Goal: Task Accomplishment & Management: Manage account settings

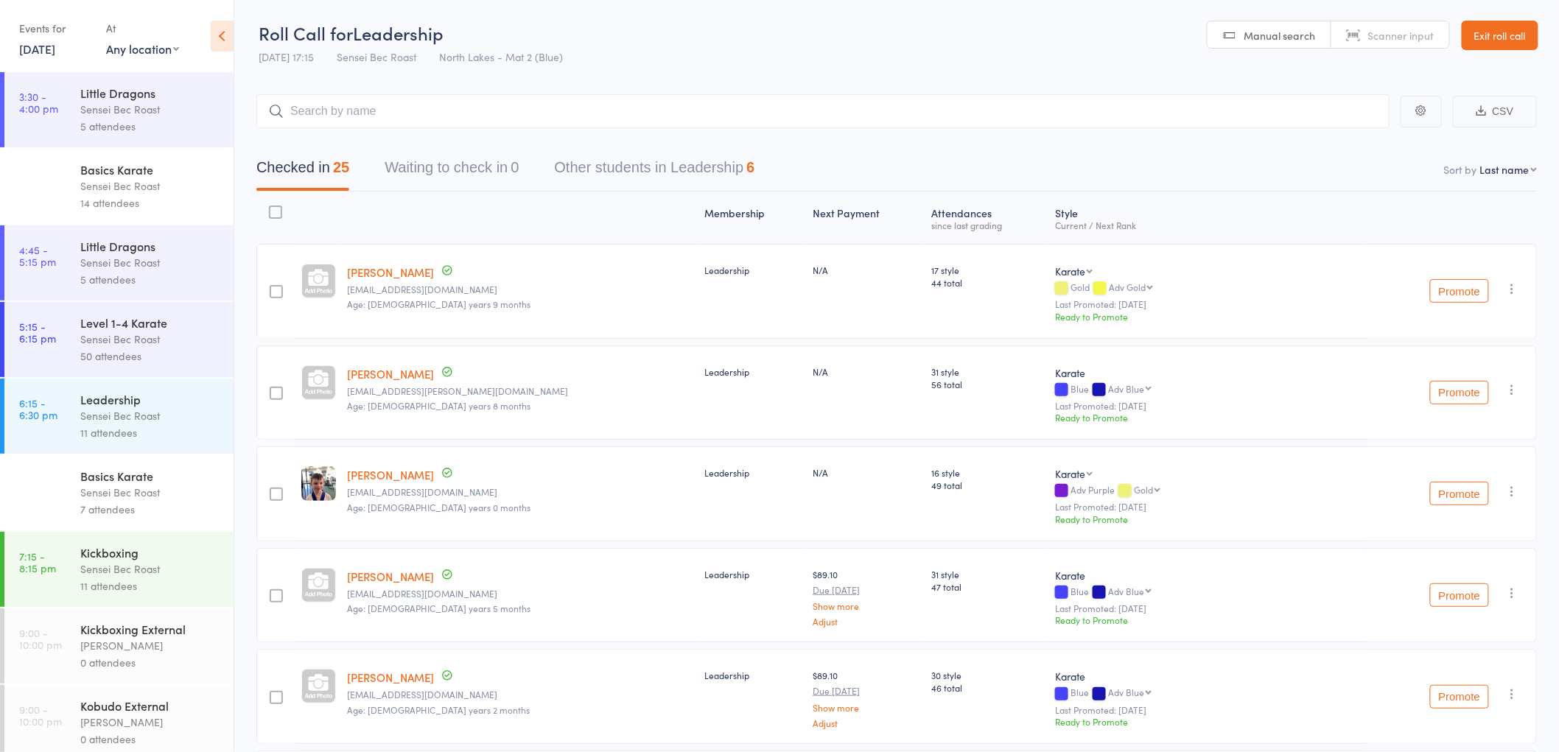
click at [32, 35] on div "Events for" at bounding box center [55, 28] width 72 height 24
click at [25, 52] on link "15 Sep, 2025" at bounding box center [37, 49] width 36 height 16
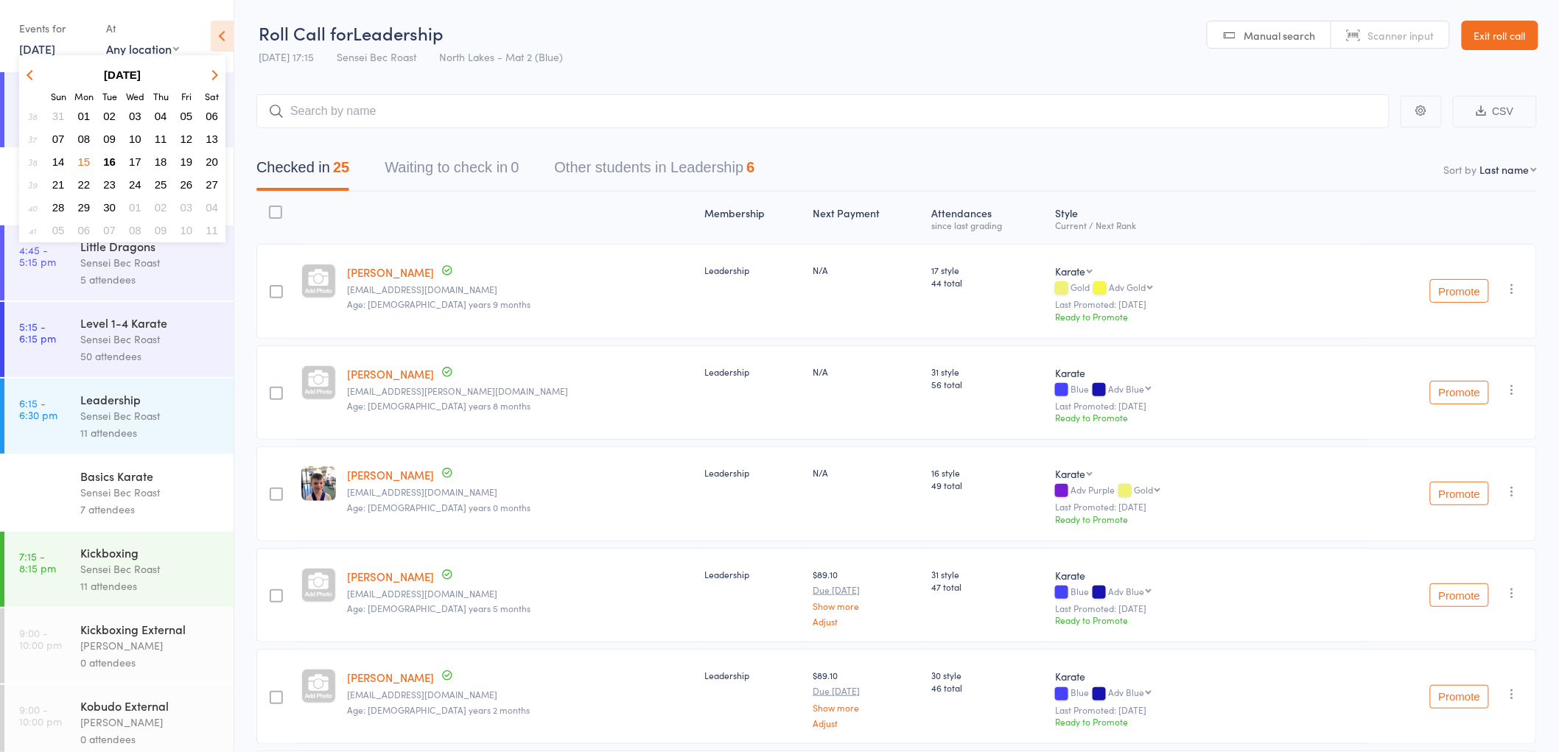
click at [133, 159] on span "17" at bounding box center [135, 161] width 13 height 13
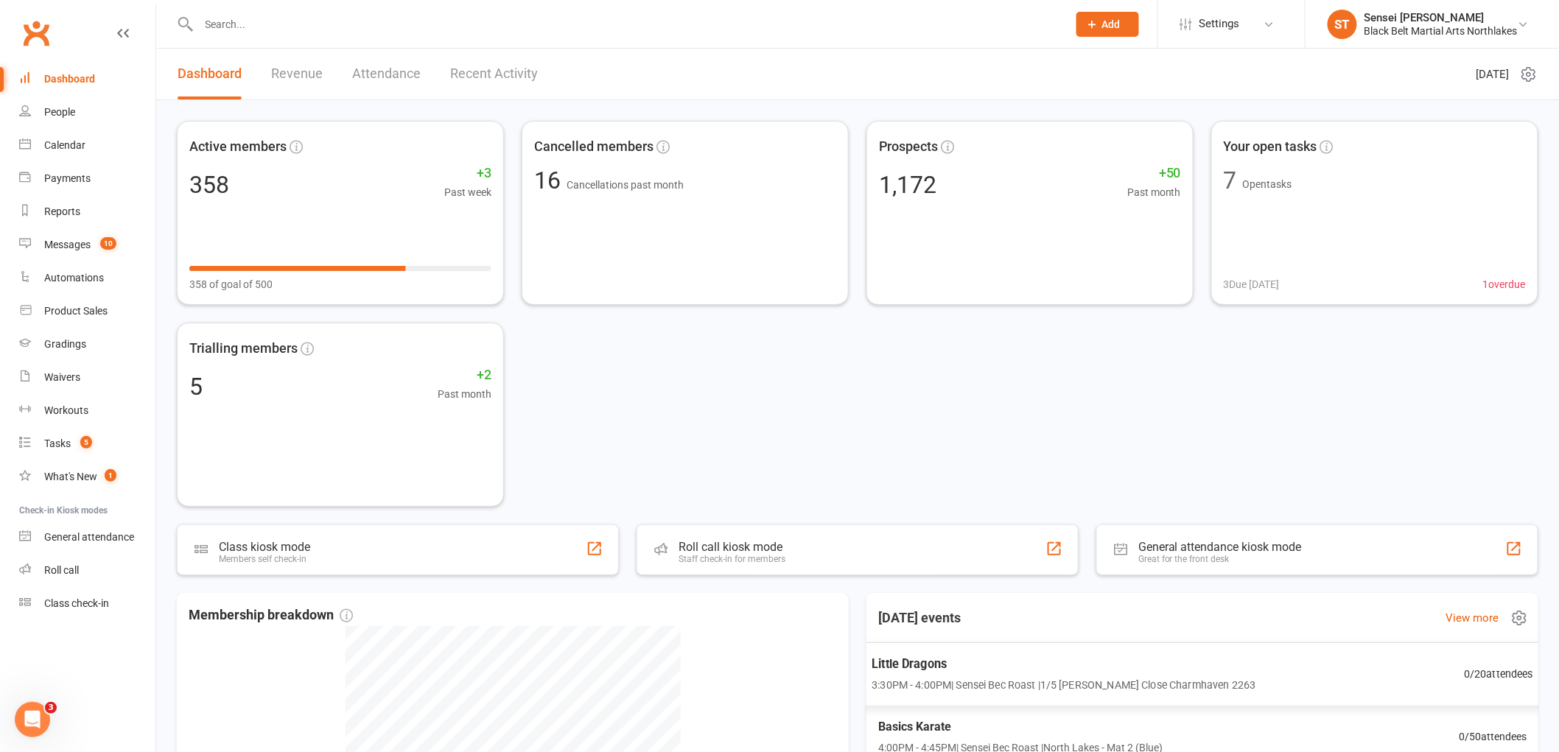
click at [971, 668] on span "Little Dragons" at bounding box center [1064, 663] width 384 height 19
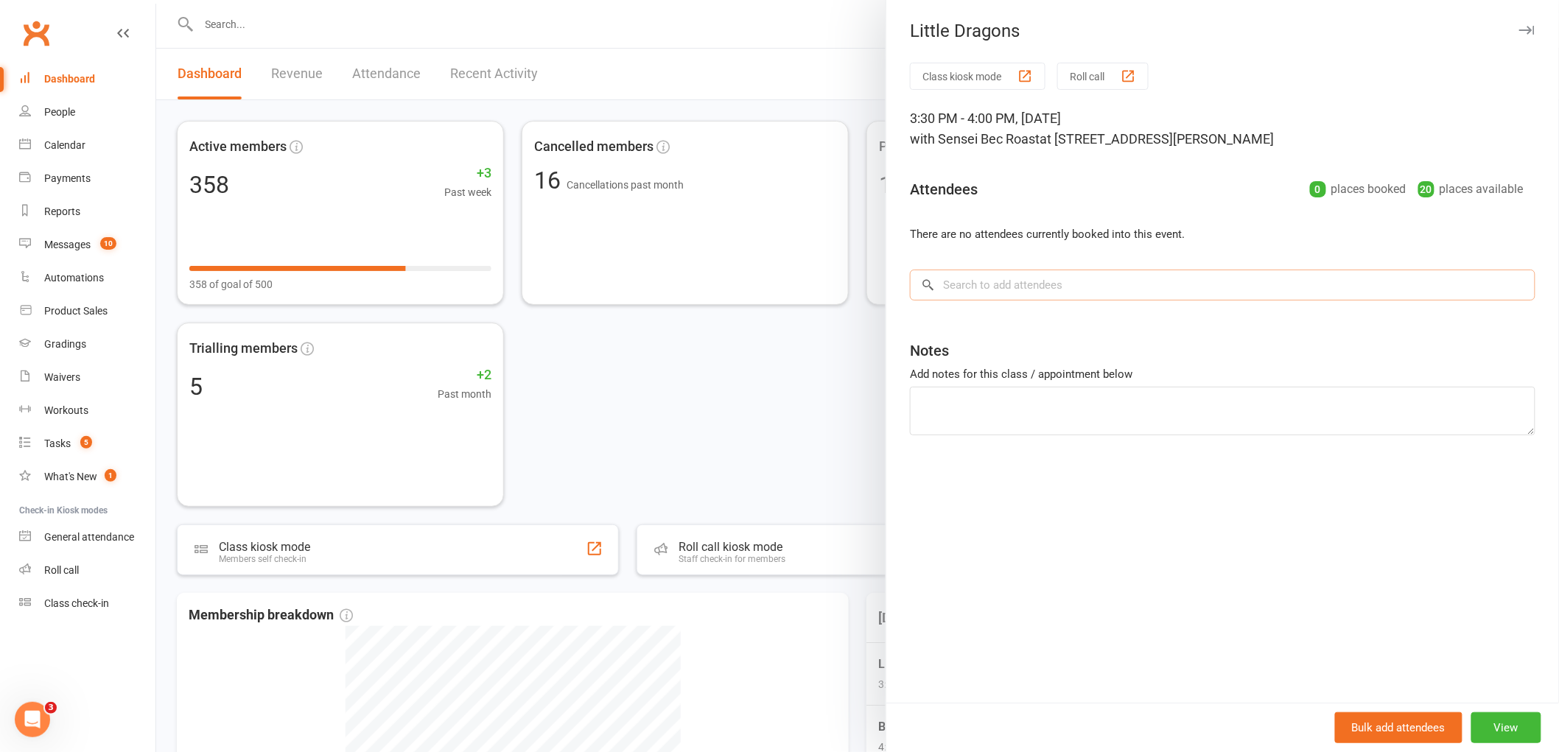
click at [954, 287] on input "search" at bounding box center [1223, 285] width 626 height 31
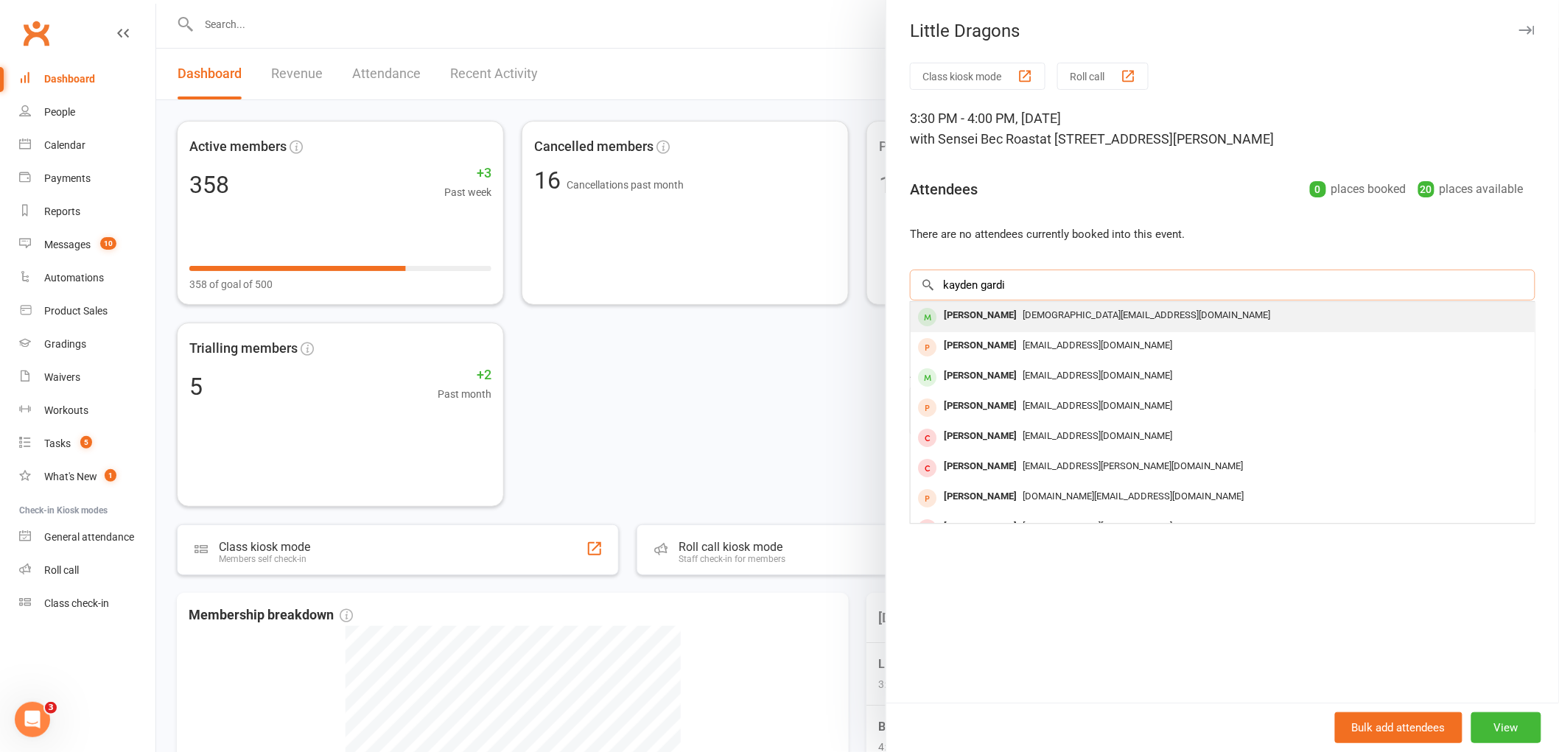
type input "kayden gardi"
click at [966, 312] on div "[PERSON_NAME]" at bounding box center [980, 315] width 85 height 21
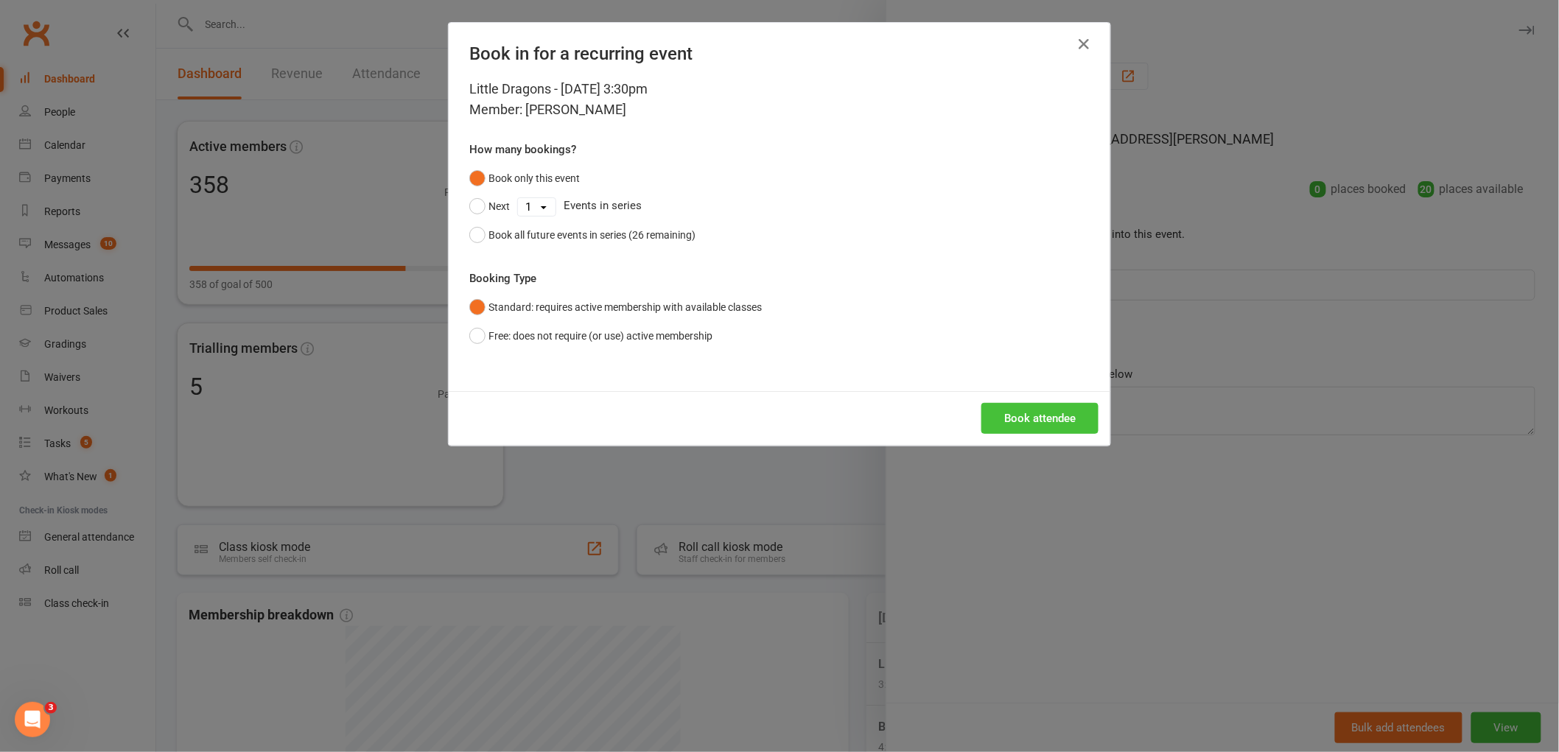
click at [1042, 408] on button "Book attendee" at bounding box center [1040, 418] width 117 height 31
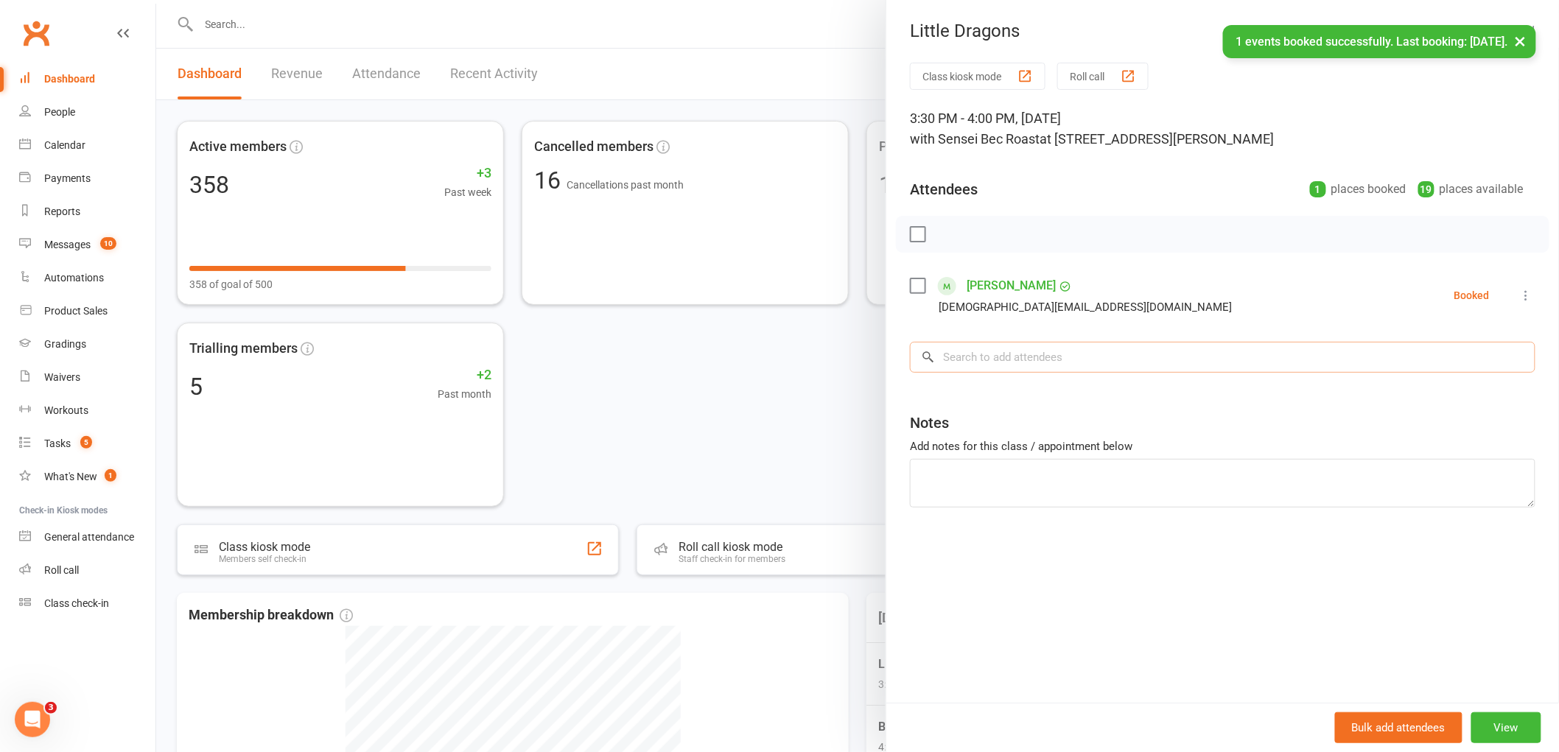
click at [982, 363] on input "search" at bounding box center [1223, 357] width 626 height 31
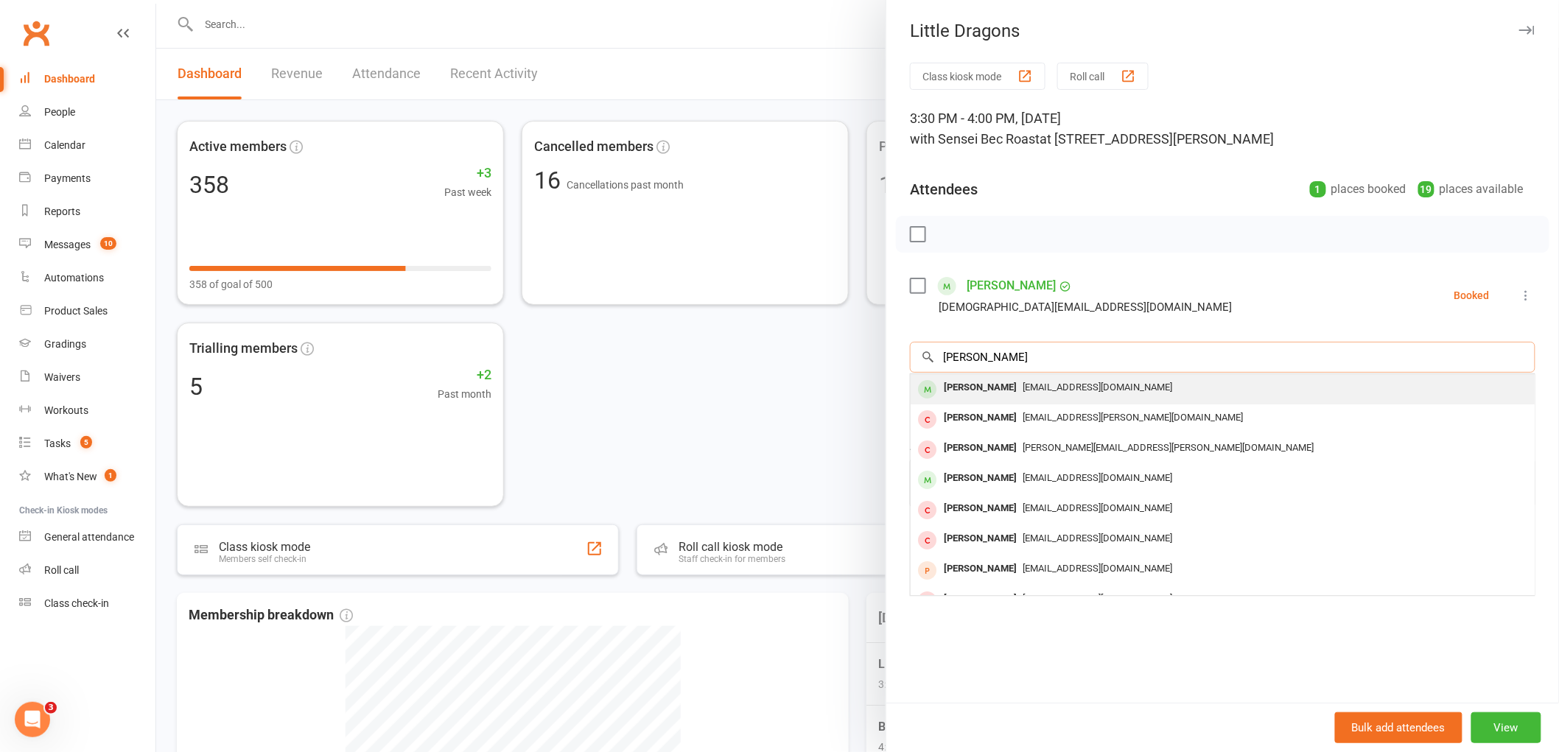
type input "luke burrouwn"
click at [973, 385] on div "Luke Burroughs" at bounding box center [980, 387] width 85 height 21
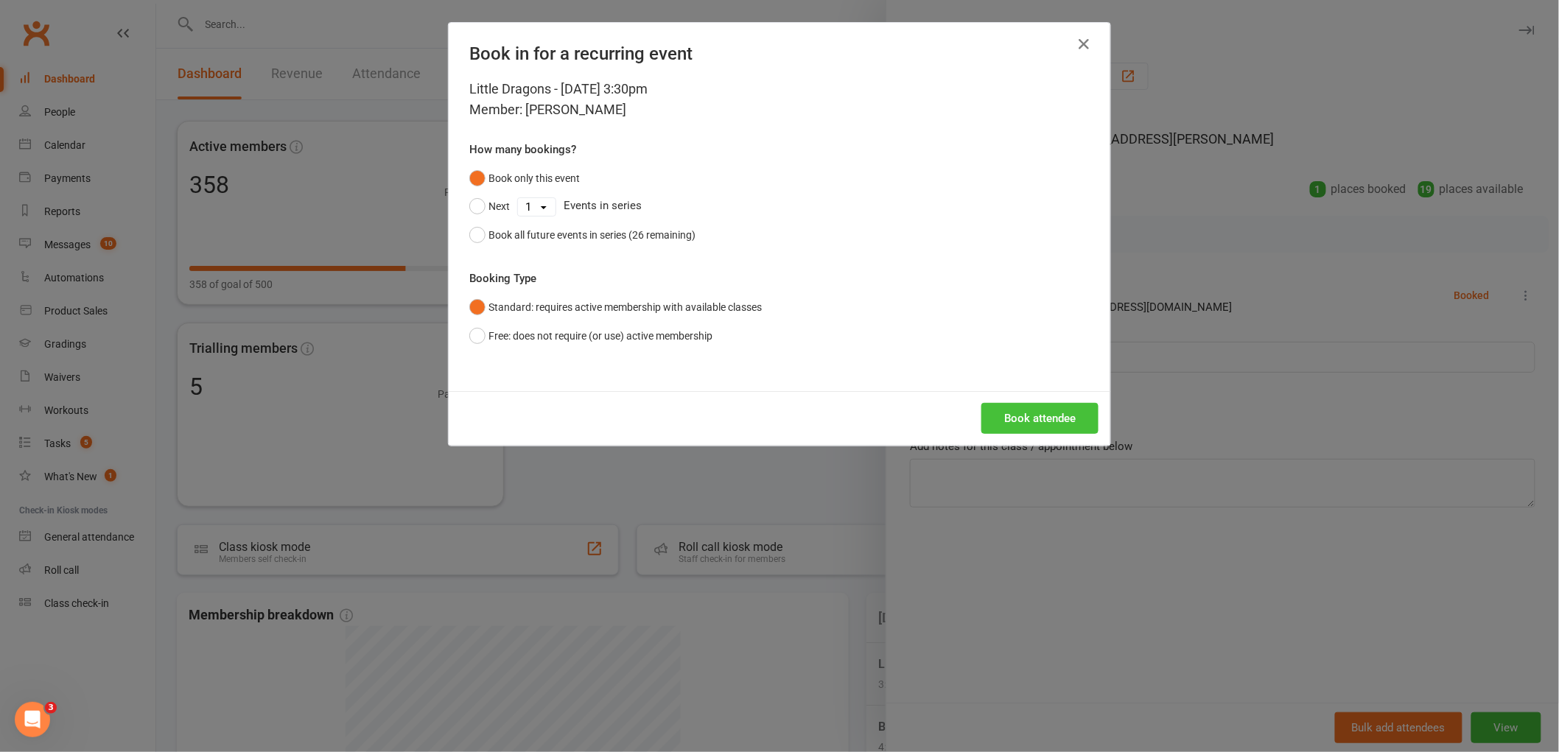
click at [1043, 430] on button "Book attendee" at bounding box center [1040, 418] width 117 height 31
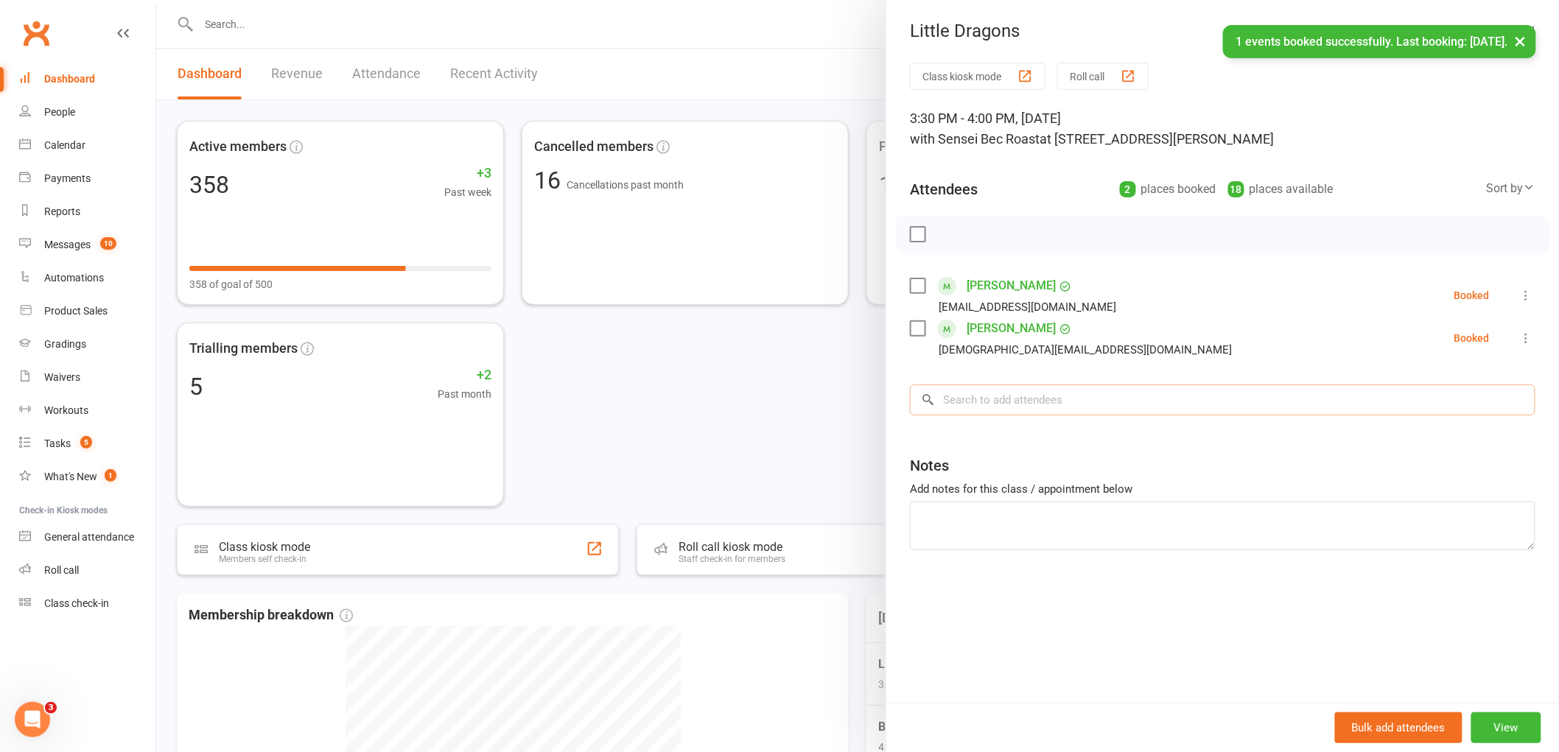
click at [999, 396] on input "search" at bounding box center [1223, 400] width 626 height 31
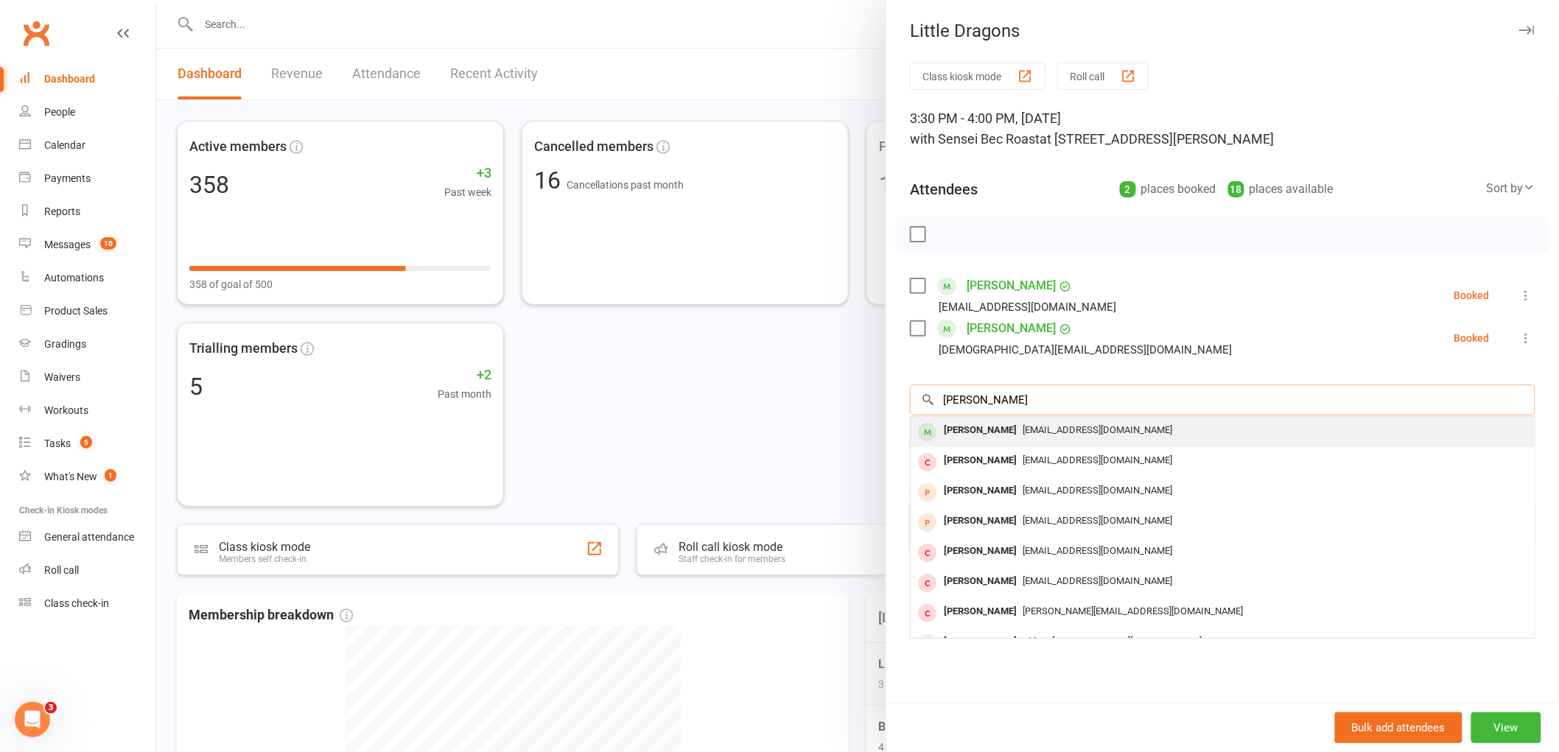
type input "tobias thomas"
click at [961, 427] on div "Tobias Thomas" at bounding box center [980, 430] width 85 height 21
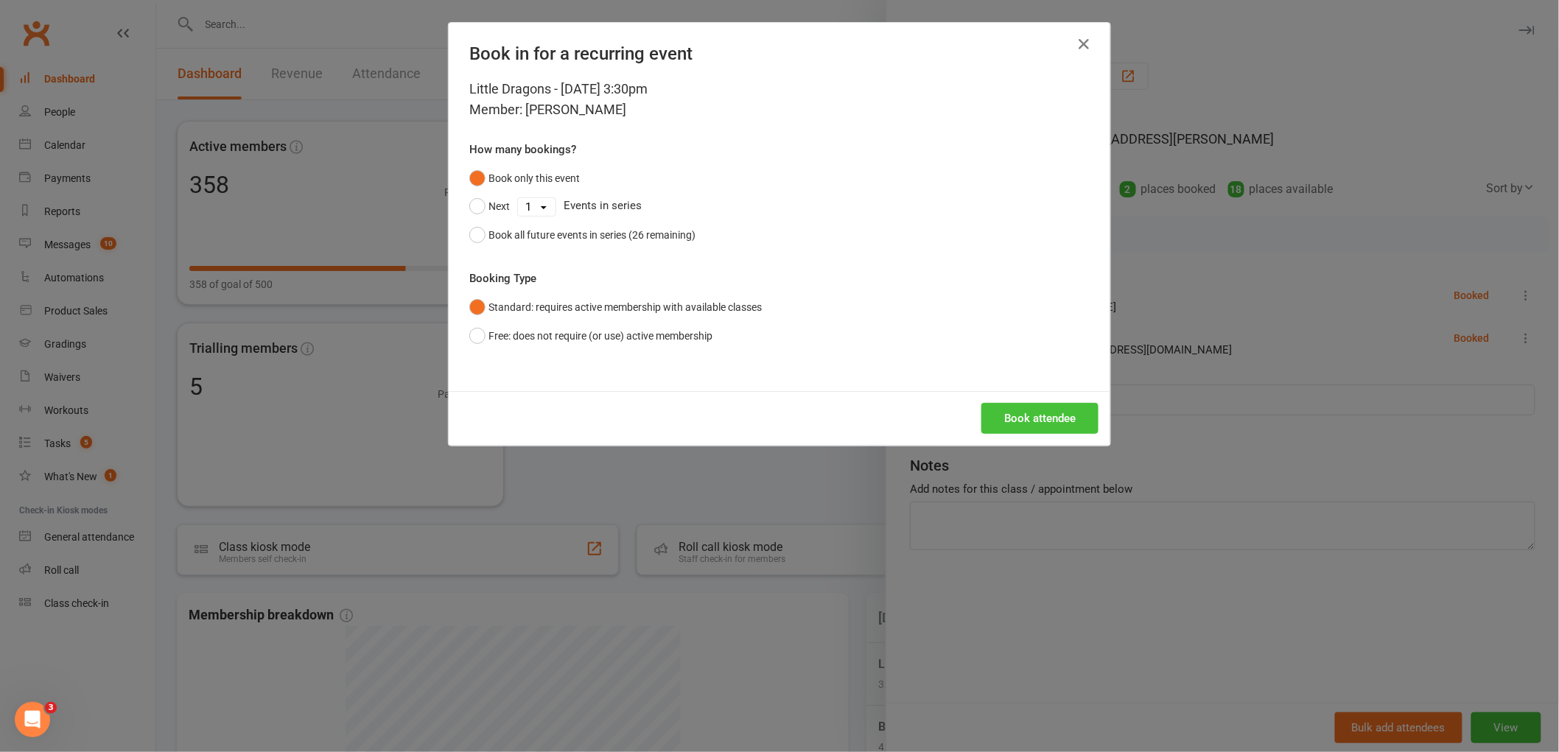
click at [1033, 420] on button "Book attendee" at bounding box center [1040, 418] width 117 height 31
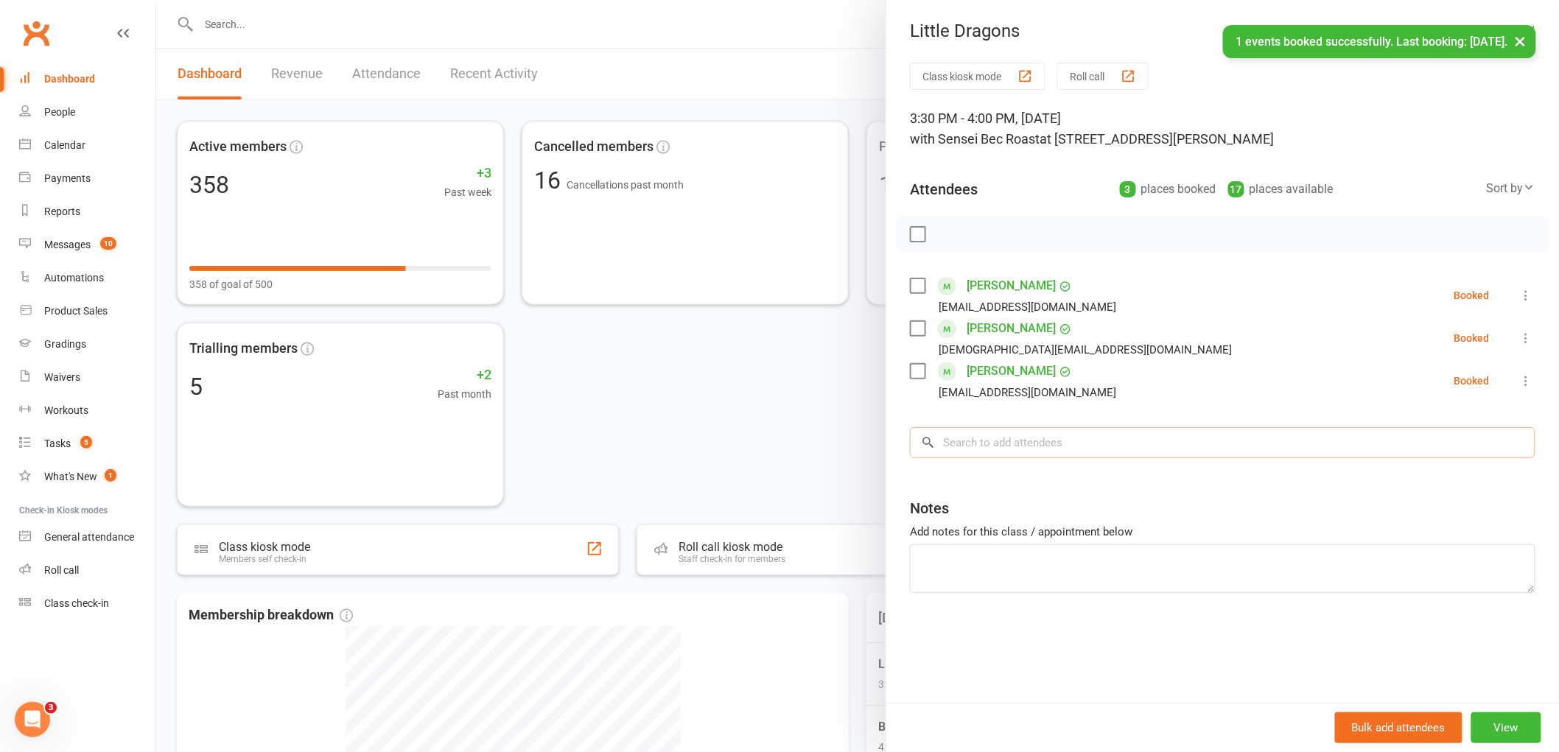
click at [985, 428] on input "search" at bounding box center [1223, 442] width 626 height 31
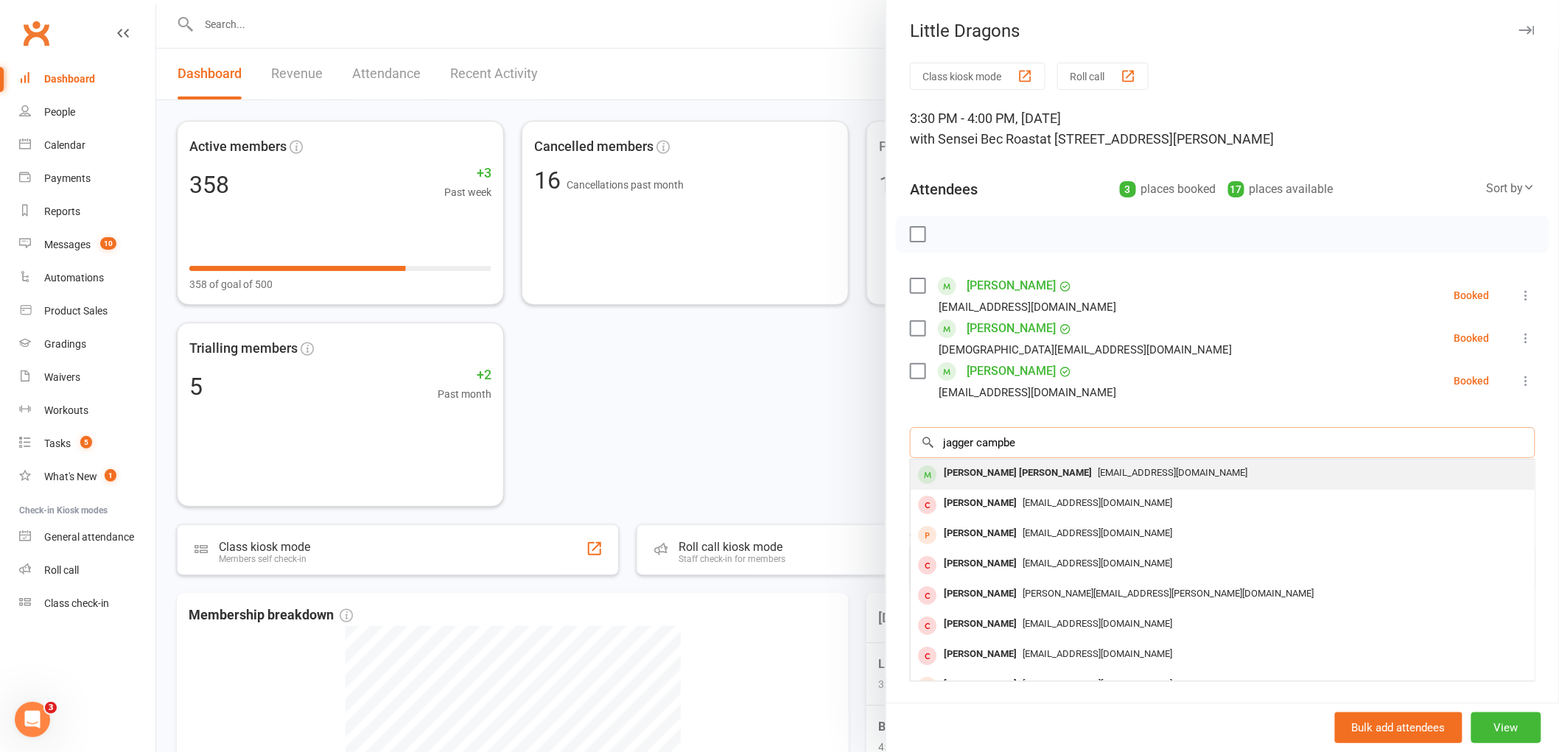
type input "jagger campbe"
click at [992, 472] on div "Jagger Campbell" at bounding box center [1018, 473] width 160 height 21
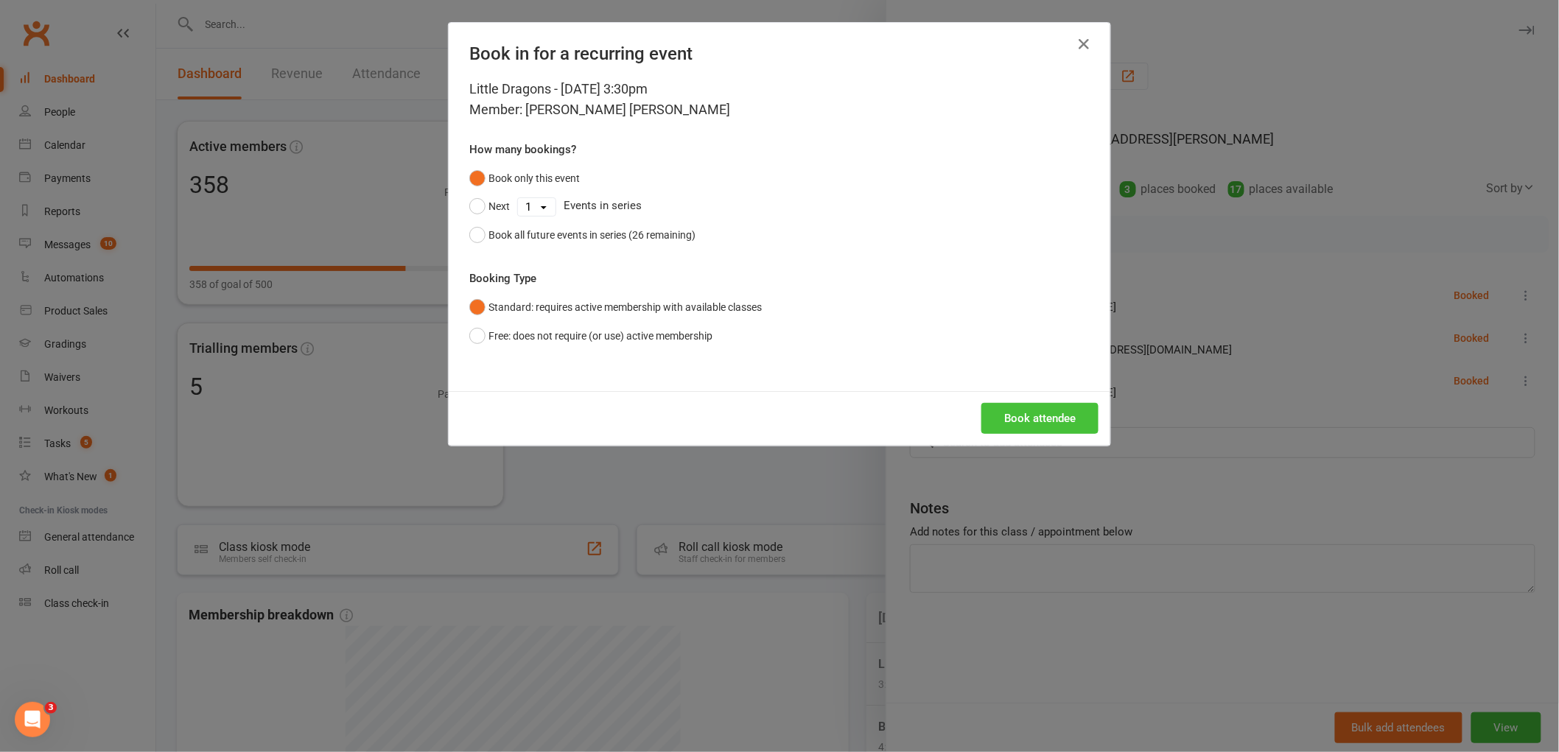
click at [1022, 421] on button "Book attendee" at bounding box center [1040, 418] width 117 height 31
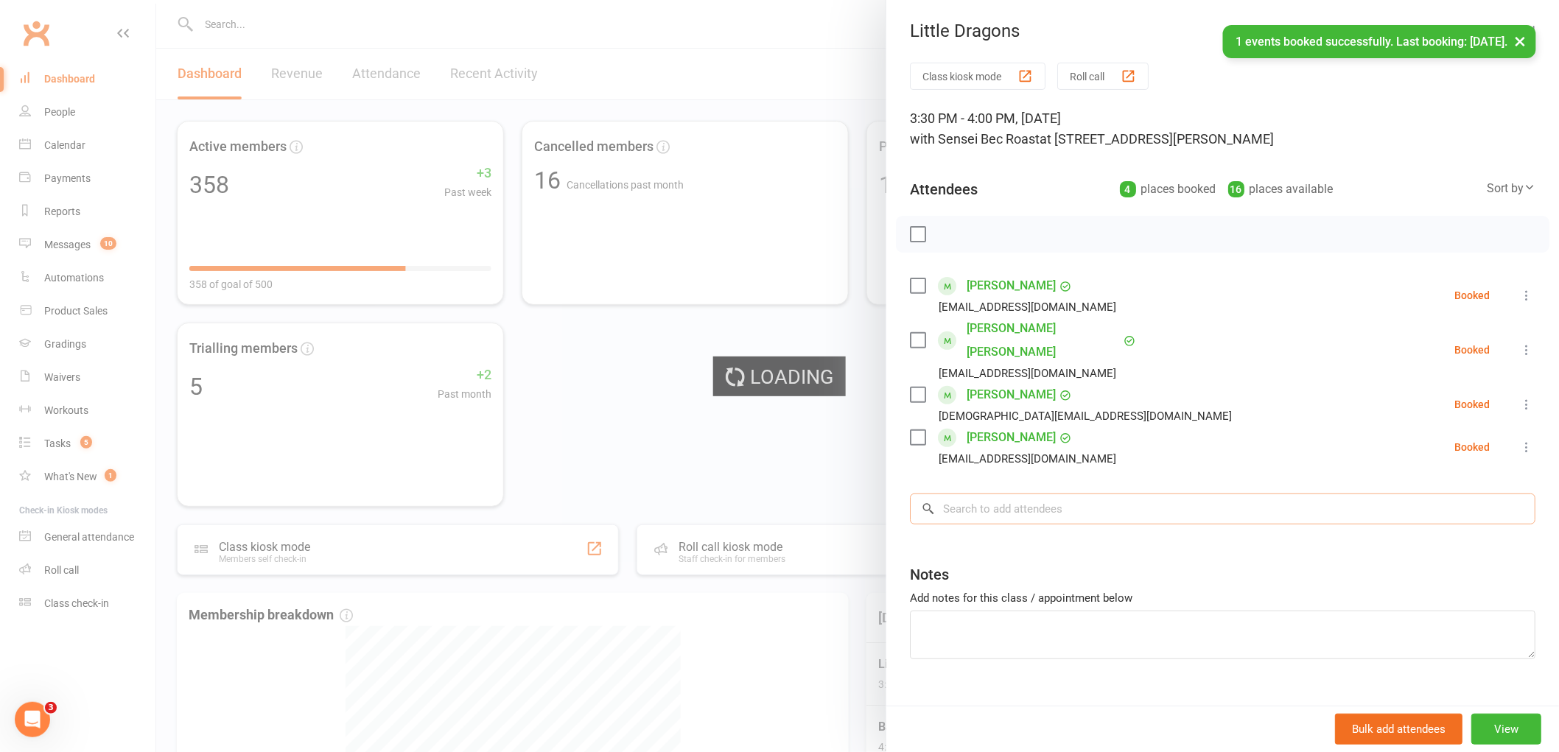
click at [981, 494] on input "search" at bounding box center [1223, 509] width 626 height 31
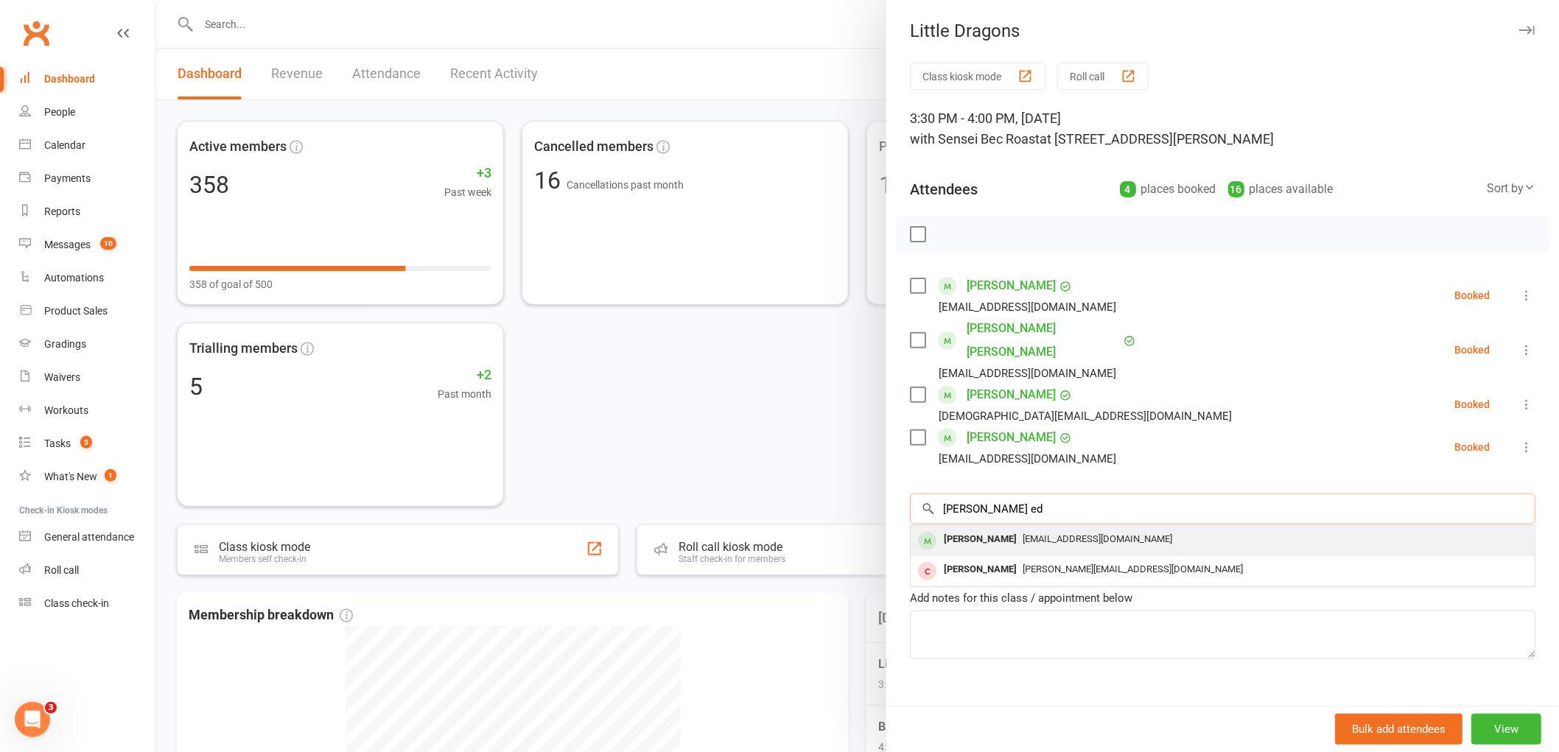
type input "mabel ed"
click at [959, 529] on div "Mabel Delaney" at bounding box center [980, 539] width 85 height 21
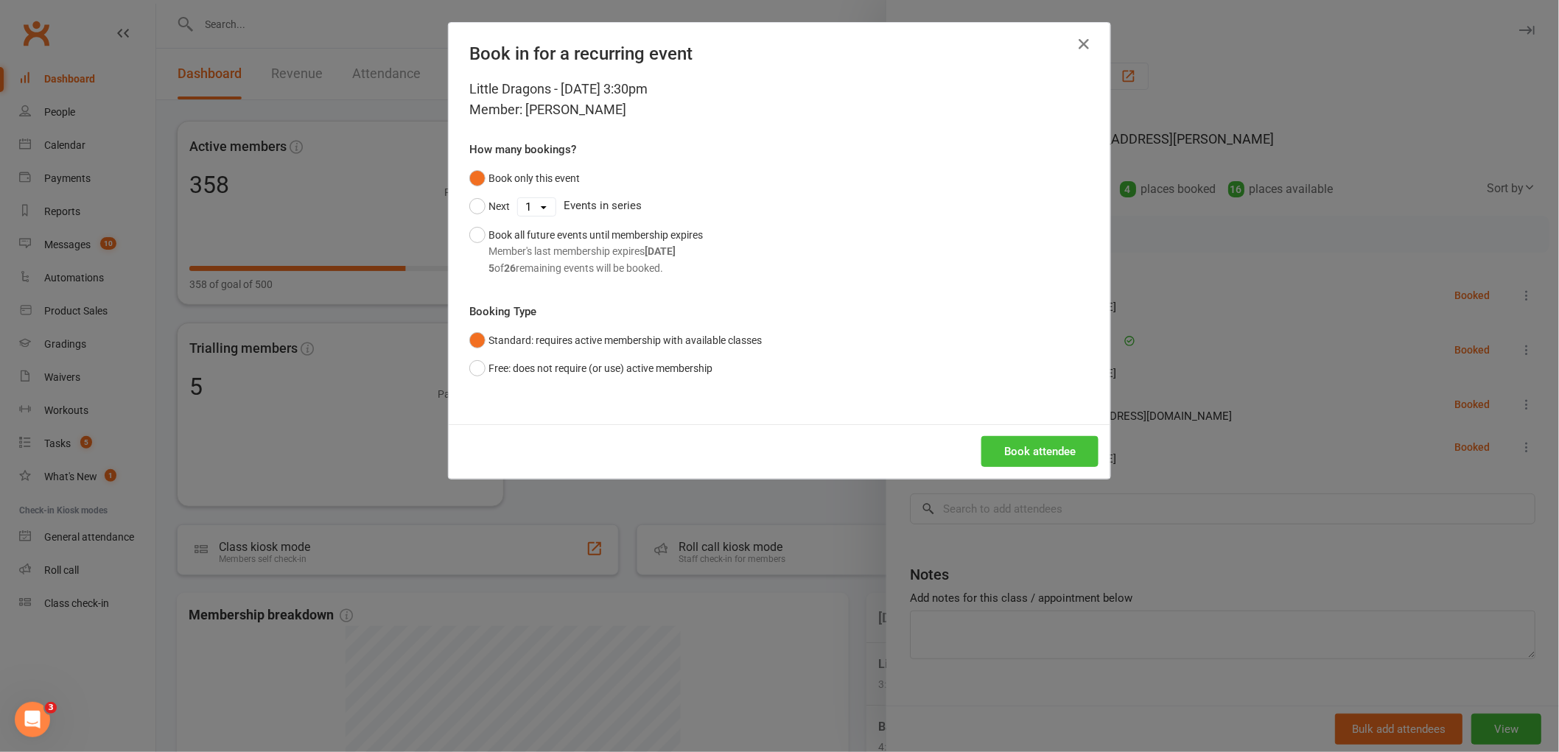
click at [1045, 444] on button "Book attendee" at bounding box center [1040, 451] width 117 height 31
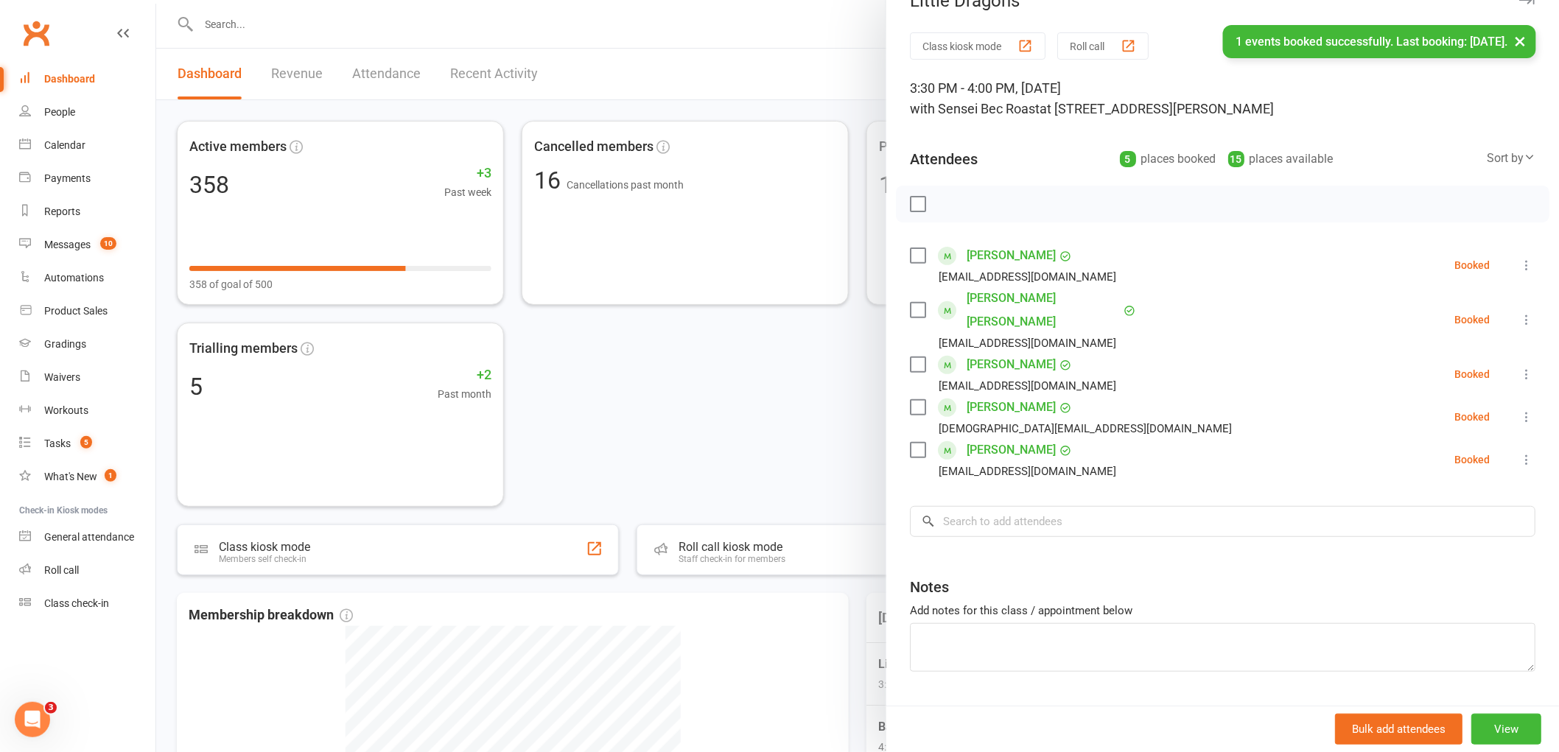
scroll to position [46, 0]
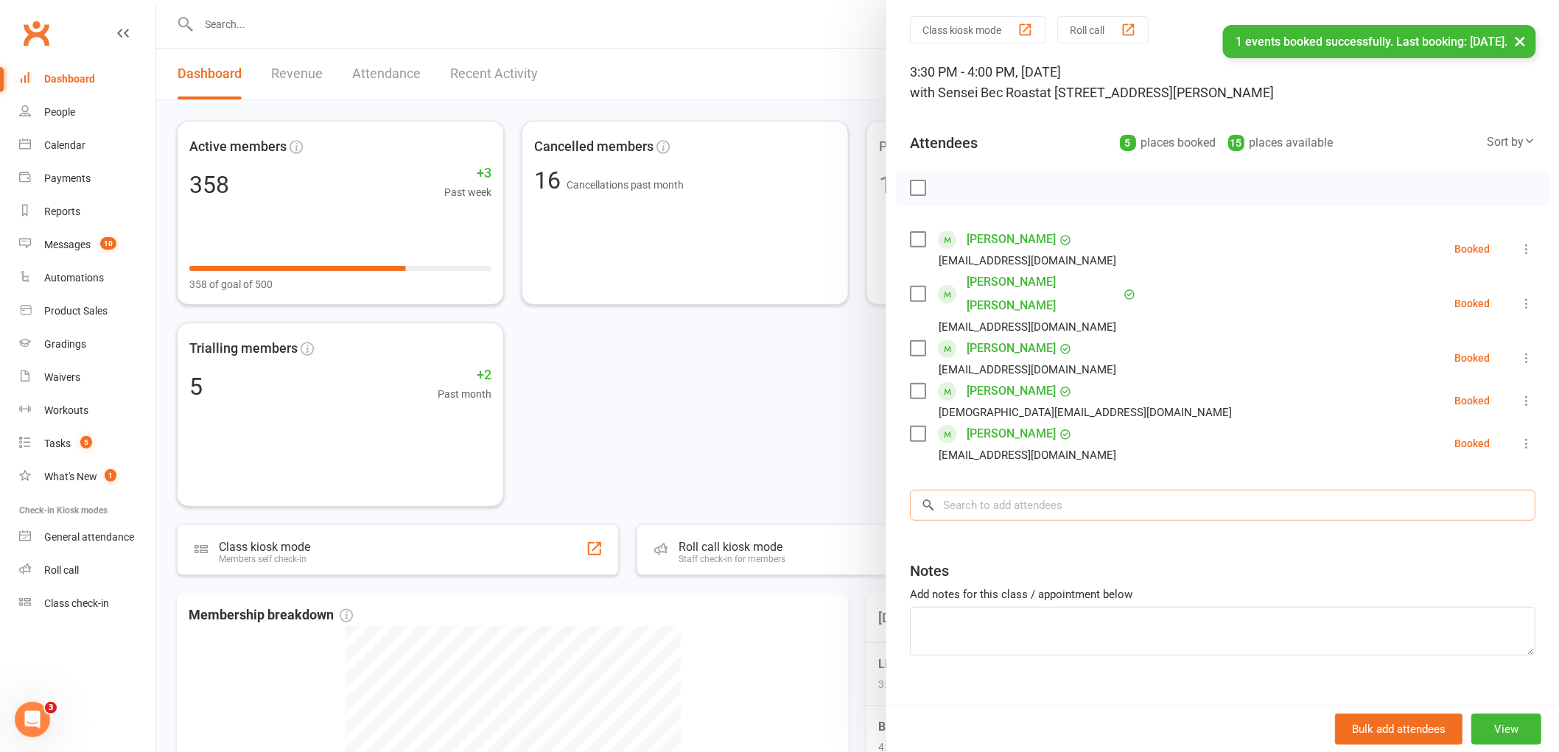
click at [982, 490] on input "search" at bounding box center [1223, 505] width 626 height 31
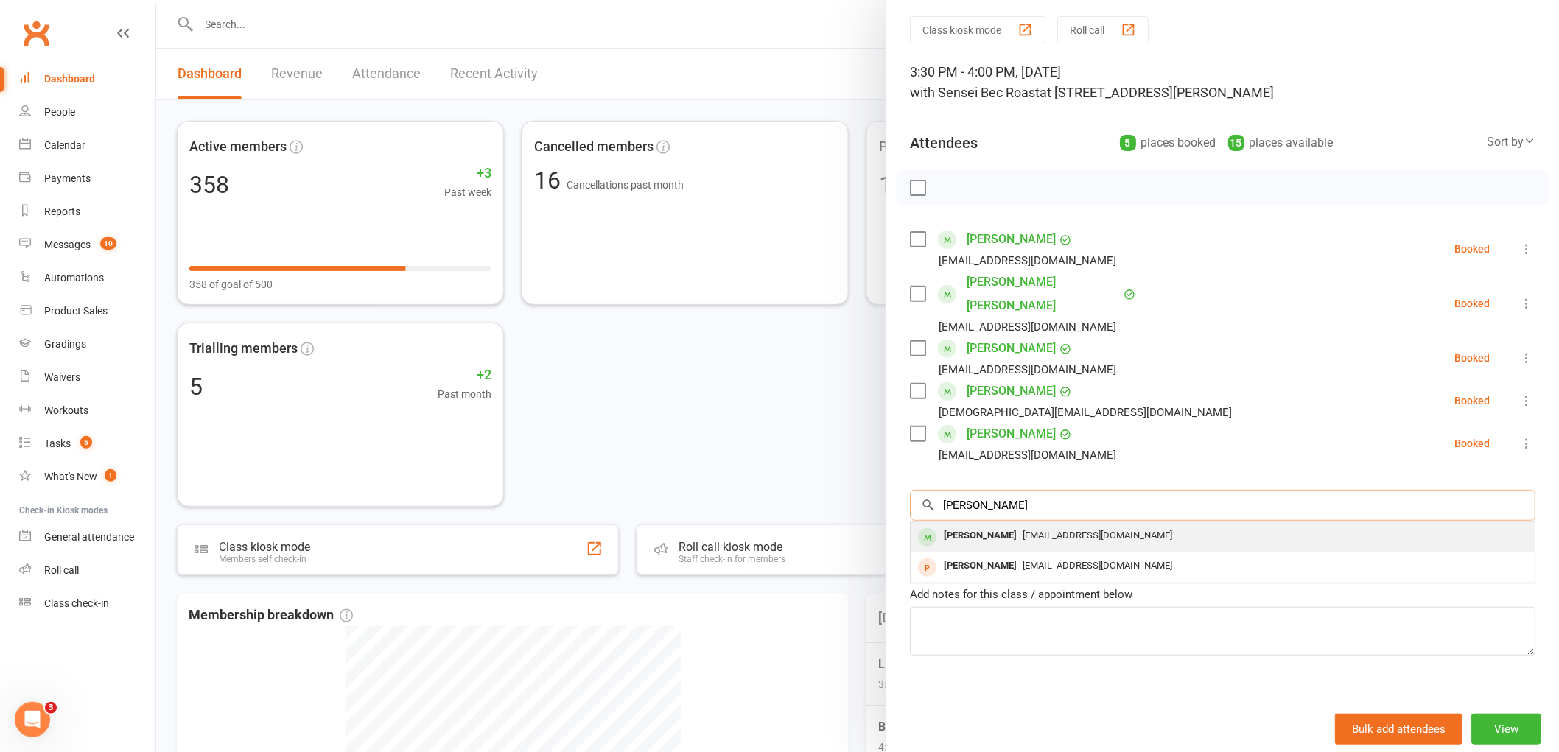
type input "vance"
click at [996, 525] on div "Vance Vicary" at bounding box center [980, 535] width 85 height 21
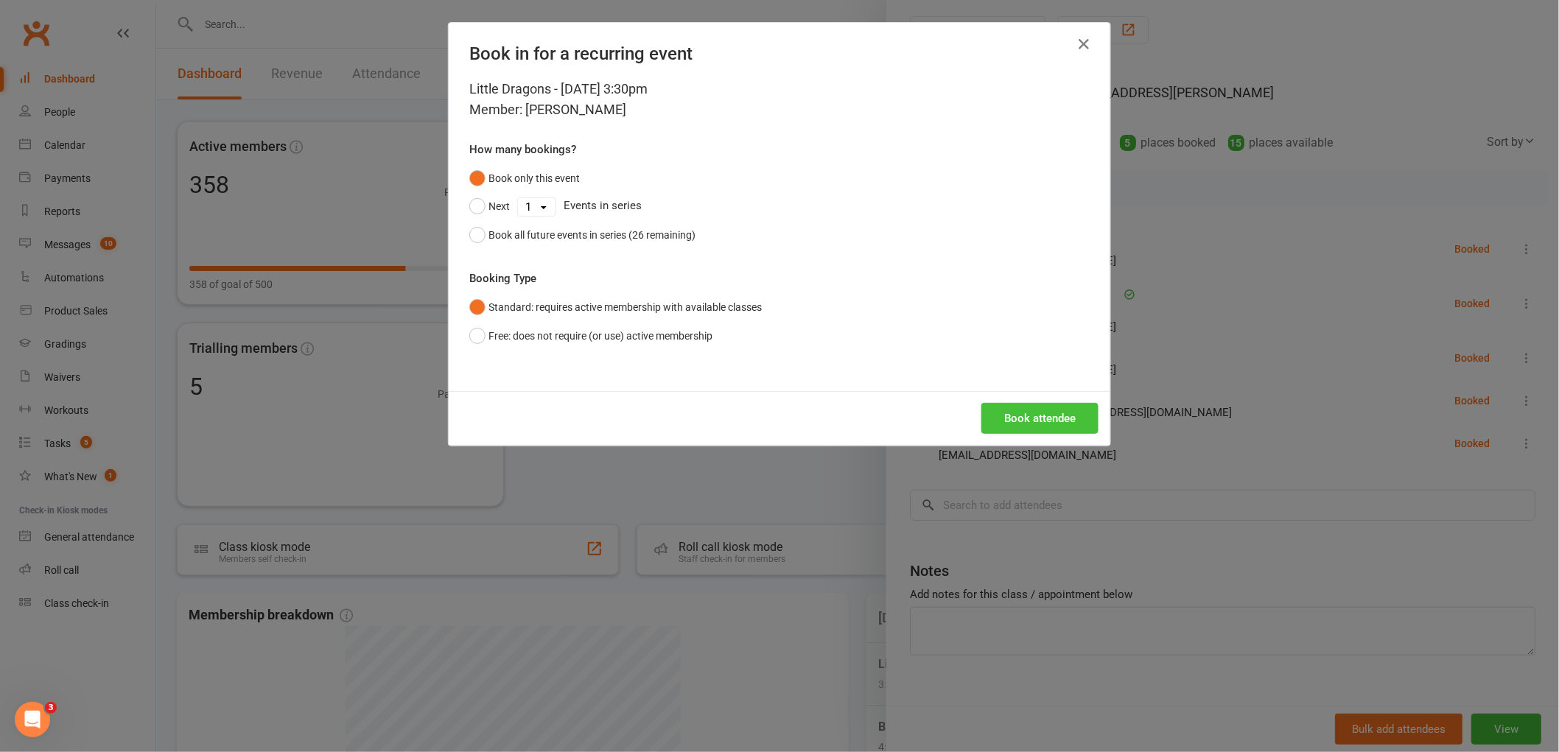
click at [1028, 414] on button "Book attendee" at bounding box center [1040, 418] width 117 height 31
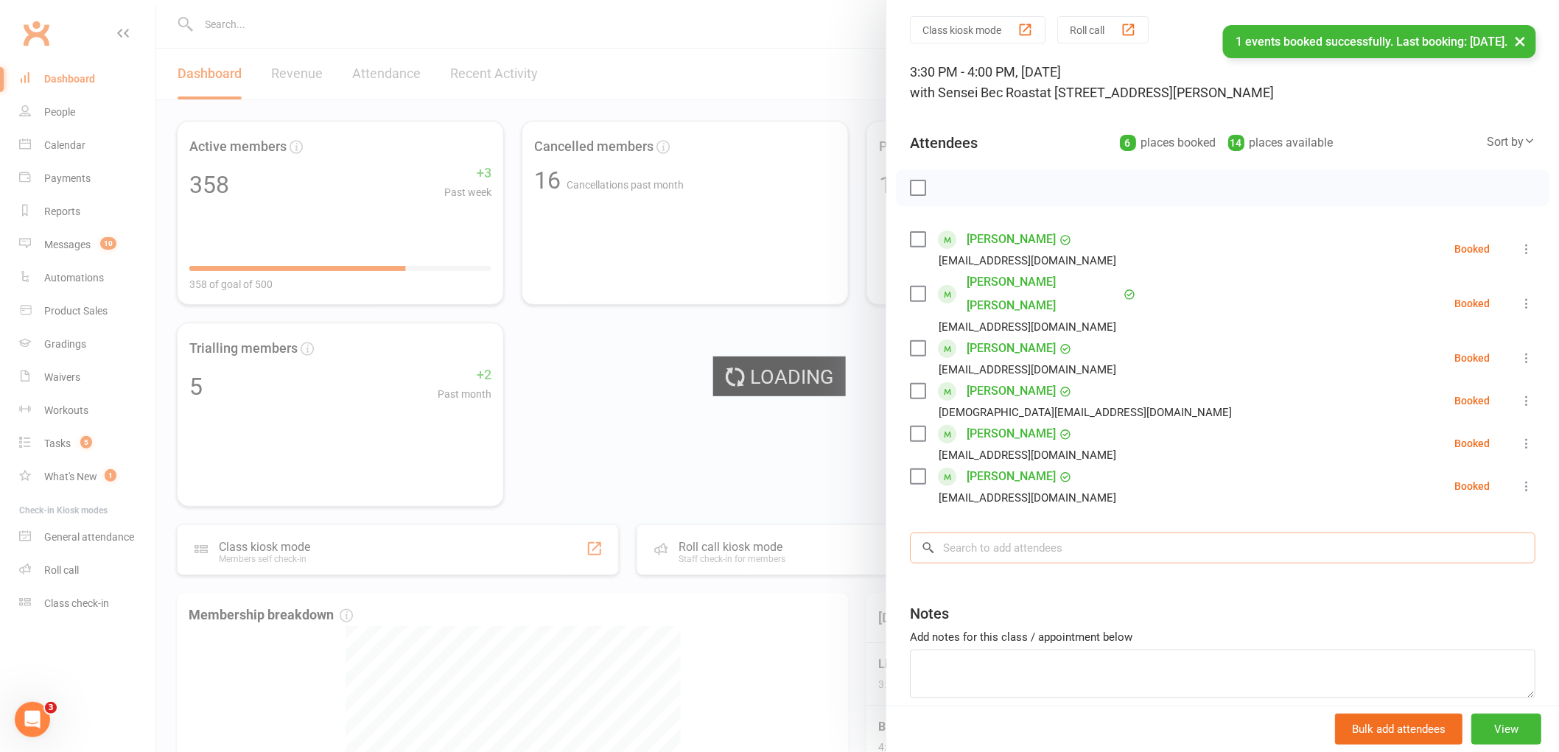
click at [985, 533] on input "search" at bounding box center [1223, 548] width 626 height 31
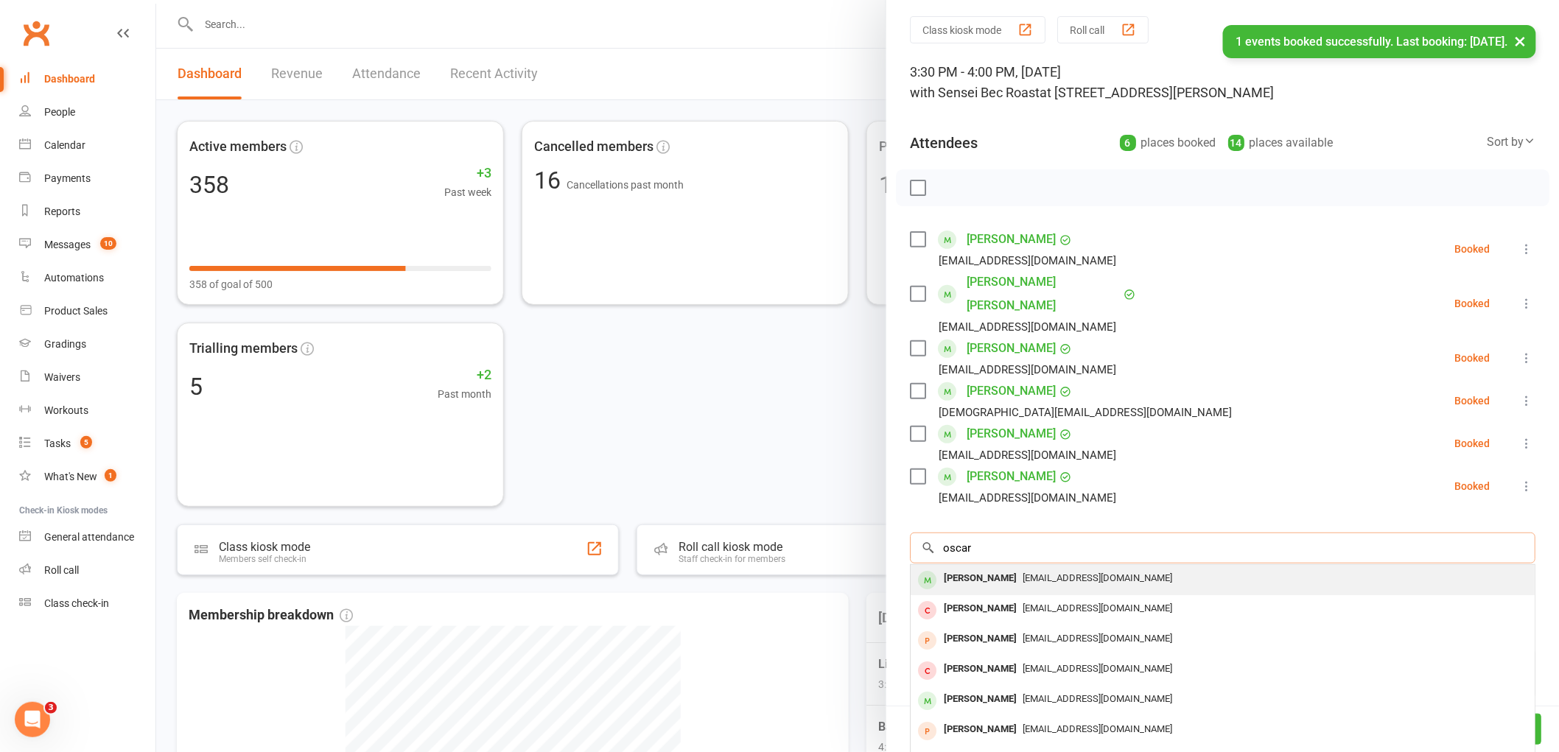
type input "oscar"
click at [968, 568] on div "Oscar Vicary" at bounding box center [980, 578] width 85 height 21
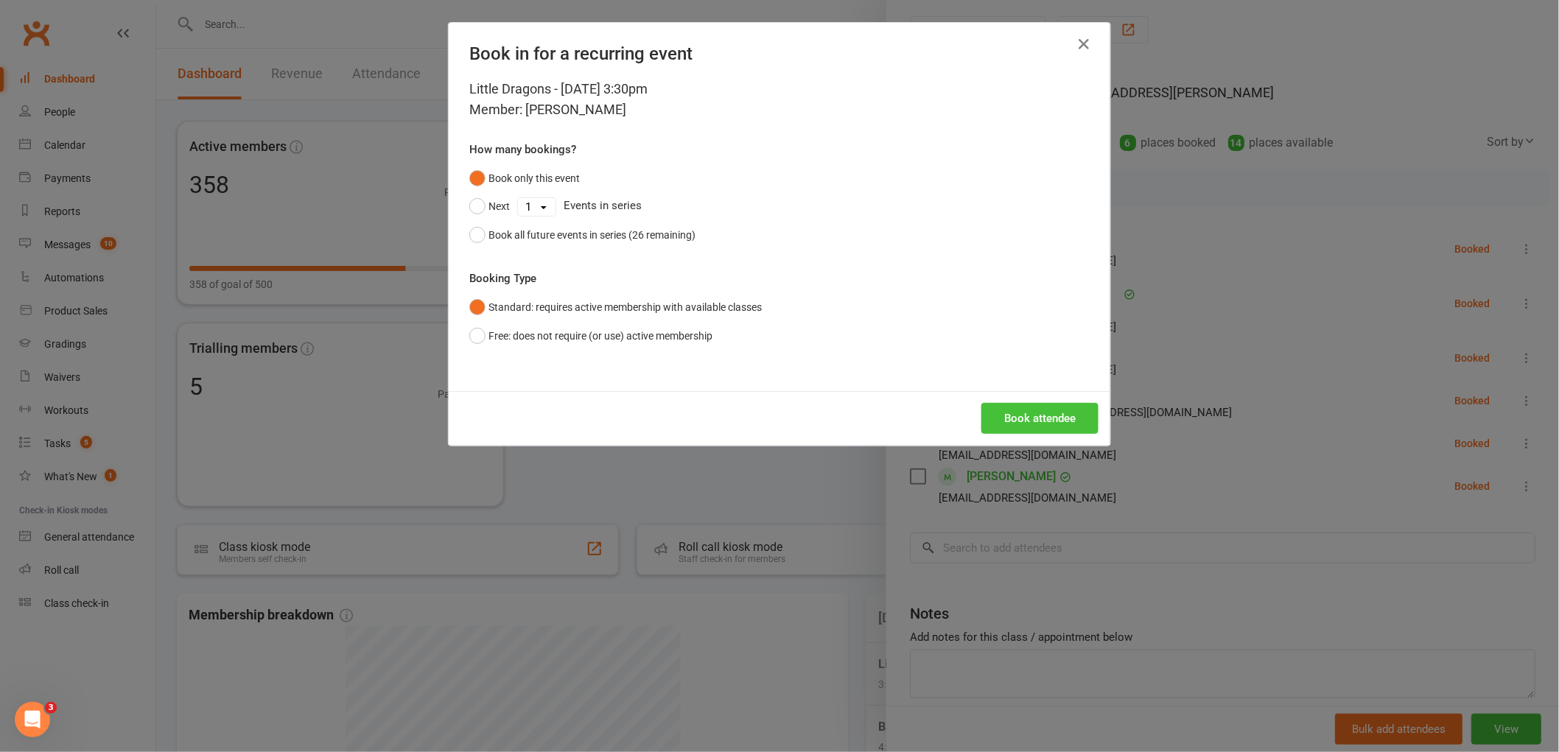
click at [1045, 426] on button "Book attendee" at bounding box center [1040, 418] width 117 height 31
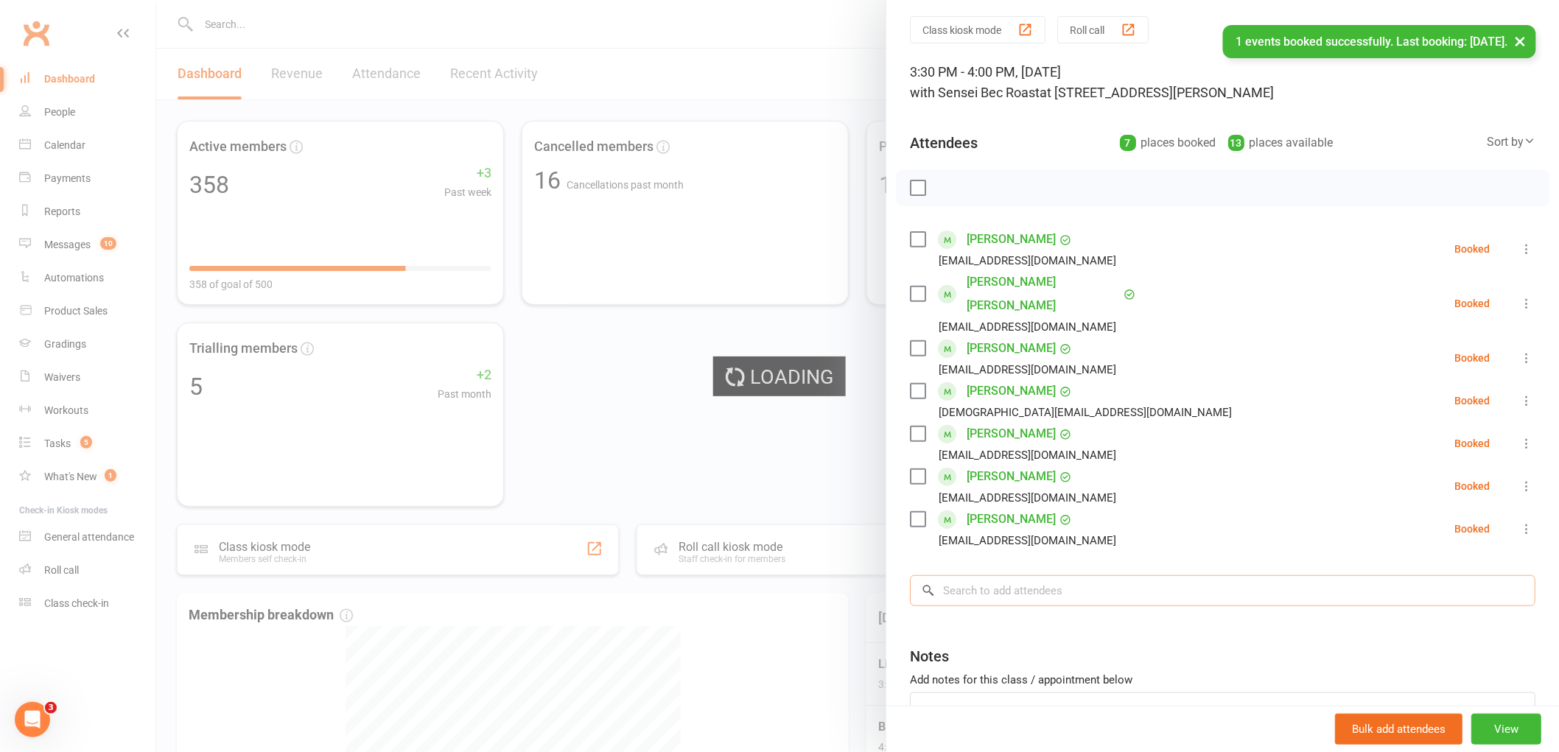
click at [988, 576] on input "search" at bounding box center [1223, 591] width 626 height 31
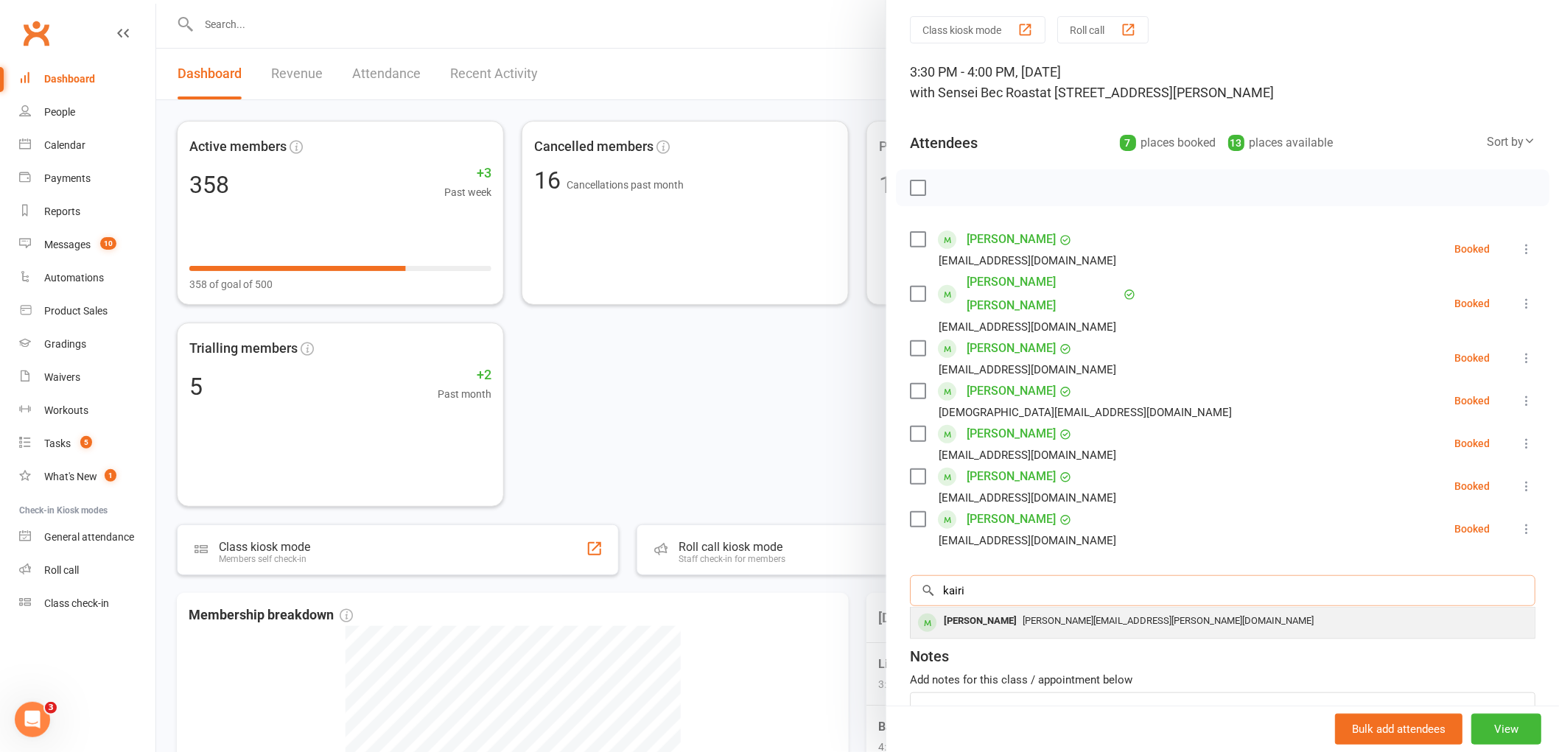
type input "kairi"
click at [983, 611] on div "Kairi Bilton" at bounding box center [980, 621] width 85 height 21
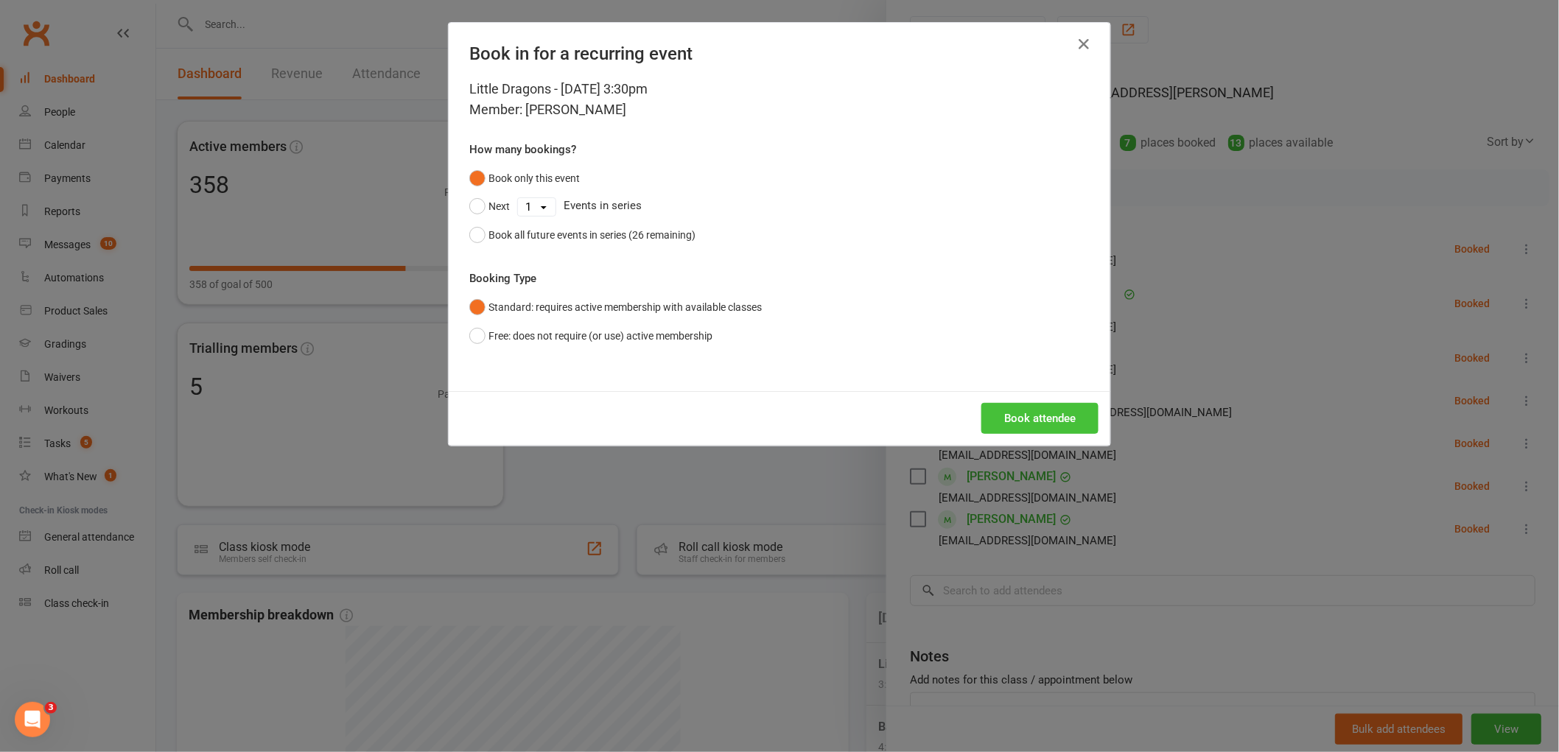
click at [1020, 408] on button "Book attendee" at bounding box center [1040, 418] width 117 height 31
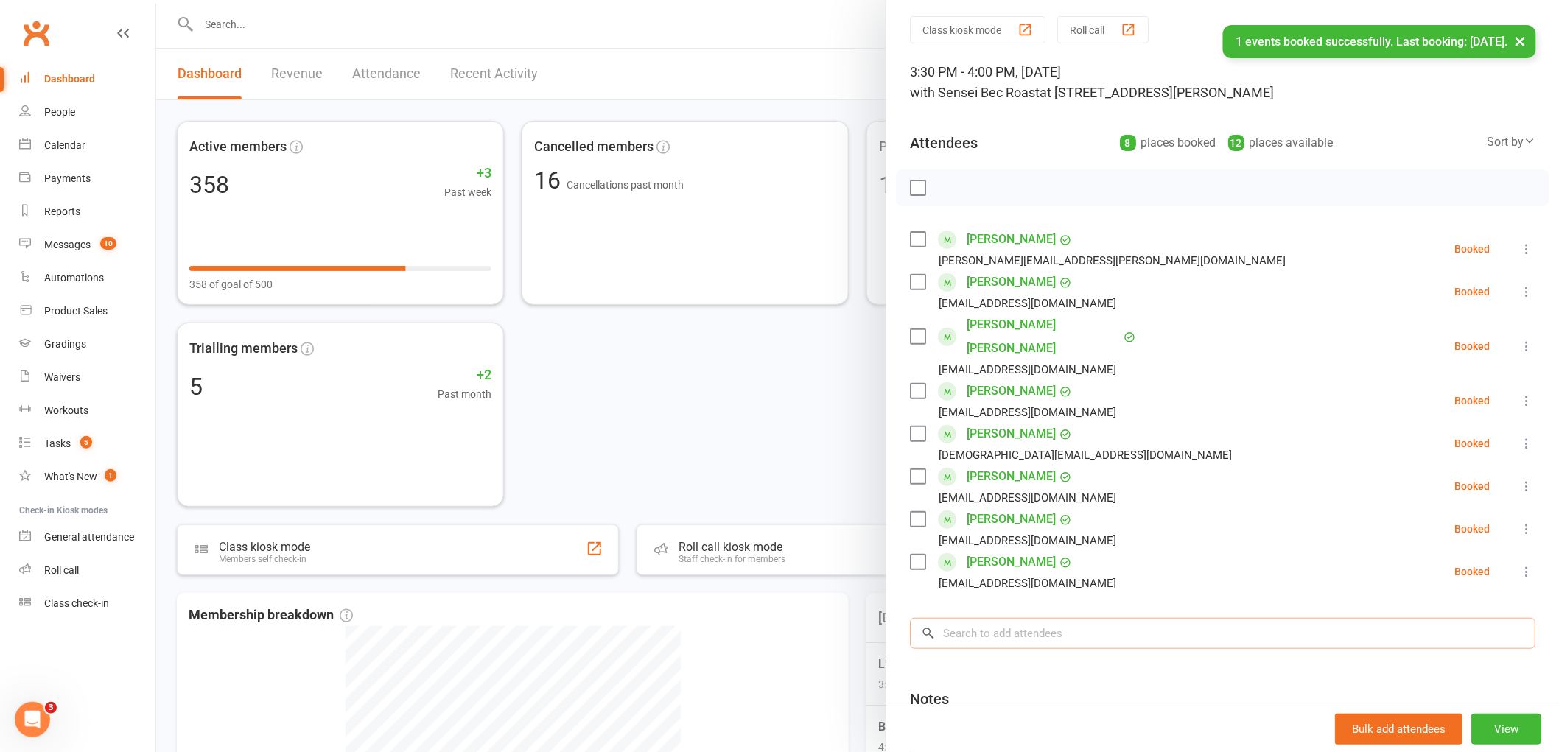
click at [990, 618] on input "search" at bounding box center [1223, 633] width 626 height 31
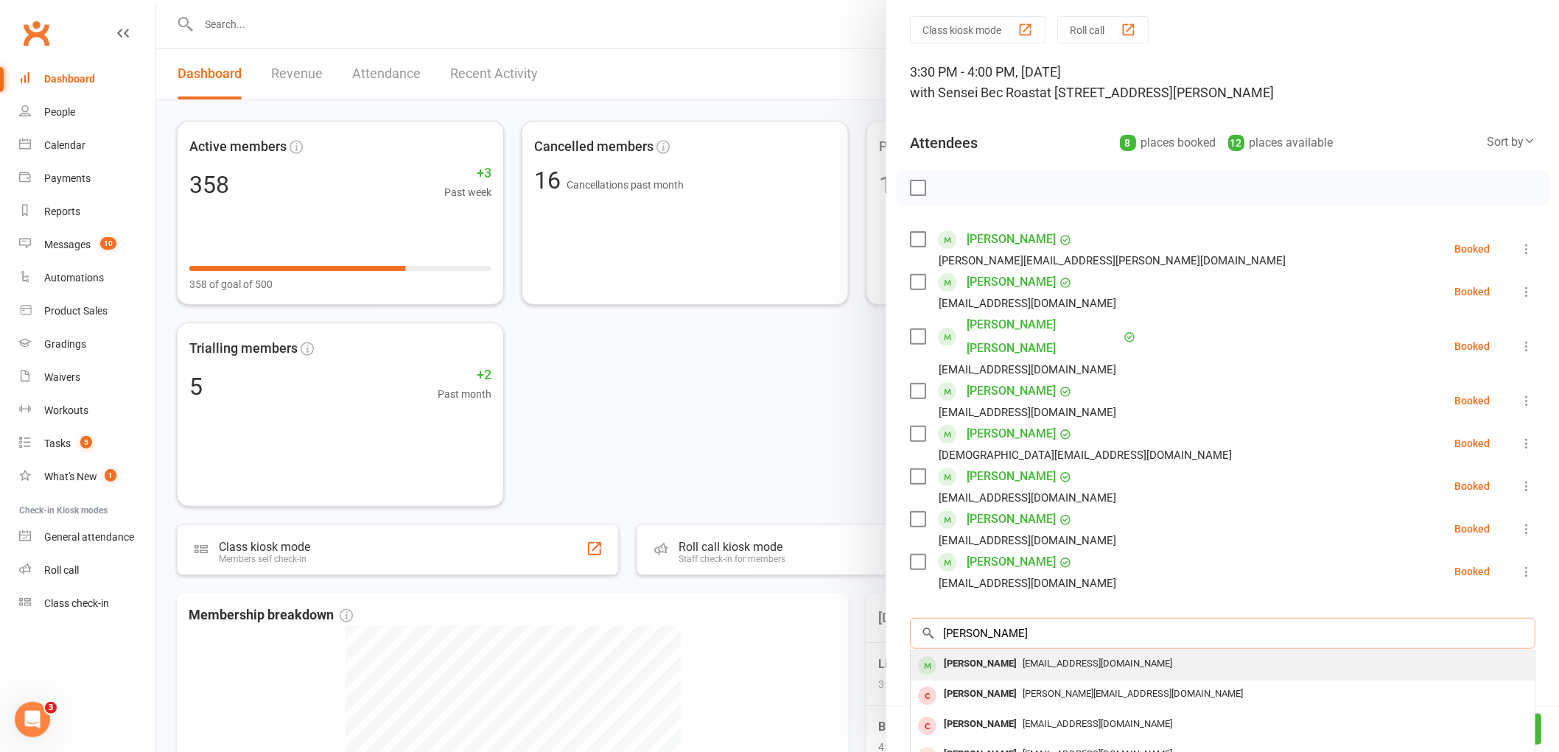
type input "caleb dee"
click at [946, 654] on div "Caleb Dee" at bounding box center [980, 664] width 85 height 21
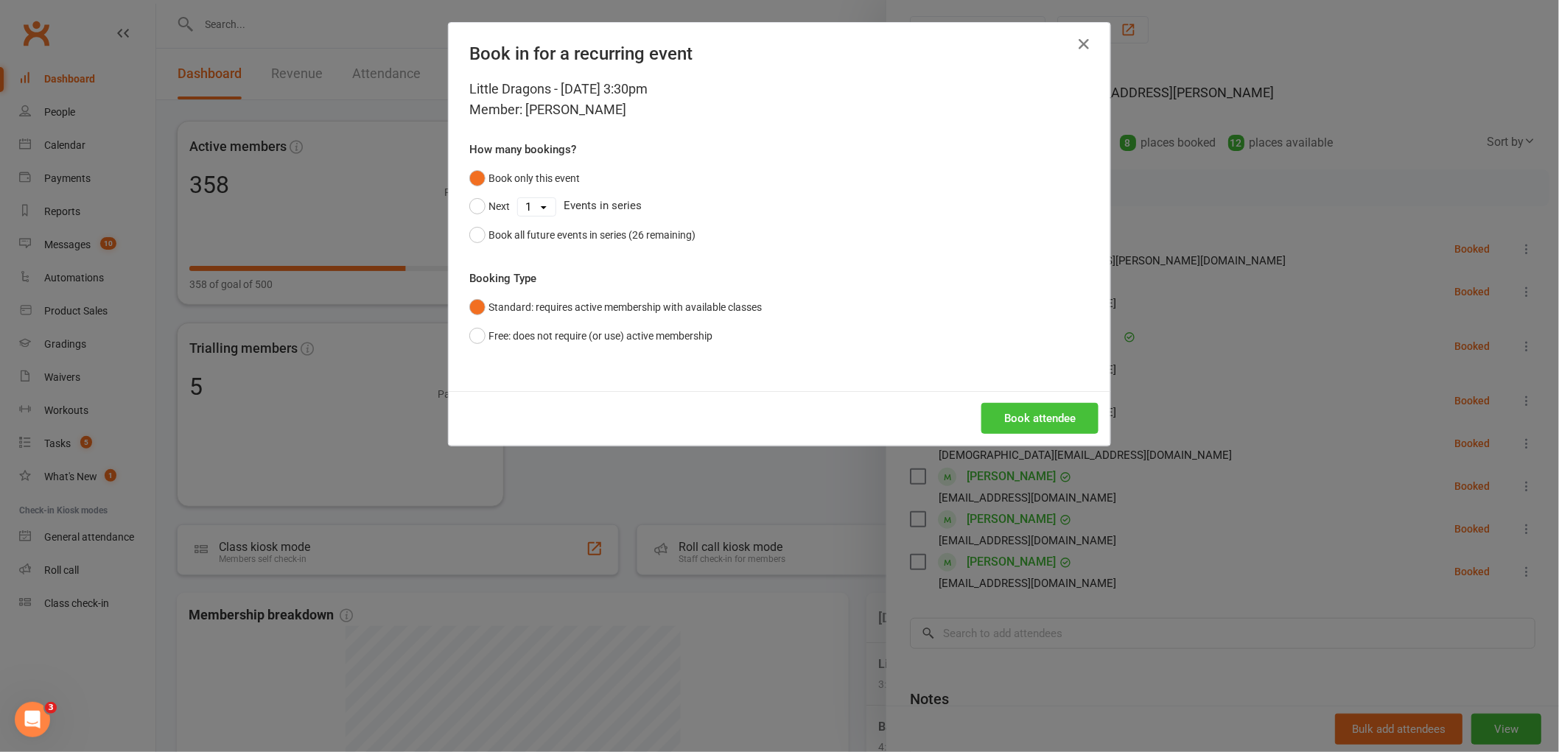
click at [1037, 413] on button "Book attendee" at bounding box center [1040, 418] width 117 height 31
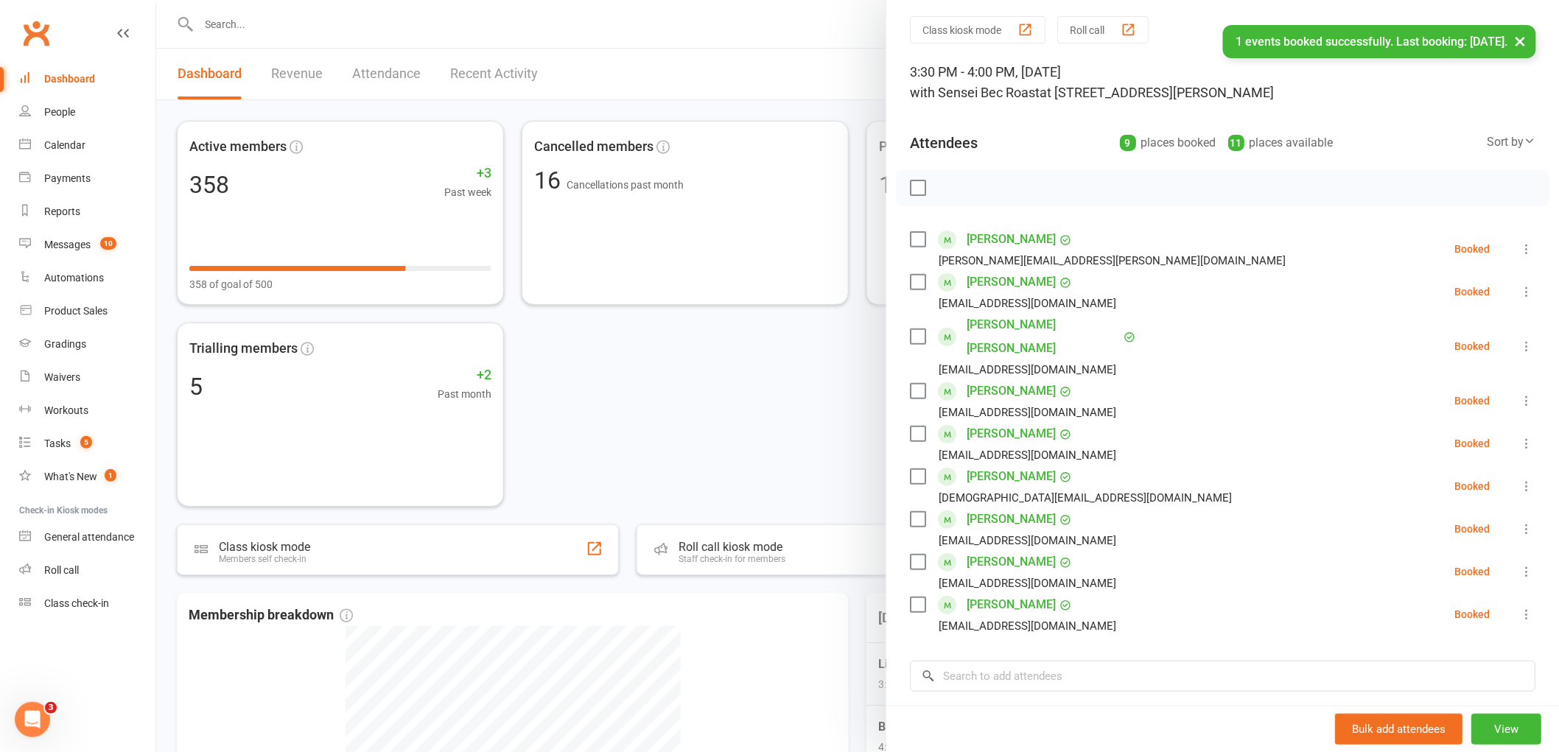
click at [910, 184] on label at bounding box center [917, 188] width 15 height 15
click at [943, 189] on icon "button" at bounding box center [951, 188] width 16 height 16
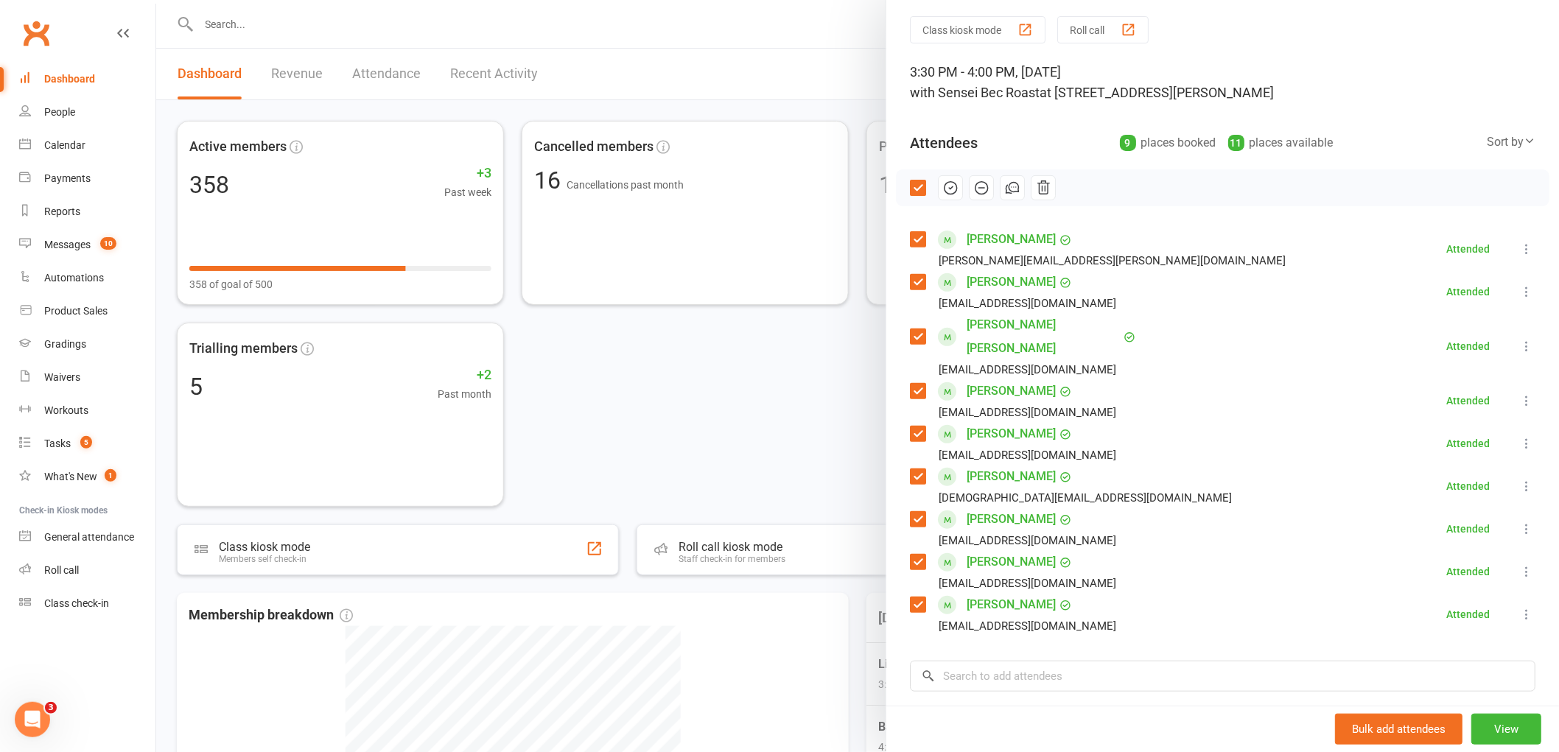
click at [910, 188] on label at bounding box center [917, 188] width 15 height 15
click at [741, 111] on div at bounding box center [857, 376] width 1403 height 752
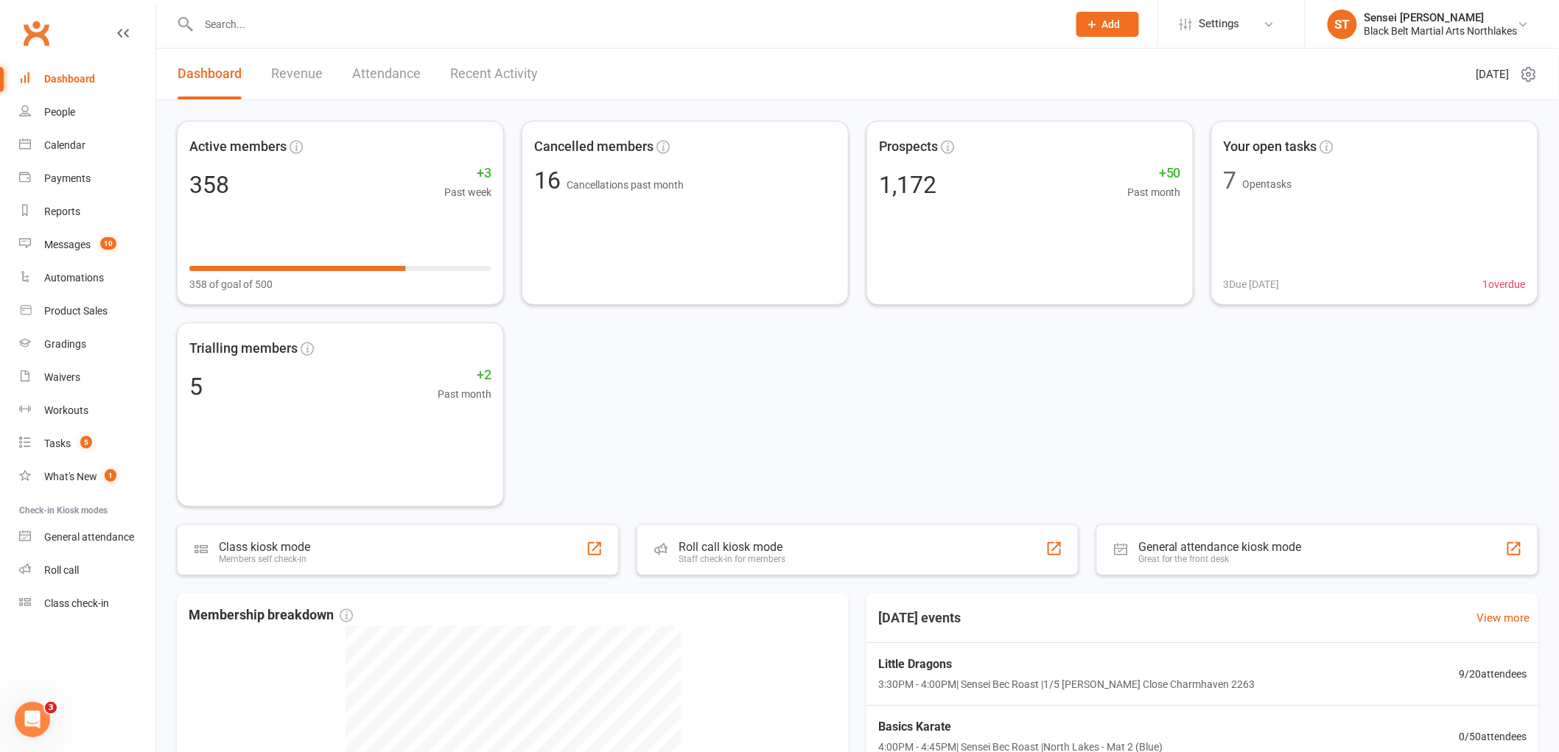
click at [304, 27] on input "text" at bounding box center [626, 24] width 863 height 21
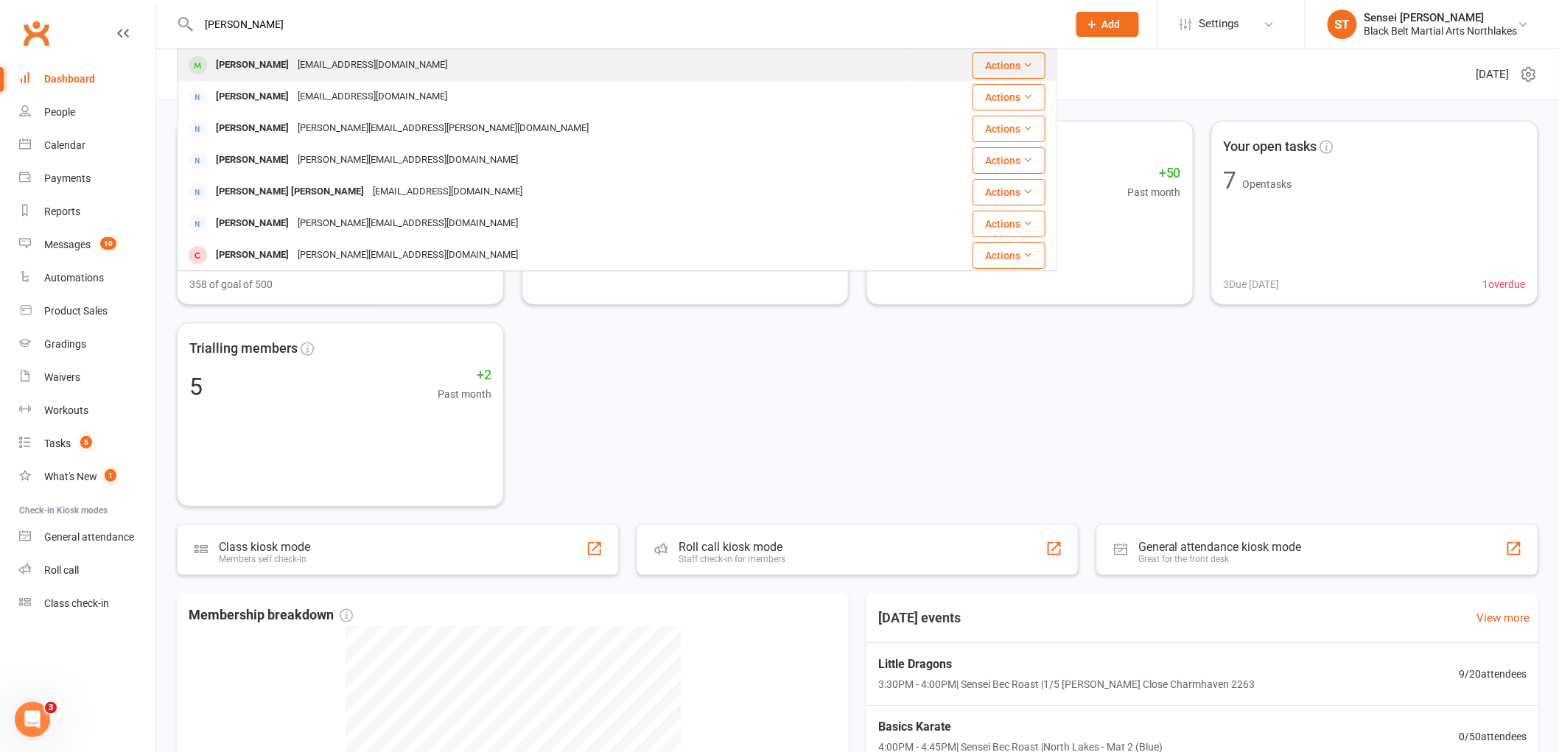
type input "mabel delaney"
click at [241, 64] on div "Mabel Delaney" at bounding box center [253, 65] width 82 height 21
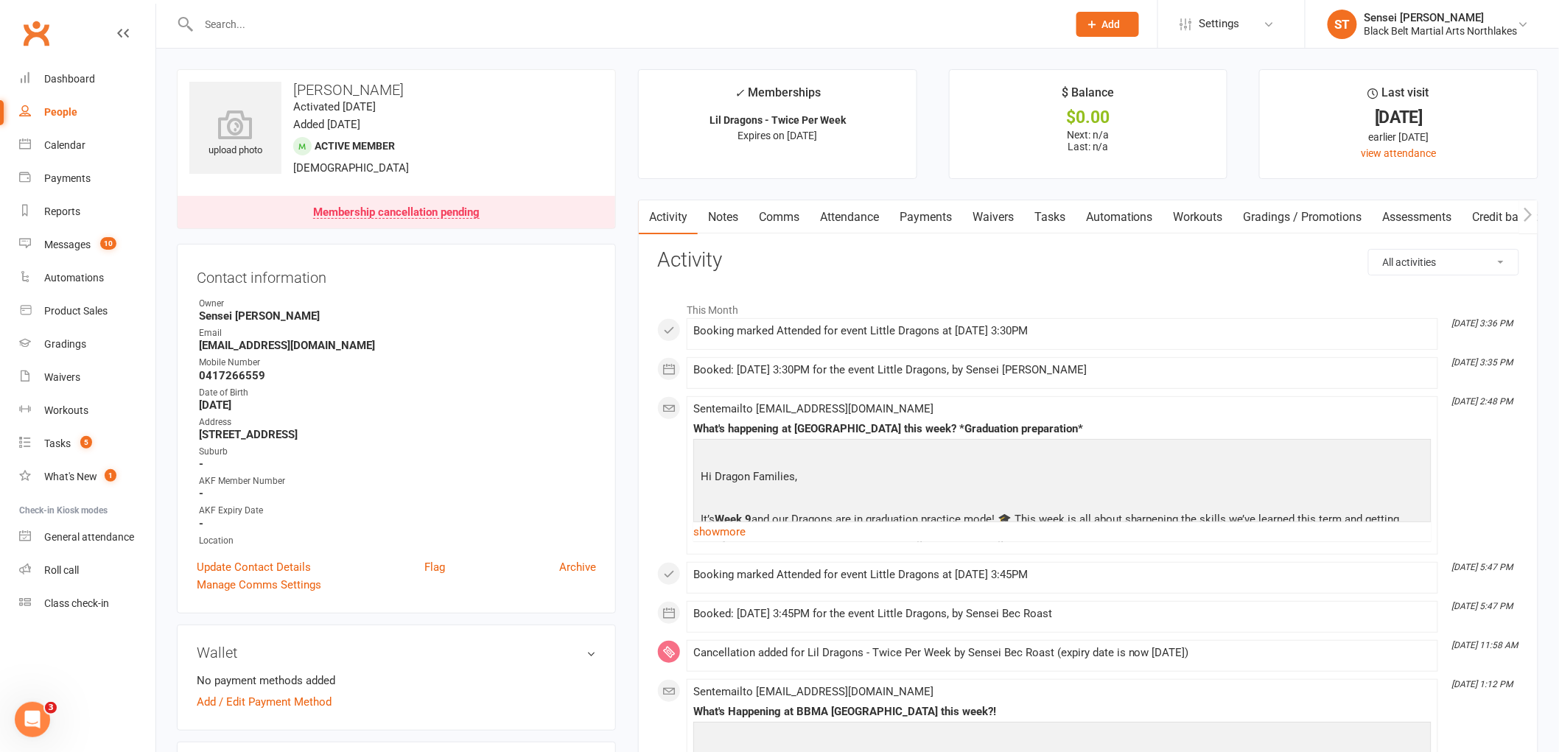
click at [937, 224] on link "Payments" at bounding box center [926, 217] width 73 height 34
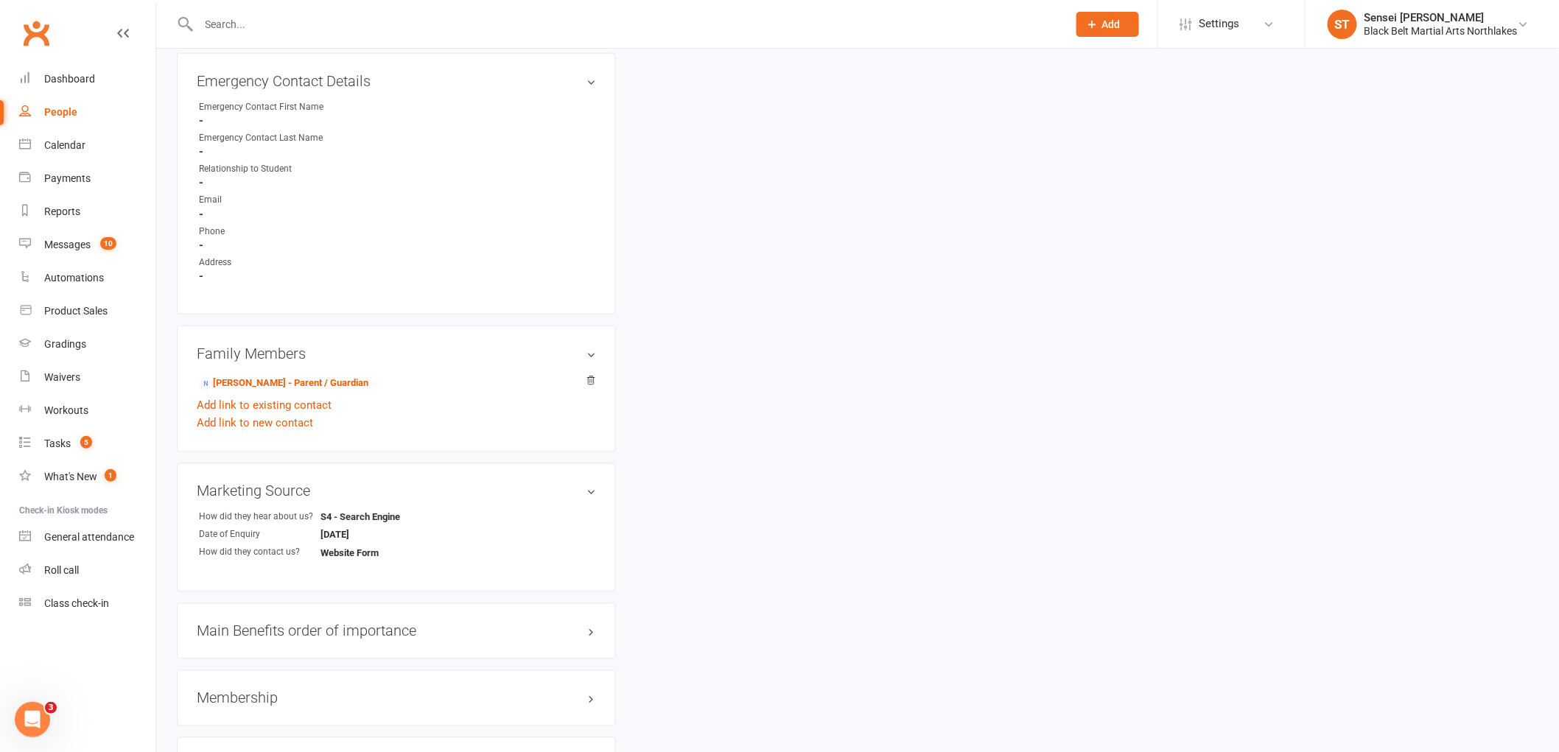
scroll to position [901, 0]
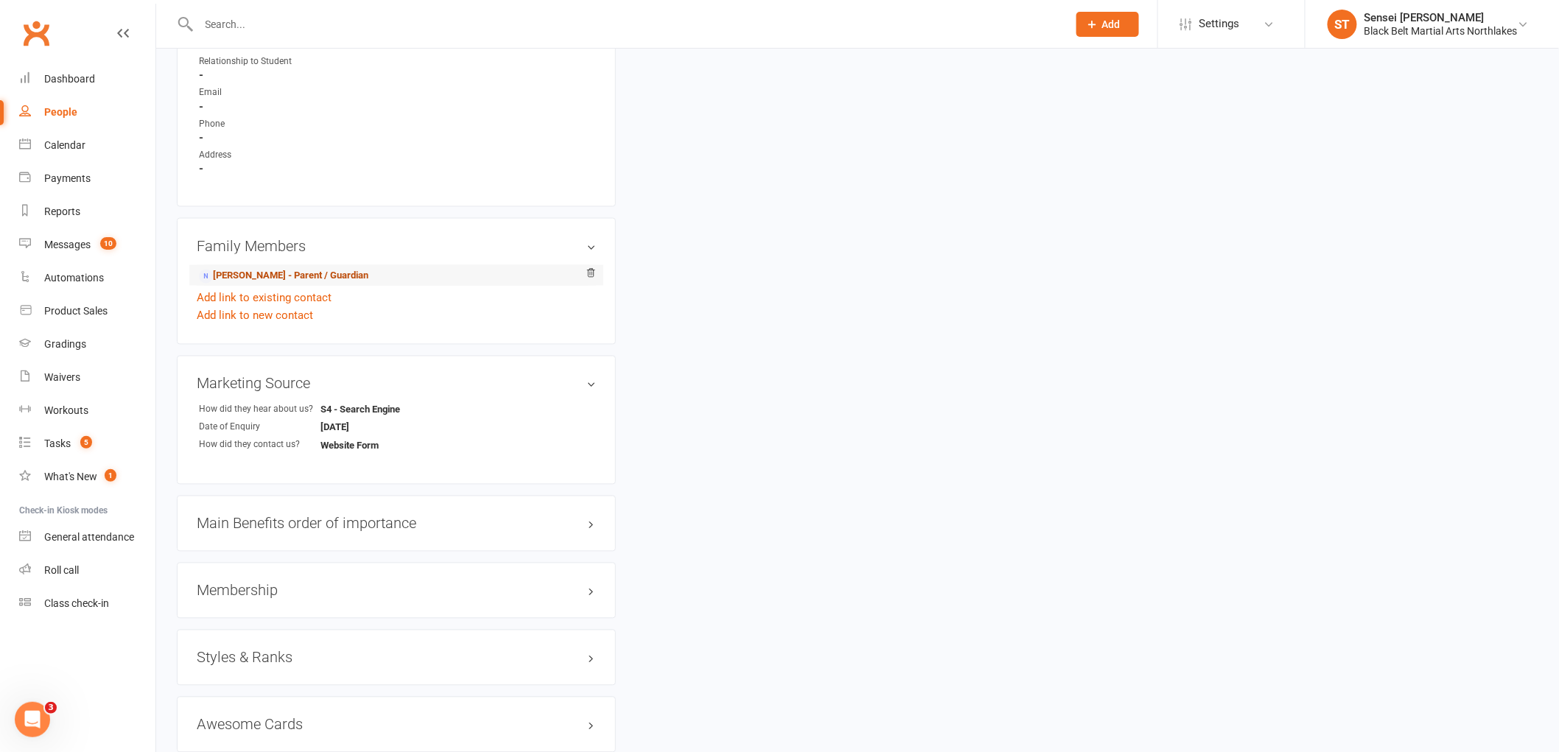
click at [258, 276] on link "Cassie Delaney - Parent / Guardian" at bounding box center [284, 276] width 170 height 15
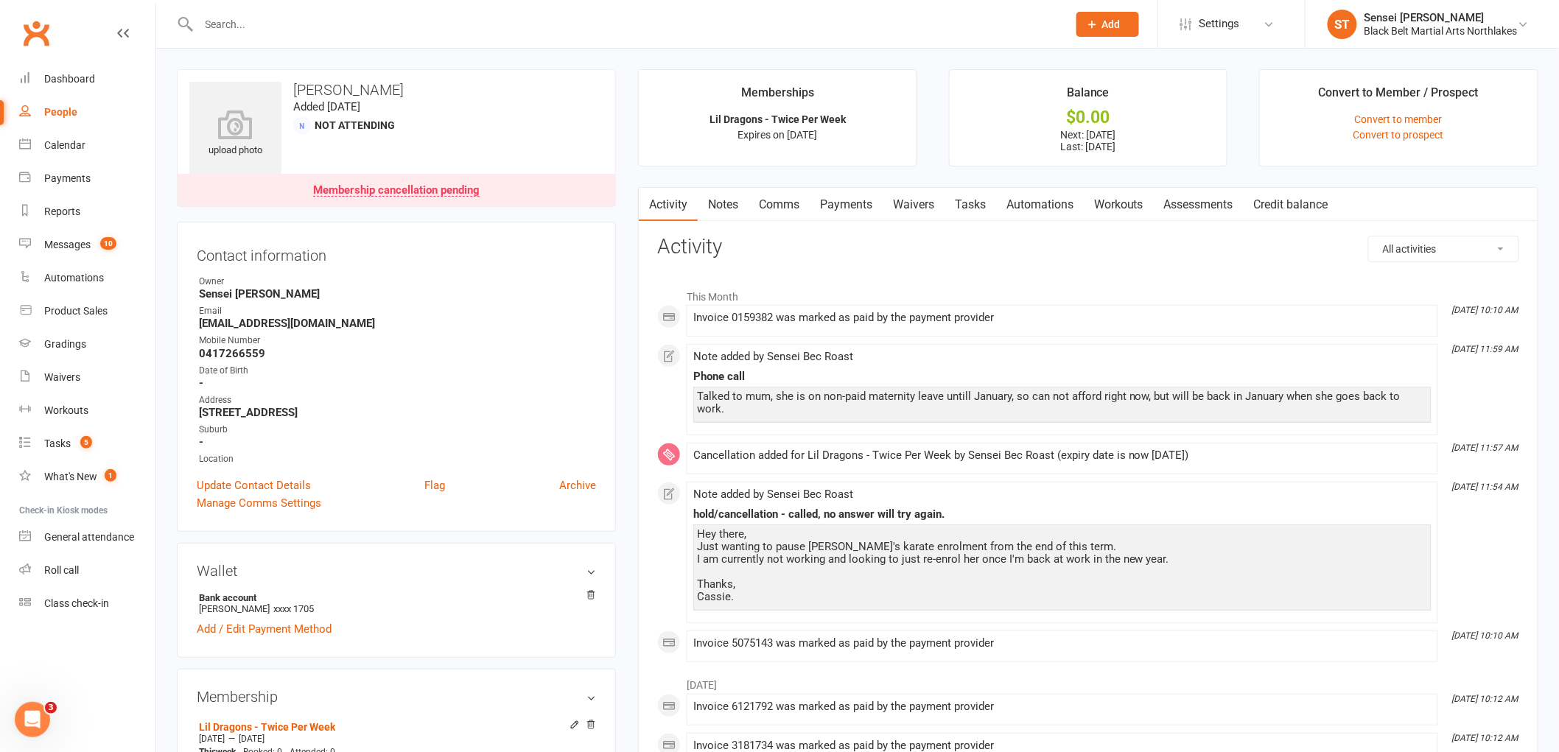
click at [856, 206] on link "Payments" at bounding box center [846, 205] width 73 height 34
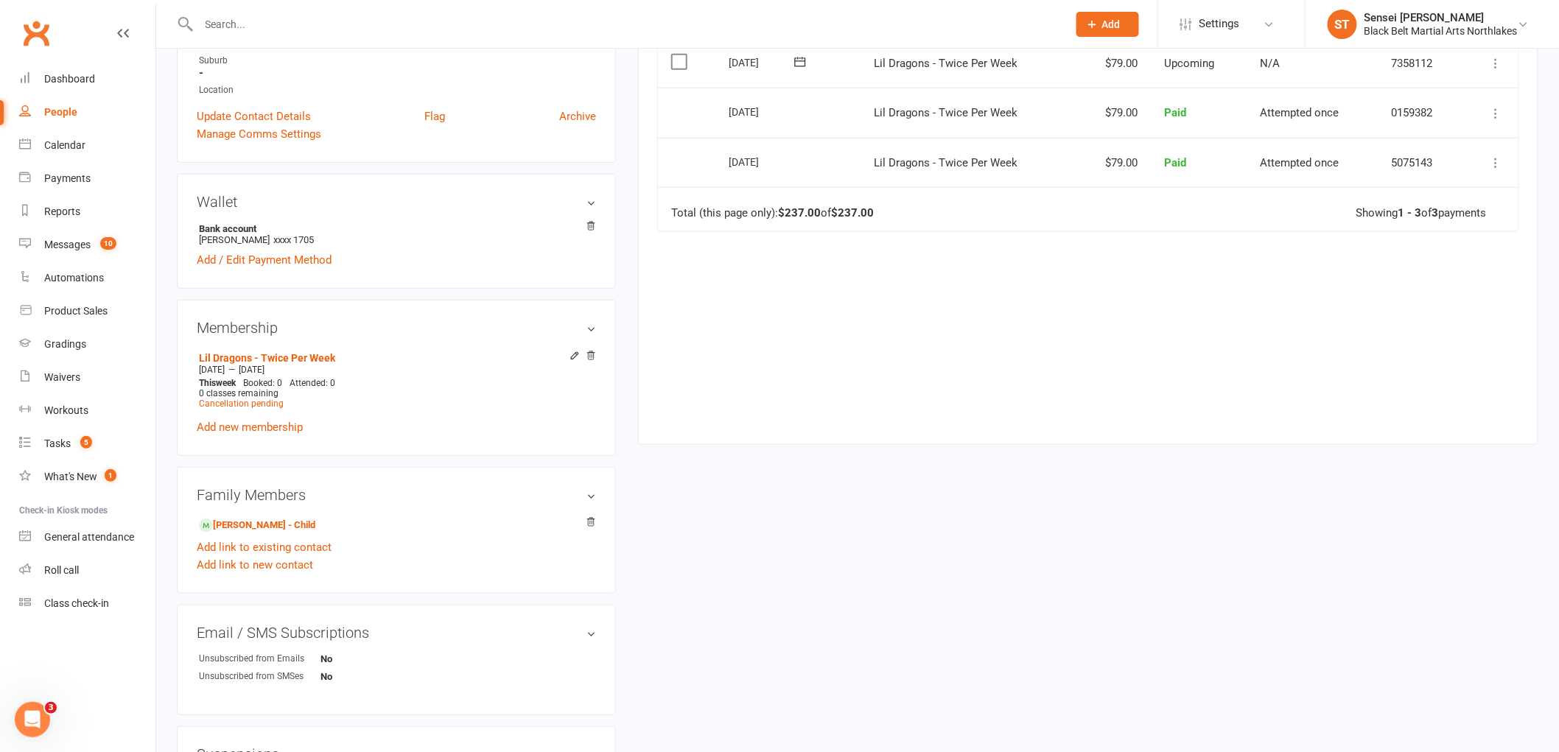
scroll to position [409, 0]
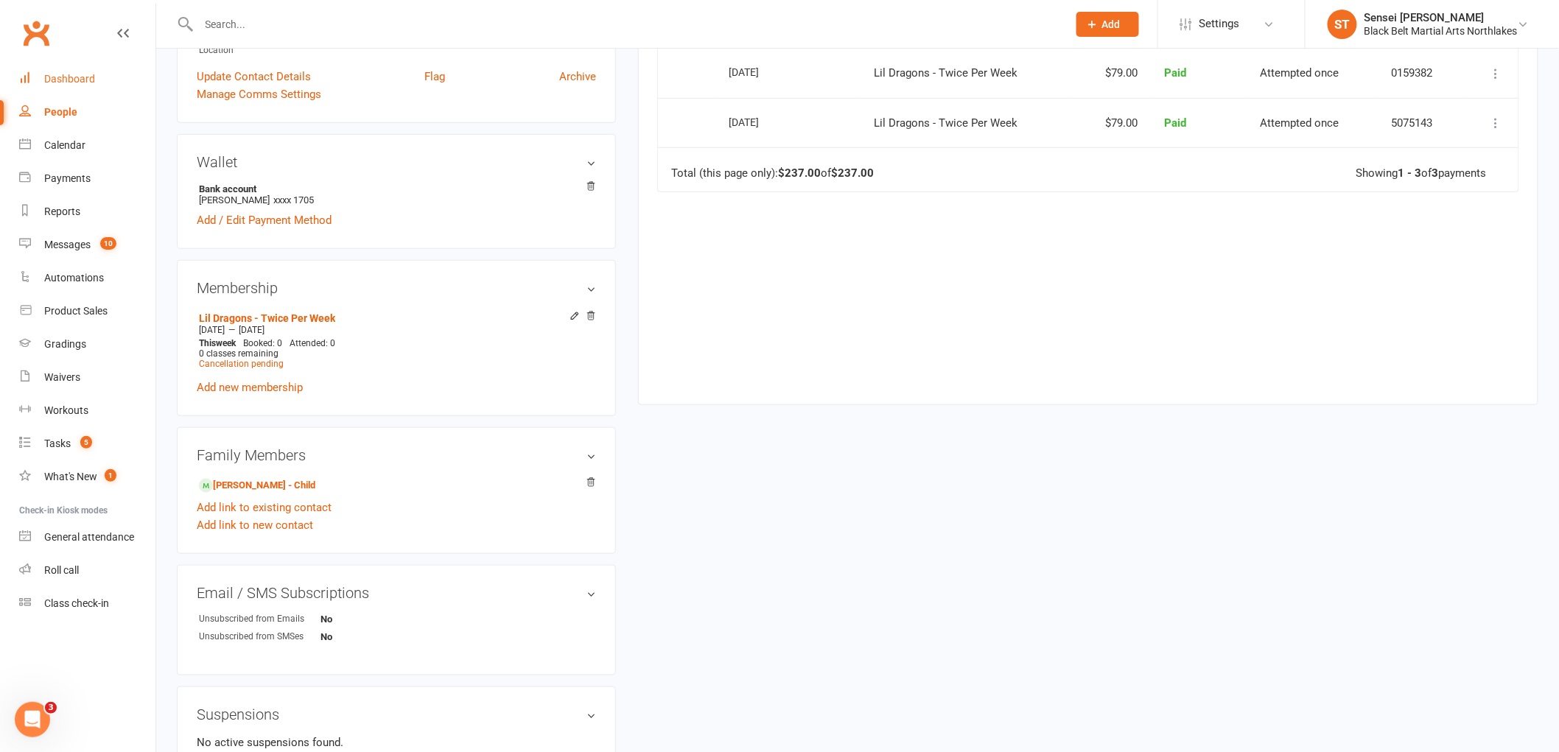
click at [69, 85] on link "Dashboard" at bounding box center [87, 79] width 136 height 33
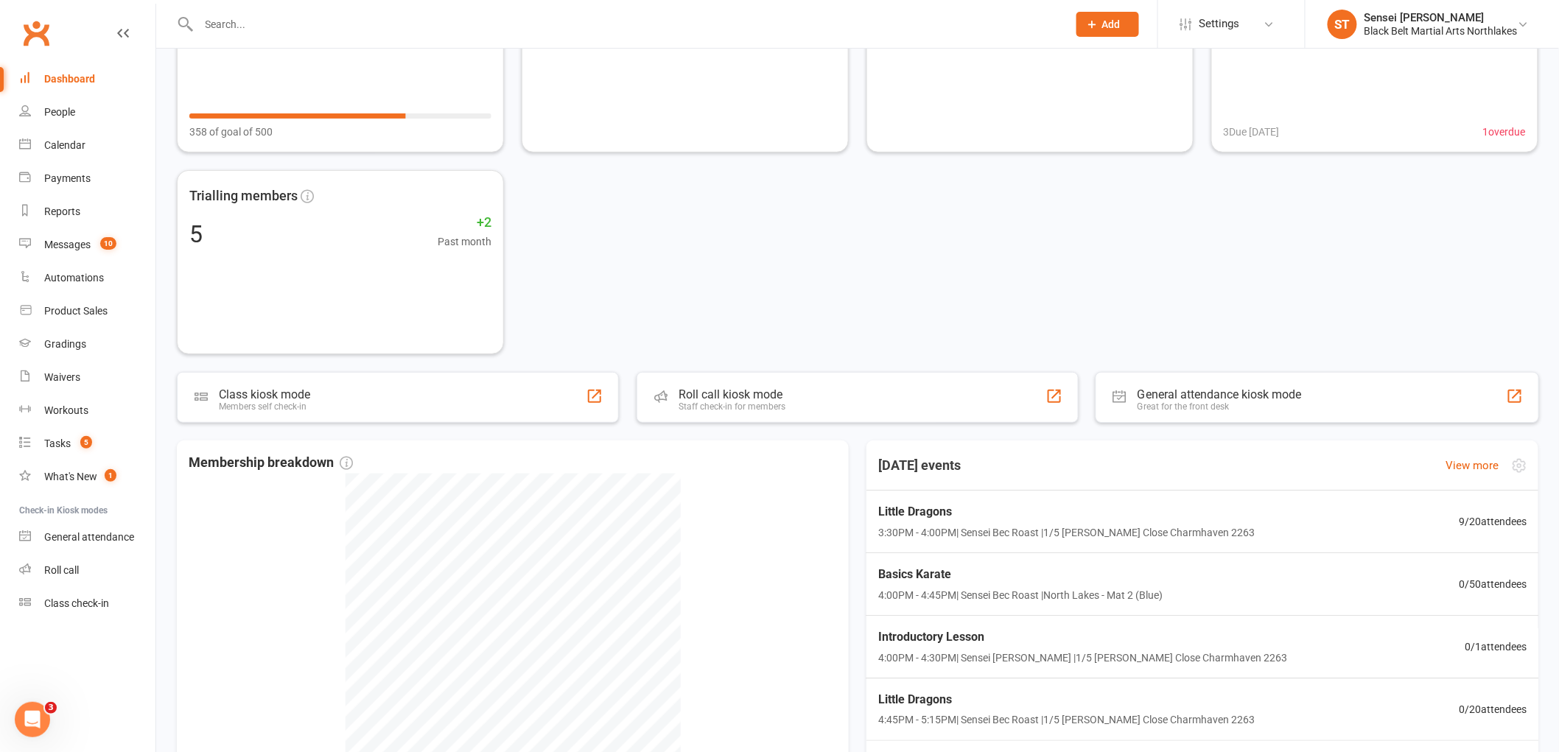
scroll to position [327, 0]
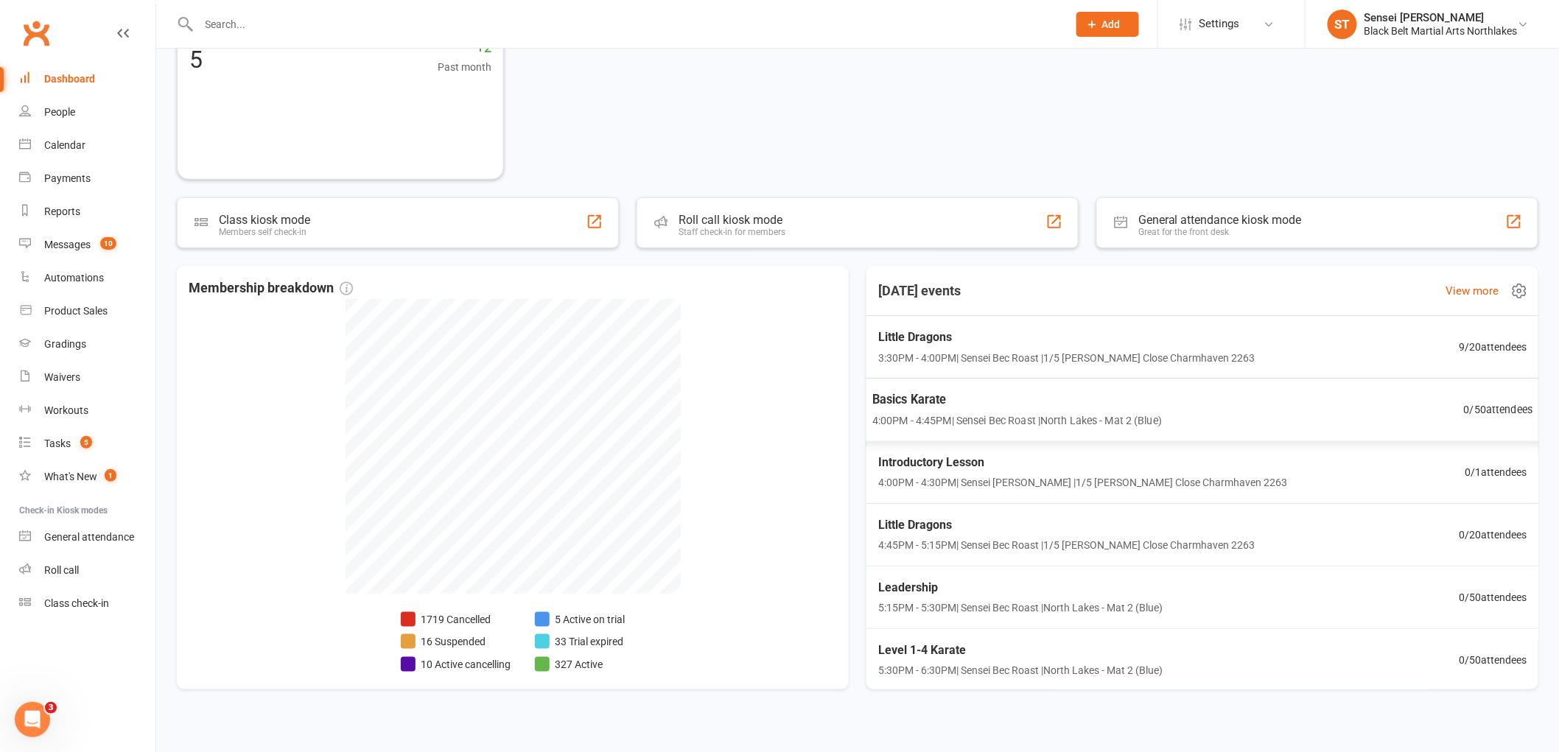
click at [937, 405] on span "Basics Karate" at bounding box center [1018, 399] width 290 height 19
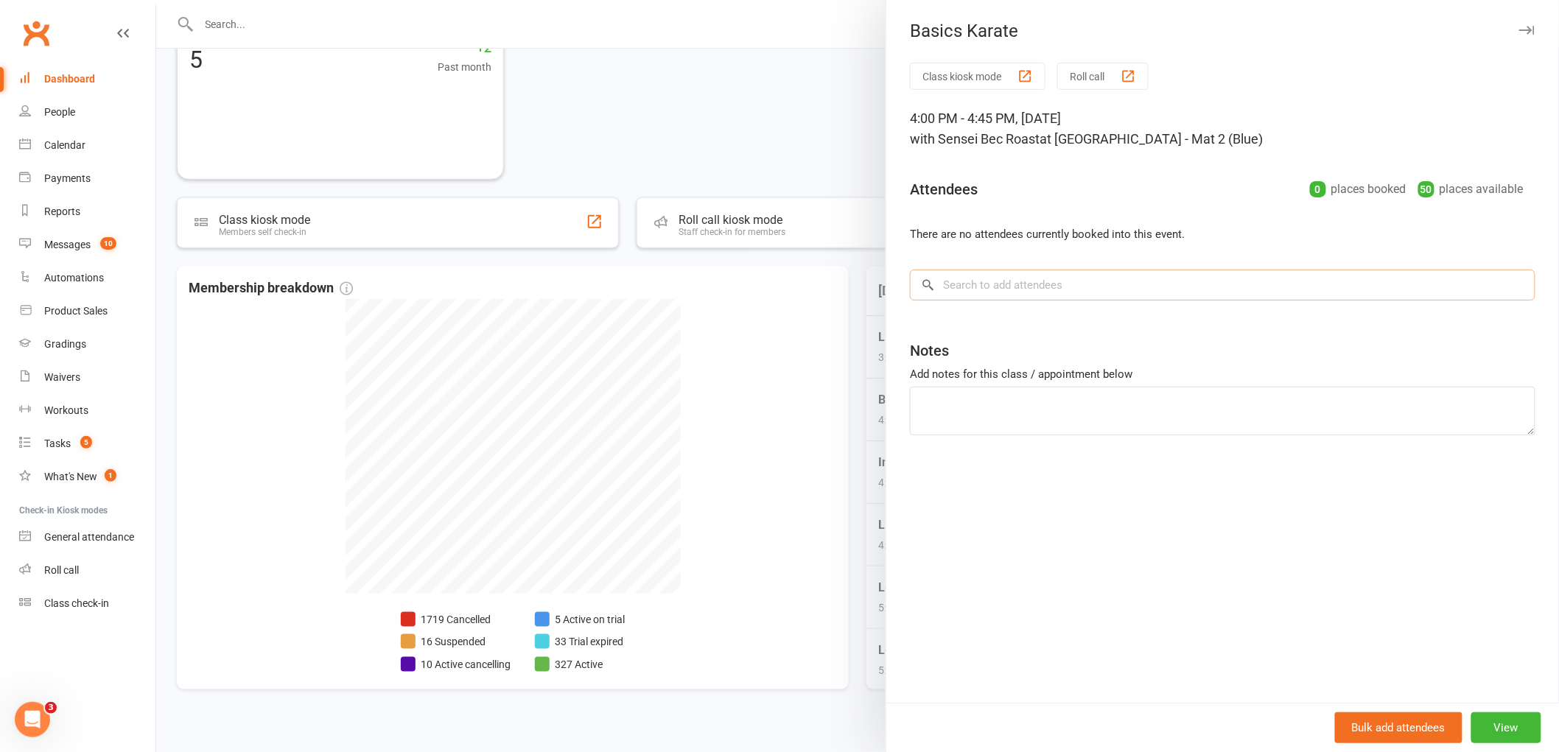
click at [1007, 277] on input "search" at bounding box center [1223, 285] width 626 height 31
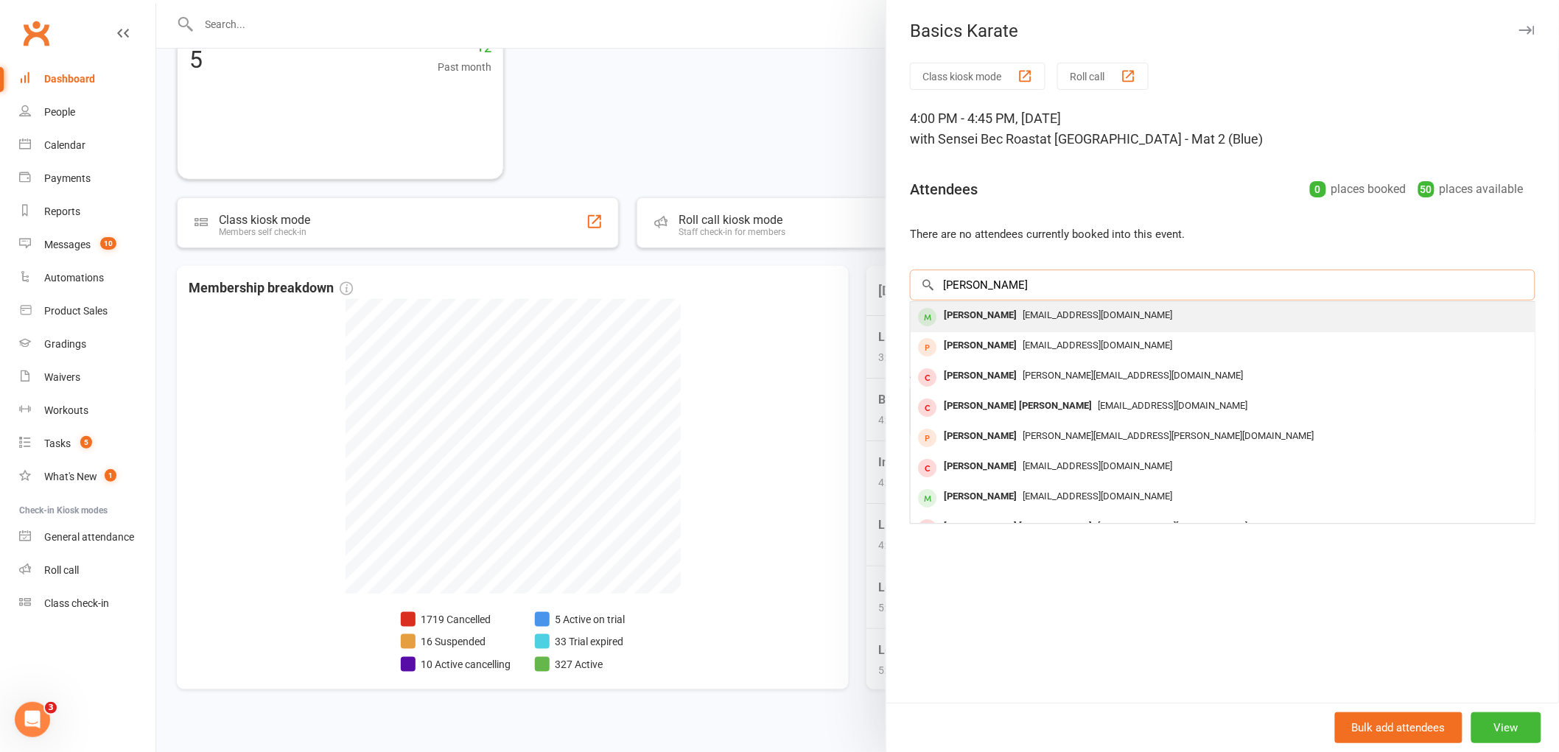
type input "aidan woods"
click at [977, 323] on div "Aidan Woods" at bounding box center [980, 315] width 85 height 21
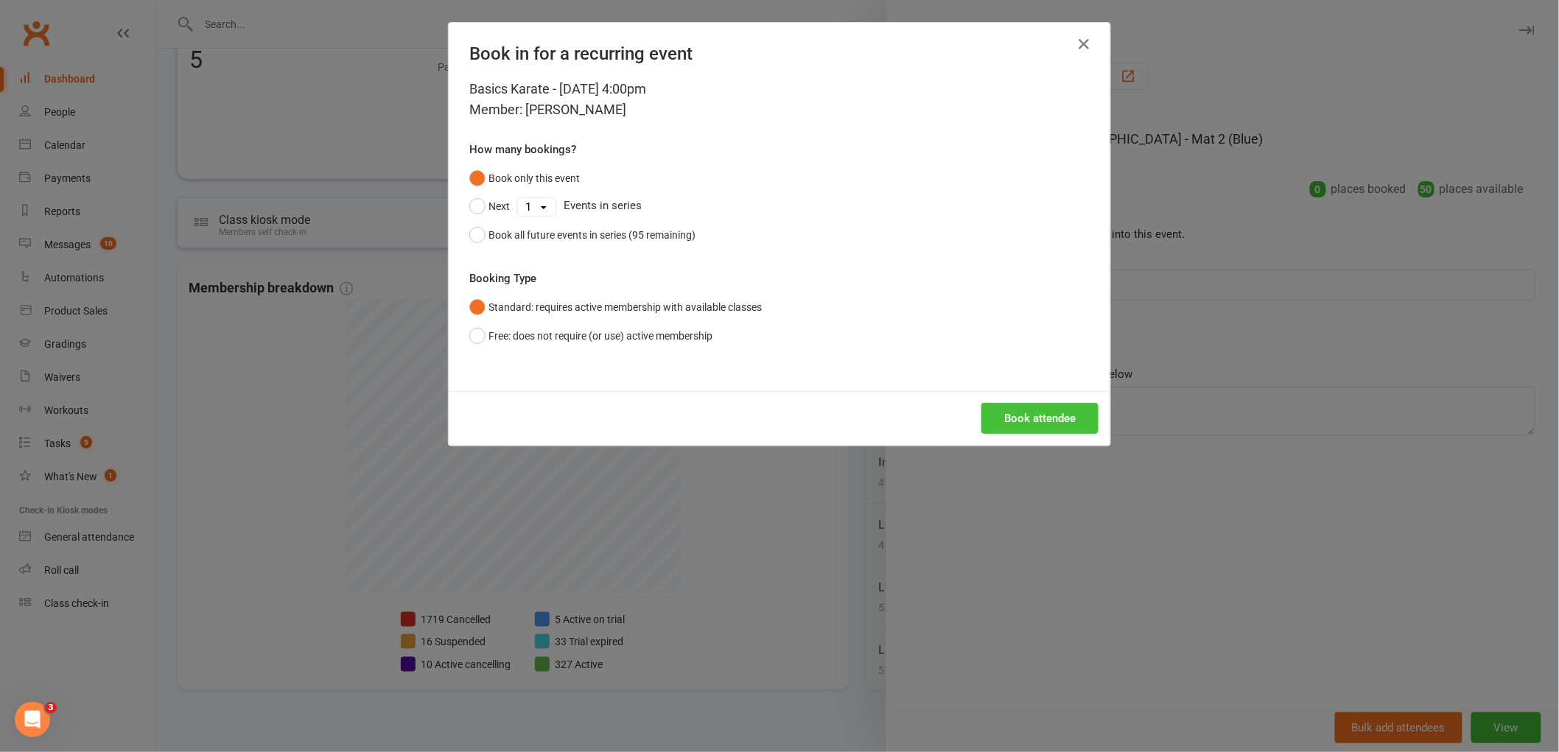
click at [1048, 432] on button "Book attendee" at bounding box center [1040, 418] width 117 height 31
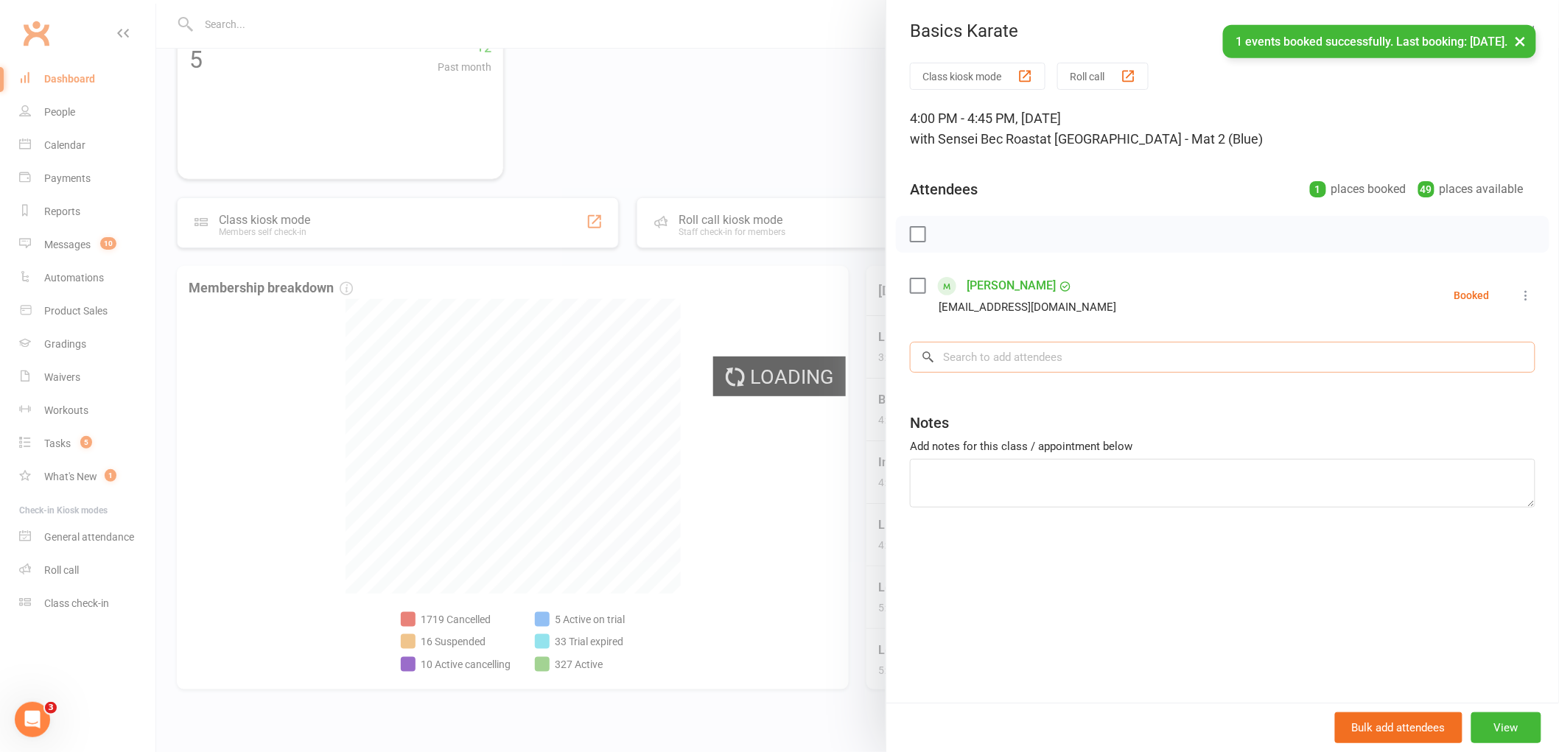
click at [1002, 354] on input "search" at bounding box center [1223, 357] width 626 height 31
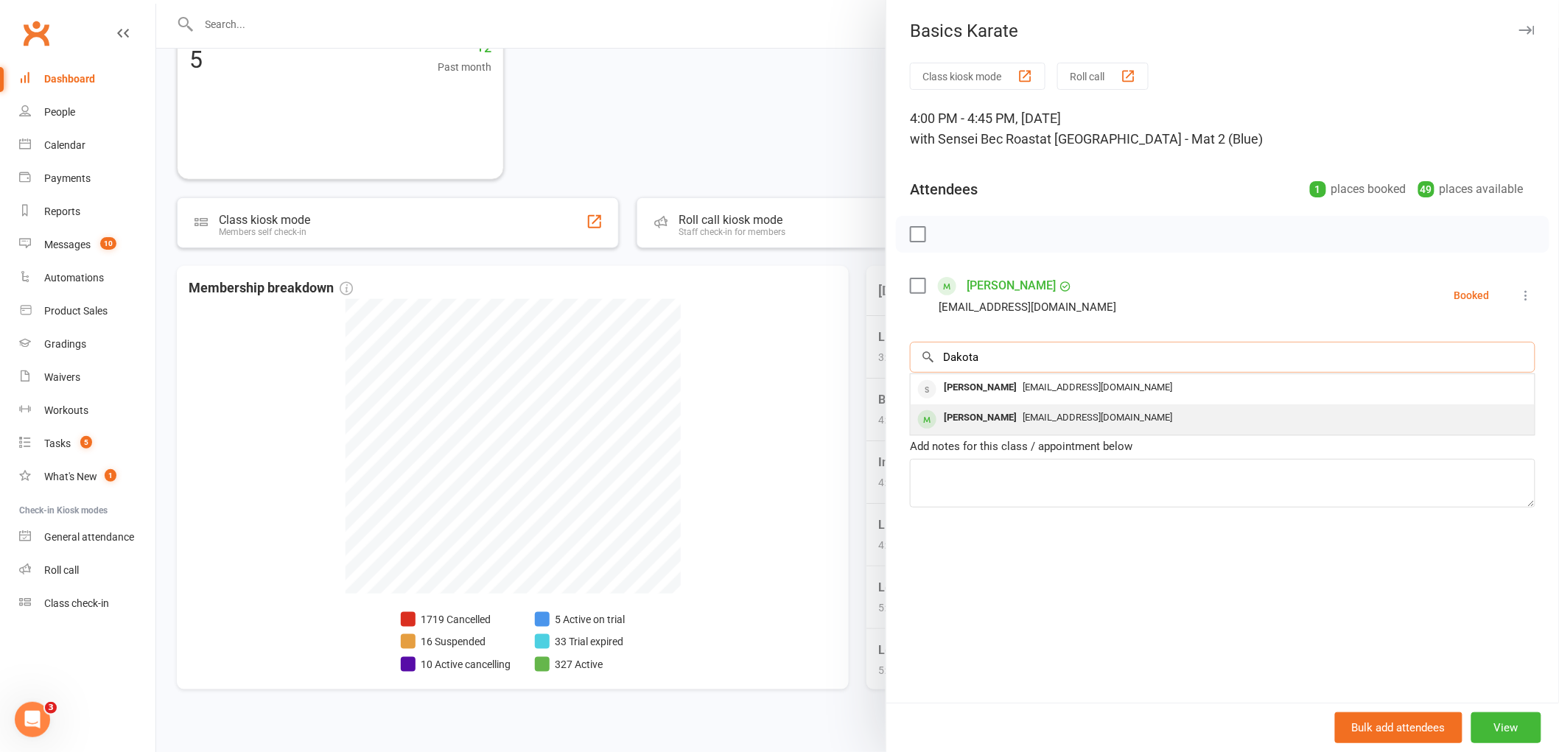
type input "Dakota"
click at [982, 419] on div "Dakota McWilliams" at bounding box center [980, 418] width 85 height 21
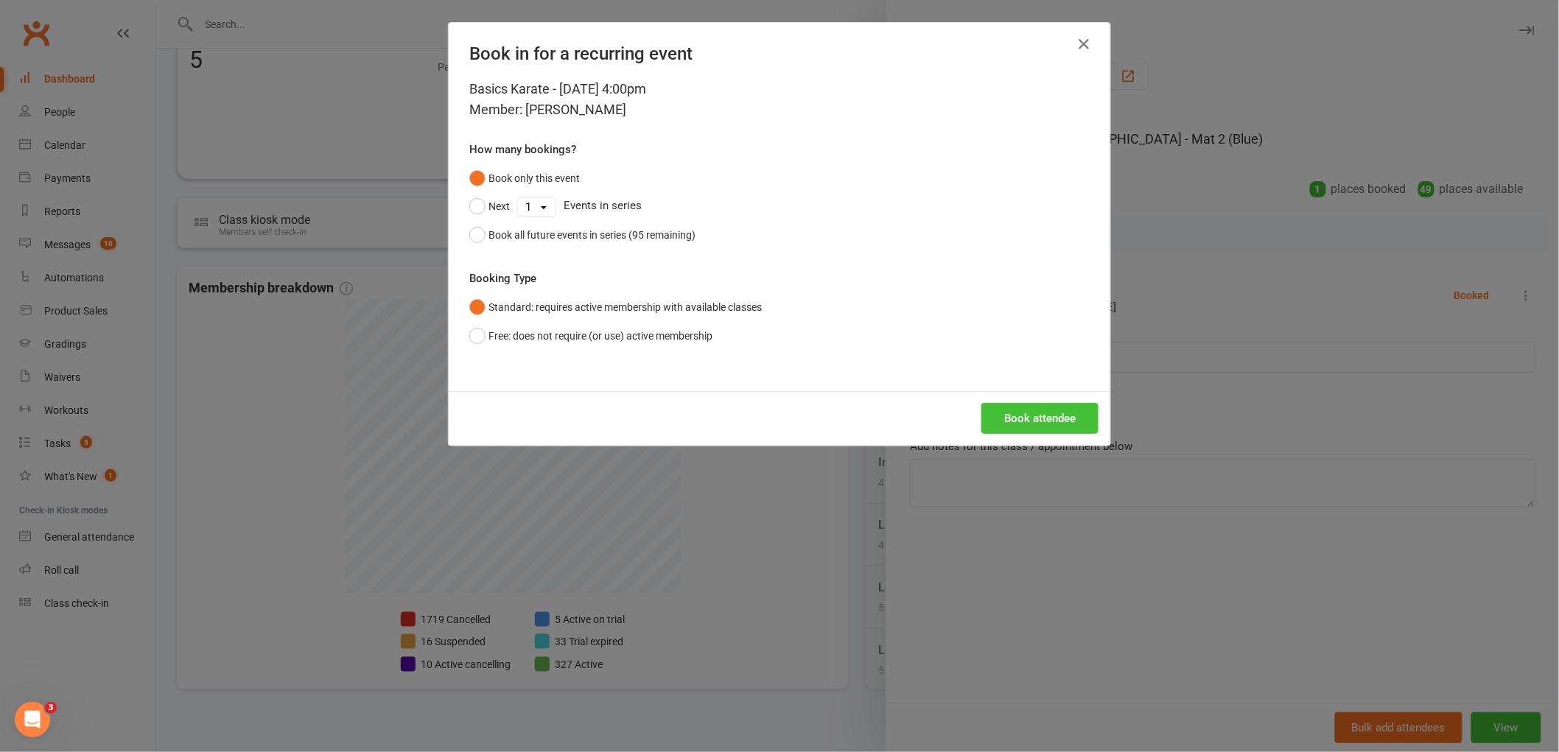
click at [1051, 424] on button "Book attendee" at bounding box center [1040, 418] width 117 height 31
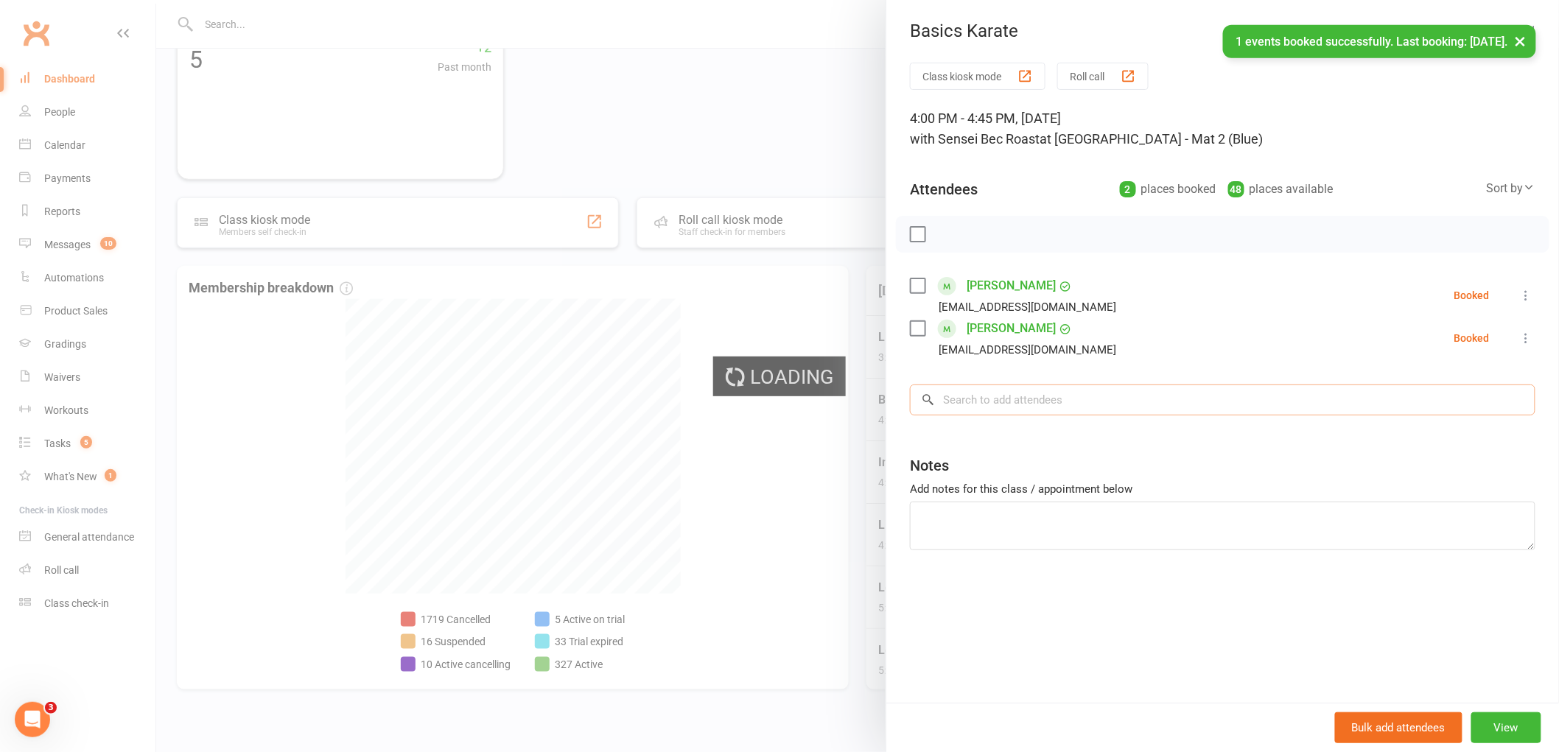
click at [1015, 406] on input "search" at bounding box center [1223, 400] width 626 height 31
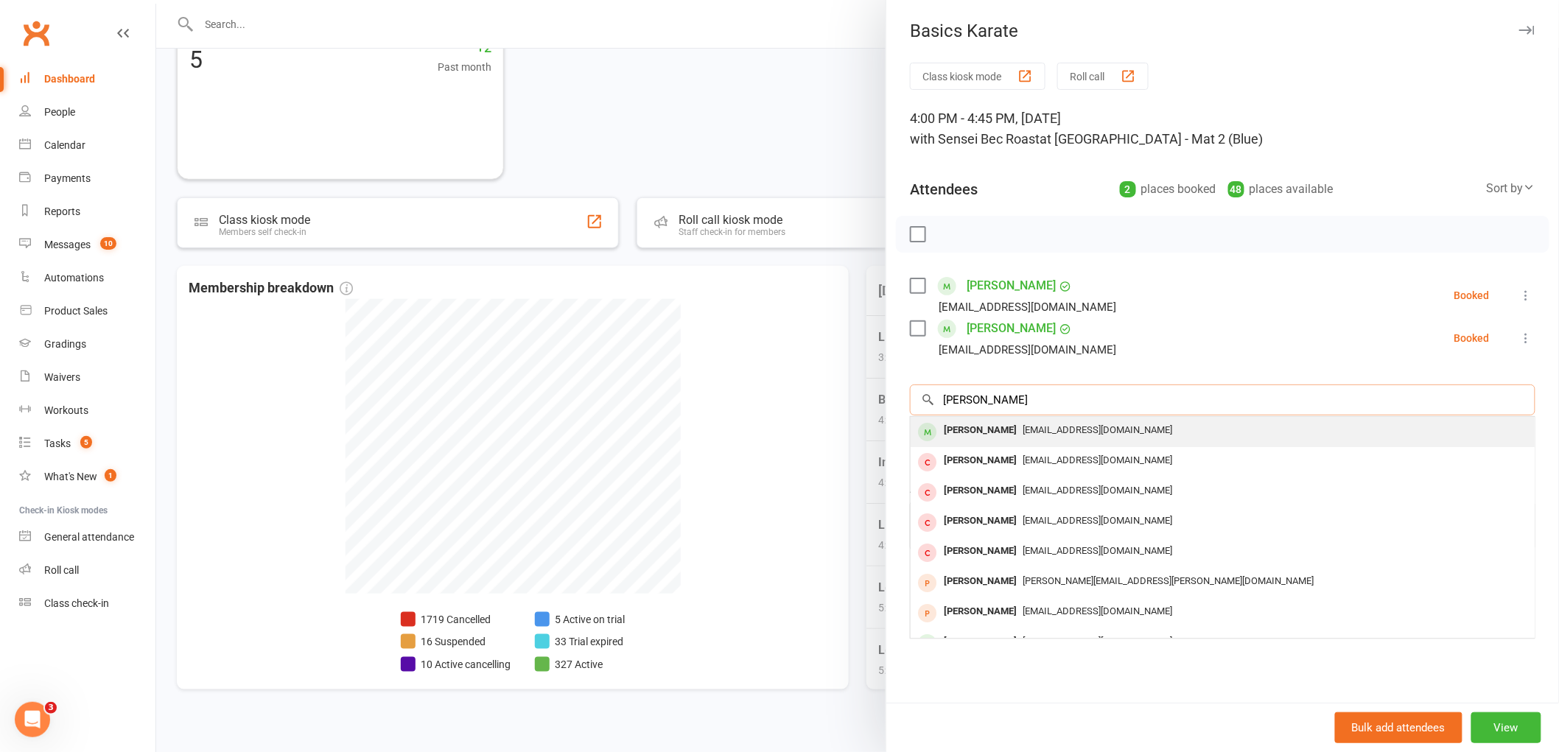
type input "sarco murphy"
click at [960, 425] on div "Sarco Murphy" at bounding box center [980, 430] width 85 height 21
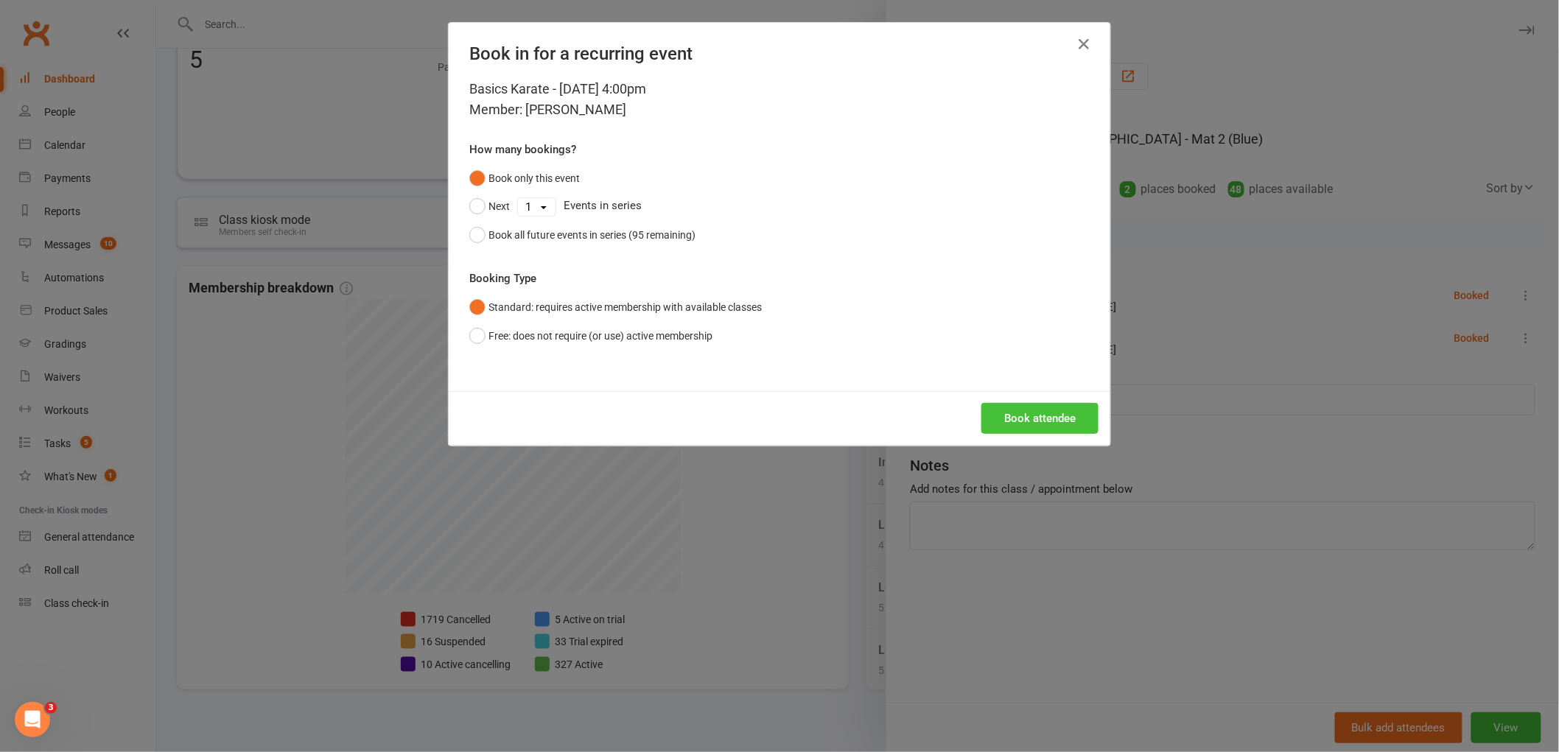
click at [1059, 422] on button "Book attendee" at bounding box center [1040, 418] width 117 height 31
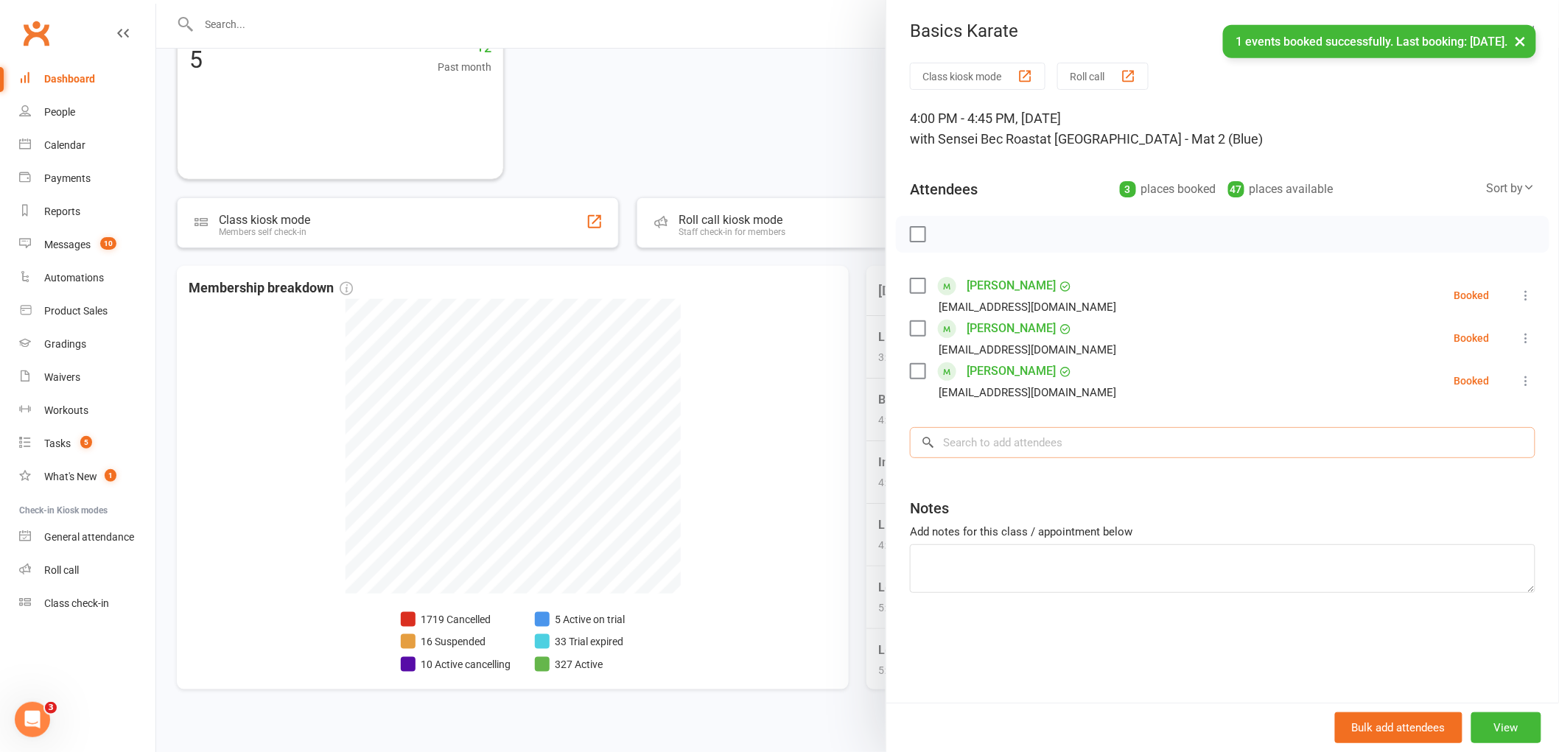
click at [1007, 458] on input "search" at bounding box center [1223, 442] width 626 height 31
click at [974, 443] on input "search" at bounding box center [1223, 442] width 626 height 31
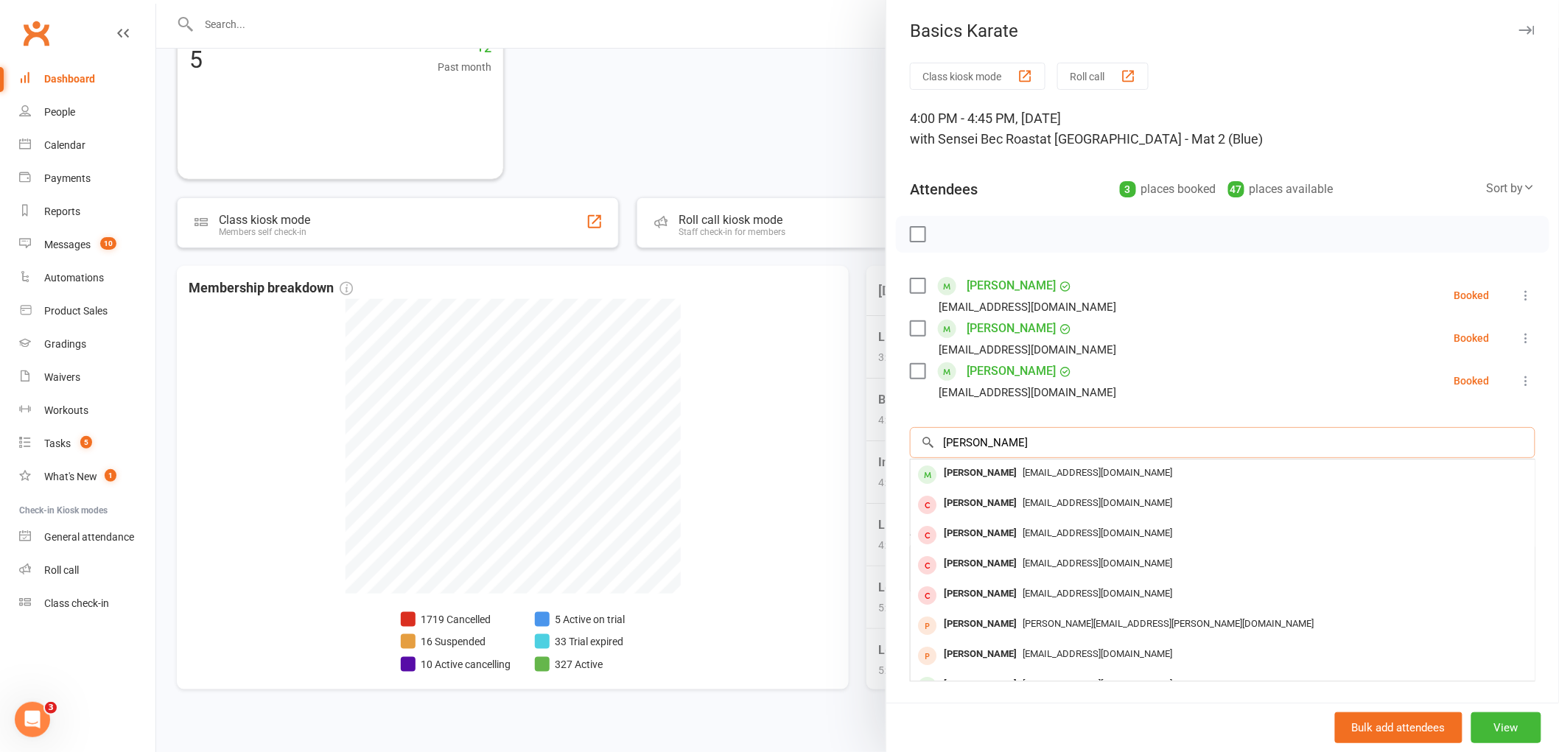
type input "max eyley"
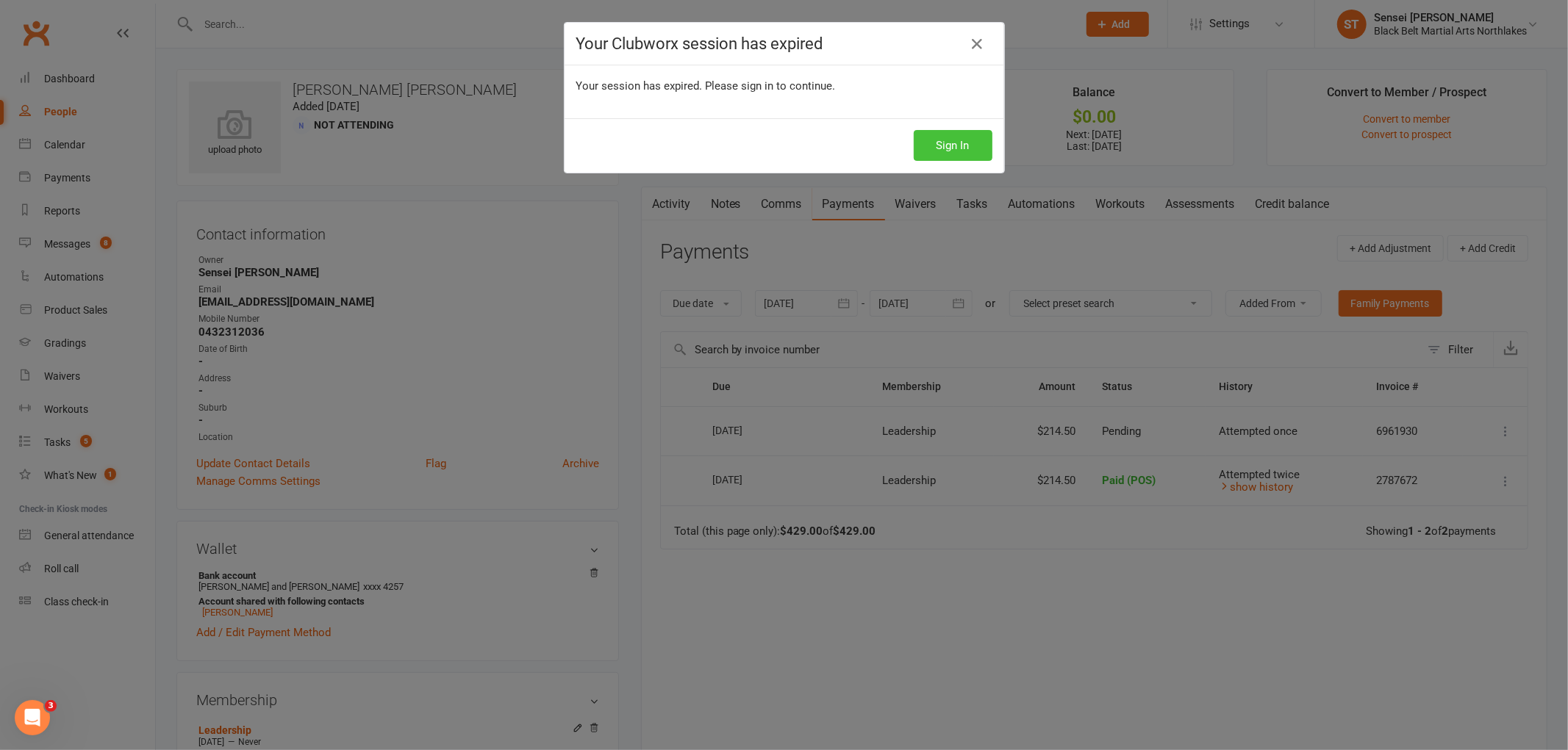
click at [946, 134] on button "Sign In" at bounding box center [953, 145] width 79 height 31
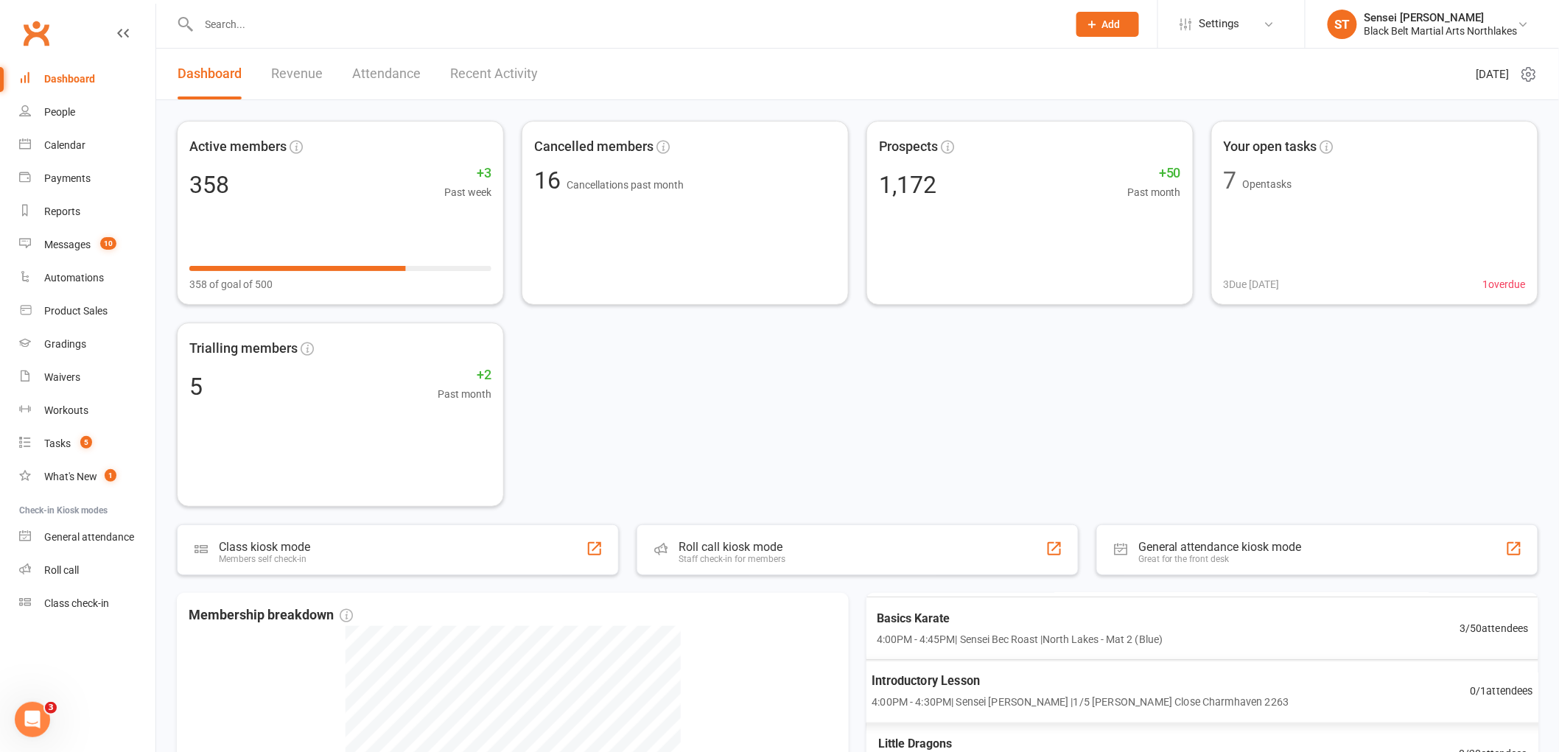
scroll to position [82, 0]
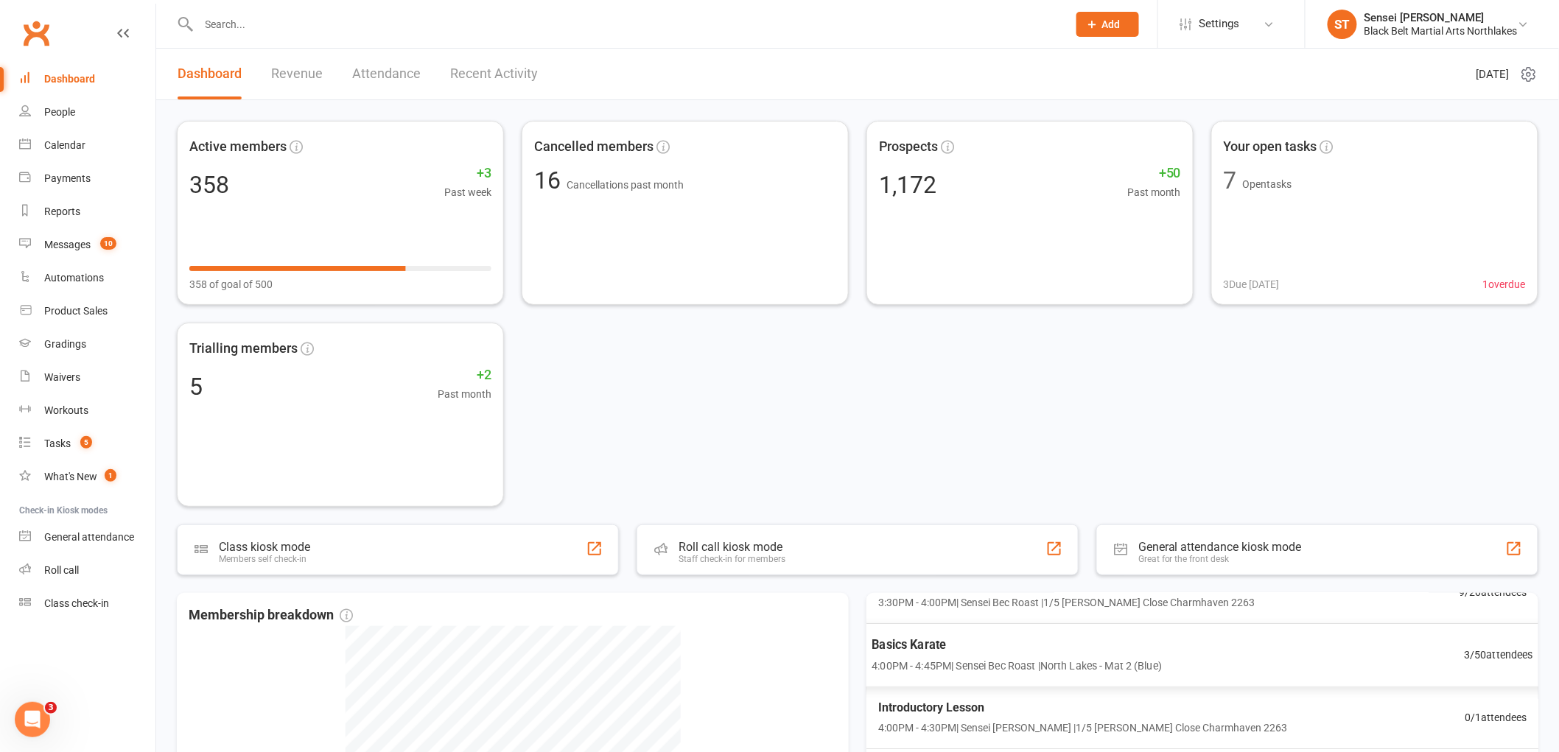
click at [961, 659] on span "4:00PM - 4:45PM | Sensei Bec Roast | North Lakes - Mat 2 (Blue)" at bounding box center [1017, 665] width 290 height 17
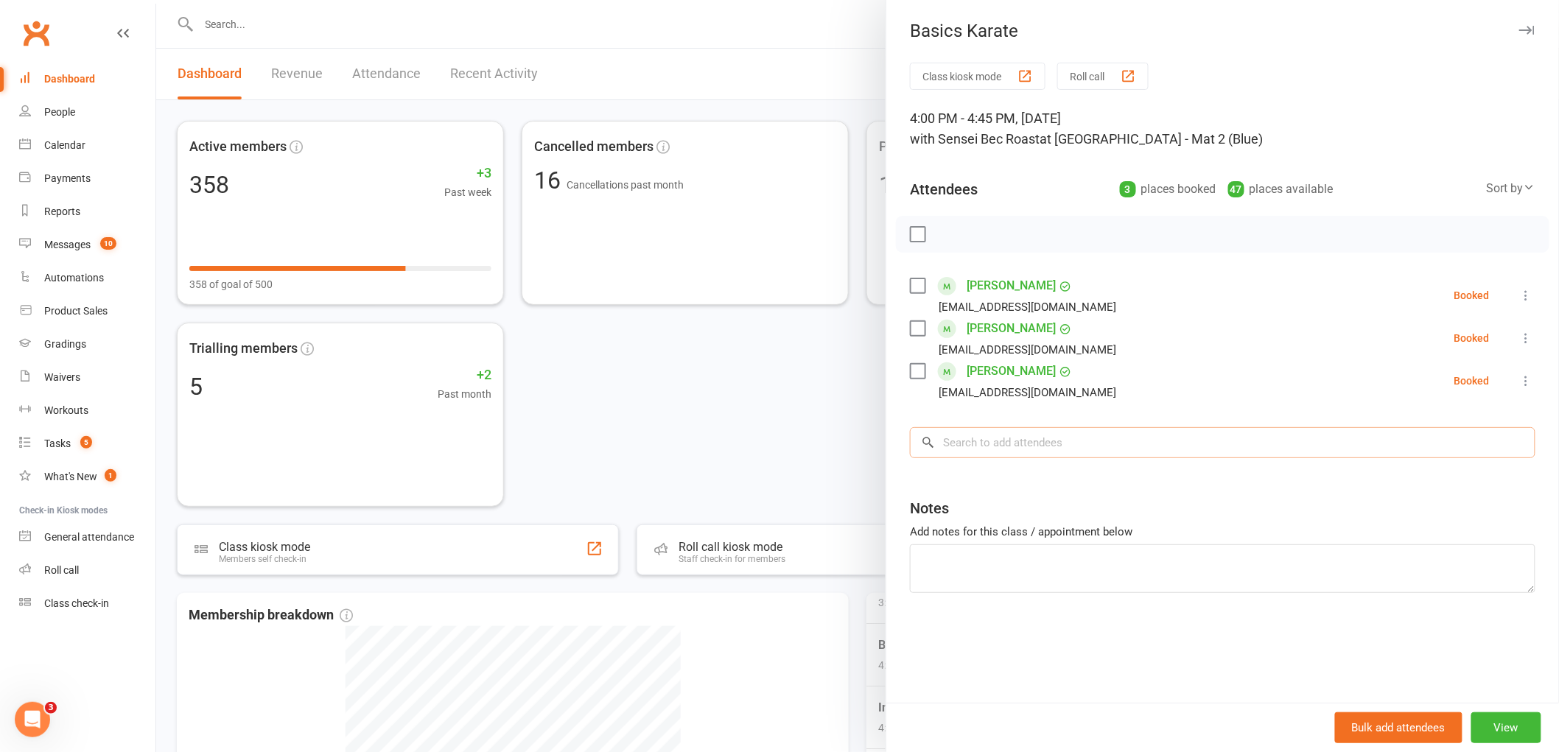
click at [981, 433] on input "search" at bounding box center [1223, 442] width 626 height 31
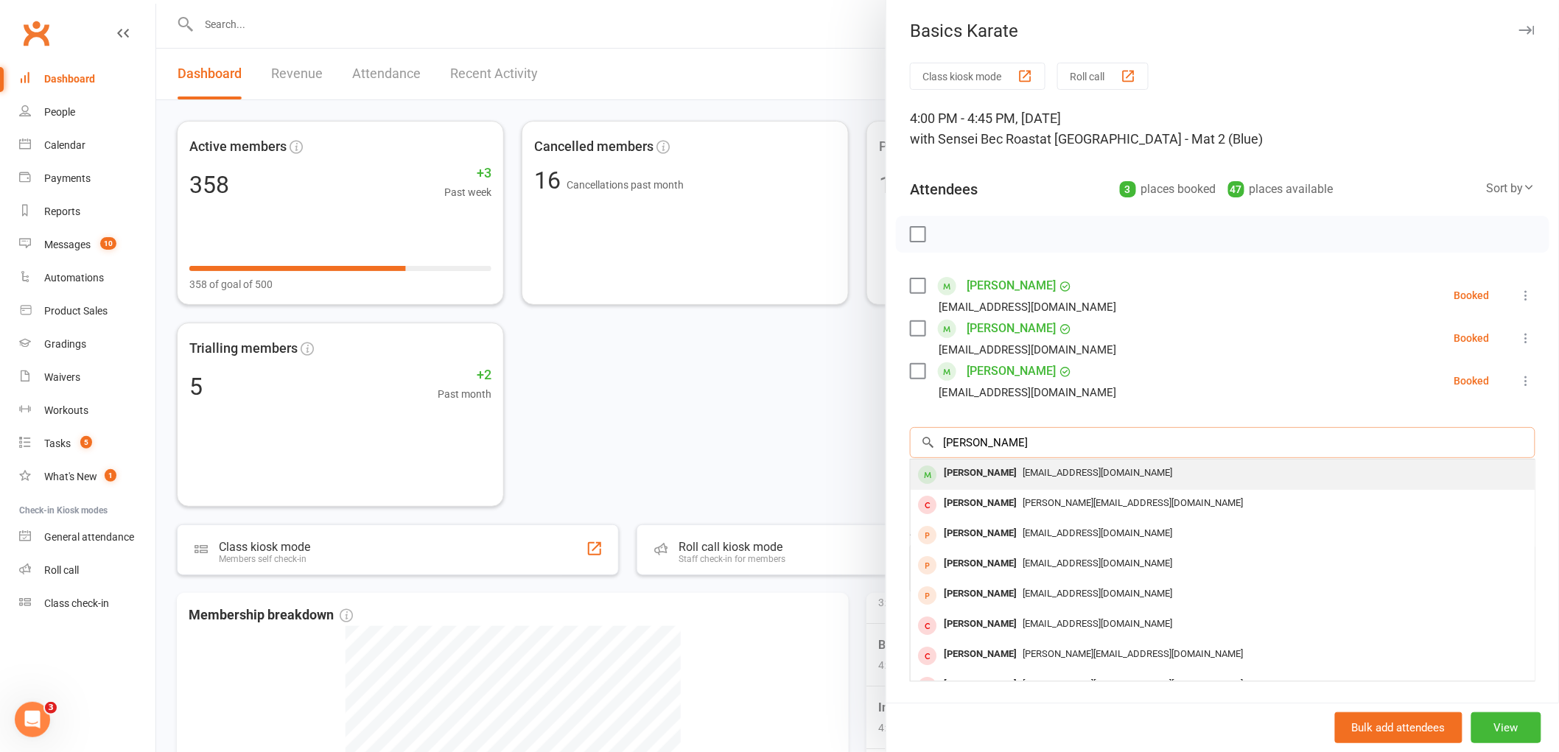
type input "max eyles"
click at [954, 480] on div "Max Eyles" at bounding box center [980, 473] width 85 height 21
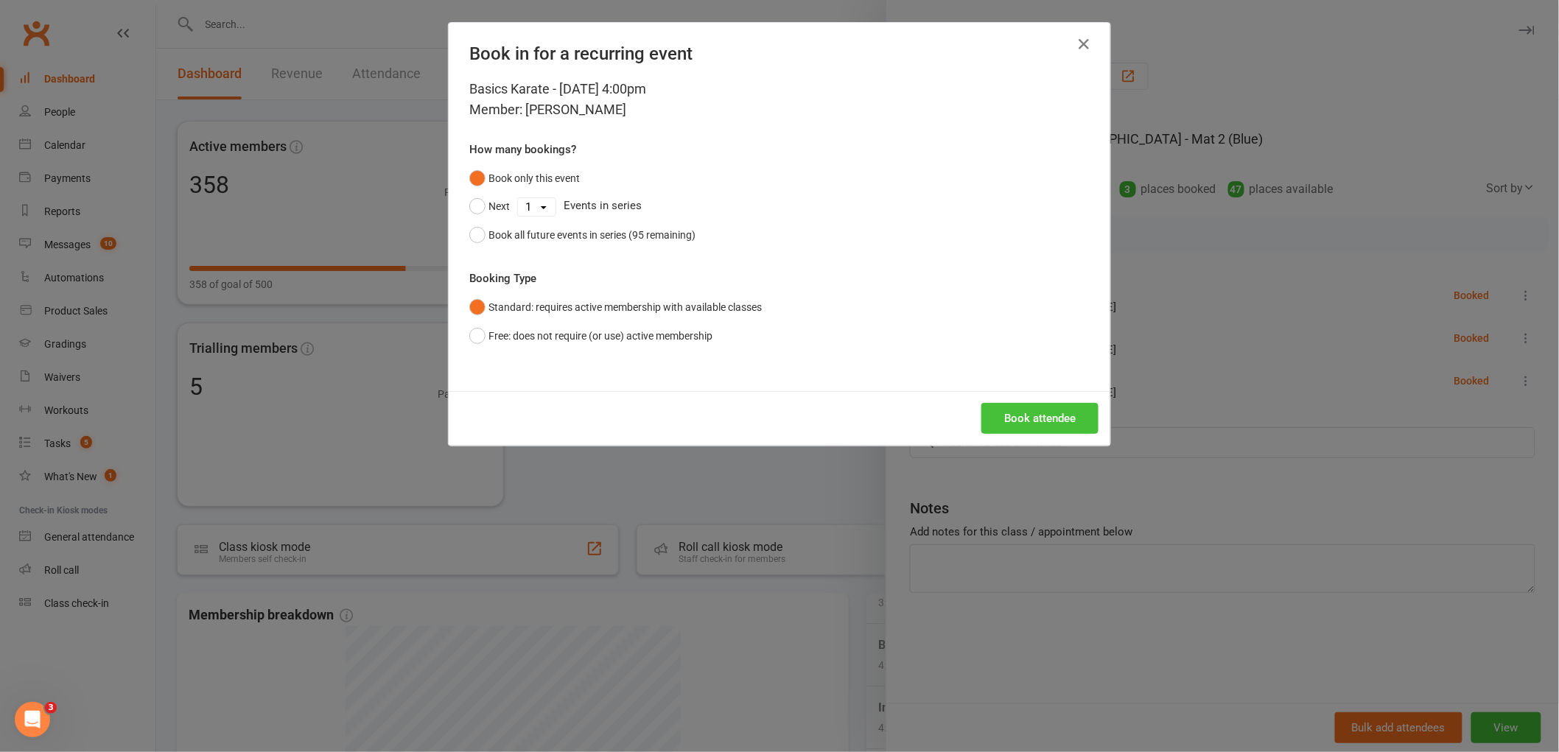
click at [1046, 421] on button "Book attendee" at bounding box center [1040, 418] width 117 height 31
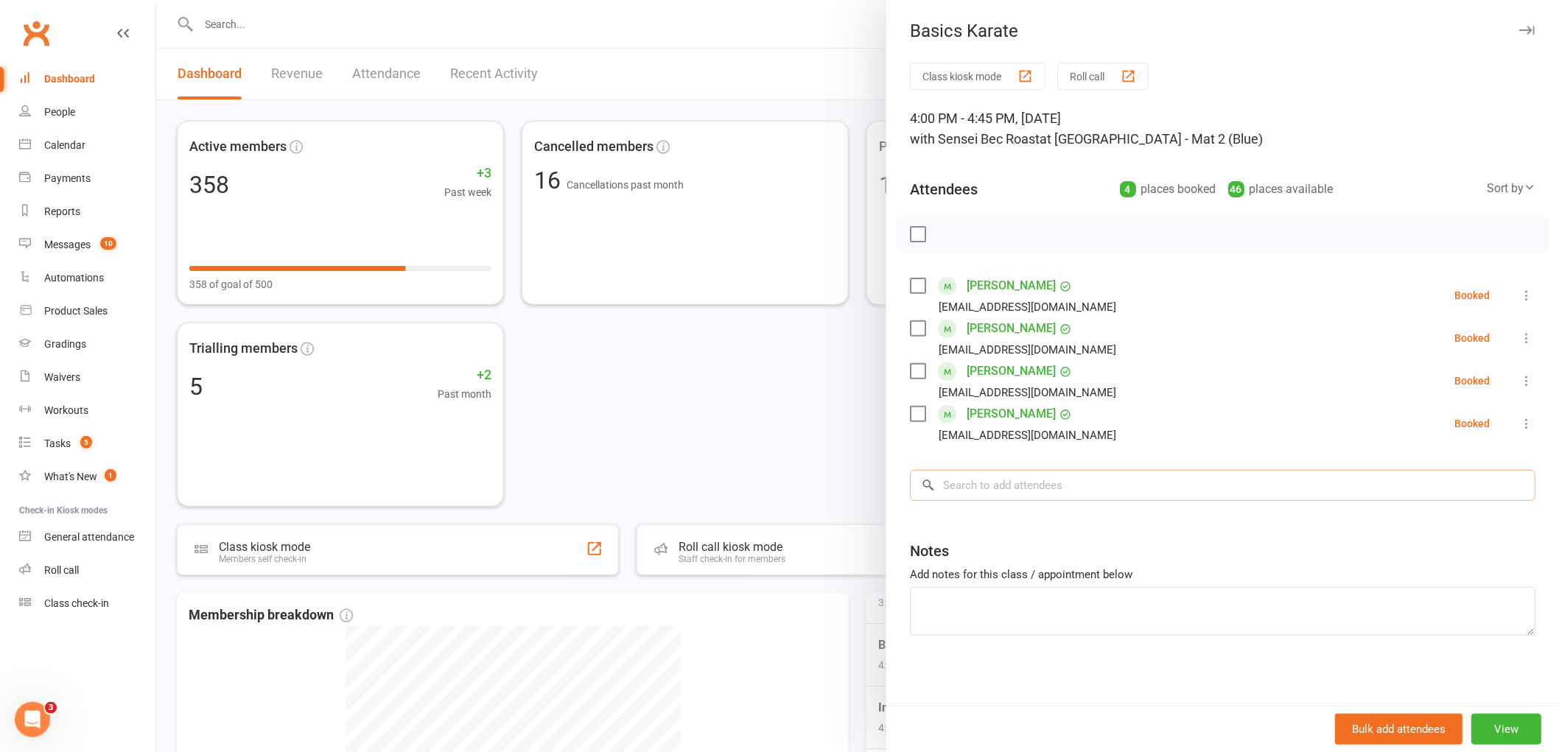
click at [983, 484] on input "search" at bounding box center [1223, 485] width 626 height 31
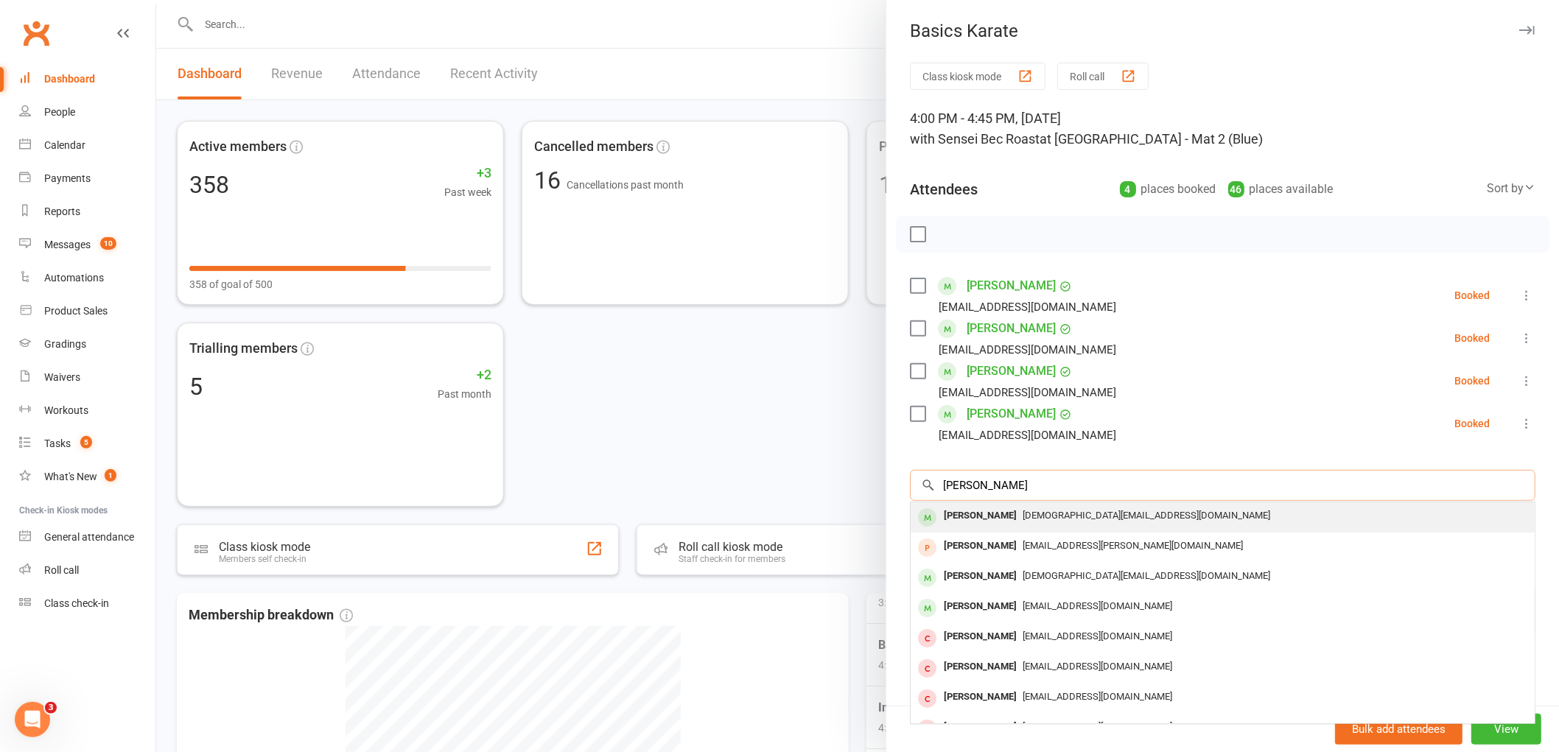
type input "evie gardiner"
click at [957, 523] on div "[PERSON_NAME]" at bounding box center [980, 516] width 85 height 21
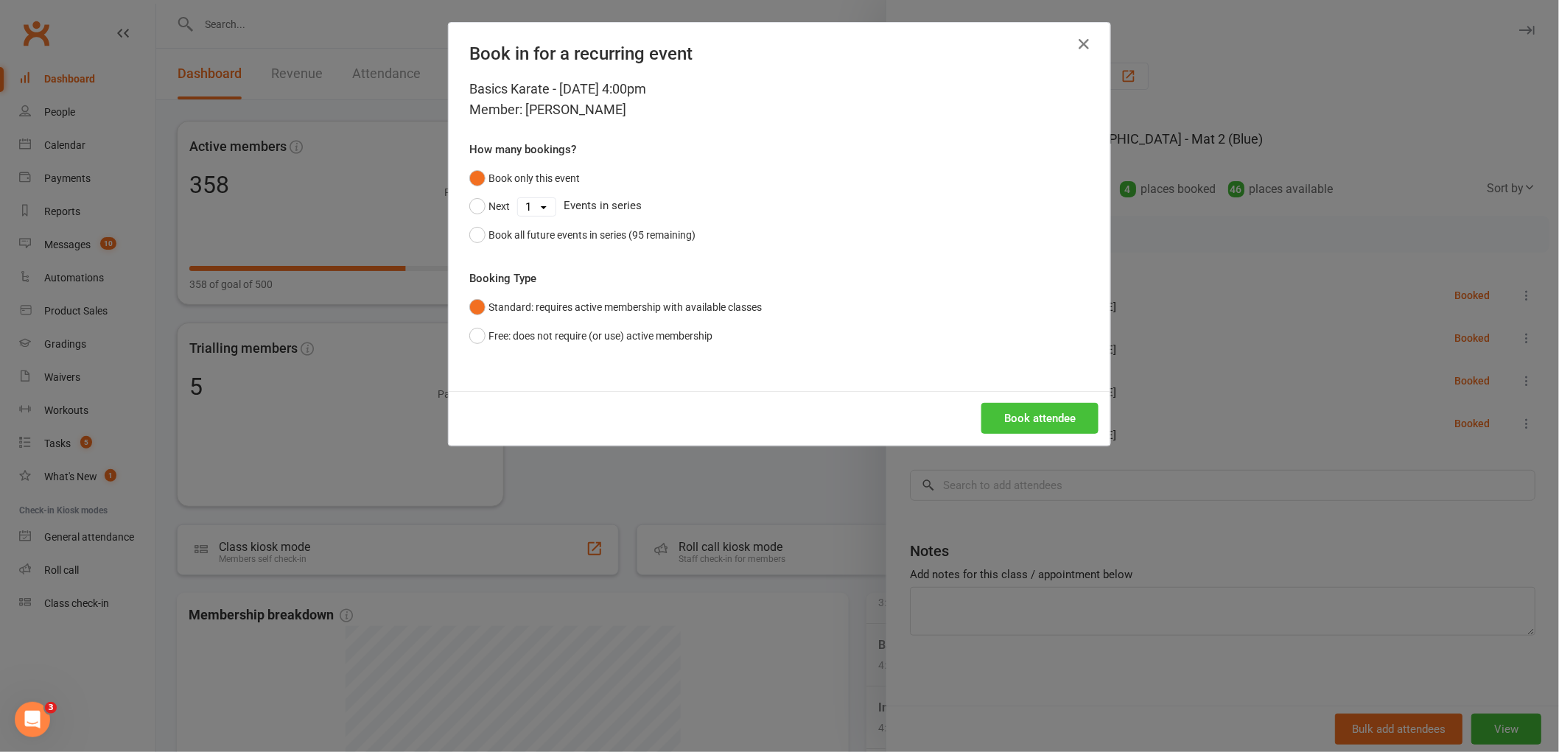
click at [1044, 430] on button "Book attendee" at bounding box center [1040, 418] width 117 height 31
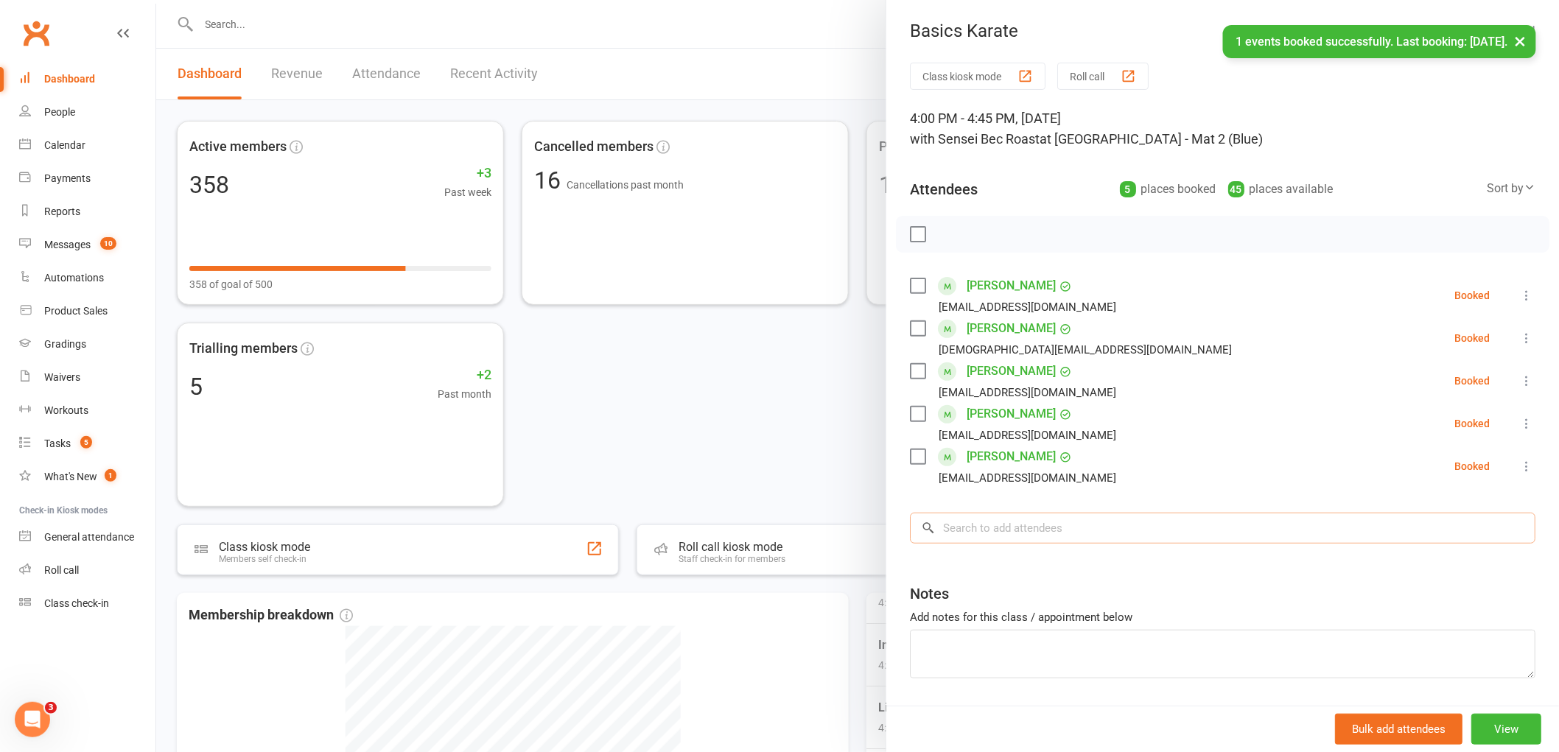
click at [974, 528] on input "search" at bounding box center [1223, 528] width 626 height 31
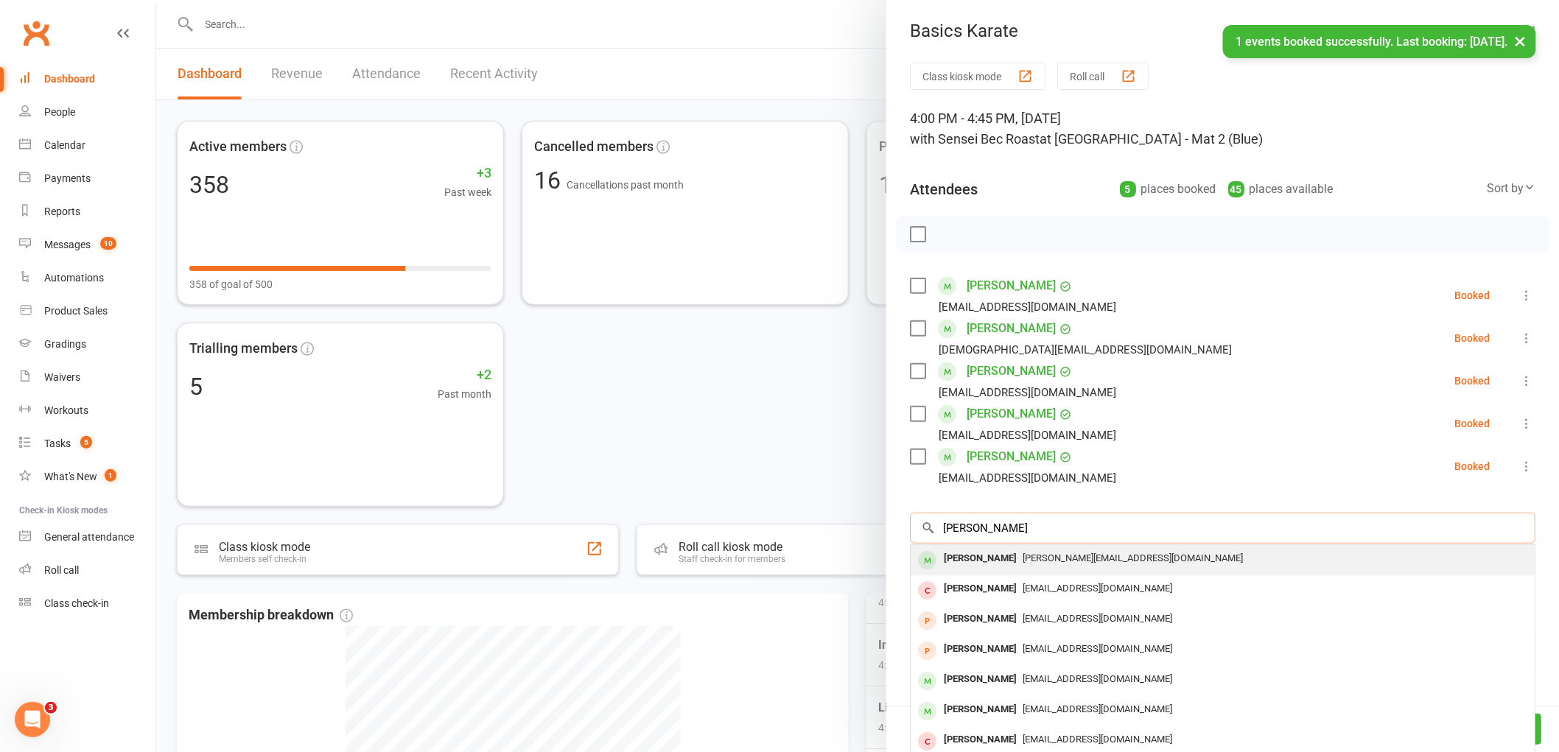
type input "isaac slade"
click at [965, 564] on div "Isaac Slade" at bounding box center [980, 558] width 85 height 21
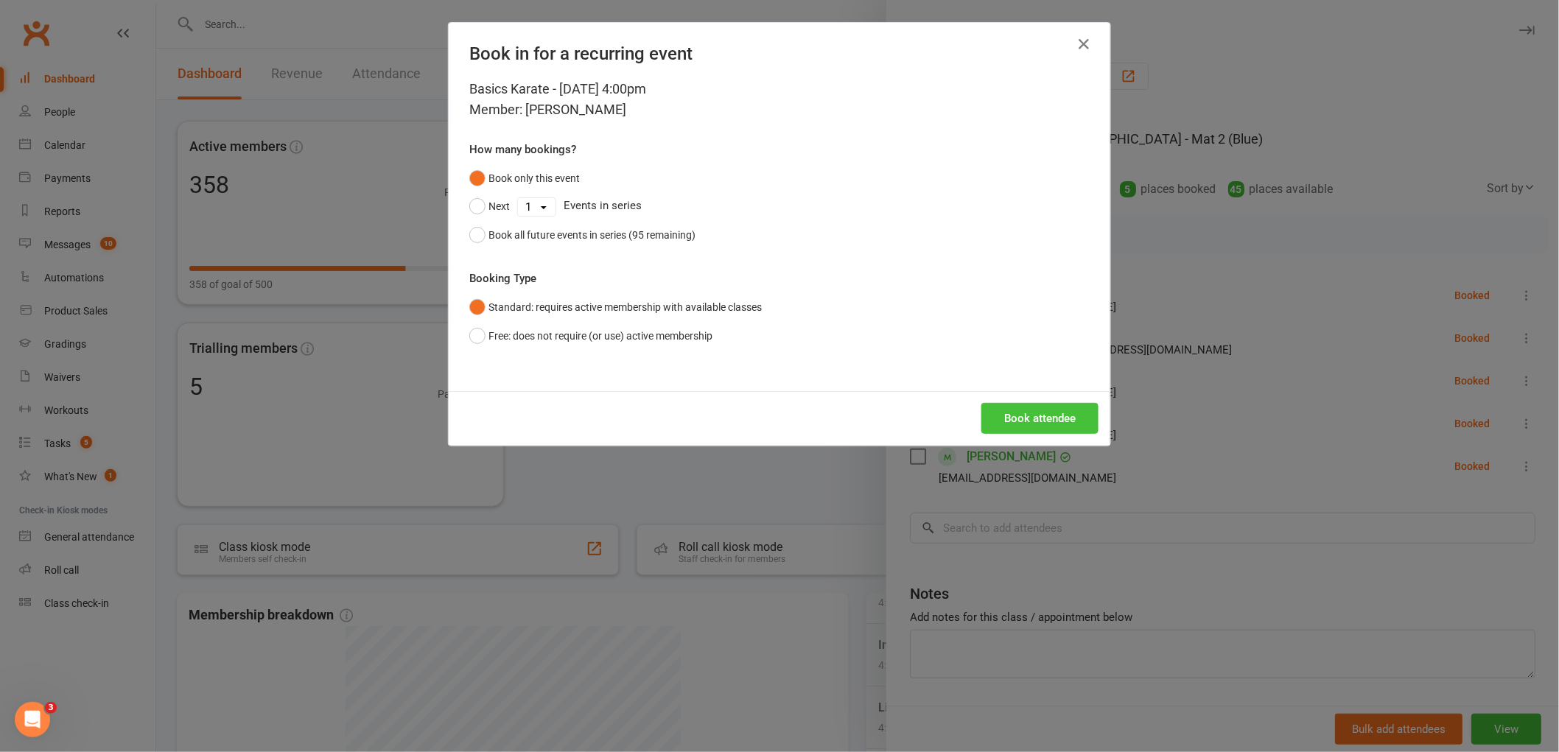
click at [1033, 419] on button "Book attendee" at bounding box center [1040, 418] width 117 height 31
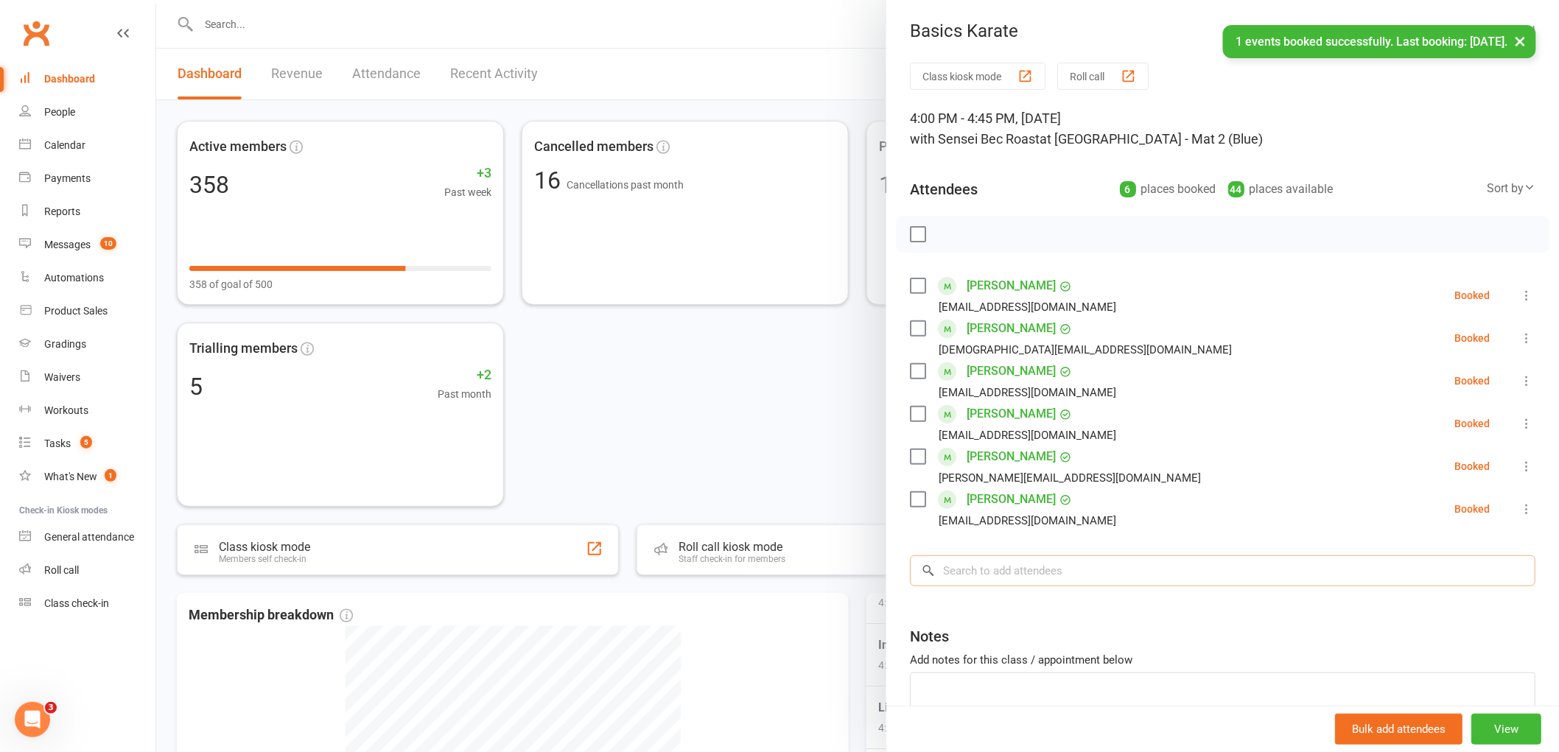
click at [962, 583] on input "search" at bounding box center [1223, 571] width 626 height 31
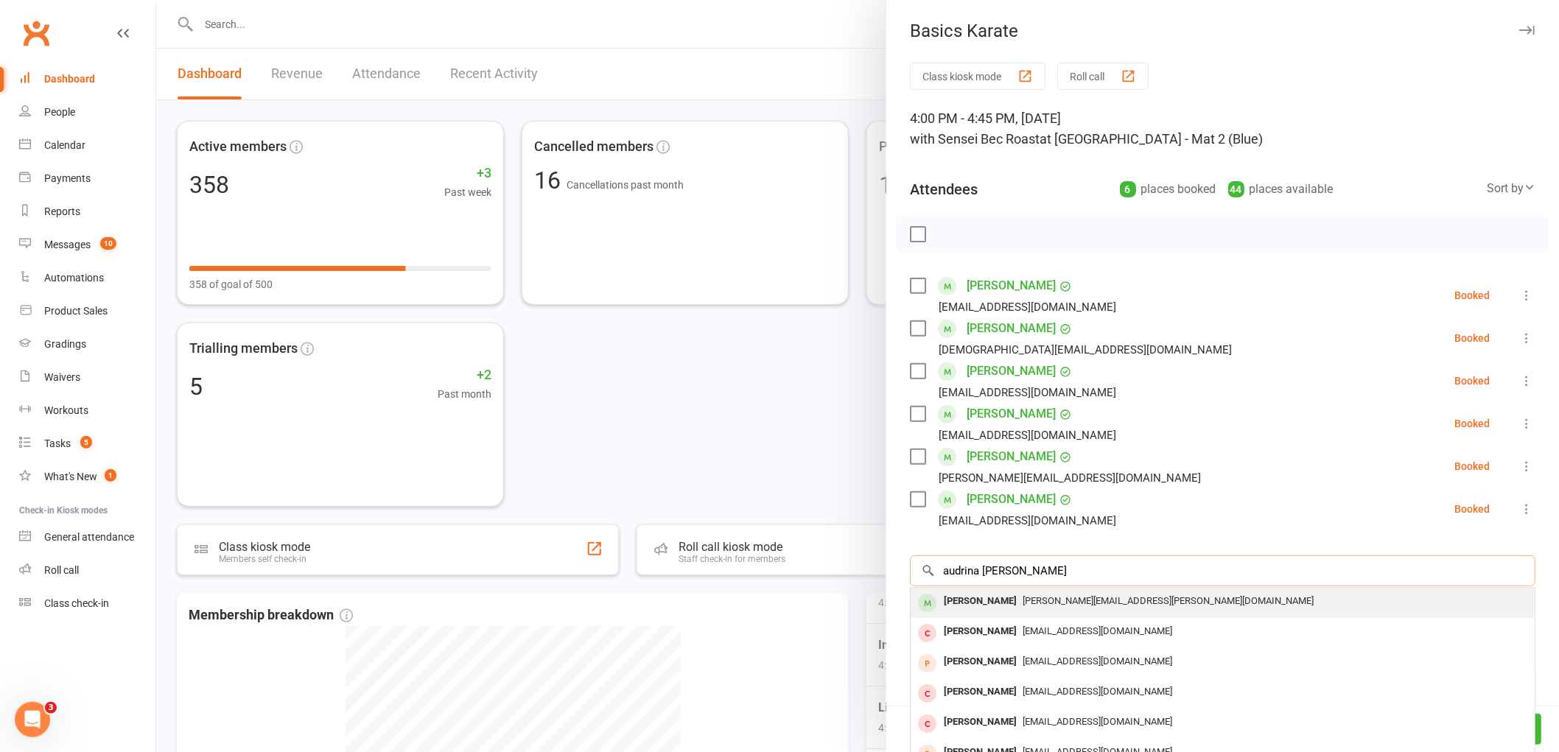
type input "audrina searle"
click at [977, 601] on div "Audrina Searle" at bounding box center [980, 601] width 85 height 21
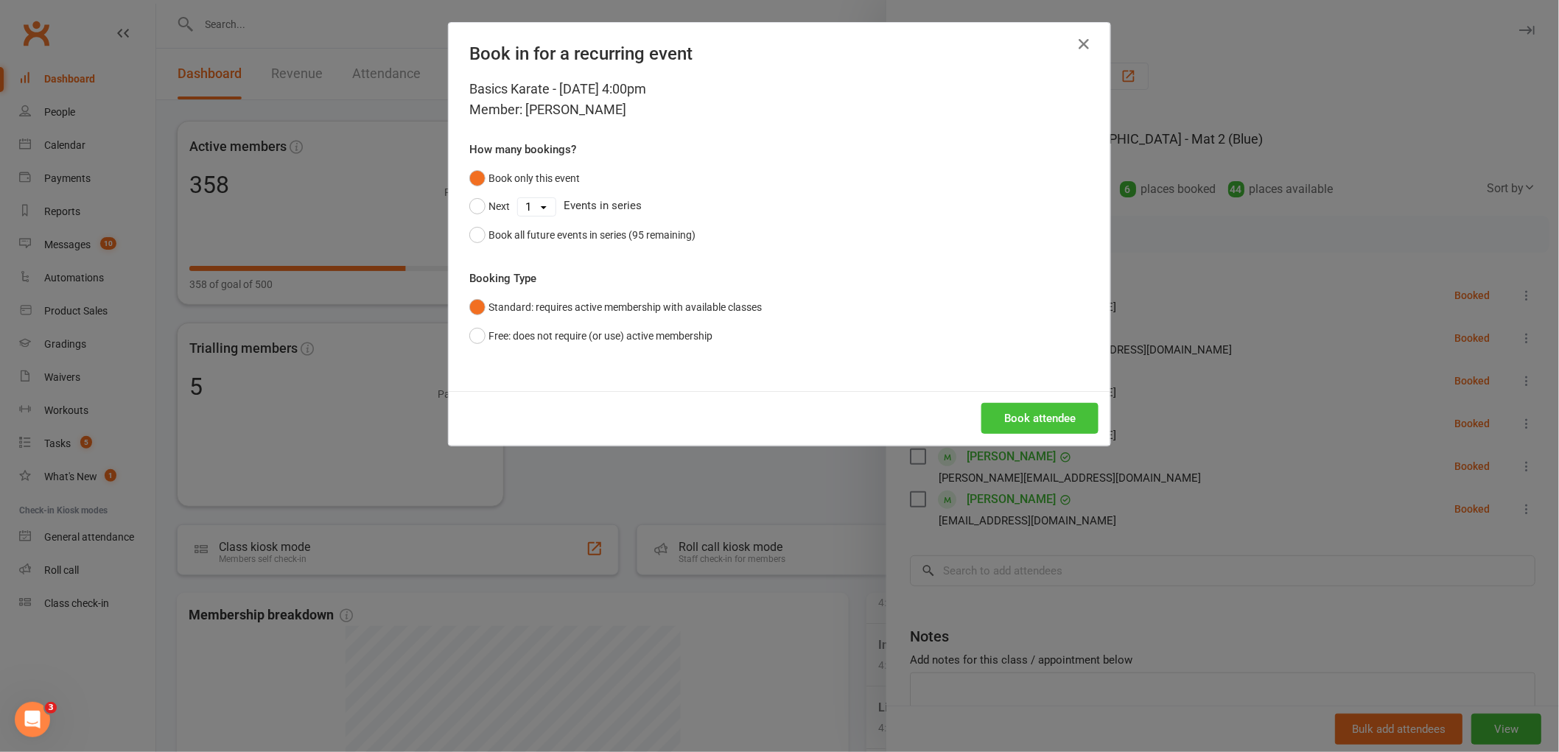
drag, startPoint x: 1051, startPoint y: 413, endPoint x: 1038, endPoint y: 417, distance: 14.0
click at [1050, 413] on button "Book attendee" at bounding box center [1040, 418] width 117 height 31
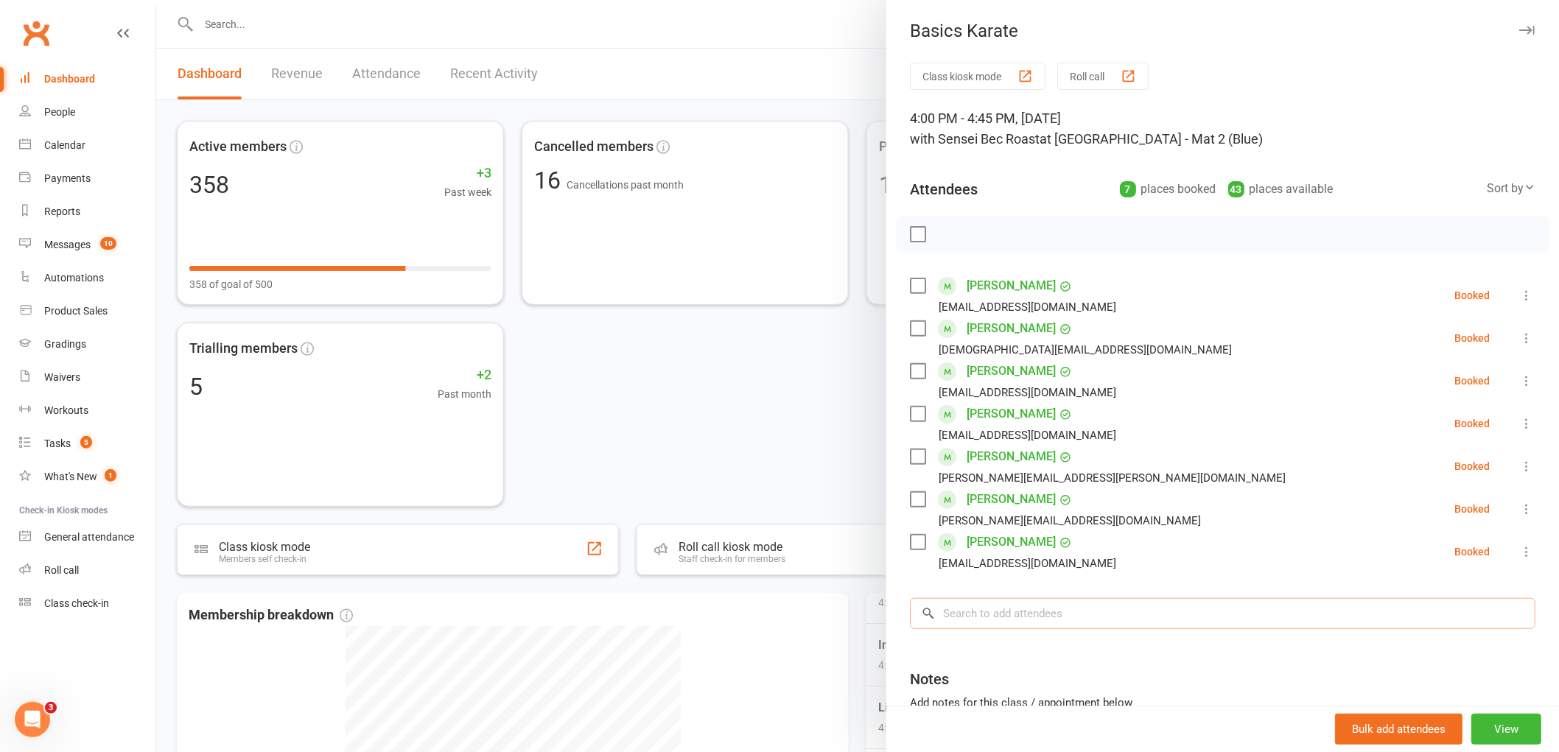
click at [982, 607] on input "search" at bounding box center [1223, 613] width 626 height 31
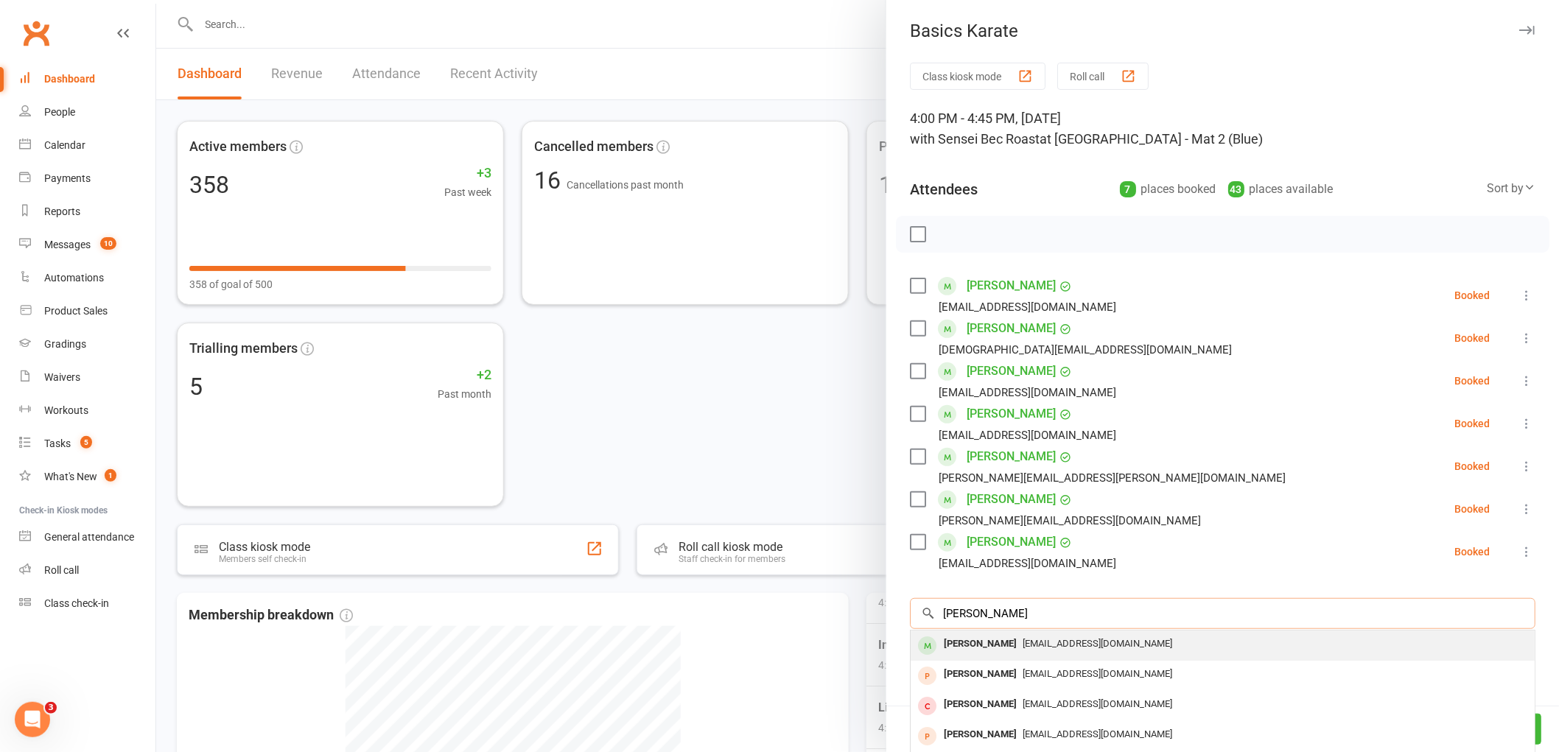
type input "jacob jefferies"
click at [961, 642] on div "Jacob Jefferies" at bounding box center [980, 644] width 85 height 21
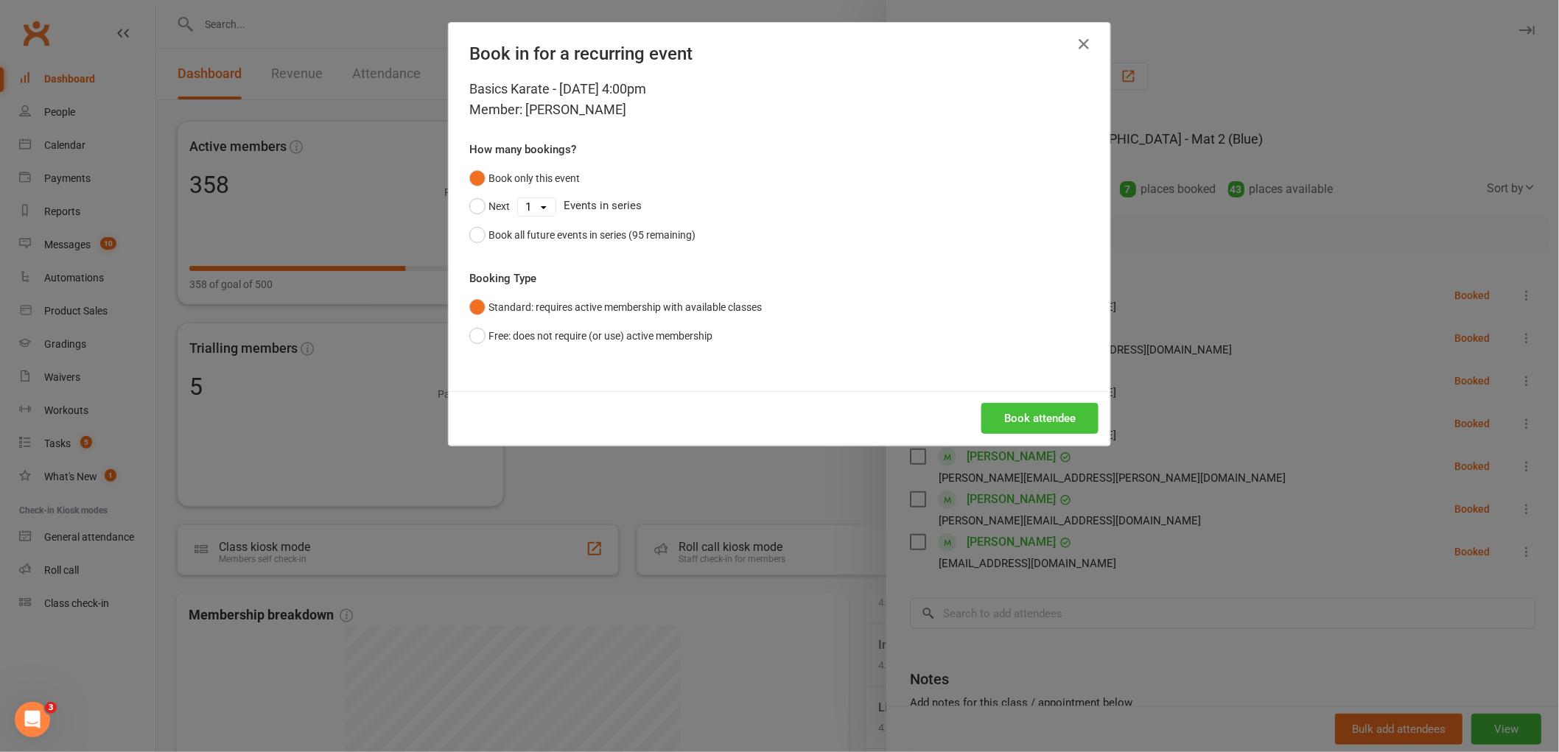
click at [1069, 422] on button "Book attendee" at bounding box center [1040, 418] width 117 height 31
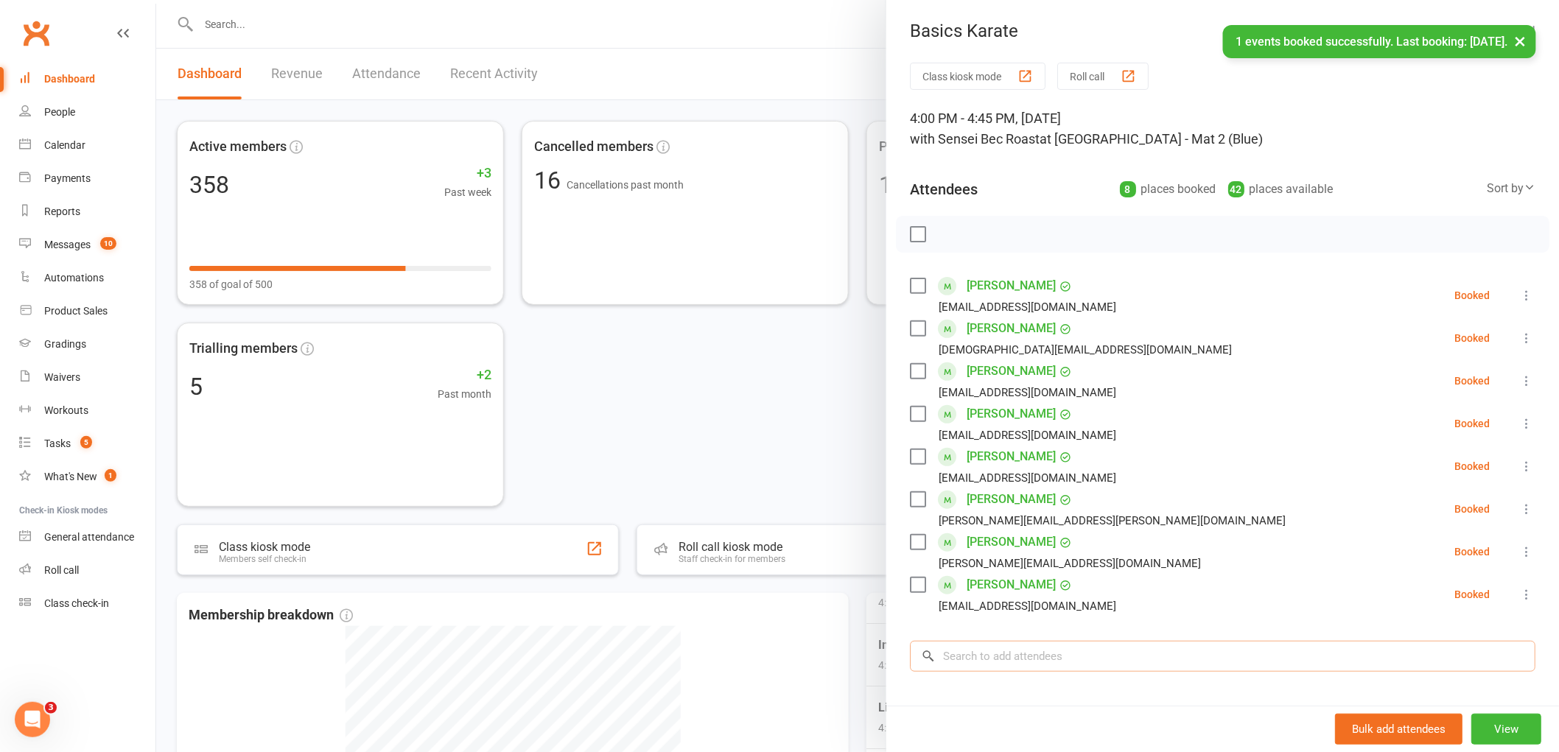
click at [955, 660] on input "search" at bounding box center [1223, 656] width 626 height 31
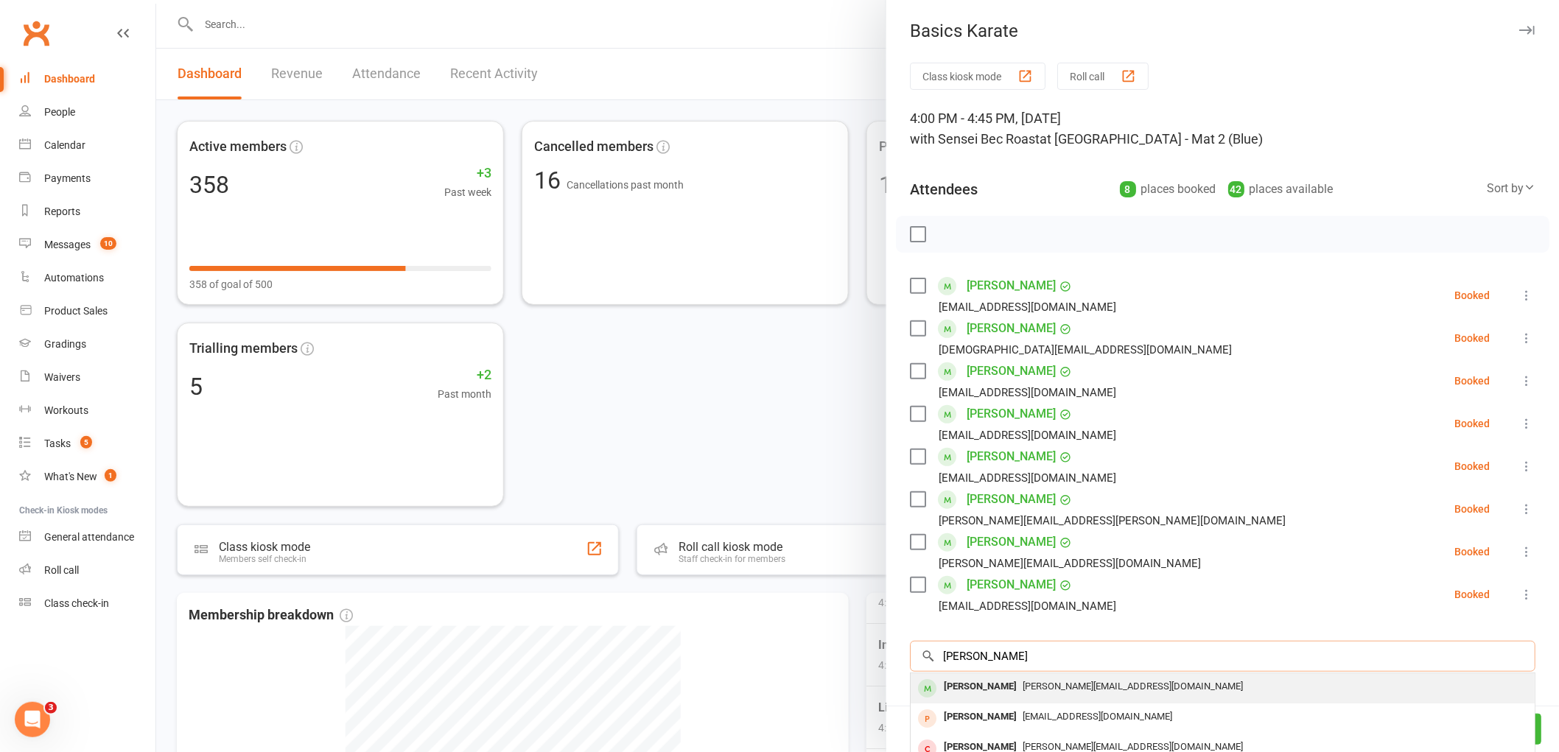
type input "ben hunt"
click at [979, 686] on div "Ben Hunt" at bounding box center [980, 687] width 85 height 21
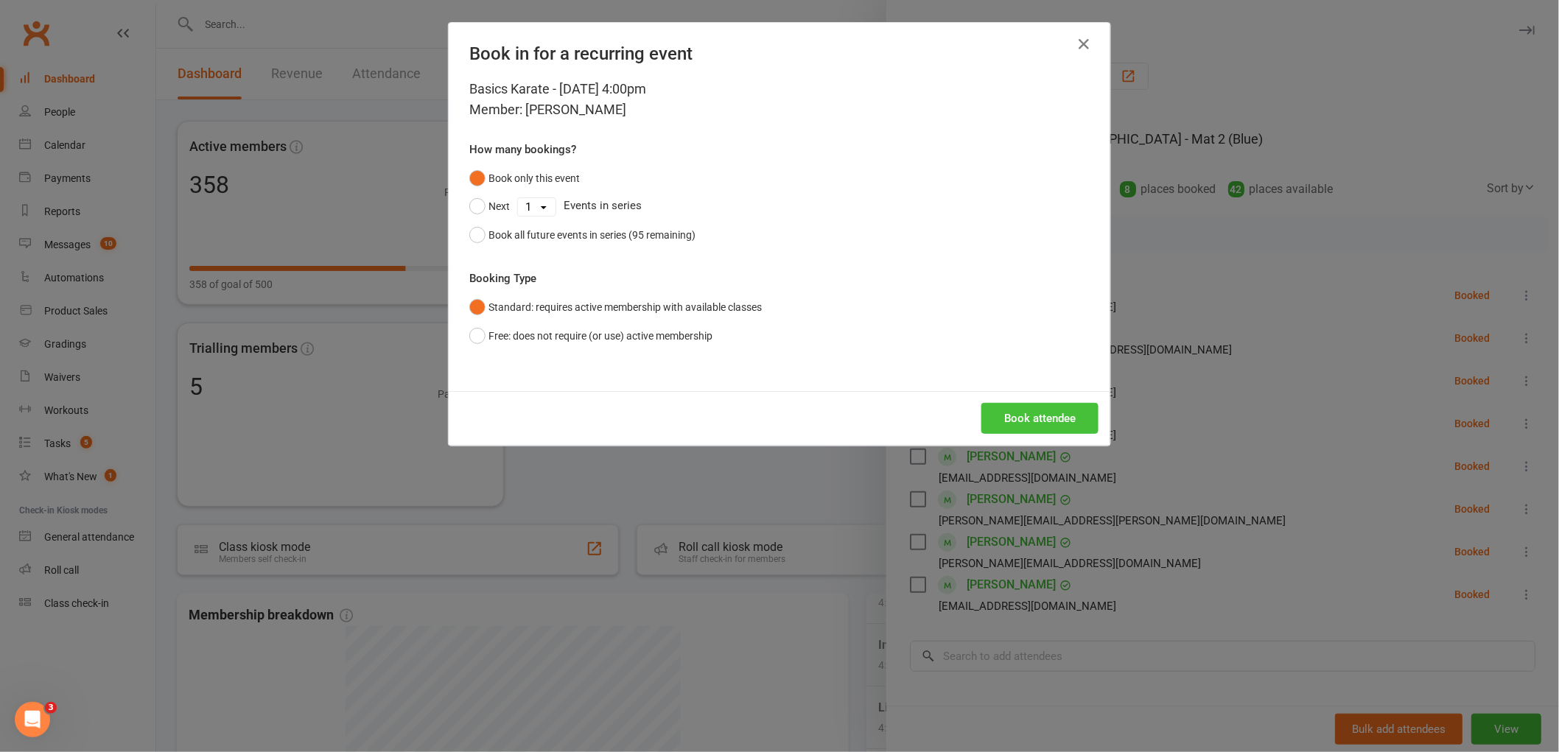
drag, startPoint x: 1060, startPoint y: 420, endPoint x: 1050, endPoint y: 424, distance: 10.3
click at [1058, 421] on button "Book attendee" at bounding box center [1040, 418] width 117 height 31
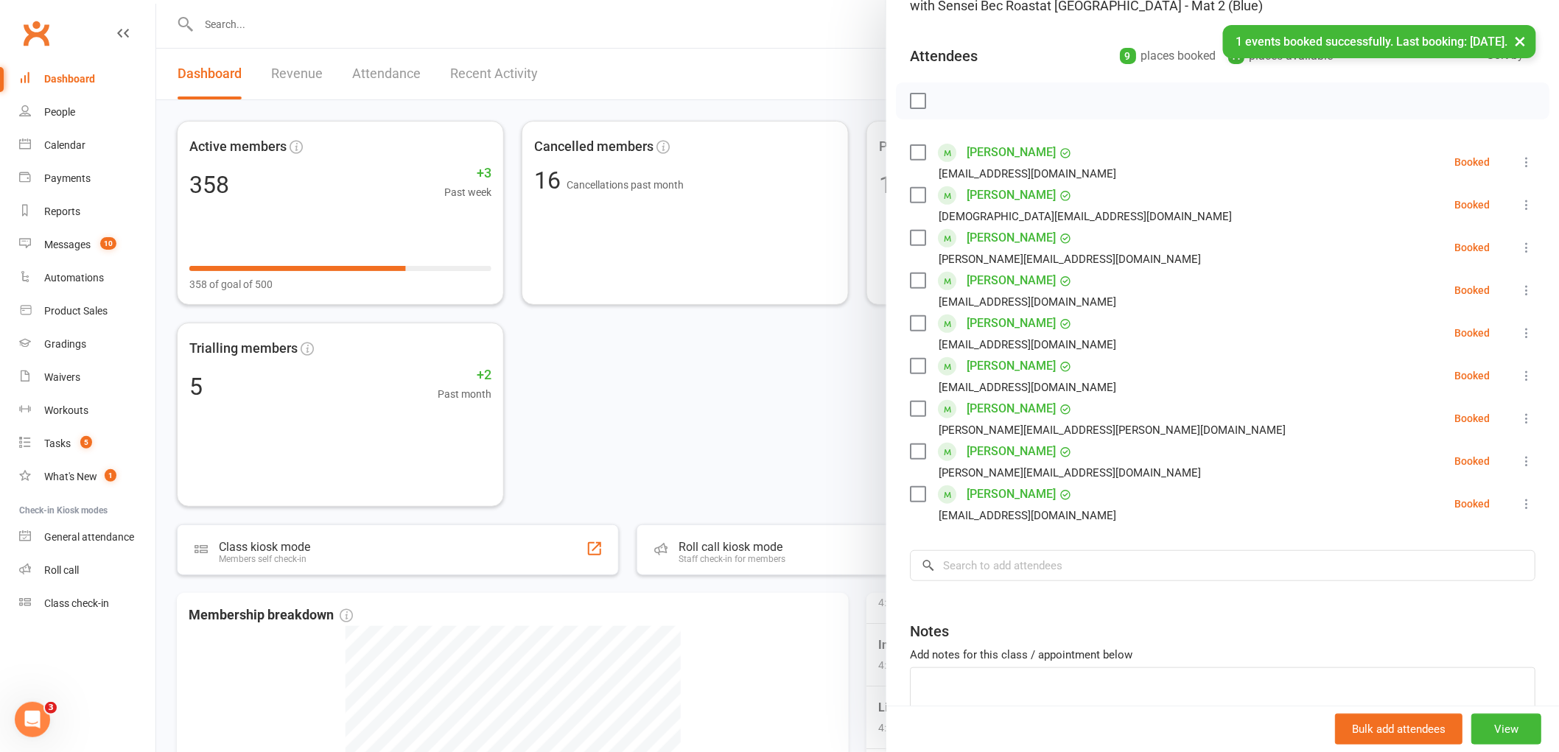
scroll to position [54, 0]
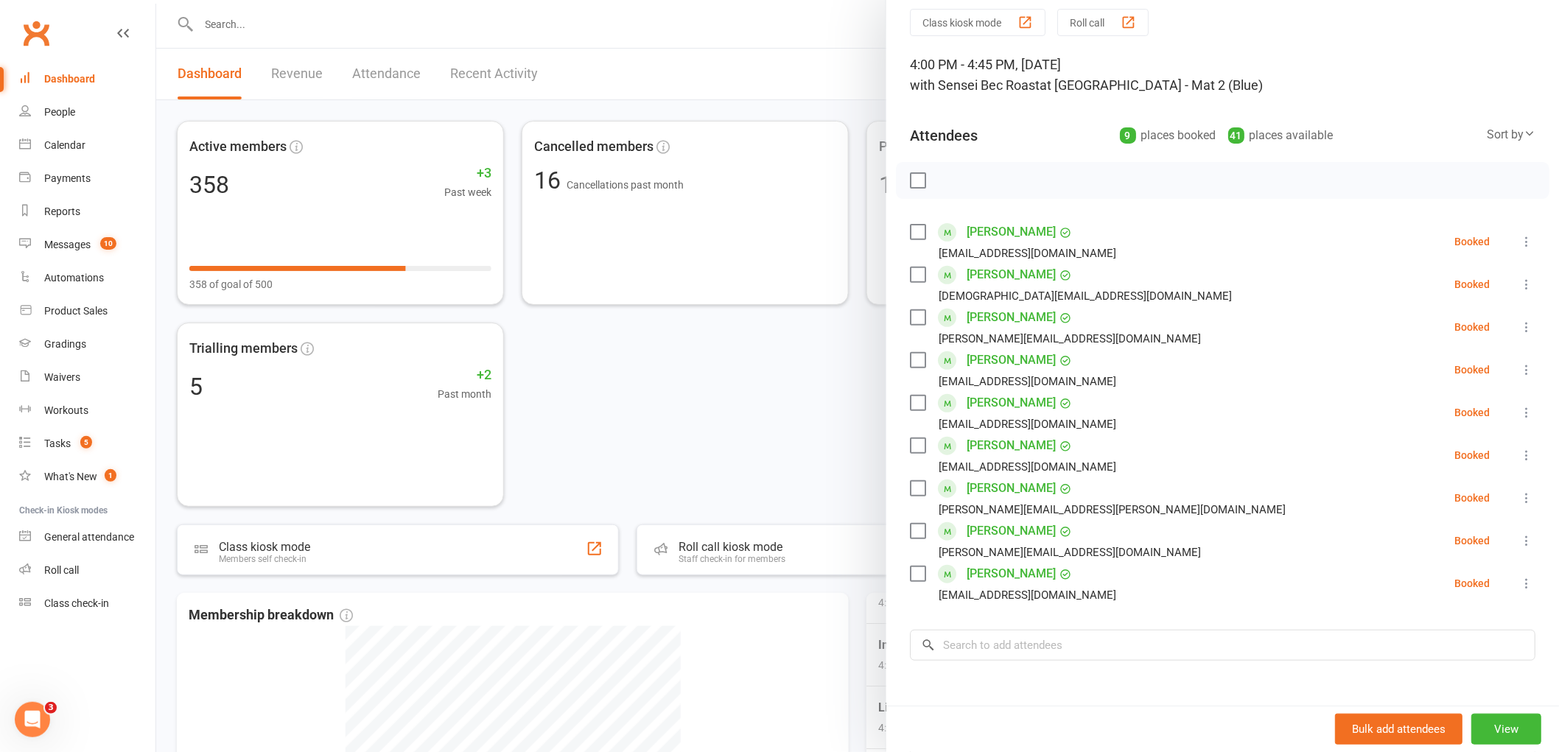
click at [910, 185] on label at bounding box center [917, 180] width 15 height 15
click at [931, 175] on div at bounding box center [1223, 180] width 654 height 37
click at [946, 178] on icon "button" at bounding box center [951, 180] width 16 height 16
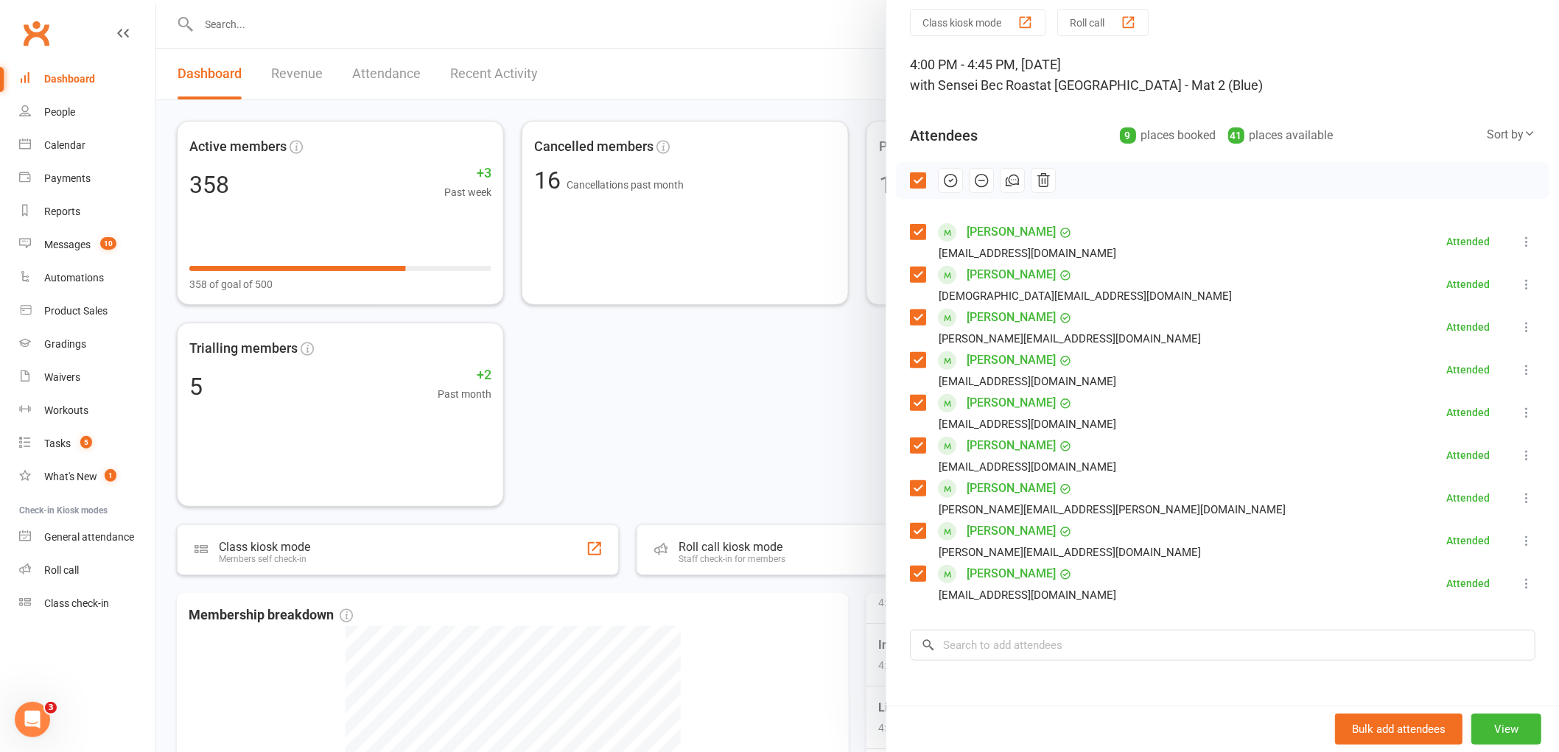
click at [912, 175] on label at bounding box center [917, 180] width 15 height 15
click at [738, 60] on div at bounding box center [857, 376] width 1403 height 752
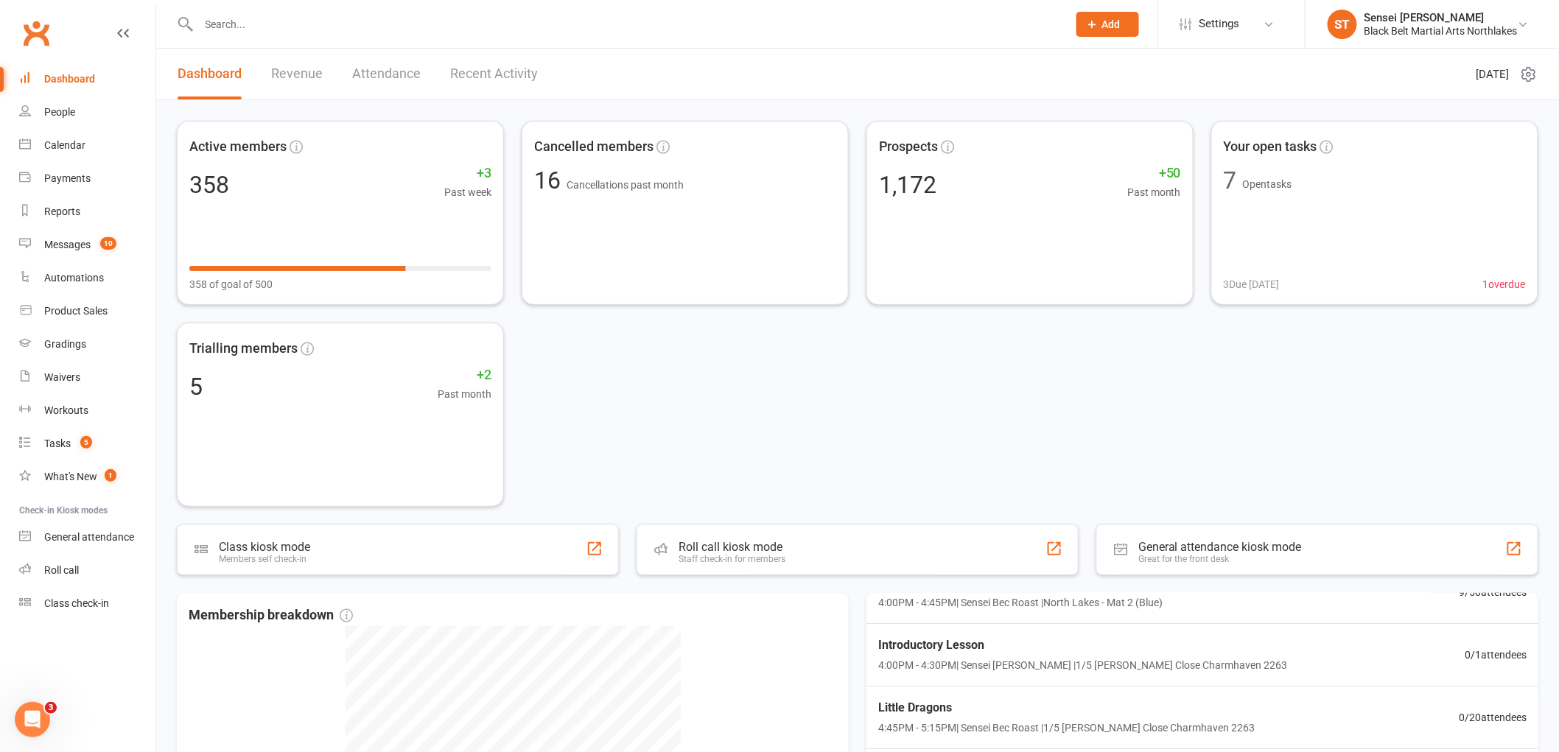
click at [268, 37] on div at bounding box center [617, 24] width 881 height 48
click at [254, 20] on input "text" at bounding box center [626, 24] width 863 height 21
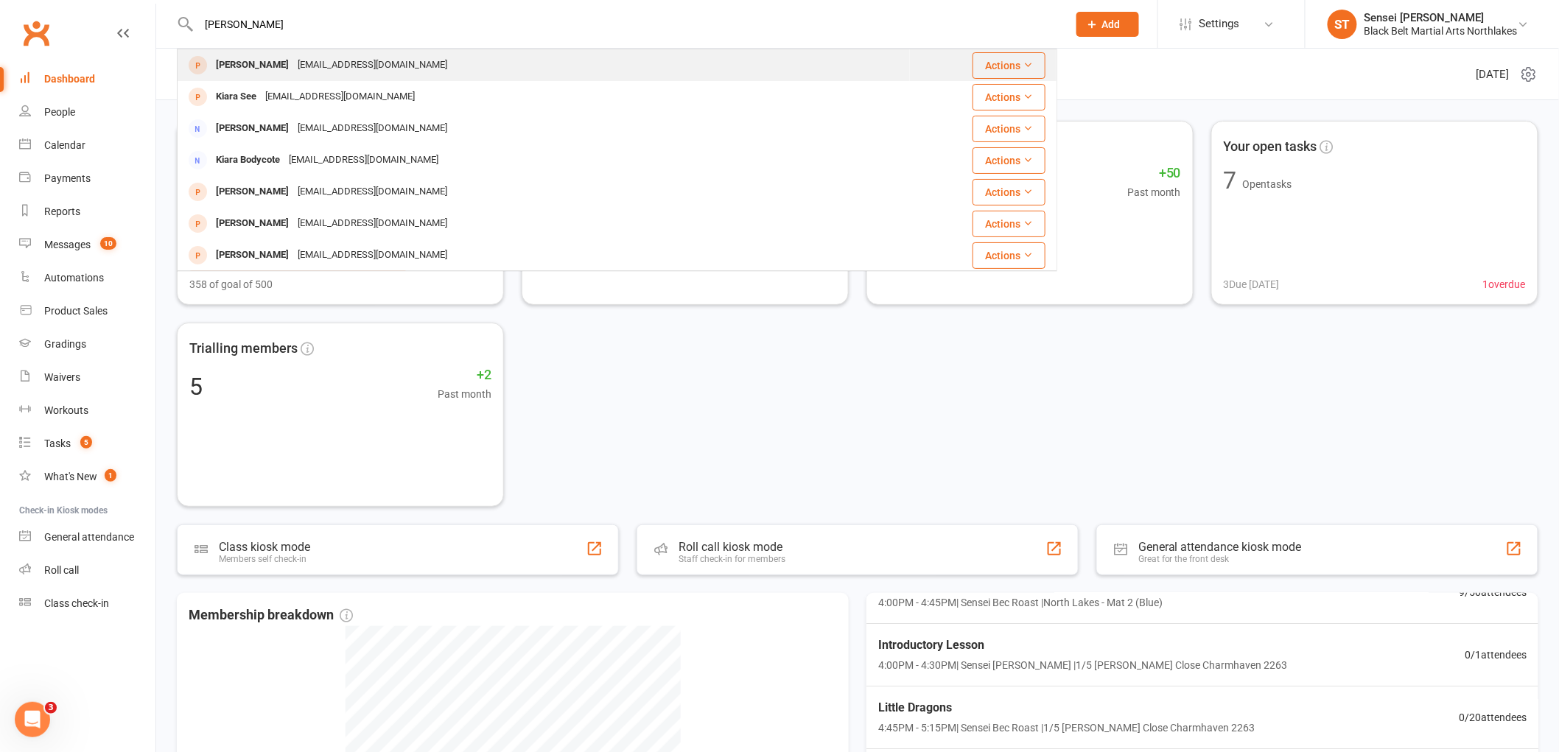
type input "khiara cummings"
click at [248, 71] on div "Khiara Cummings" at bounding box center [253, 65] width 82 height 21
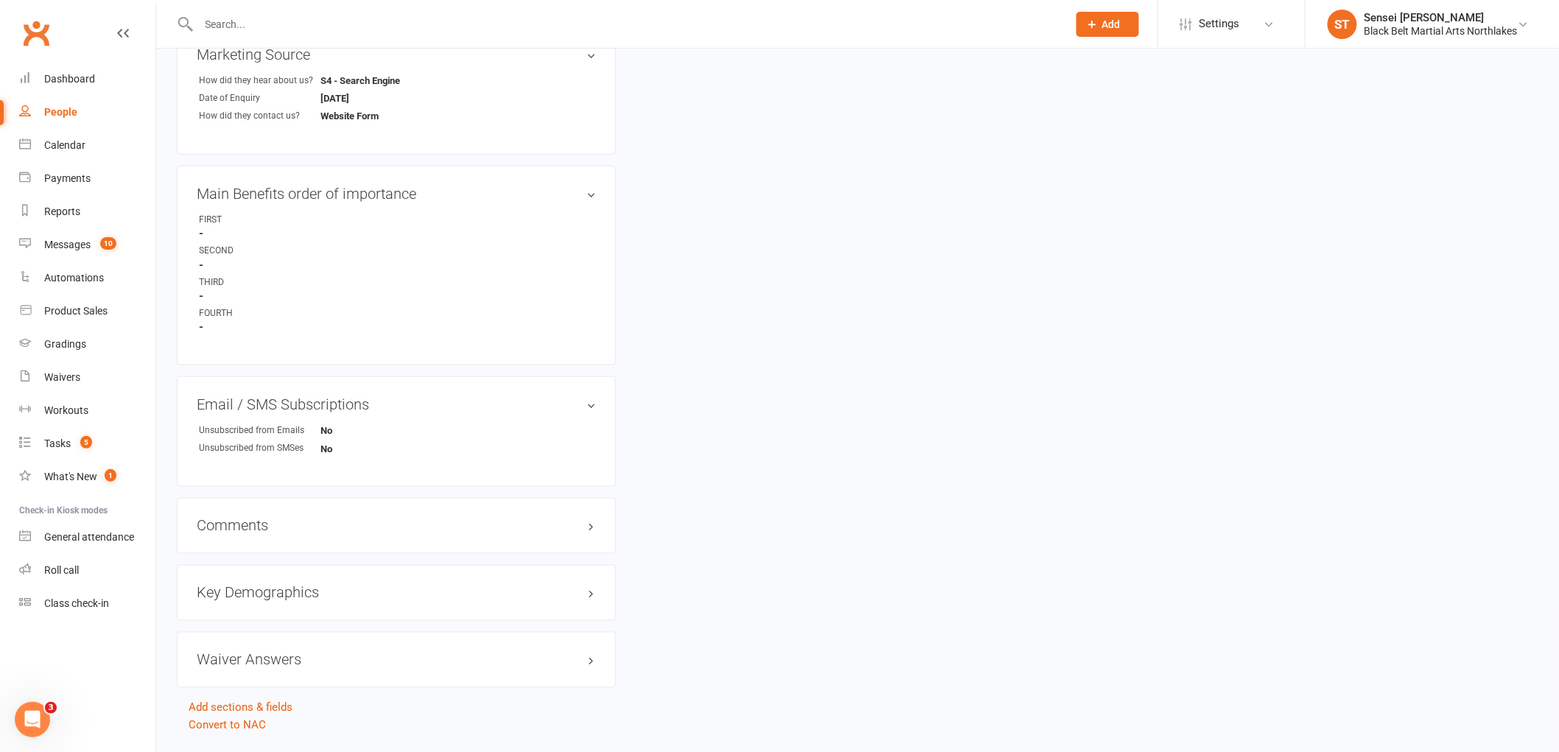
scroll to position [738, 0]
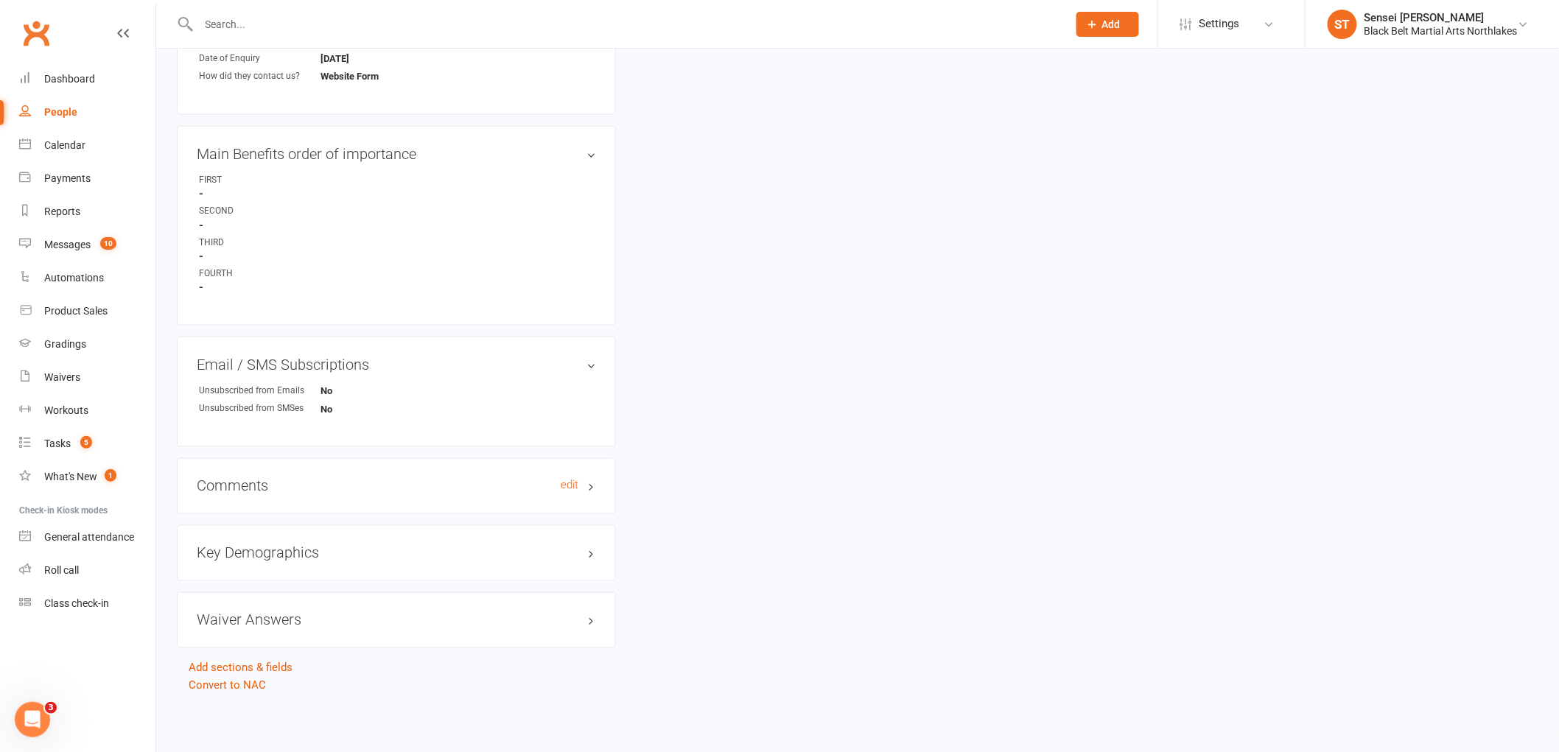
click at [243, 487] on h3 "Comments edit" at bounding box center [396, 486] width 399 height 16
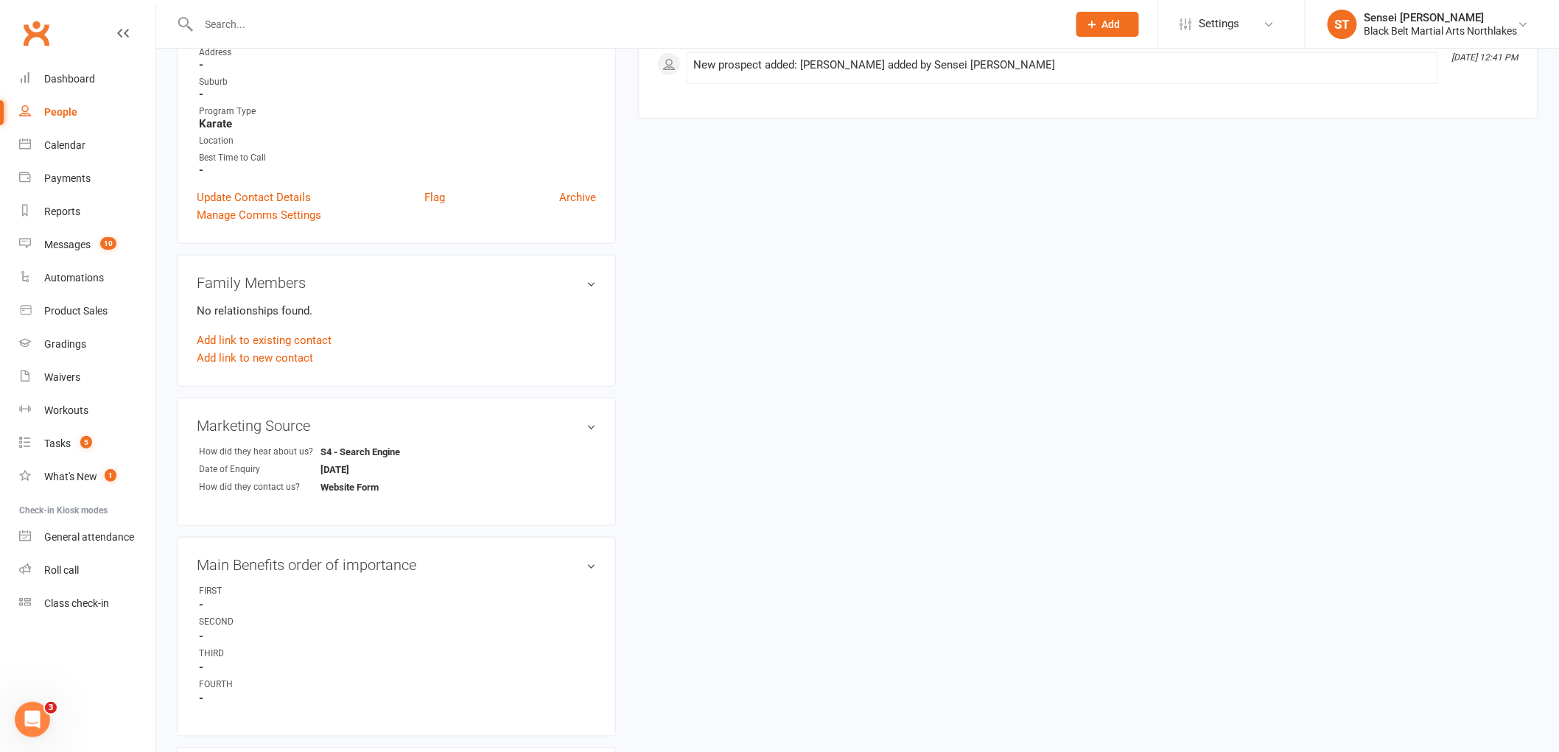
scroll to position [0, 0]
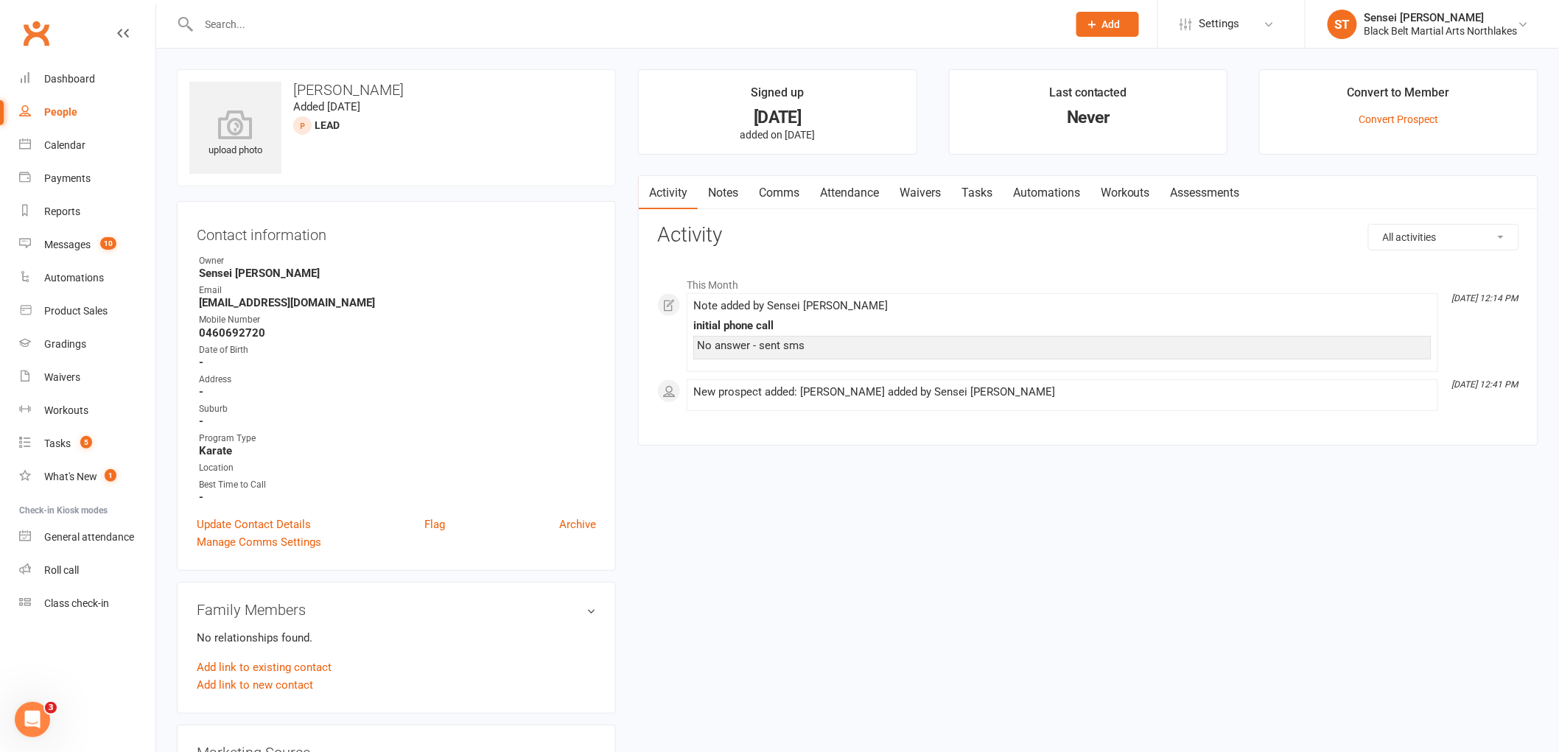
click at [724, 194] on link "Notes" at bounding box center [723, 193] width 51 height 34
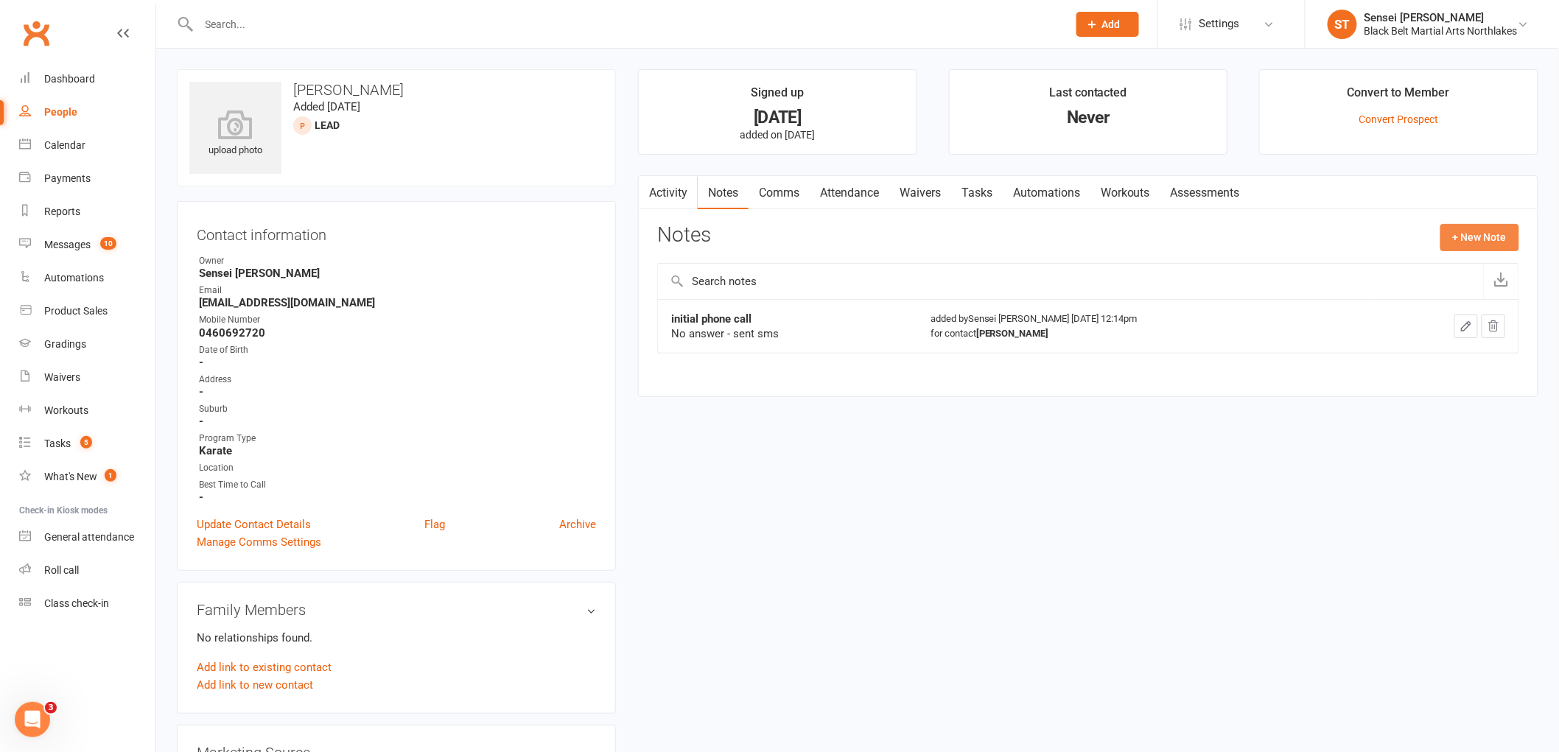
click at [1481, 237] on button "+ New Note" at bounding box center [1480, 237] width 79 height 27
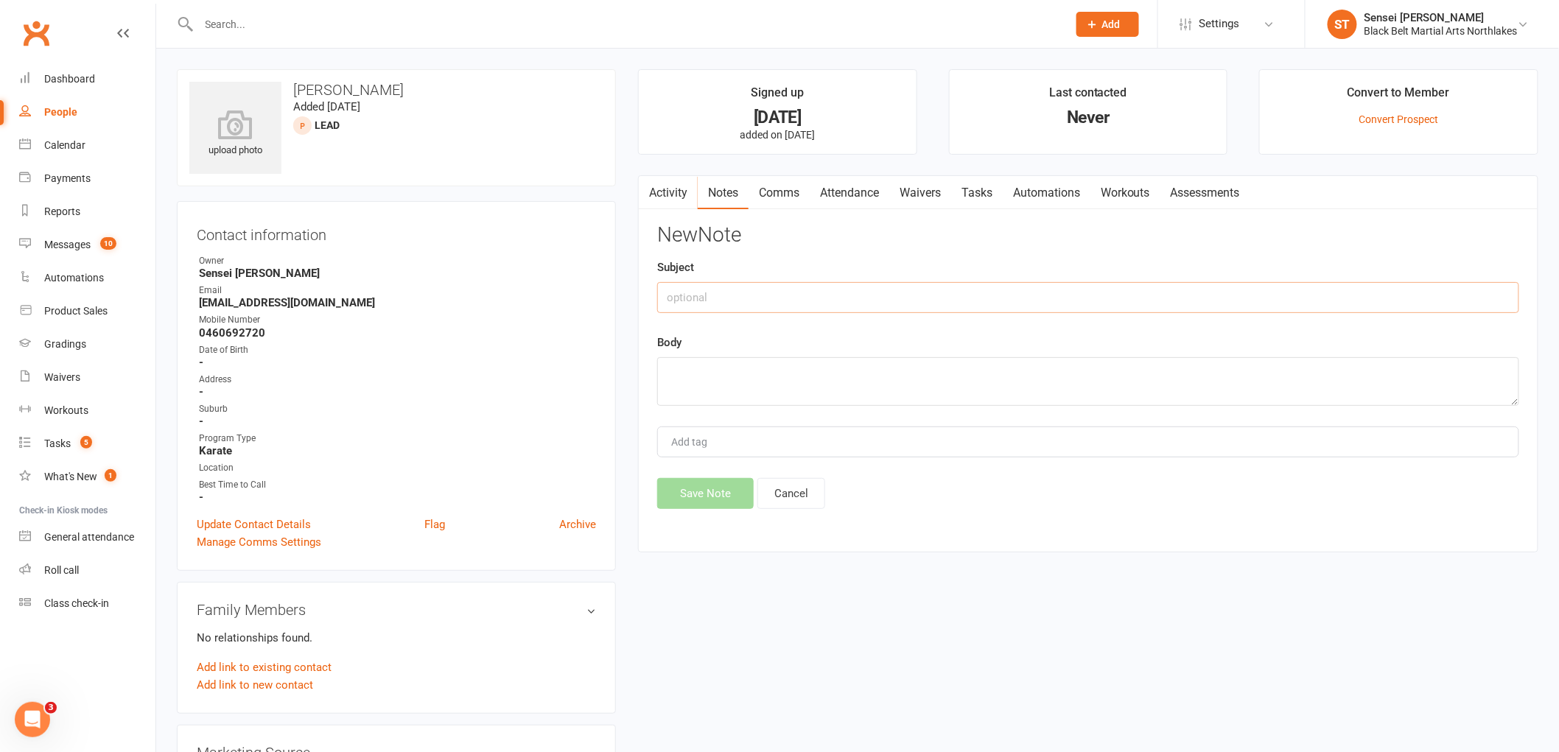
click at [707, 295] on input "text" at bounding box center [1088, 297] width 862 height 31
click at [700, 369] on textarea at bounding box center [1088, 381] width 862 height 49
drag, startPoint x: 800, startPoint y: 295, endPoint x: 720, endPoint y: 303, distance: 80.7
click at [720, 303] on input "phone call - no answer" at bounding box center [1088, 297] width 862 height 31
type input "phone call"
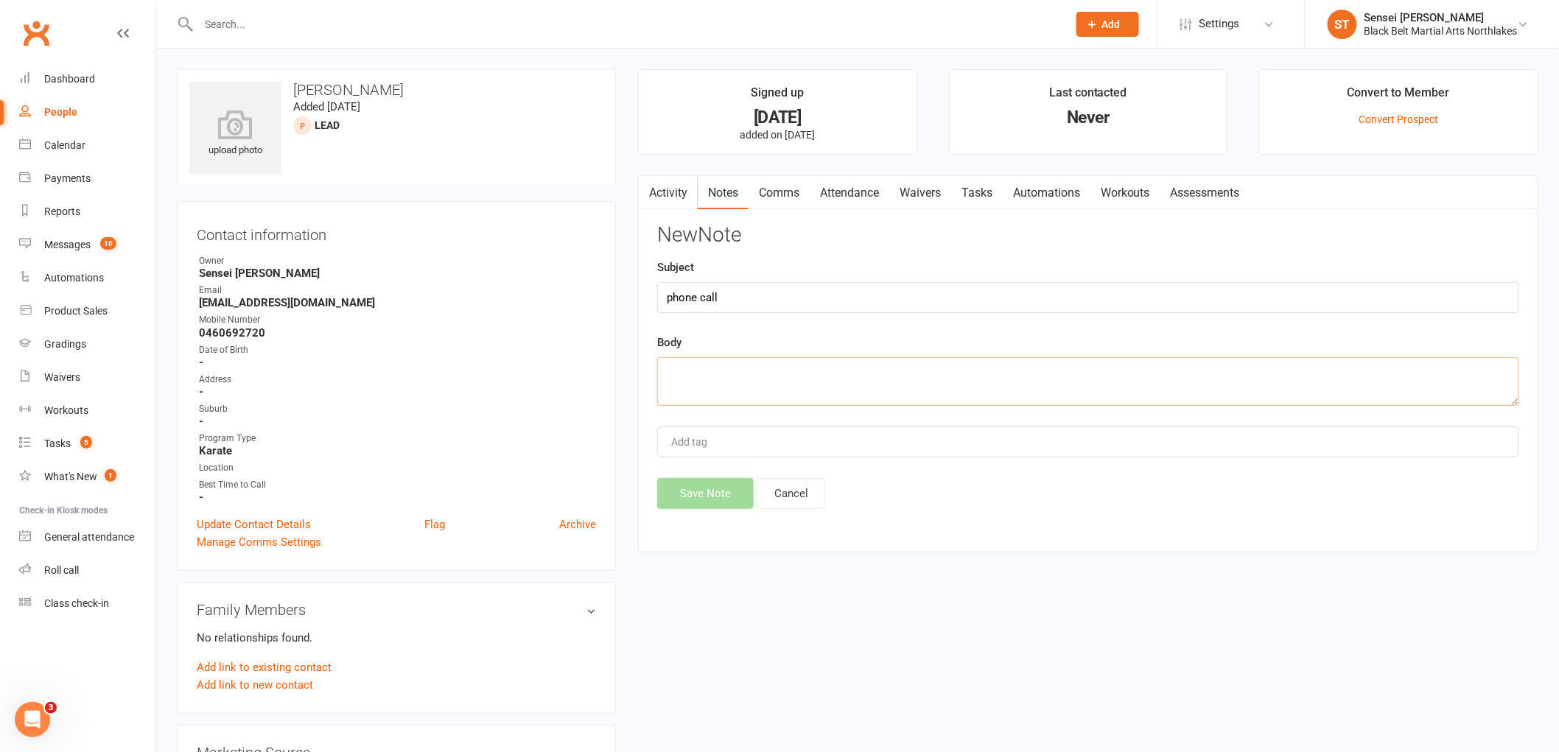
click at [697, 370] on textarea at bounding box center [1088, 381] width 862 height 49
type textarea "no answer"
click at [705, 496] on button "Save Note" at bounding box center [705, 493] width 97 height 31
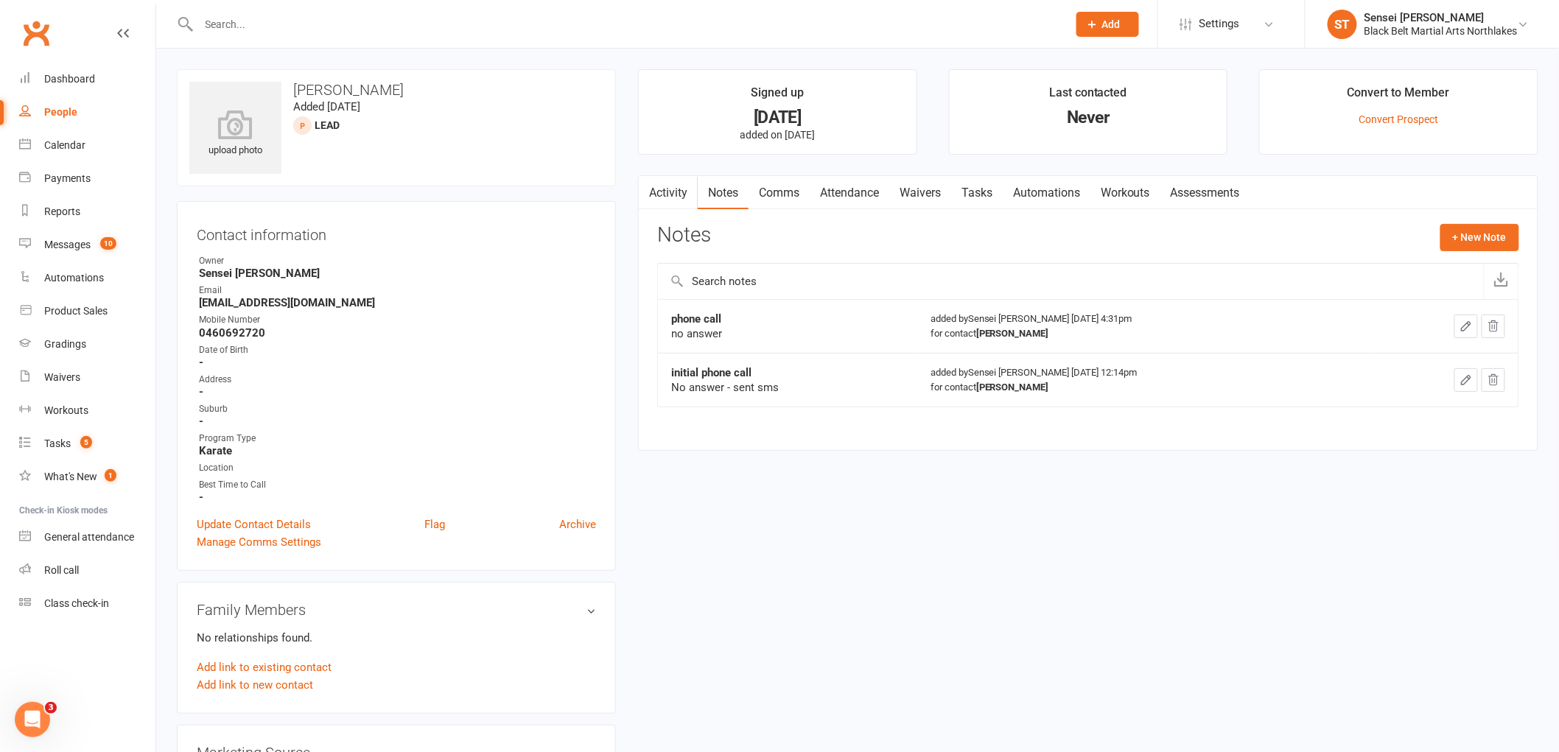
click at [786, 189] on link "Comms" at bounding box center [779, 193] width 61 height 34
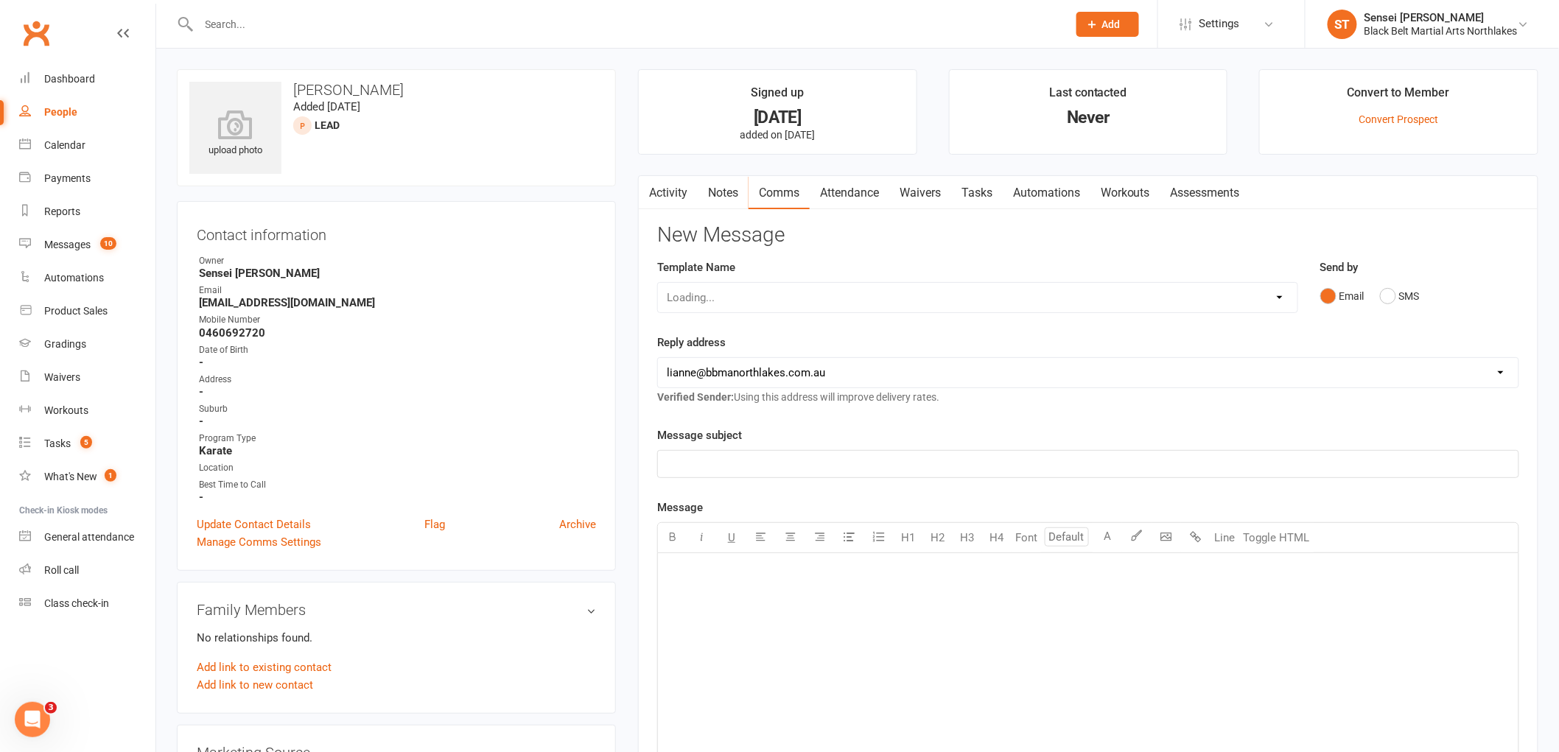
click at [780, 293] on div "Loading..." at bounding box center [977, 297] width 641 height 31
click at [661, 295] on div "Loading..." at bounding box center [977, 297] width 641 height 31
click at [1280, 300] on div "Loading..." at bounding box center [977, 297] width 641 height 31
click at [744, 298] on div "Loading..." at bounding box center [977, 297] width 641 height 31
click at [710, 301] on div "Loading..." at bounding box center [977, 297] width 641 height 31
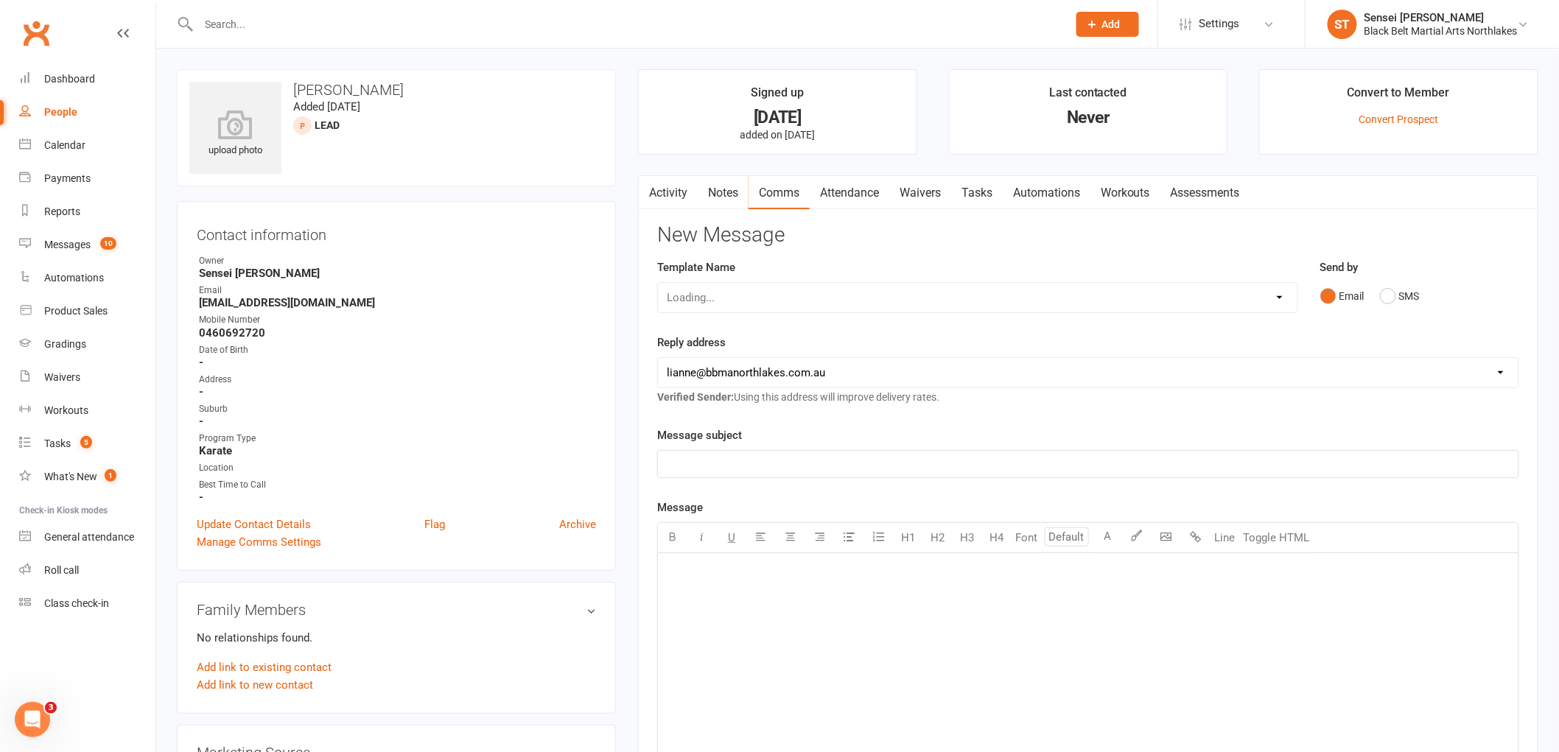
click at [1269, 304] on div "Loading..." at bounding box center [977, 297] width 641 height 31
click at [713, 290] on select "Loading..." at bounding box center [978, 297] width 640 height 29
select select "102"
click at [658, 283] on select "Select Template [Email] 2 week trial promo [Email] END OF EOFY SALE FOR MEMBERS…" at bounding box center [978, 297] width 640 height 29
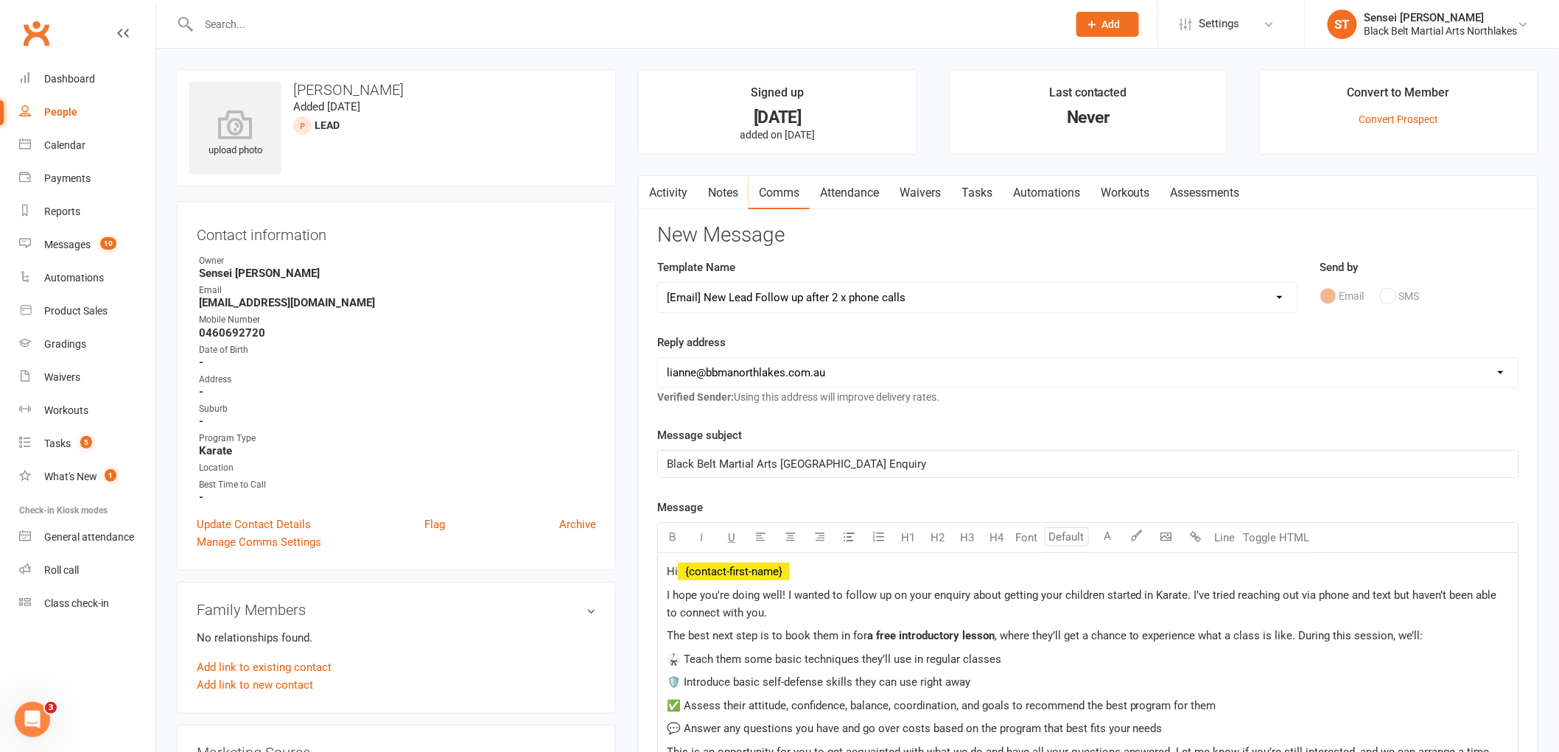
click at [1106, 604] on p "I hope you're doing well! I wanted to follow up on your enquiry about getting y…" at bounding box center [1088, 604] width 843 height 35
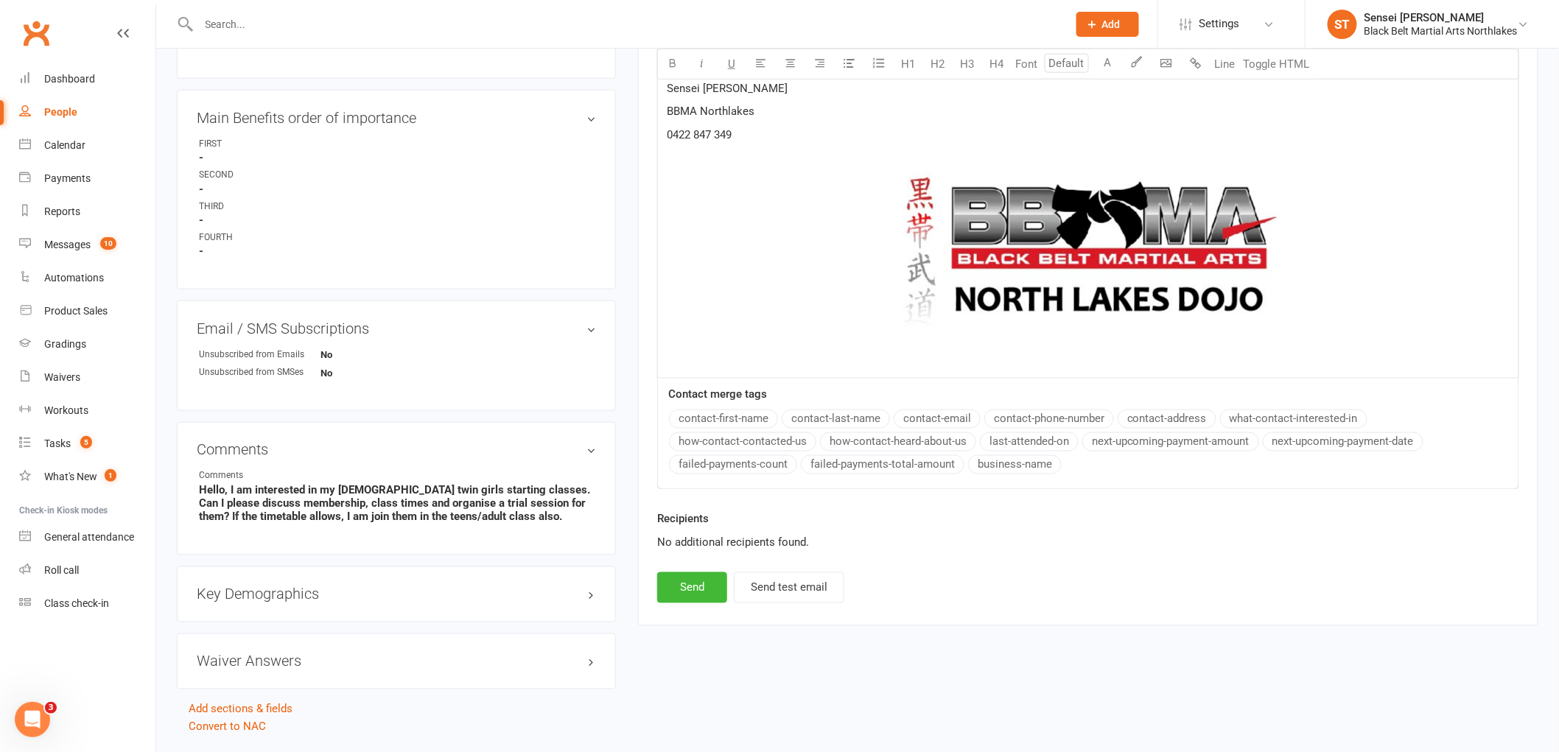
scroll to position [814, 0]
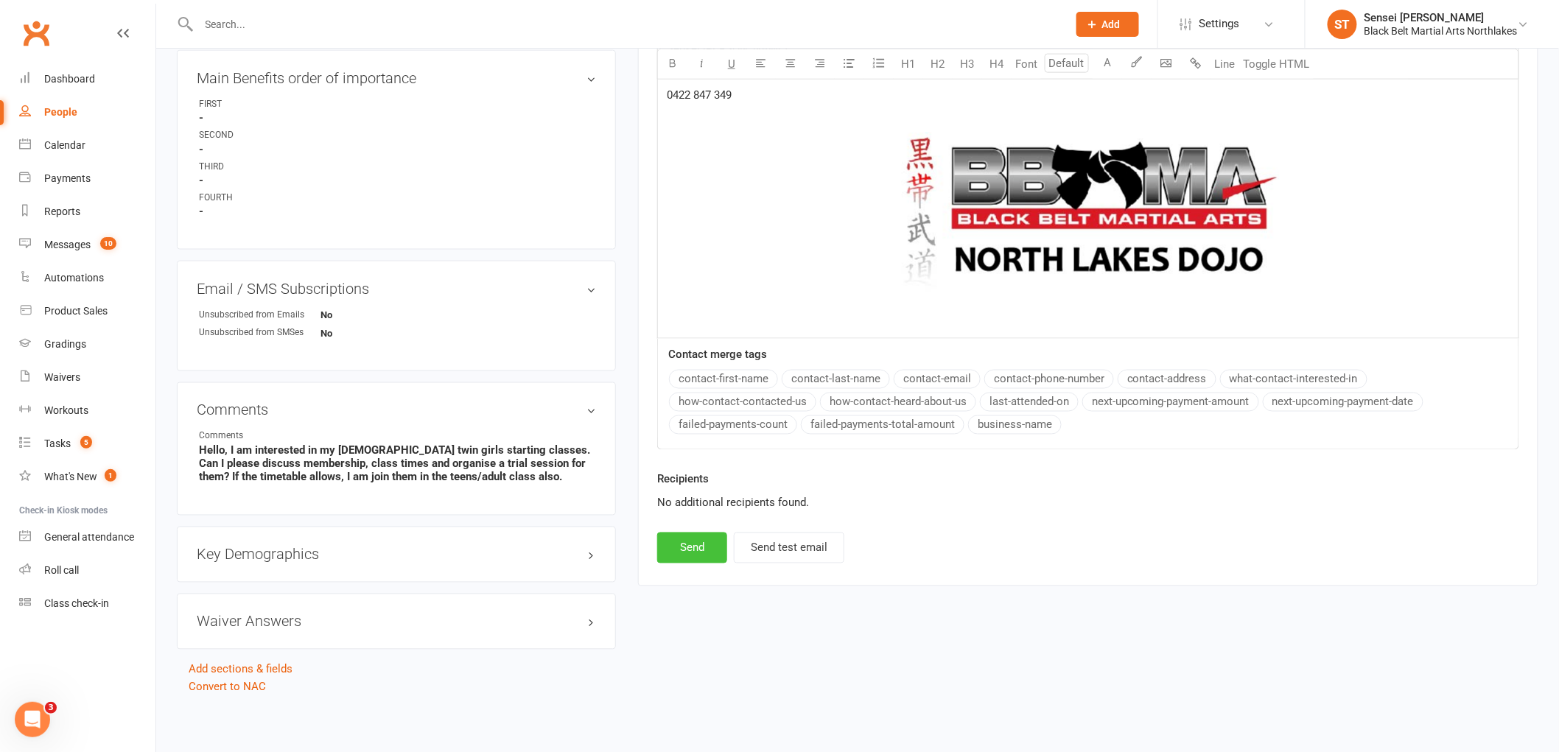
click at [691, 550] on button "Send" at bounding box center [692, 548] width 70 height 31
select select
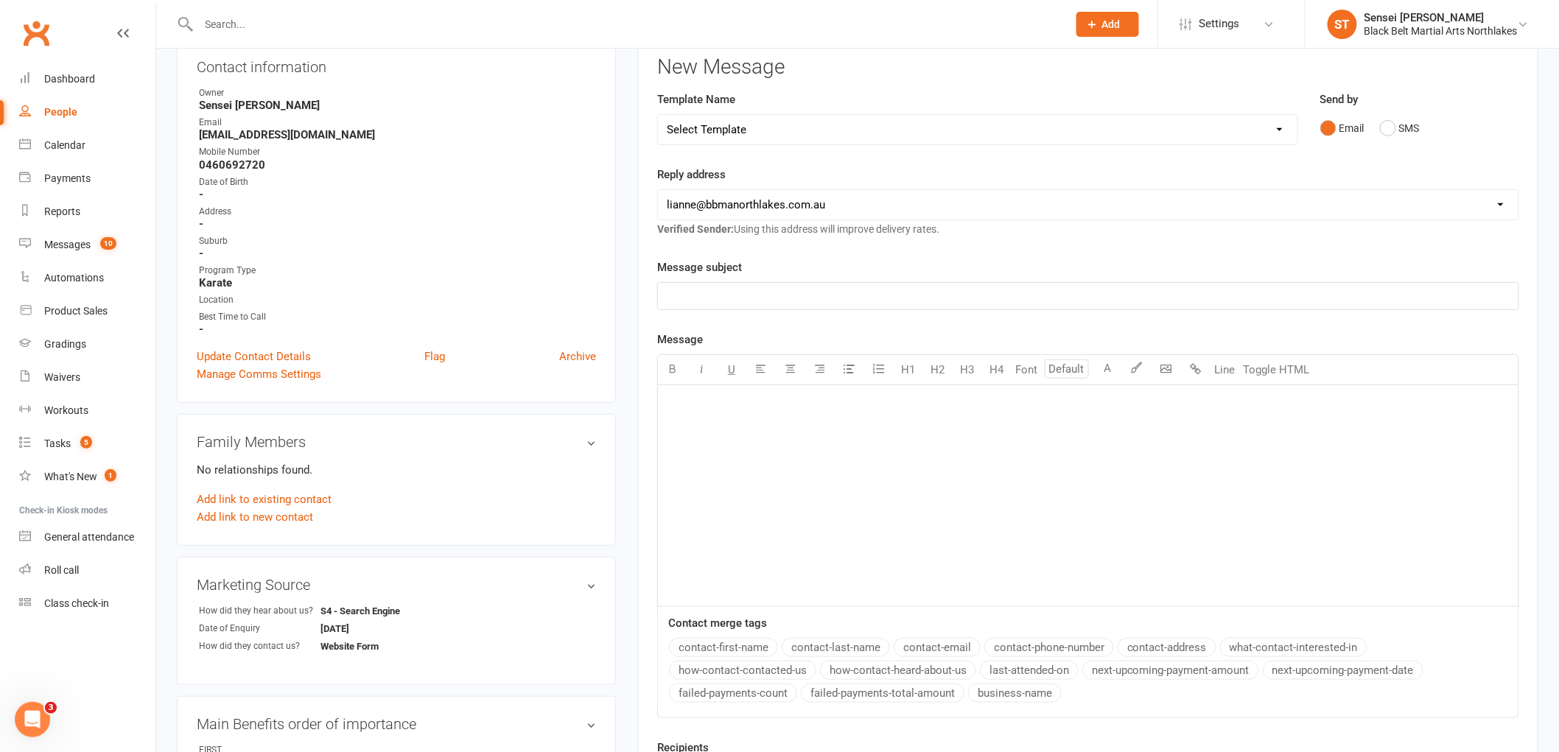
scroll to position [0, 0]
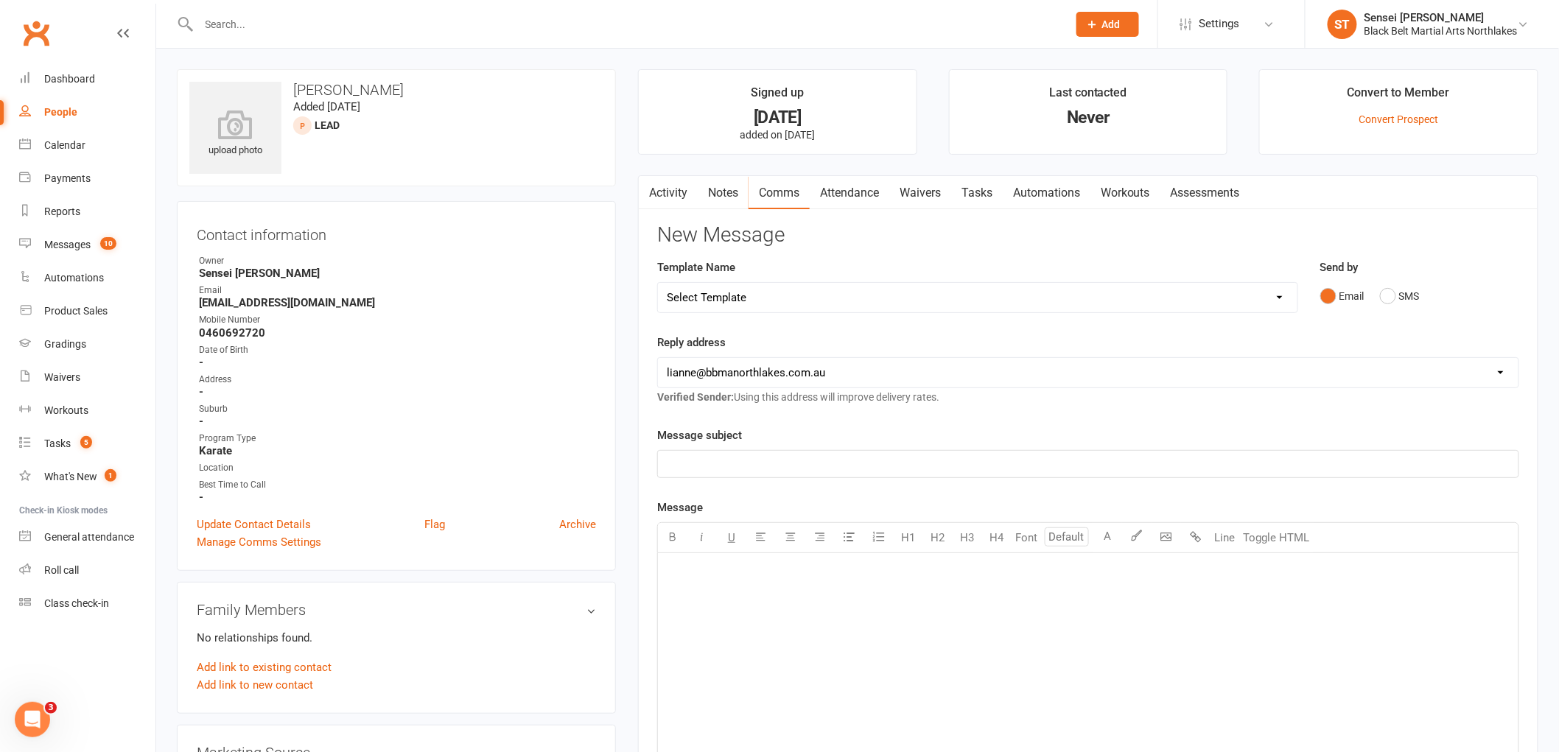
click at [720, 197] on link "Notes" at bounding box center [723, 193] width 51 height 34
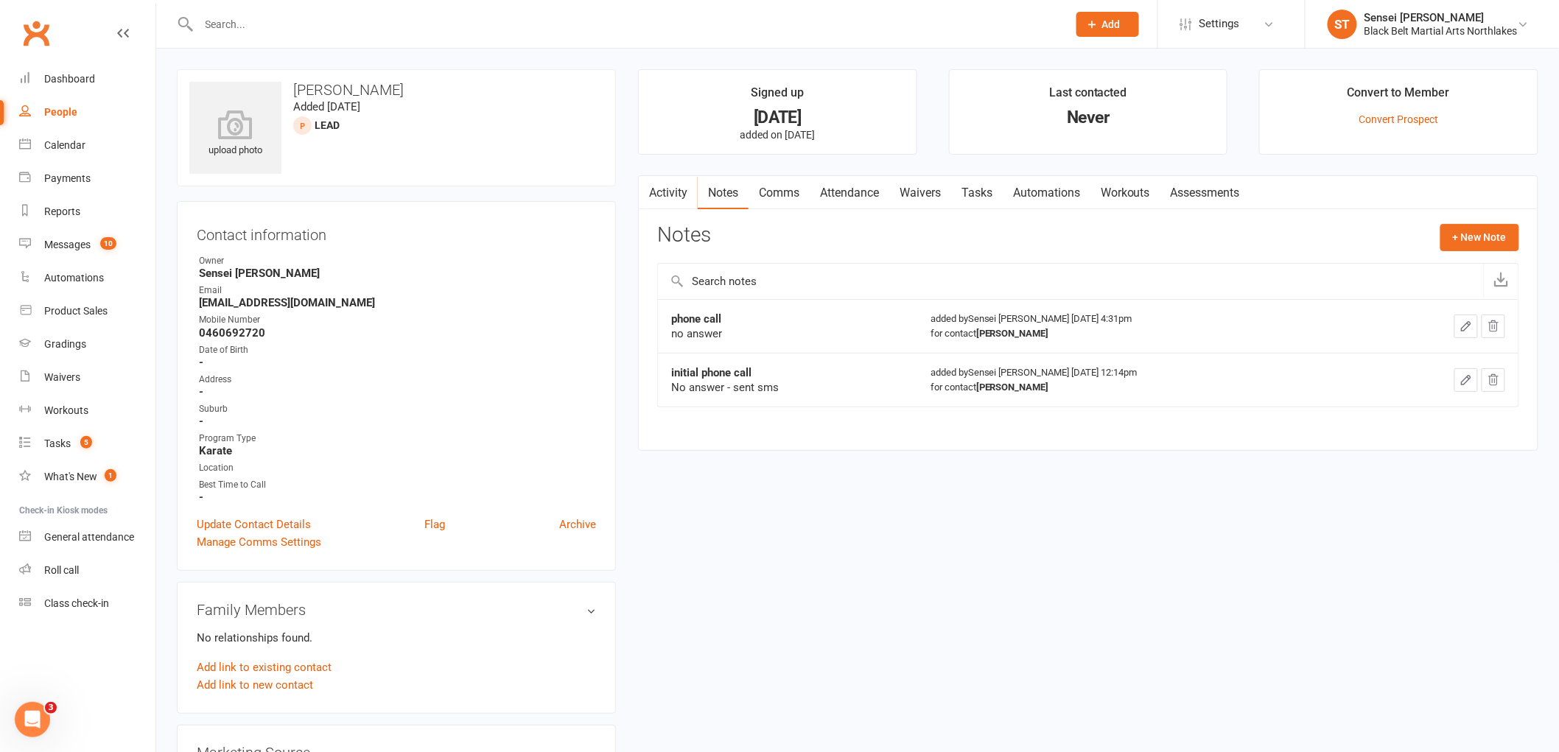
click at [1472, 326] on icon "button" at bounding box center [1466, 326] width 13 height 13
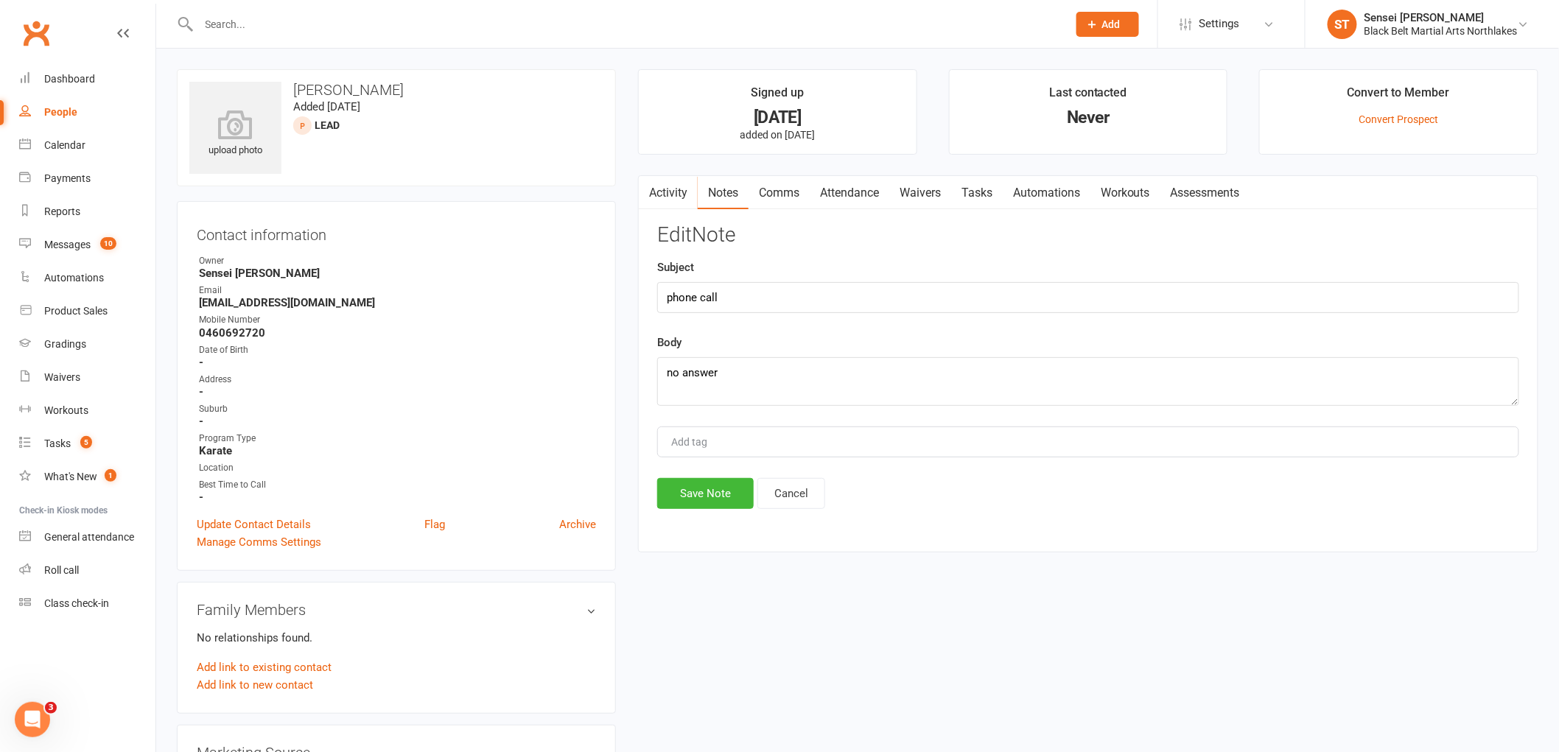
click at [752, 354] on div "Body no answer" at bounding box center [1088, 370] width 862 height 72
click at [749, 371] on textarea "no answer" at bounding box center [1088, 381] width 862 height 49
type textarea "no answer - email sent"
click at [703, 485] on button "Save Note" at bounding box center [705, 493] width 97 height 31
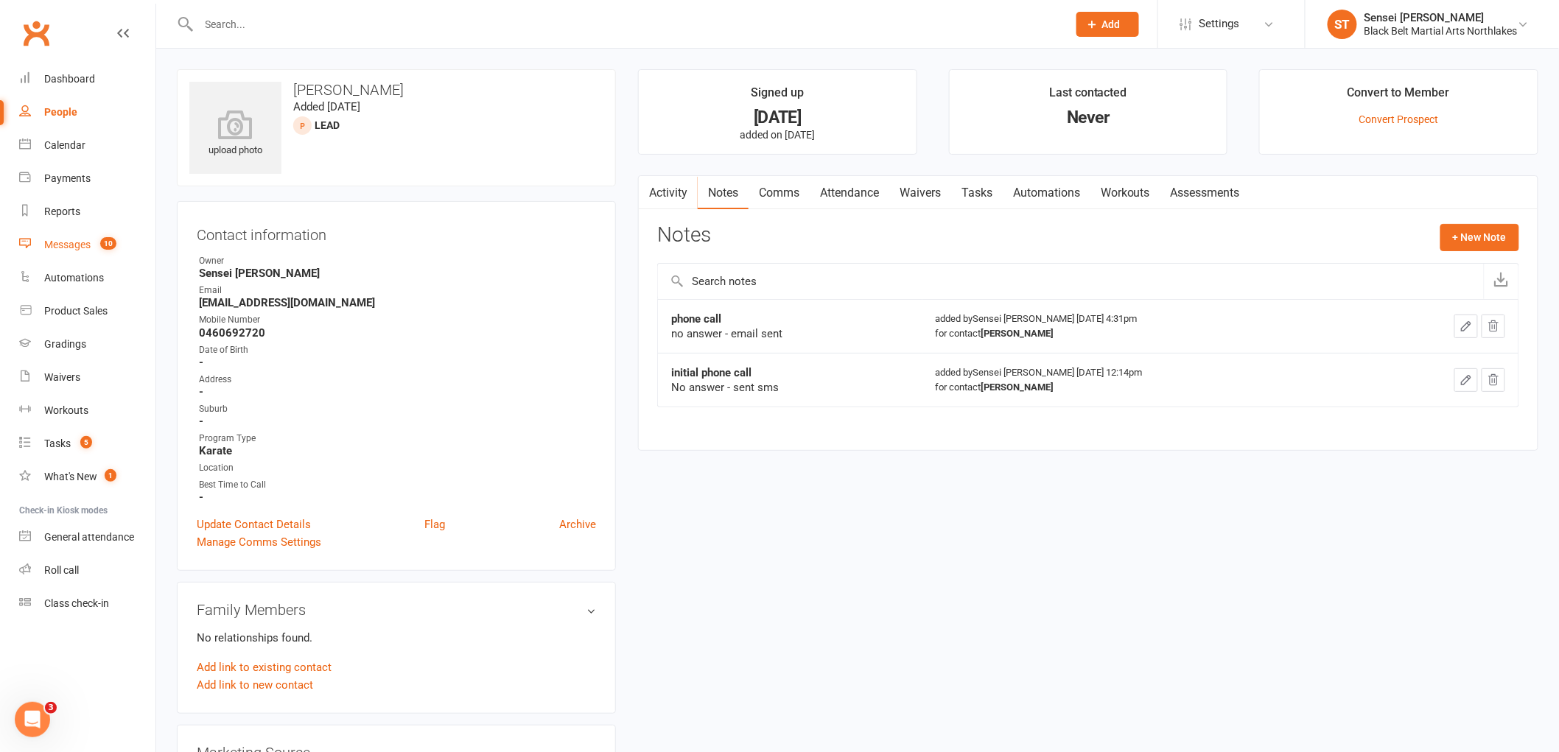
click at [55, 251] on link "Messages 10" at bounding box center [87, 244] width 136 height 33
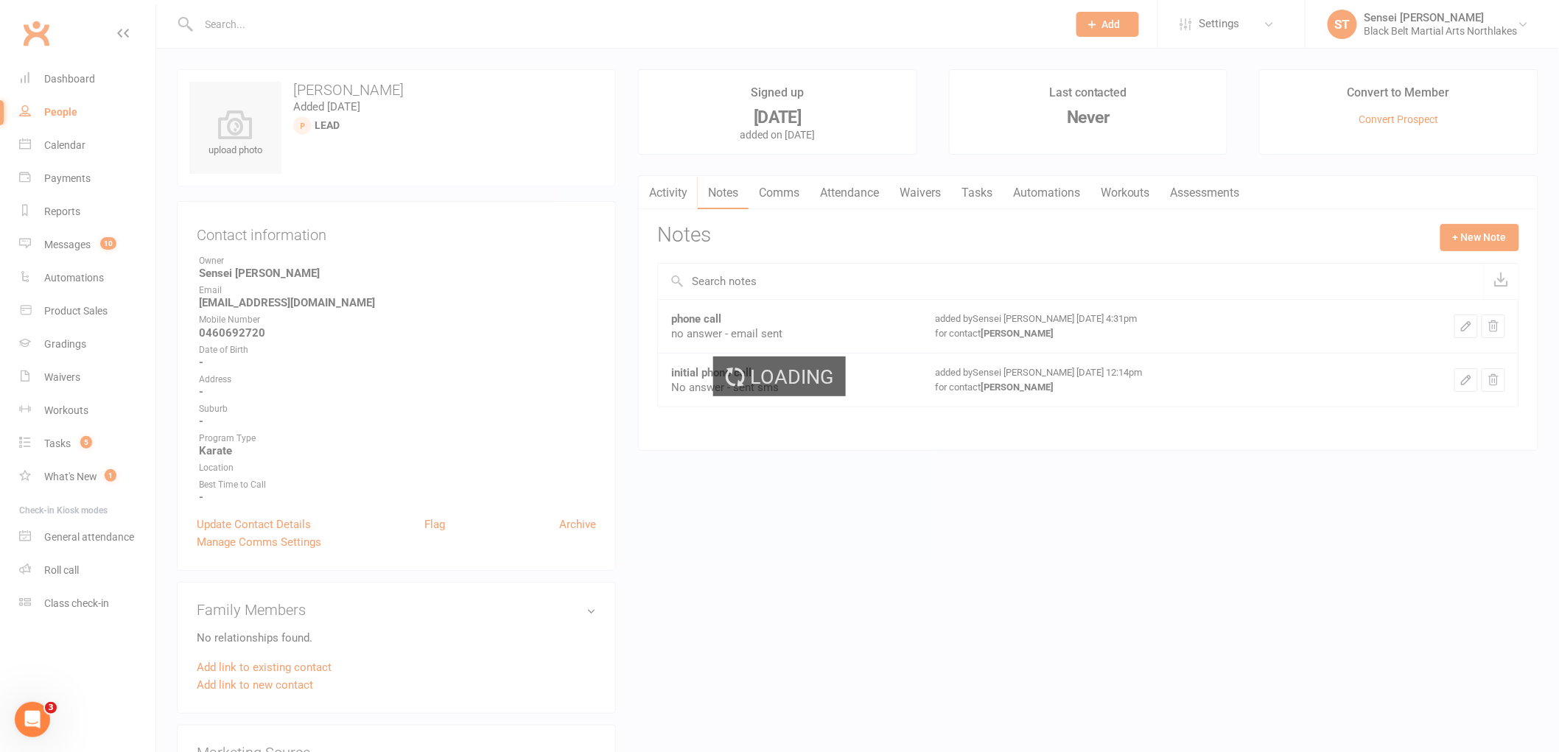
click at [55, 251] on div "Loading" at bounding box center [779, 376] width 1559 height 752
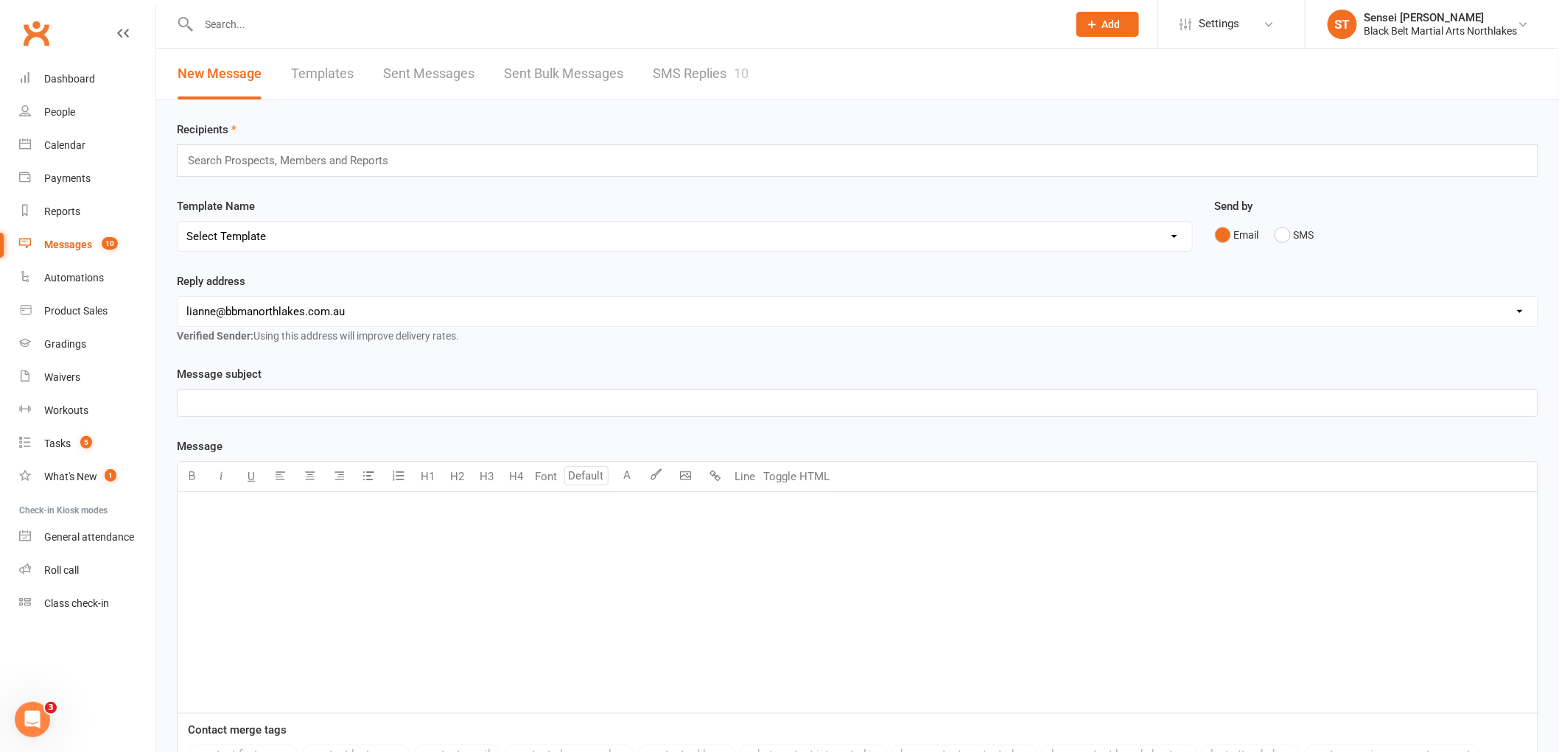
click at [323, 69] on link "Templates" at bounding box center [322, 74] width 63 height 51
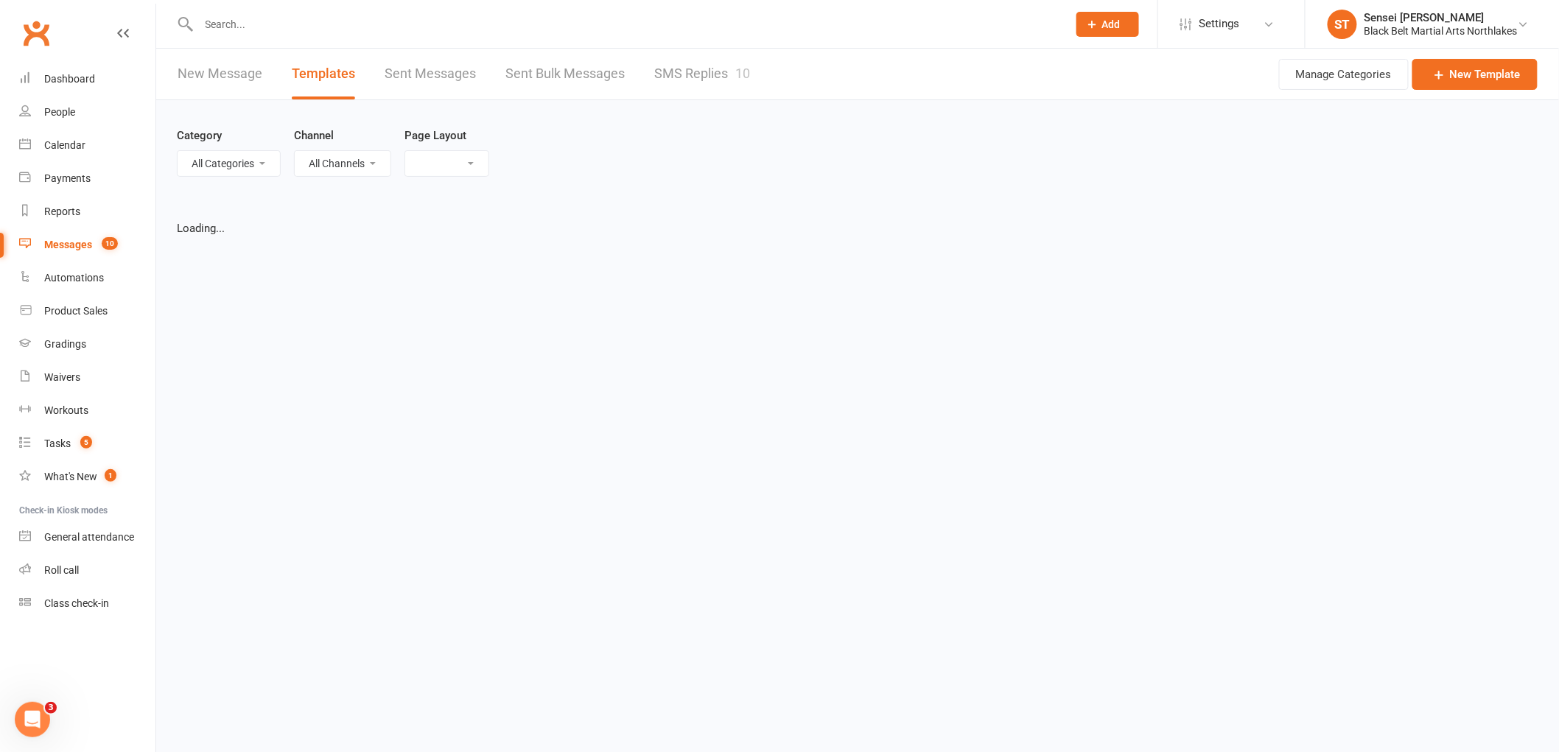
select select "list"
select select "100"
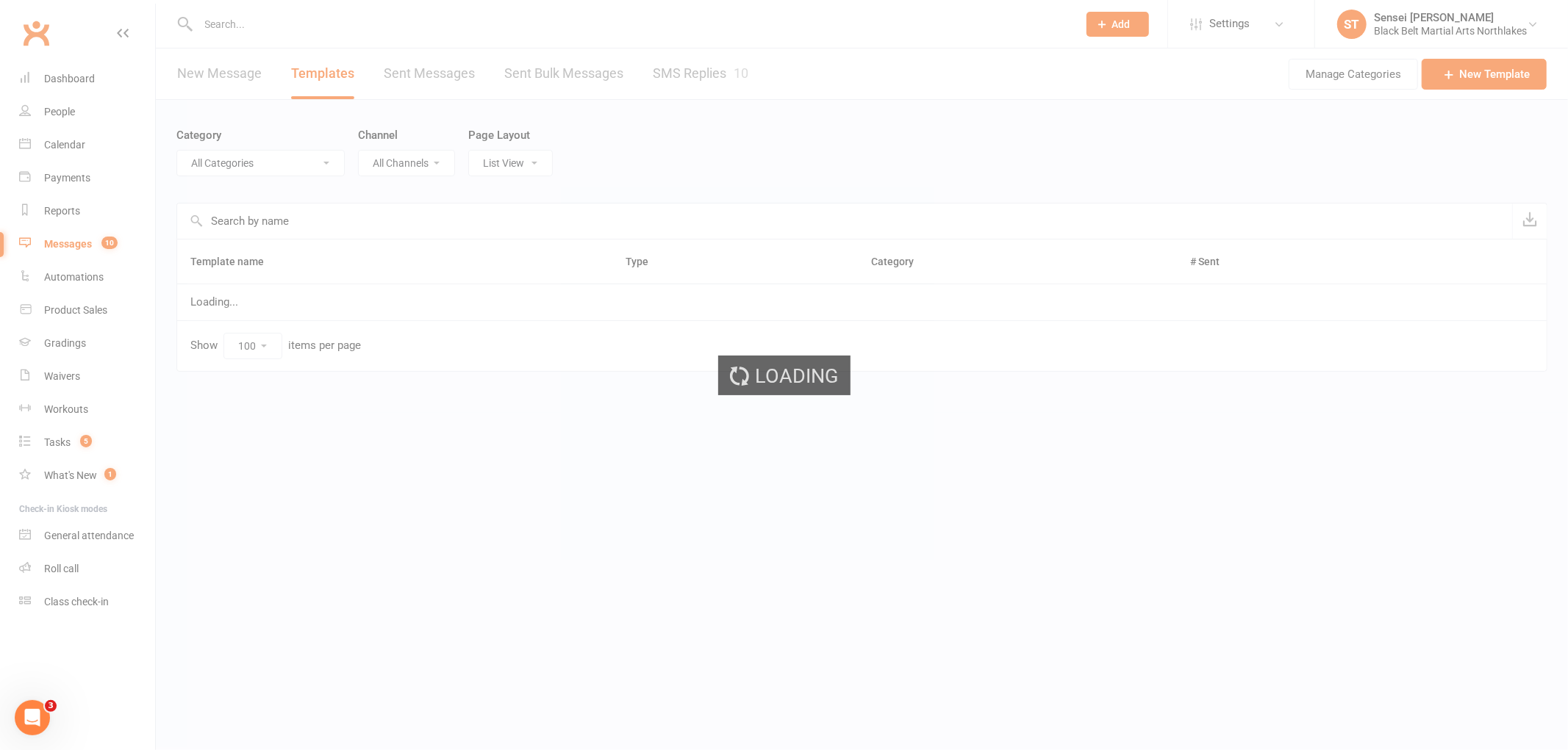
click at [261, 159] on div "Loading" at bounding box center [784, 375] width 1568 height 750
click at [277, 164] on div "Loading" at bounding box center [784, 375] width 1568 height 750
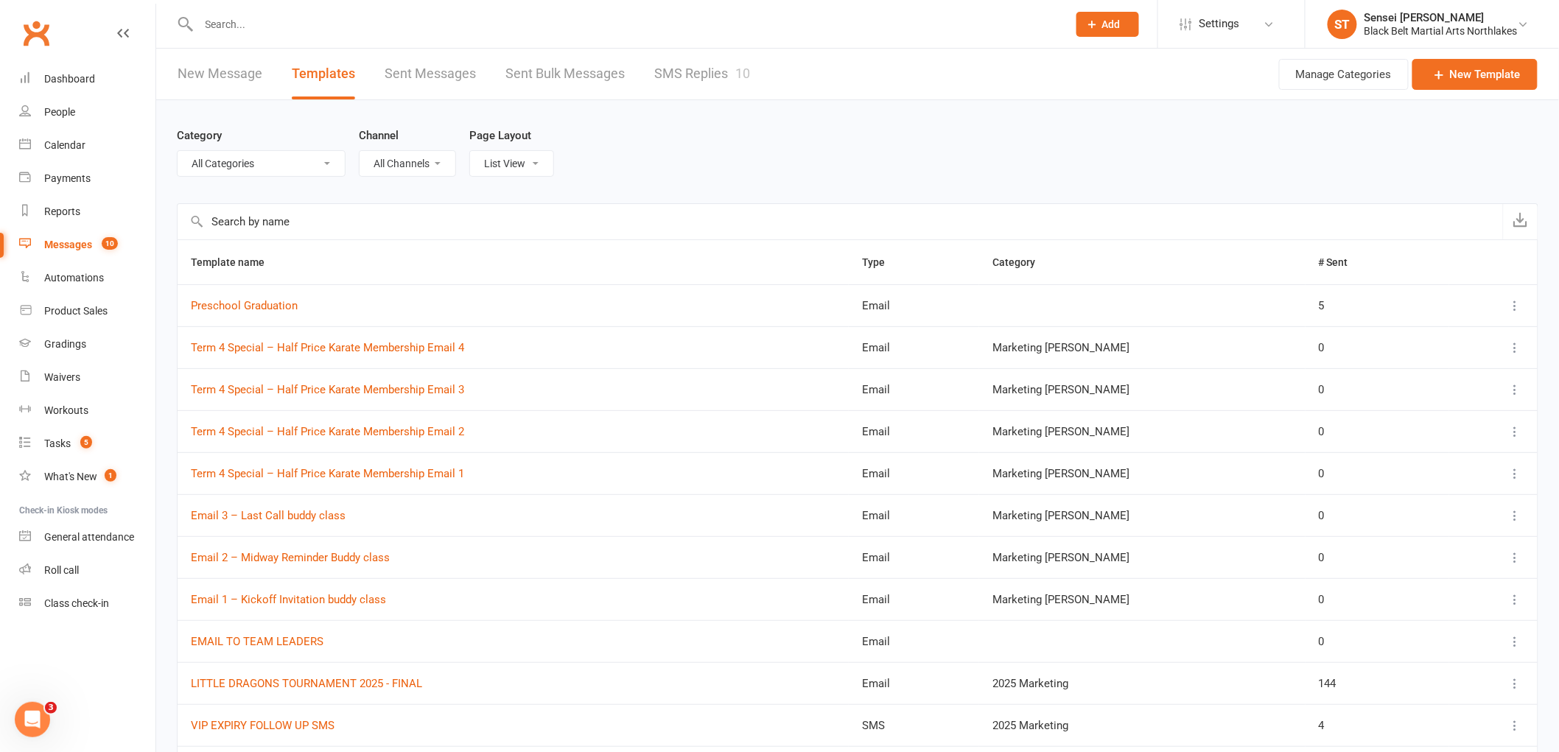
click at [280, 157] on select "All Categories (No category) 2024 MARKETING 2025 Marketing AFU'S General Market…" at bounding box center [261, 163] width 167 height 25
select select "19996"
click at [178, 151] on select "All Categories (No category) 2024 MARKETING 2025 Marketing AFU'S General Market…" at bounding box center [261, 163] width 167 height 25
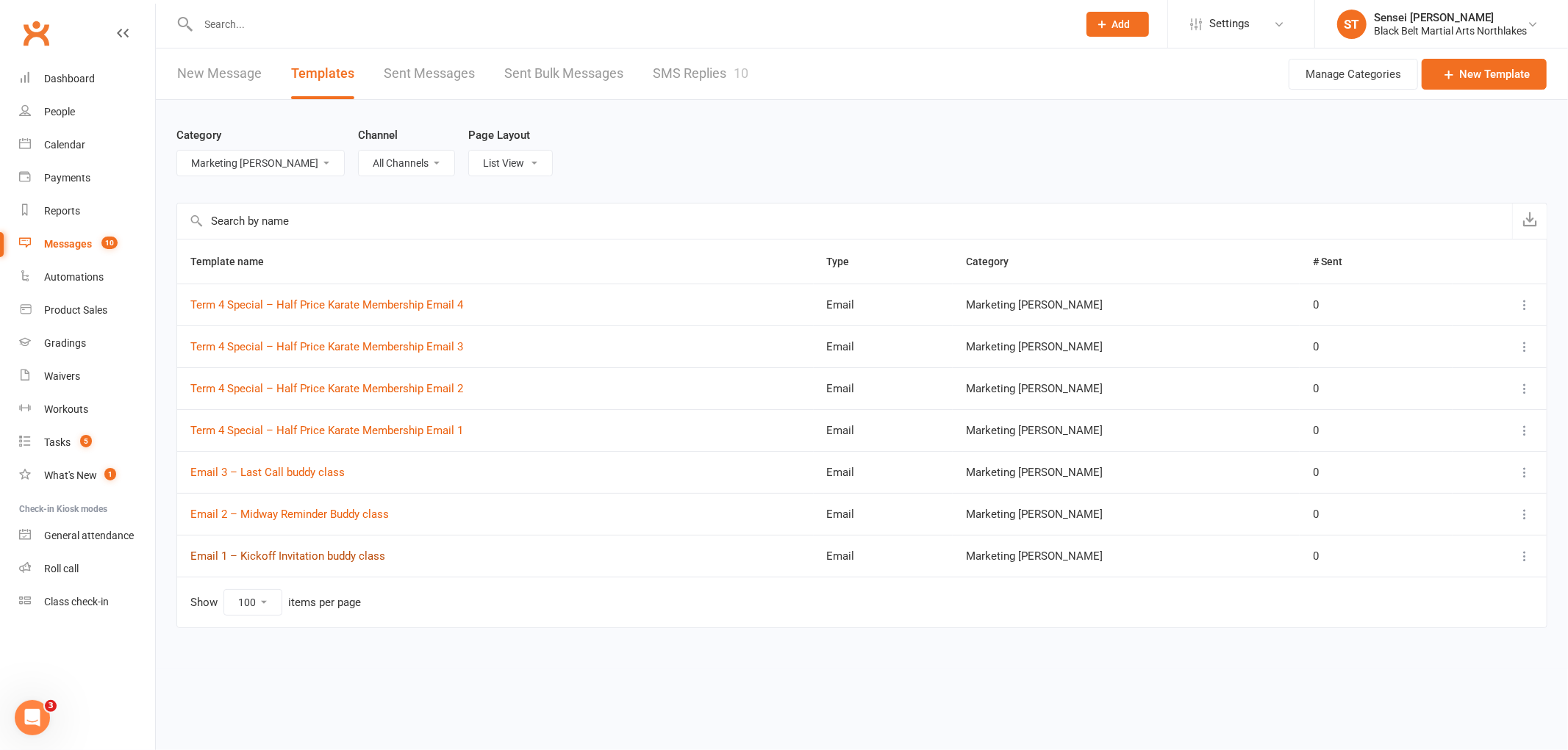
click at [262, 550] on link "Email 1 – Kickoff Invitation buddy class" at bounding box center [287, 556] width 195 height 13
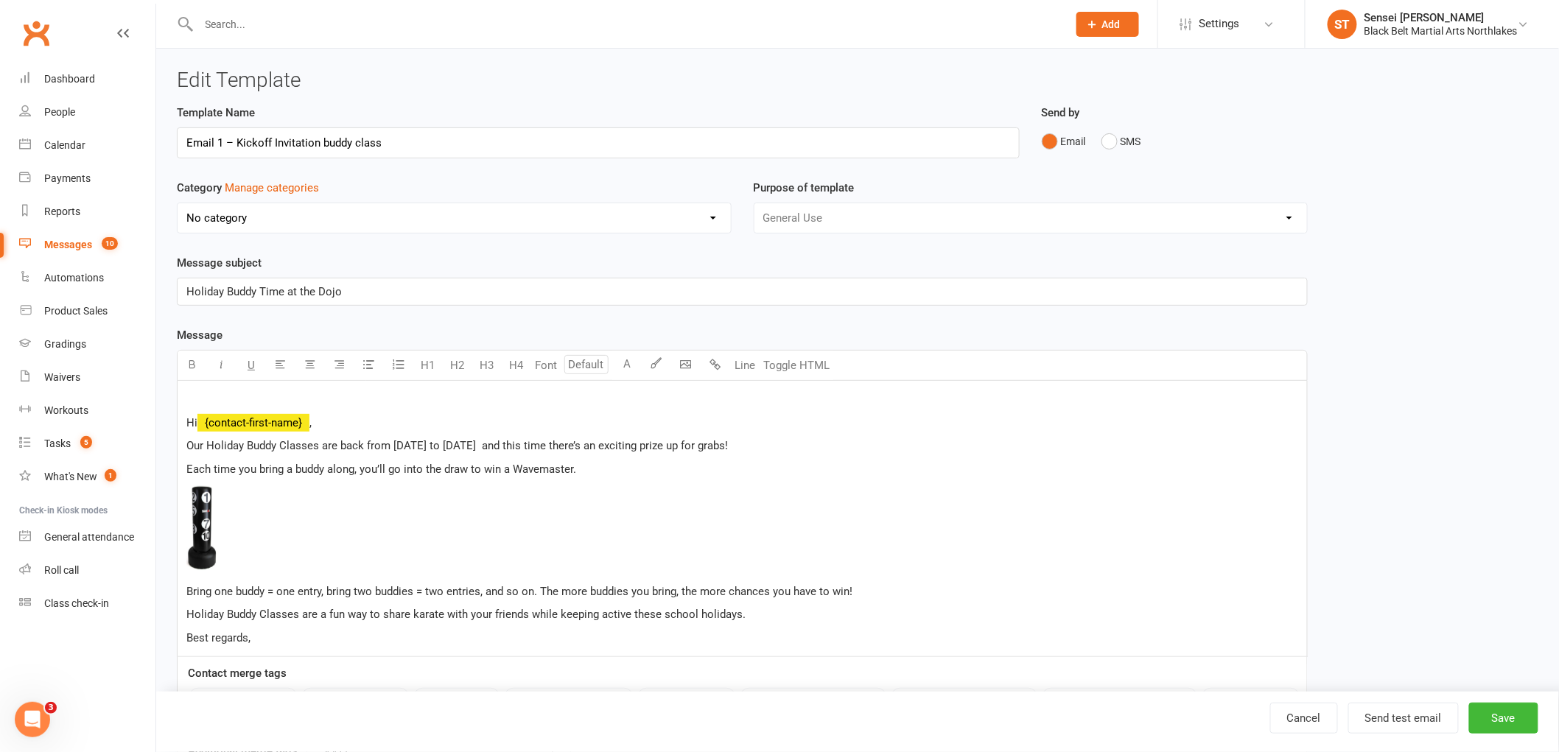
select select "19996"
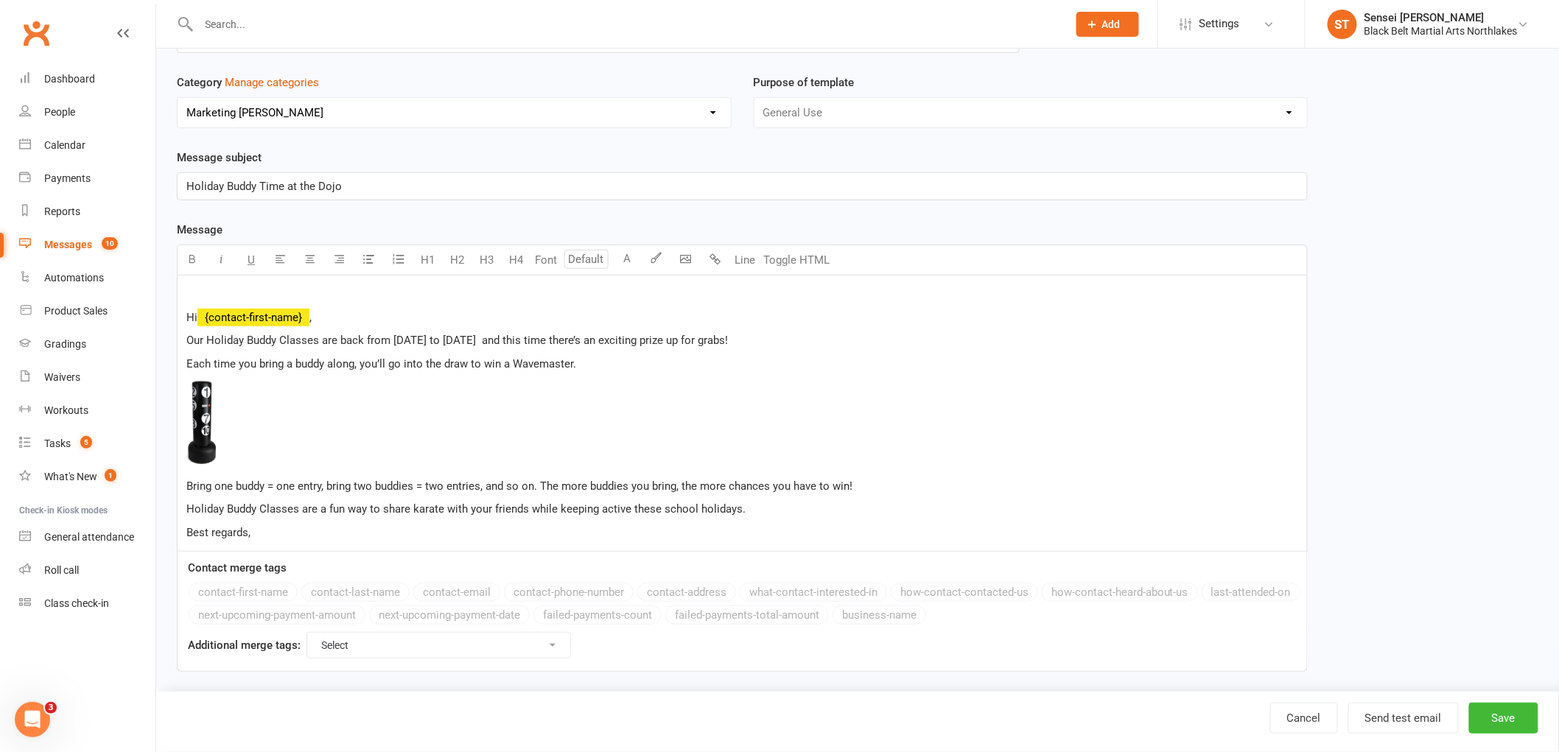
scroll to position [119, 0]
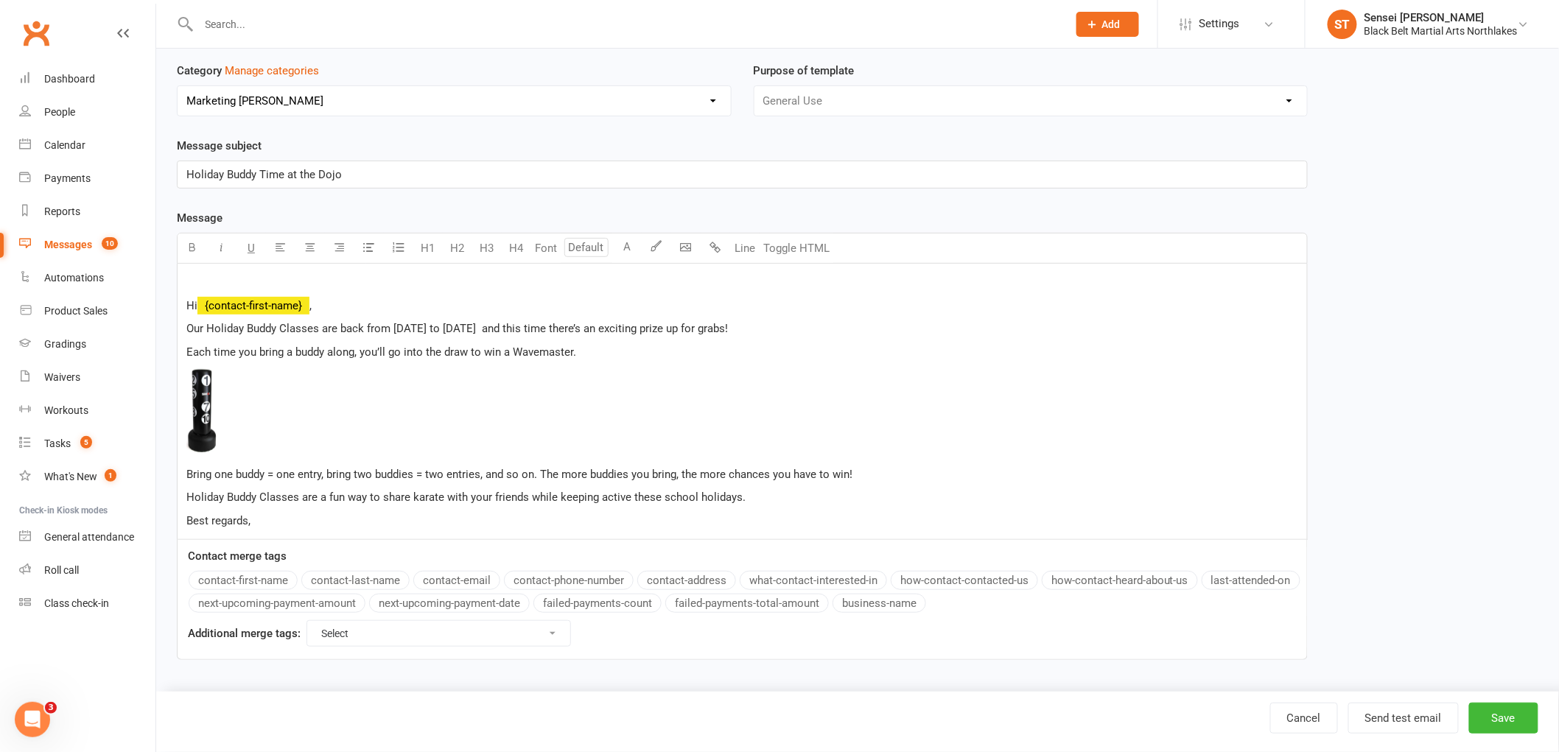
click at [185, 293] on div "Hi ﻿ {contact-first-name} , Our Holiday Buddy Classes are back from September 2…" at bounding box center [743, 402] width 1130 height 276
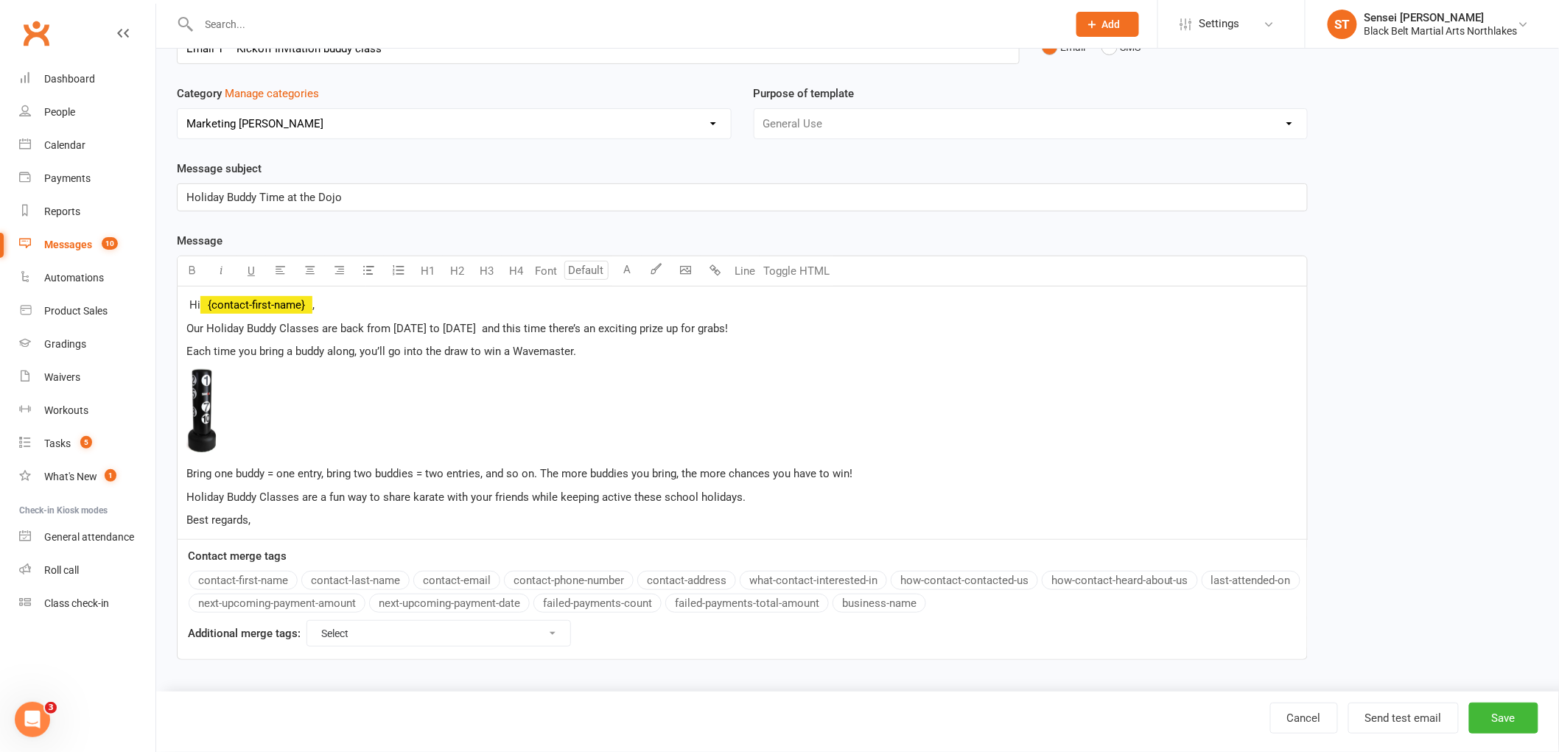
scroll to position [96, 0]
click at [279, 525] on p "Best regards," at bounding box center [742, 520] width 1112 height 18
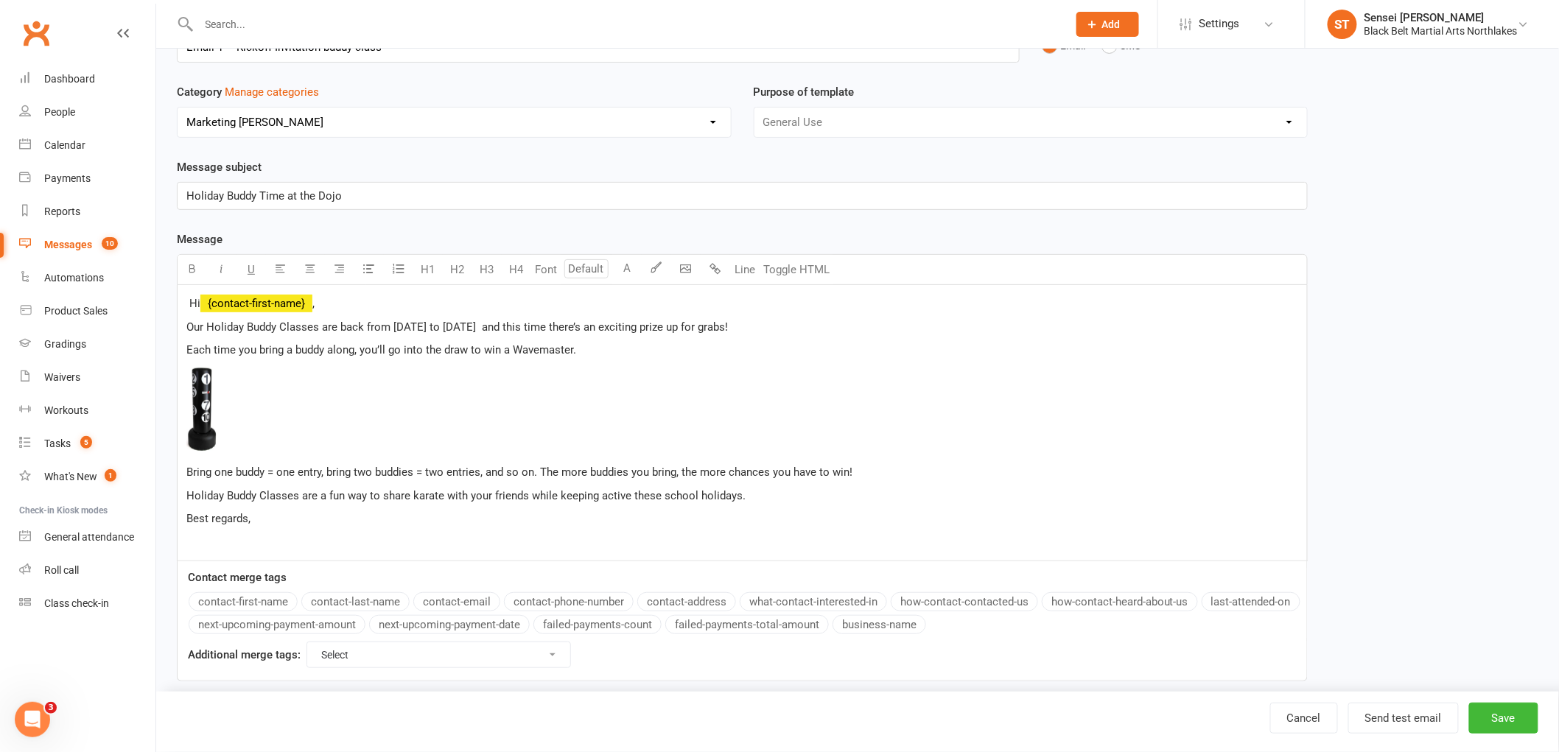
scroll to position [119, 0]
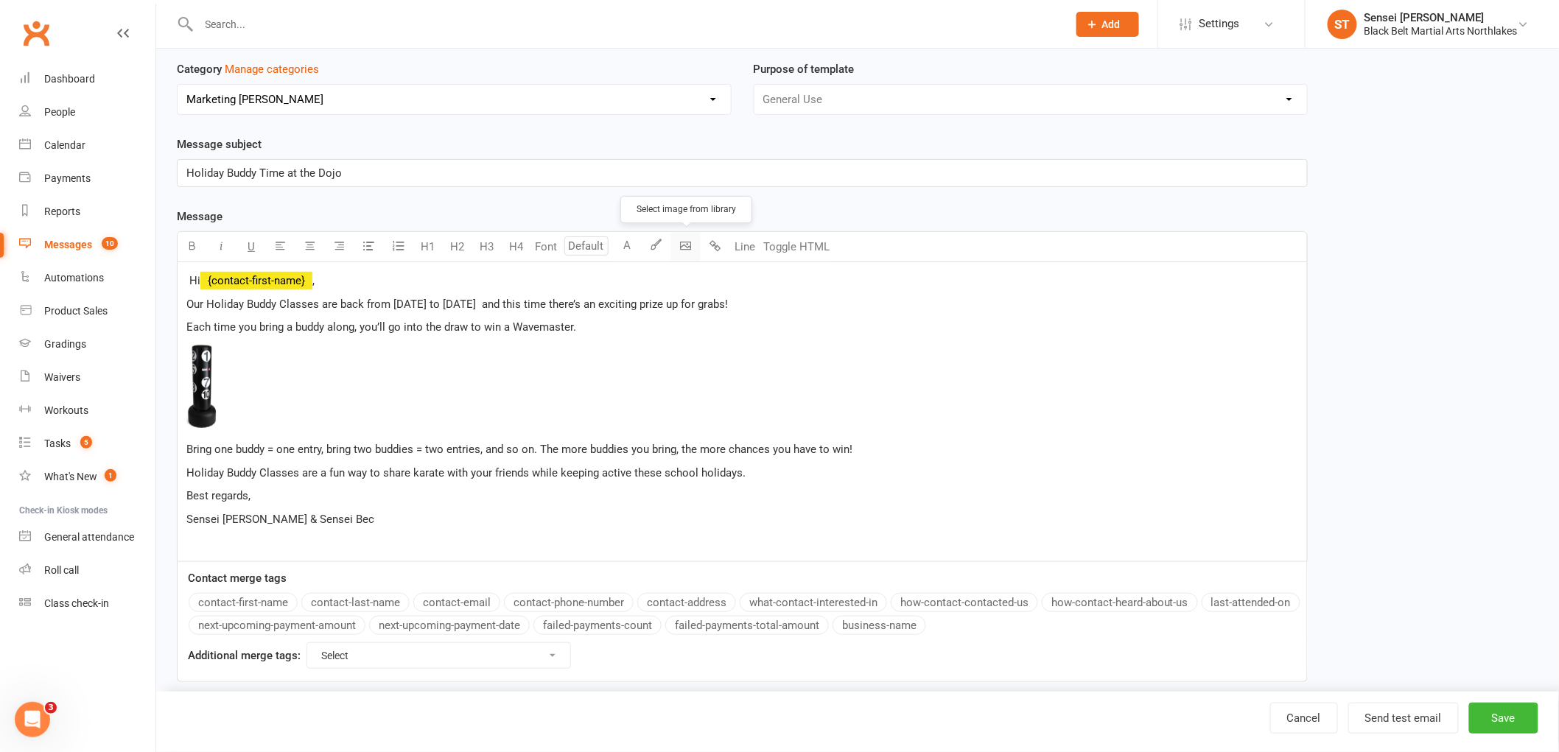
click at [687, 246] on body "Prospect Member Non-attending contact Class / event Appointment Grading event T…" at bounding box center [779, 300] width 1559 height 830
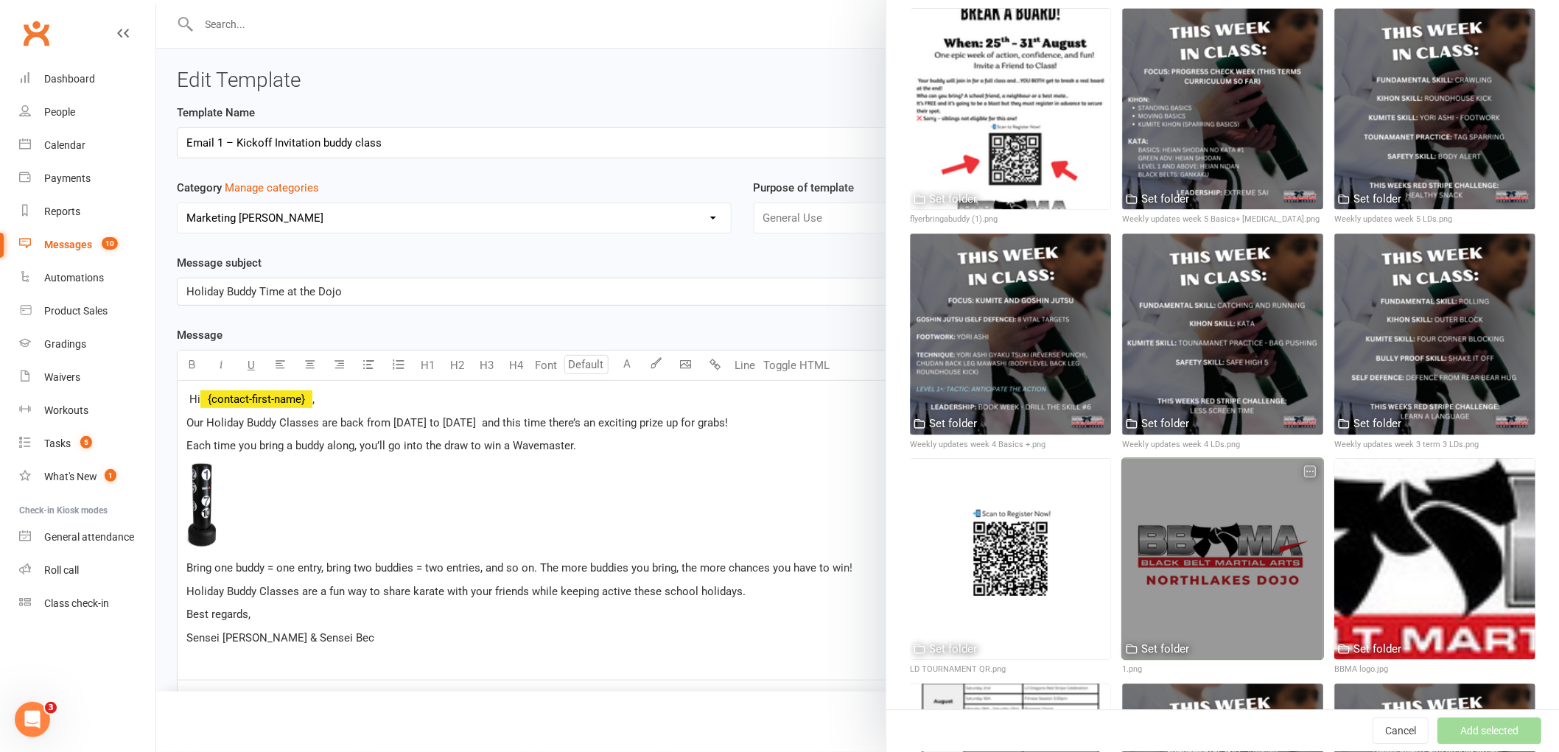
scroll to position [1391, 0]
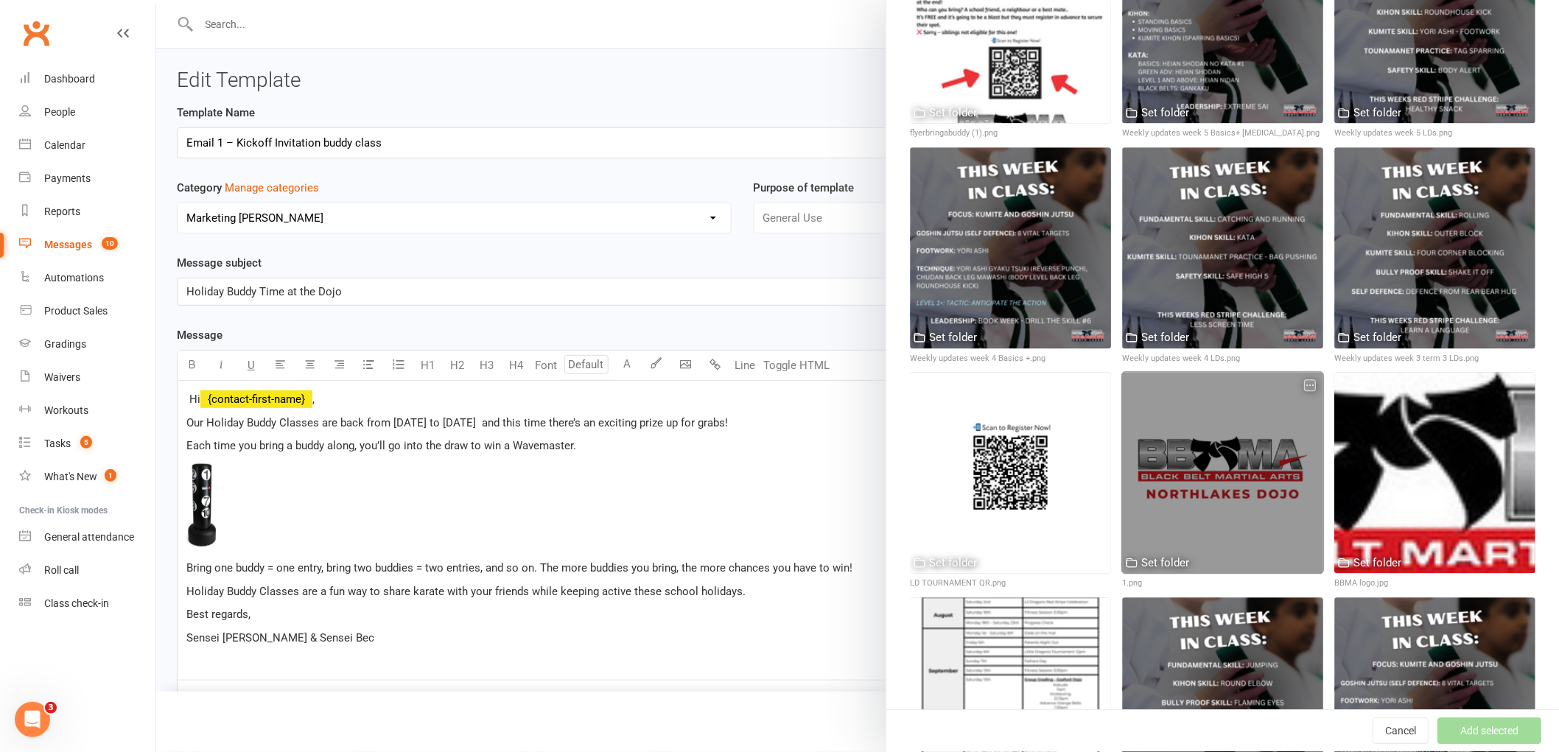
click at [1203, 424] on div at bounding box center [1222, 472] width 201 height 201
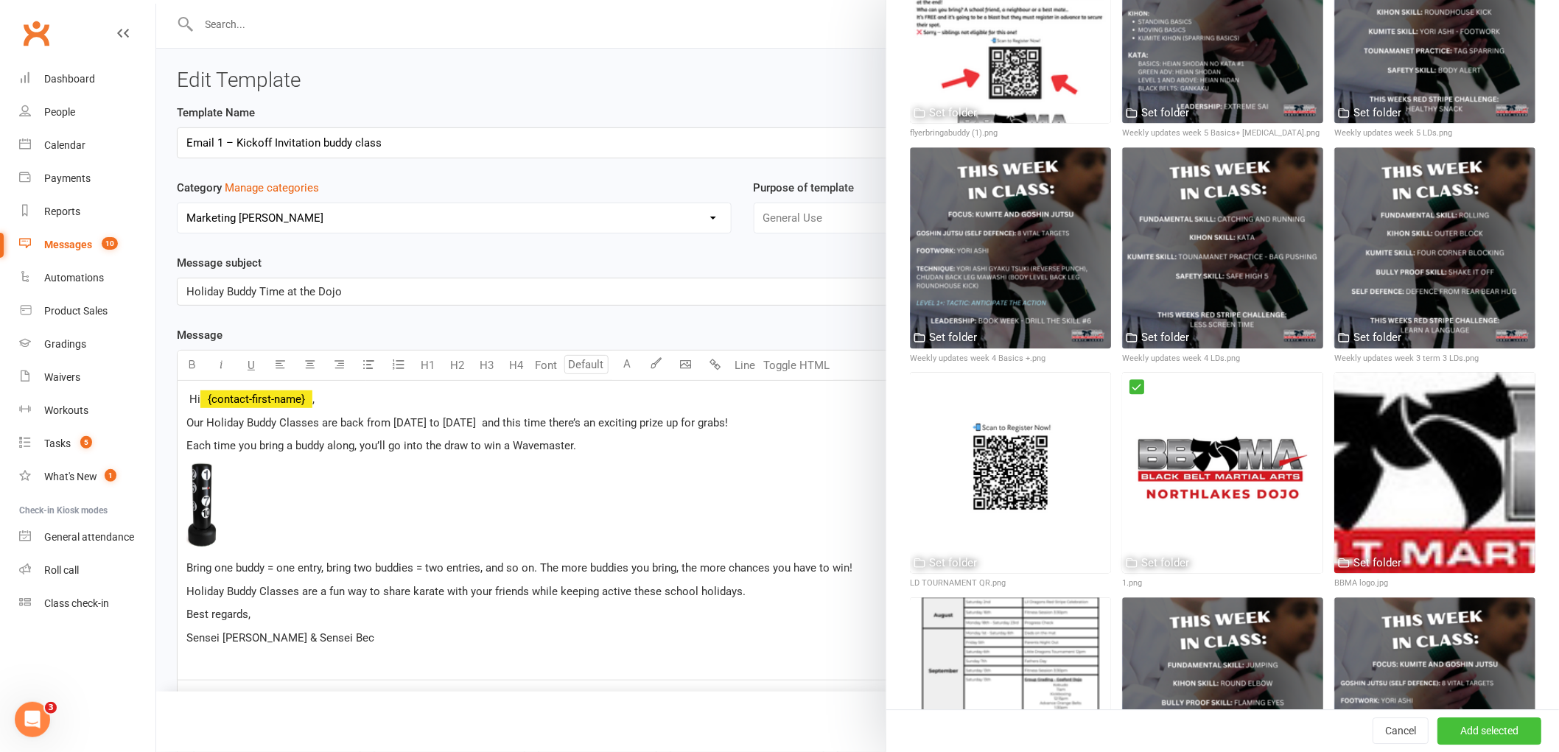
click at [1456, 732] on button "Add selected" at bounding box center [1490, 732] width 104 height 27
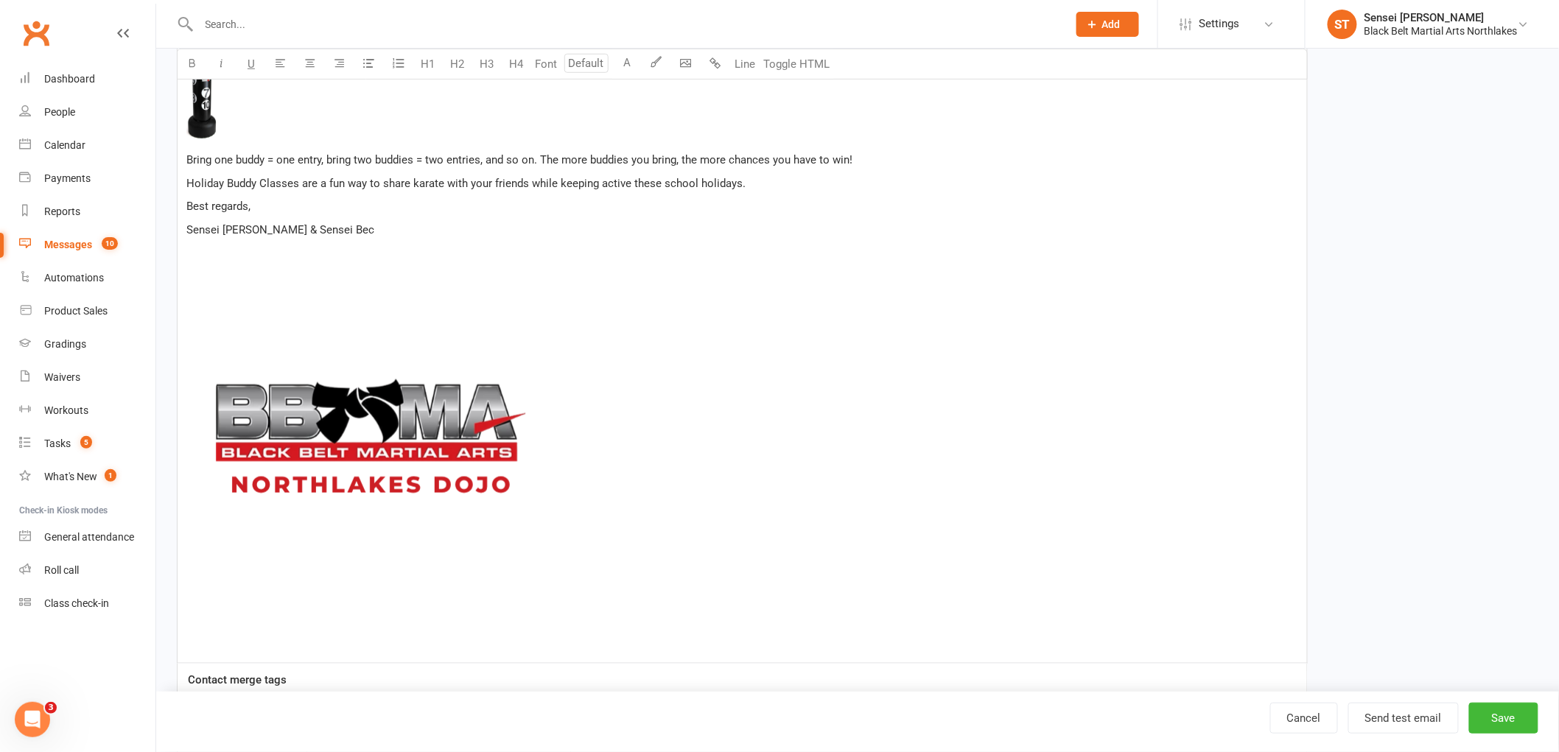
scroll to position [409, 0]
click at [357, 469] on img at bounding box center [370, 445] width 368 height 368
click at [310, 60] on icon "button" at bounding box center [310, 62] width 11 height 11
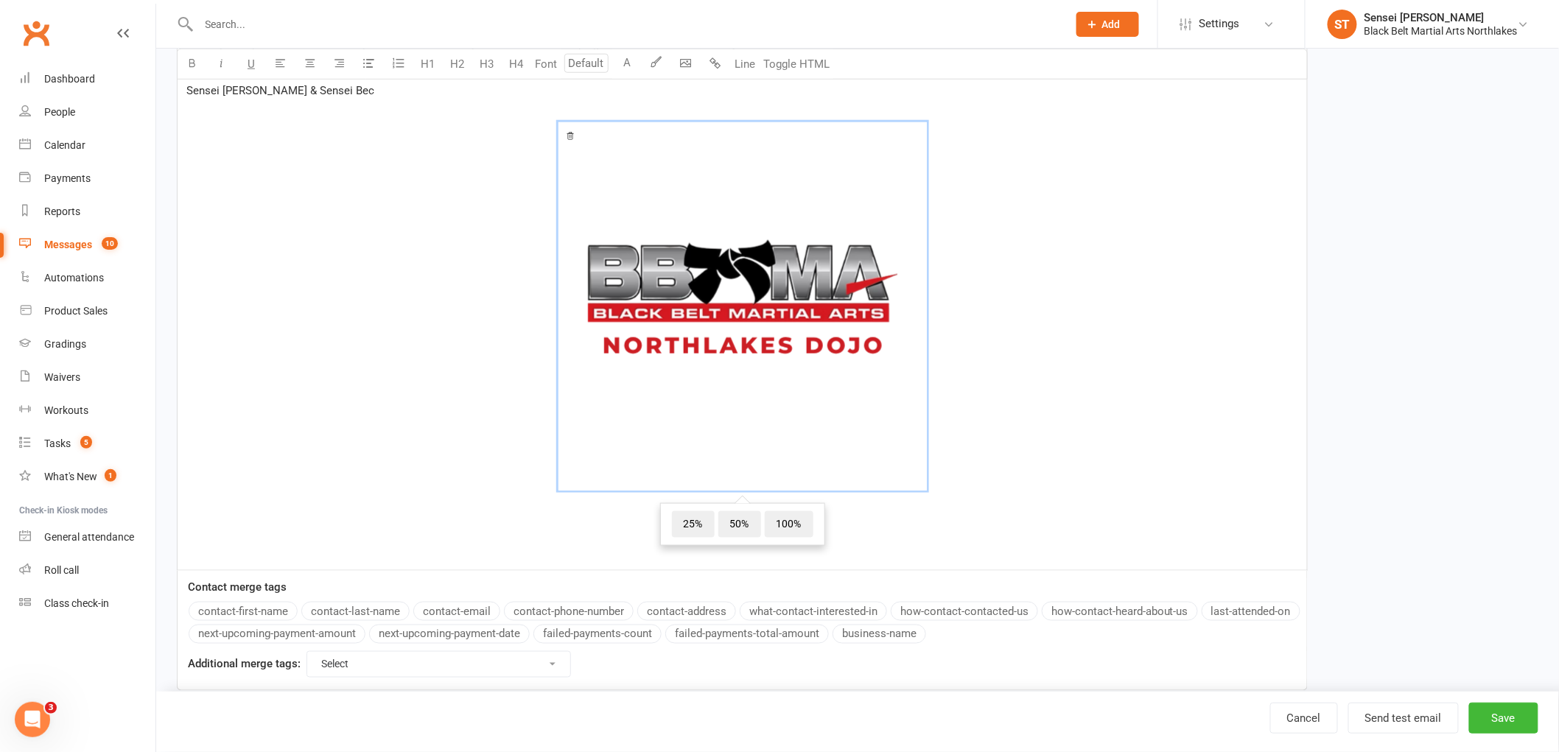
scroll to position [573, 0]
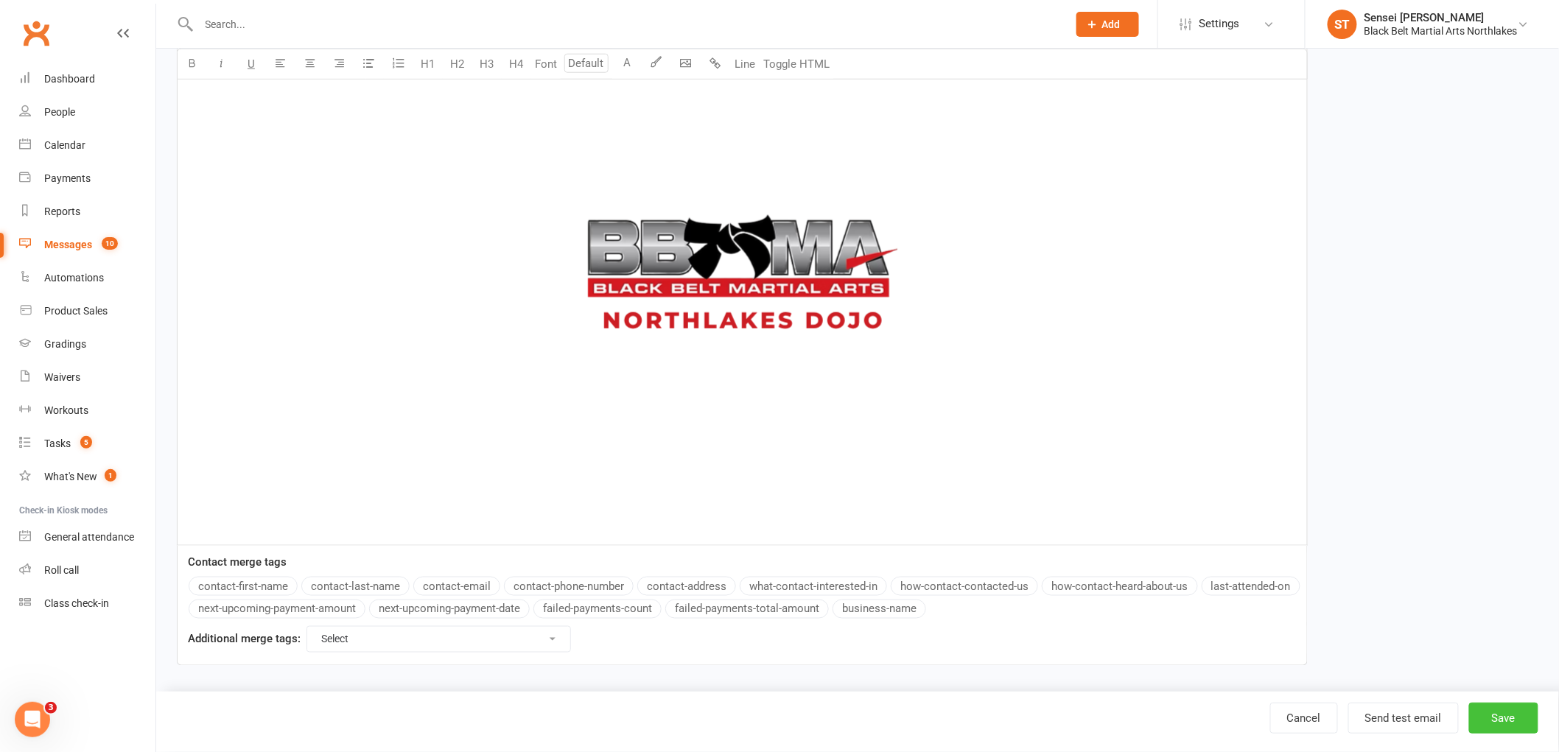
click at [1500, 722] on button "Save" at bounding box center [1504, 718] width 69 height 31
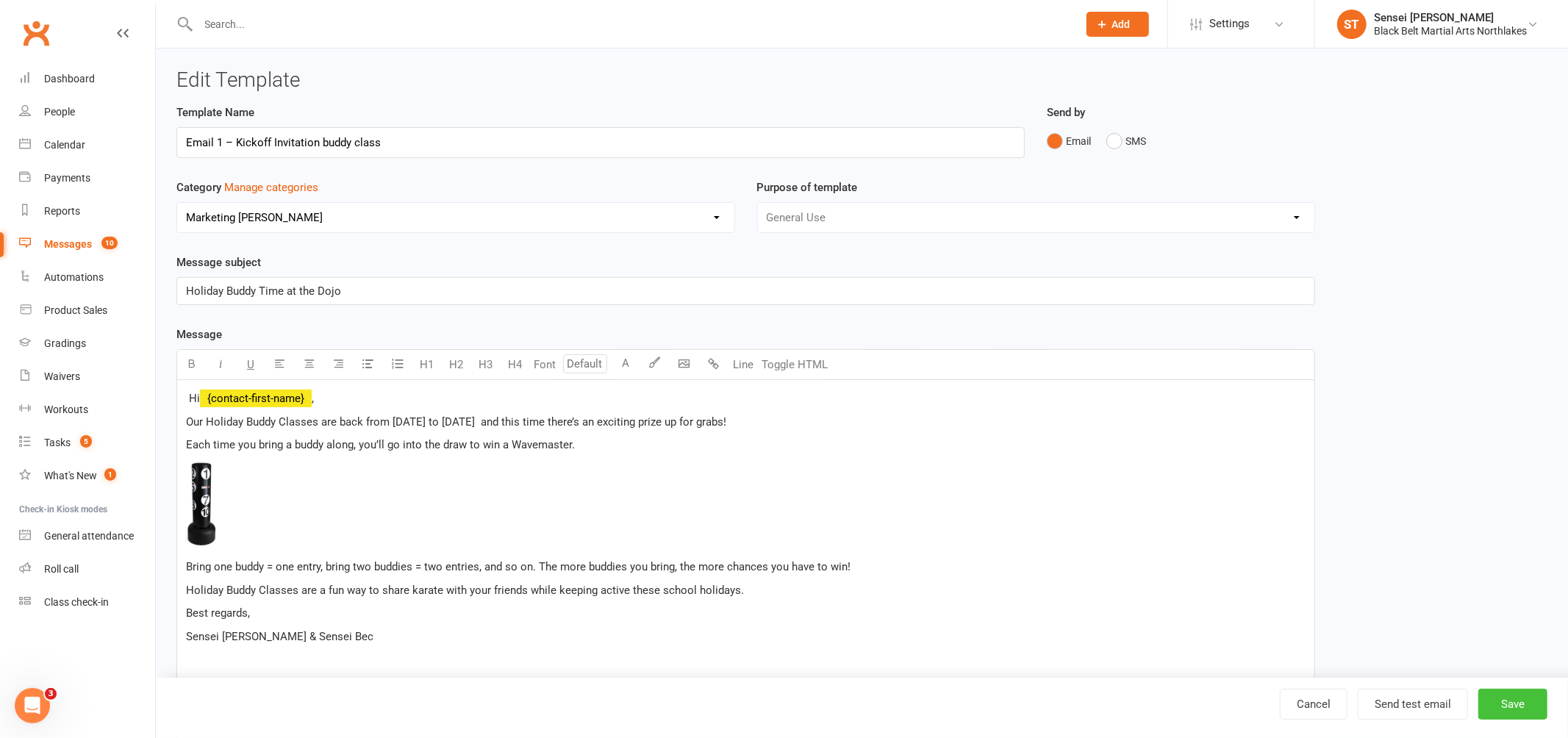
select select "100"
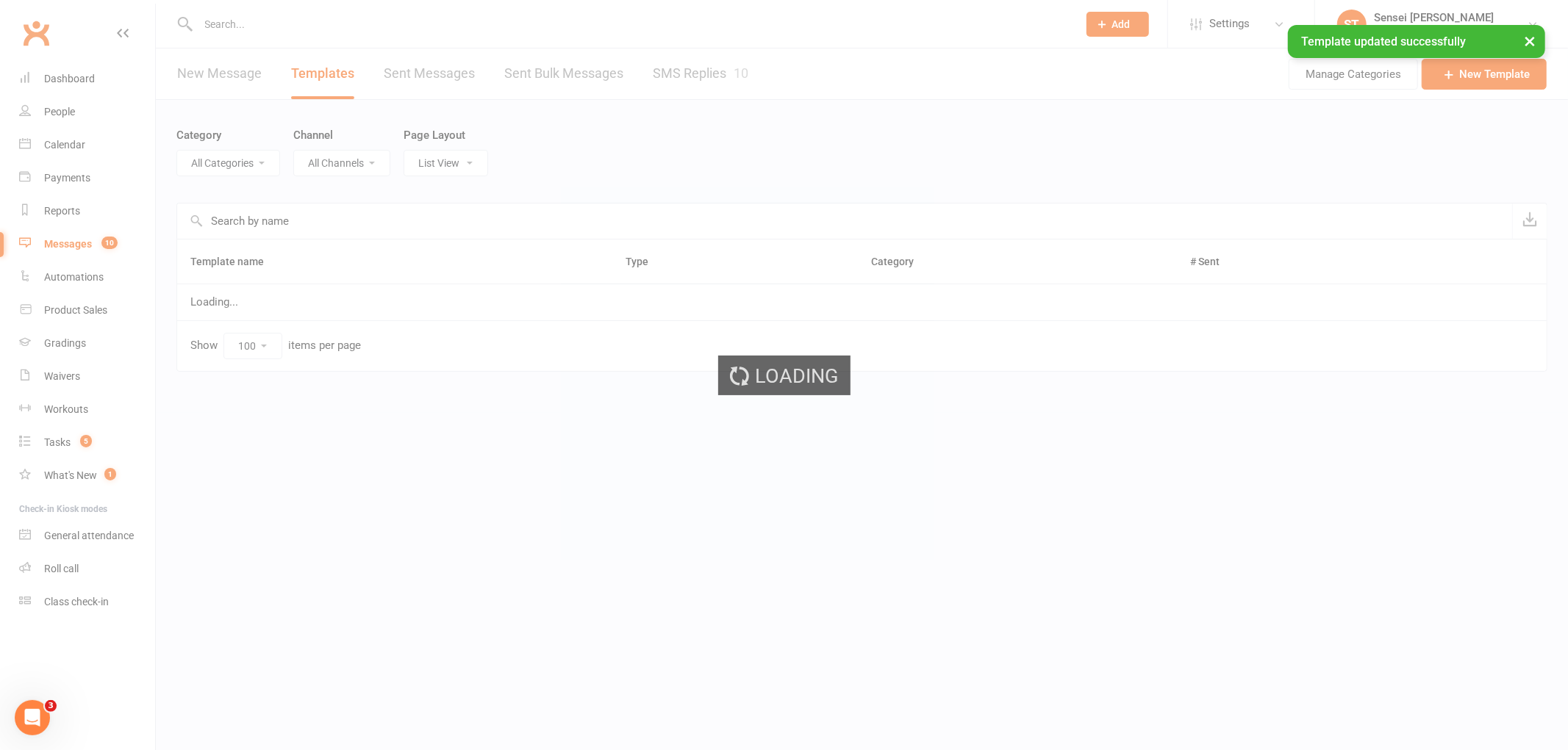
select select "19996"
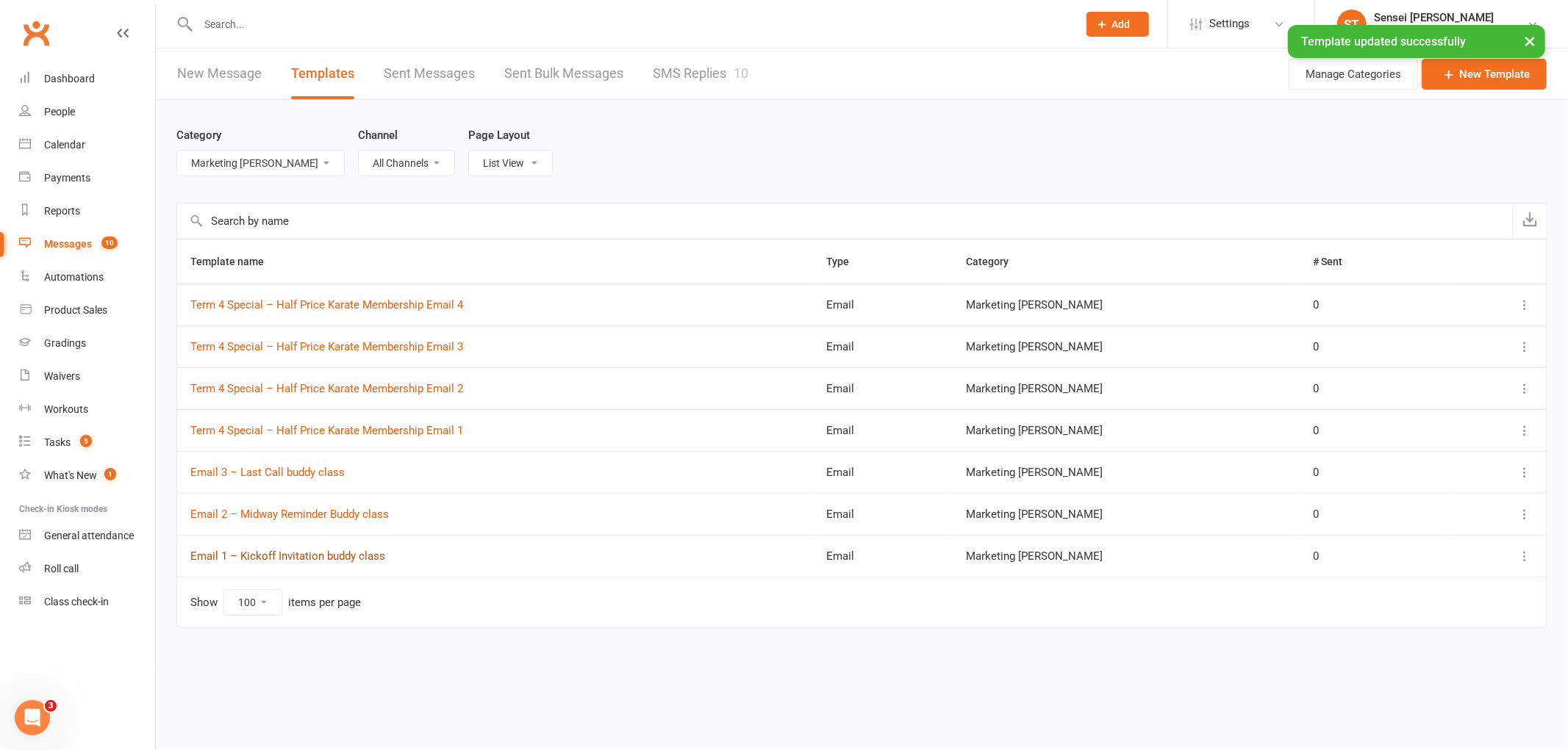
click at [309, 555] on link "Email 1 – Kickoff Invitation buddy class" at bounding box center [287, 556] width 195 height 13
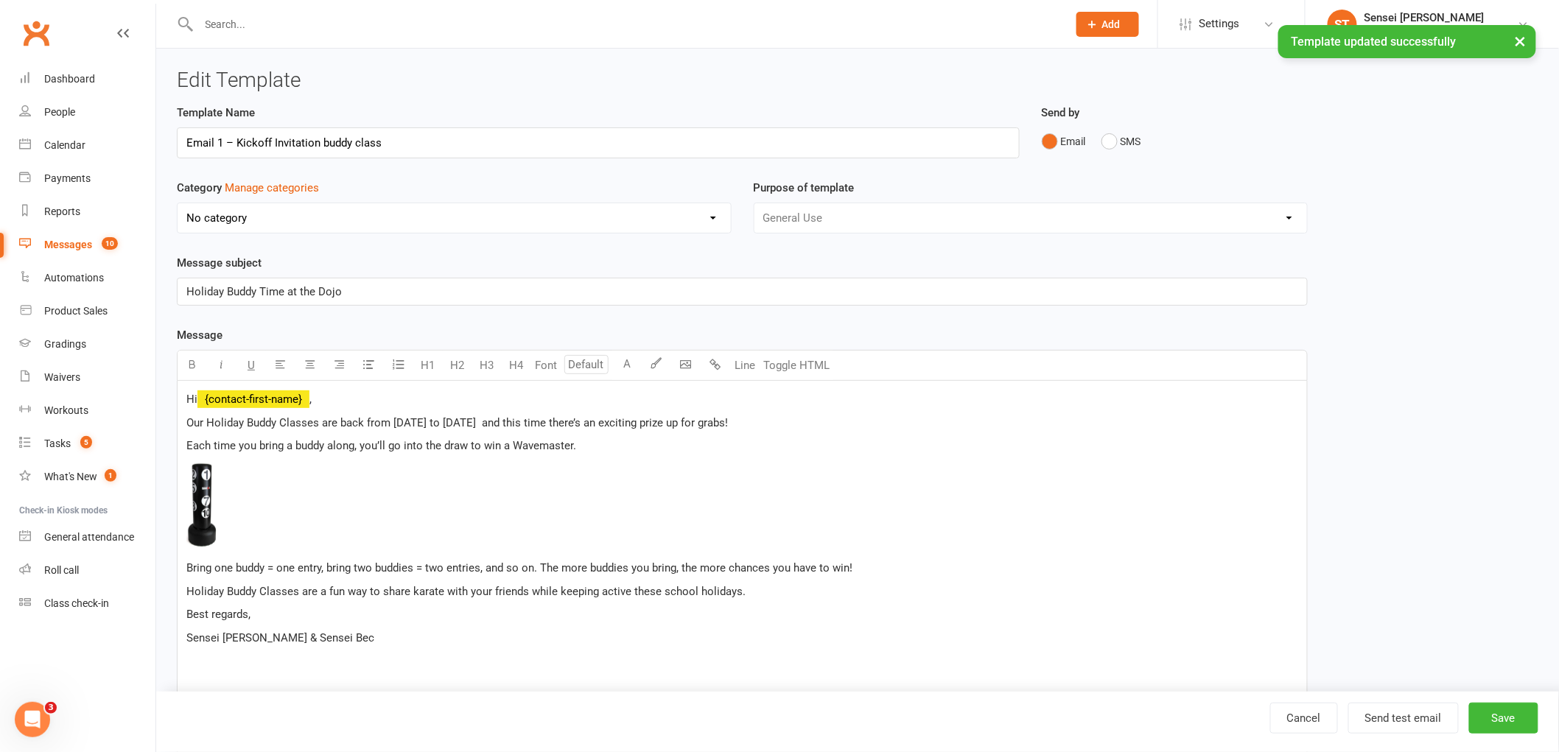
select select "19996"
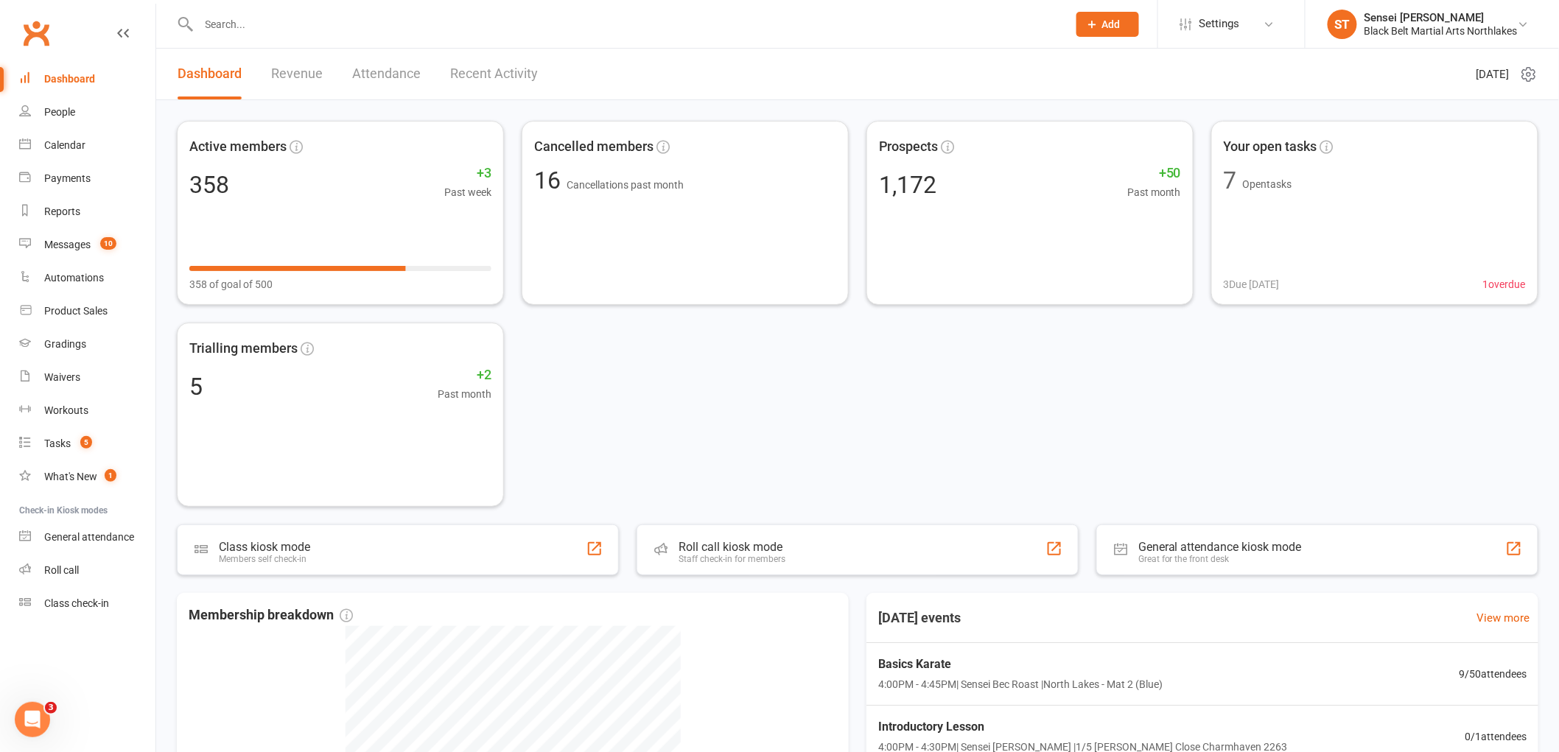
scroll to position [342, 0]
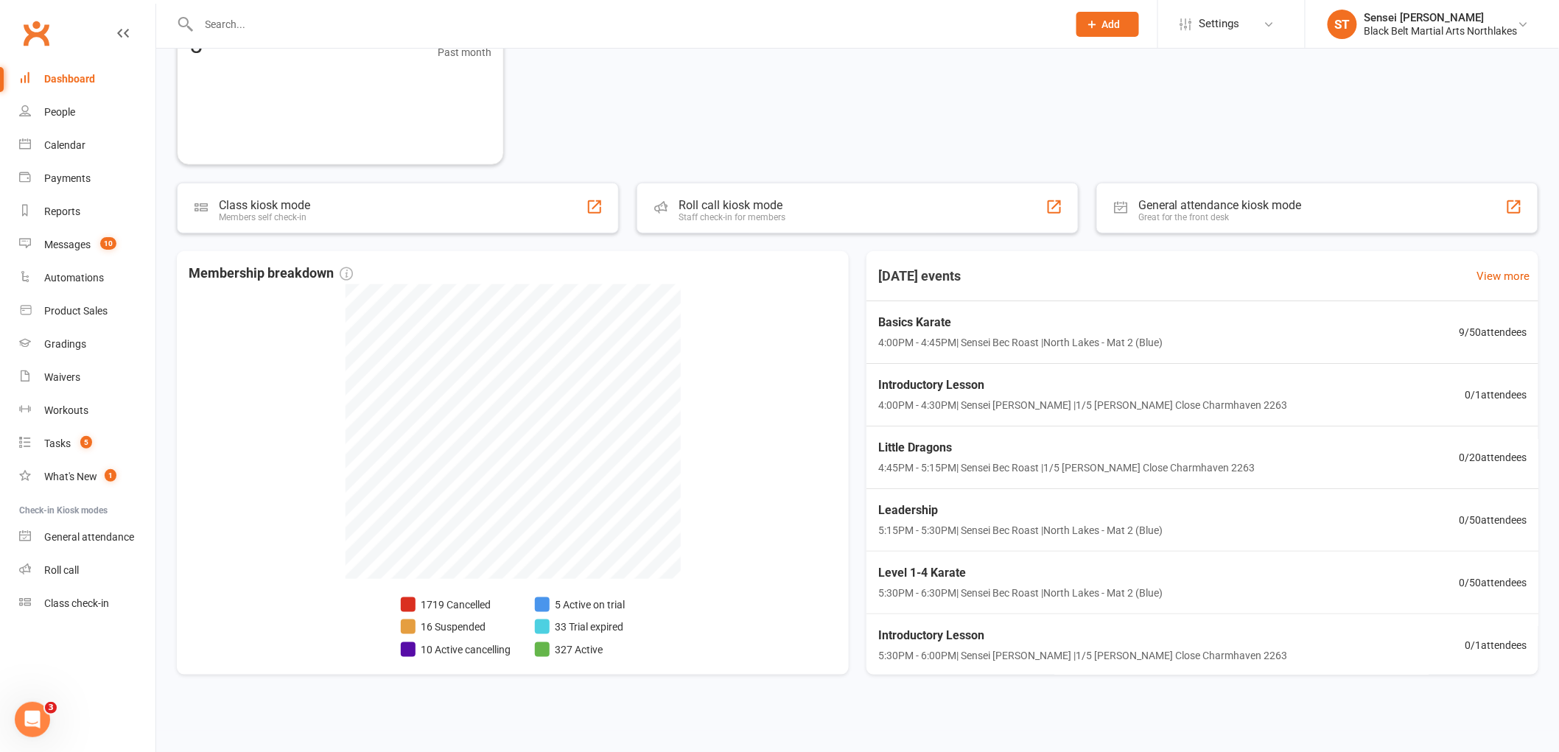
click at [323, 19] on input "text" at bounding box center [626, 24] width 863 height 21
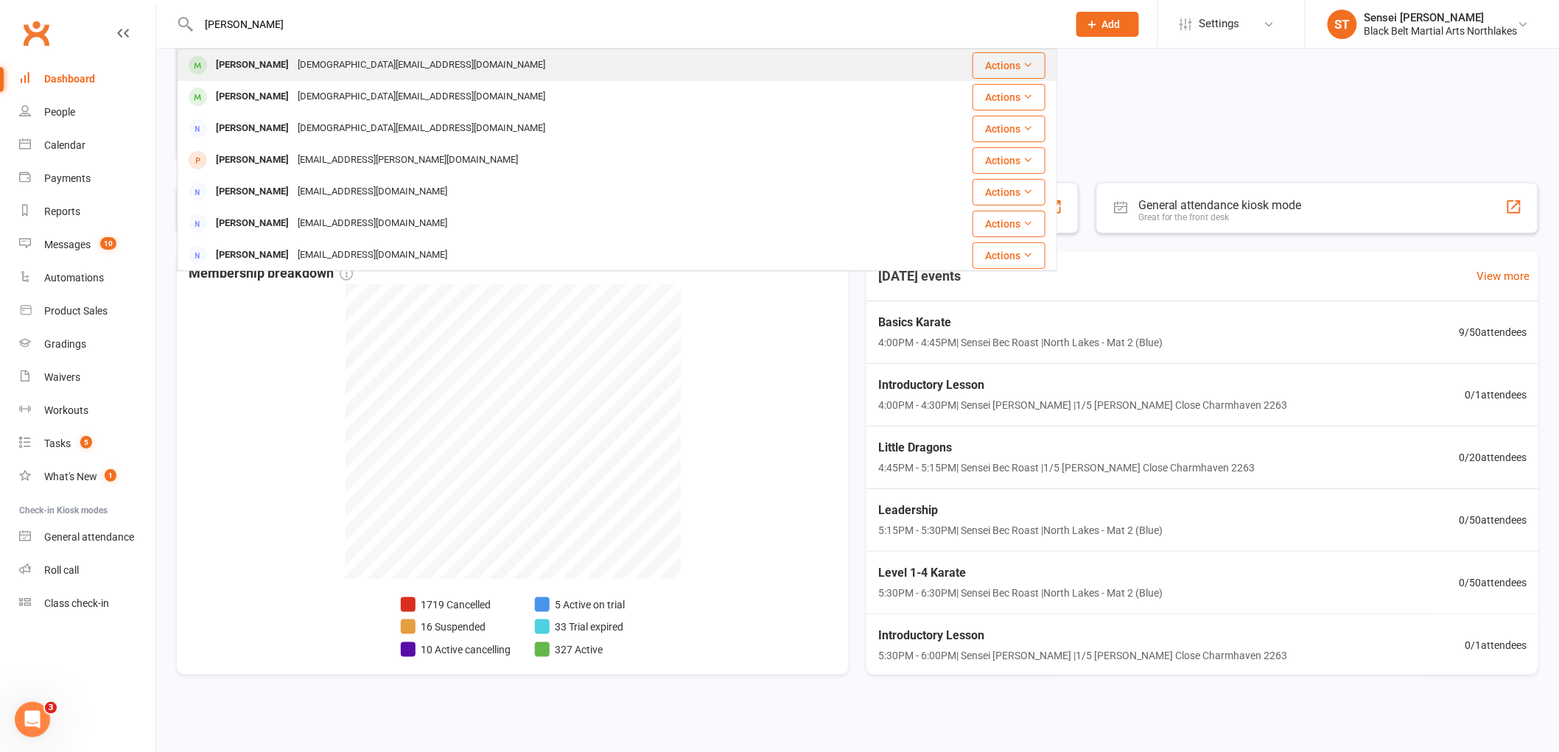
type input "[PERSON_NAME]"
click at [262, 71] on div "[PERSON_NAME]" at bounding box center [253, 65] width 82 height 21
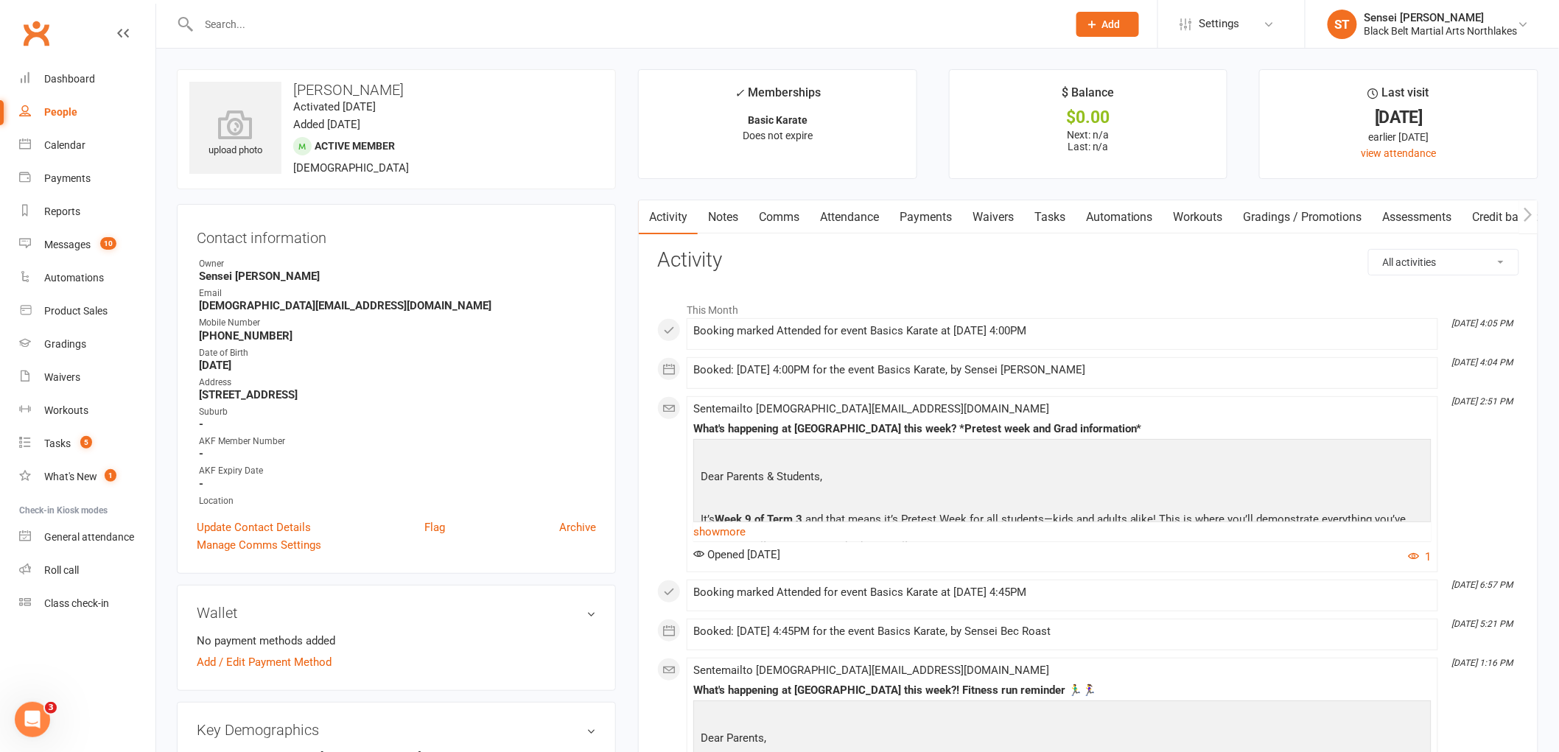
click at [924, 203] on link "Payments" at bounding box center [926, 217] width 73 height 34
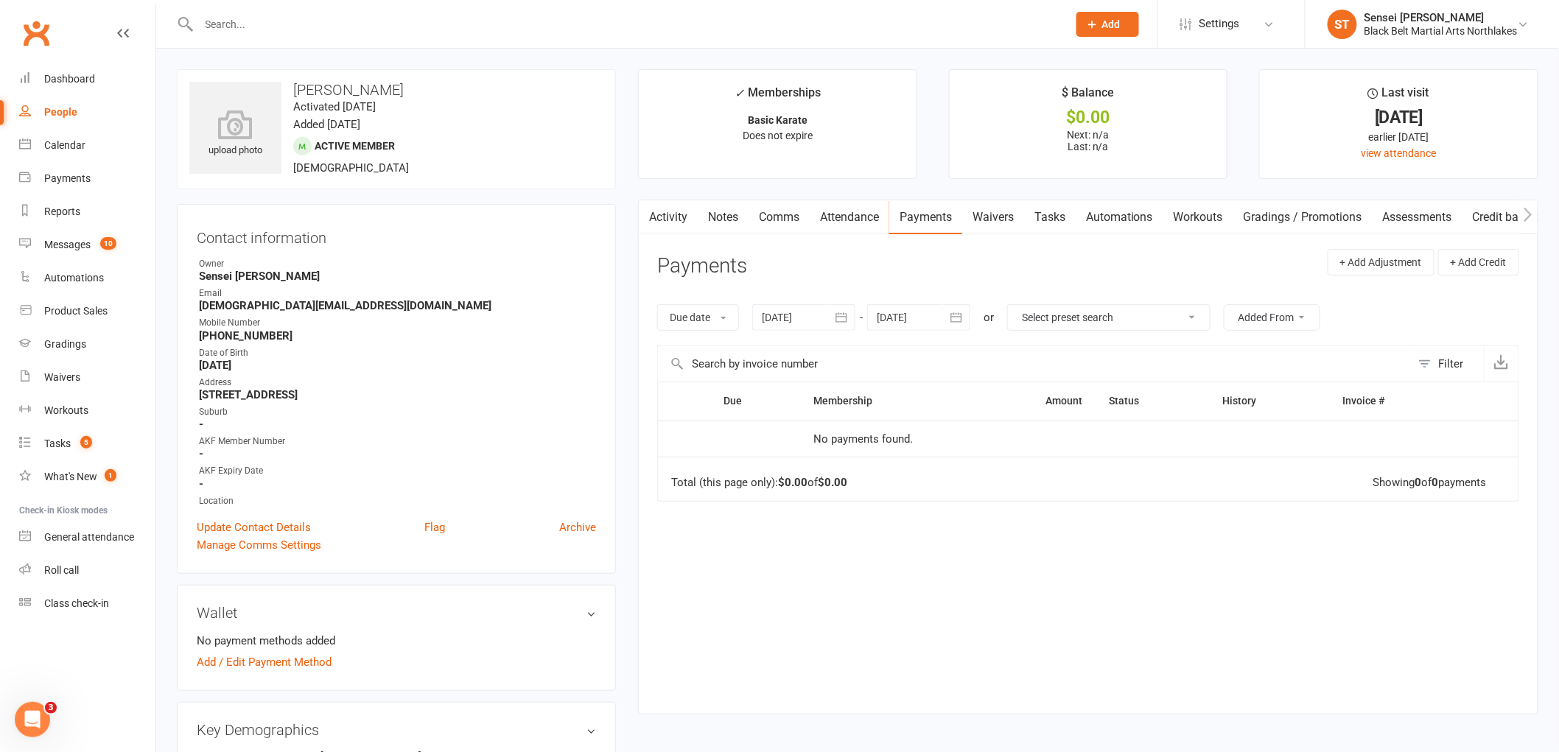
click at [783, 324] on div at bounding box center [803, 317] width 103 height 27
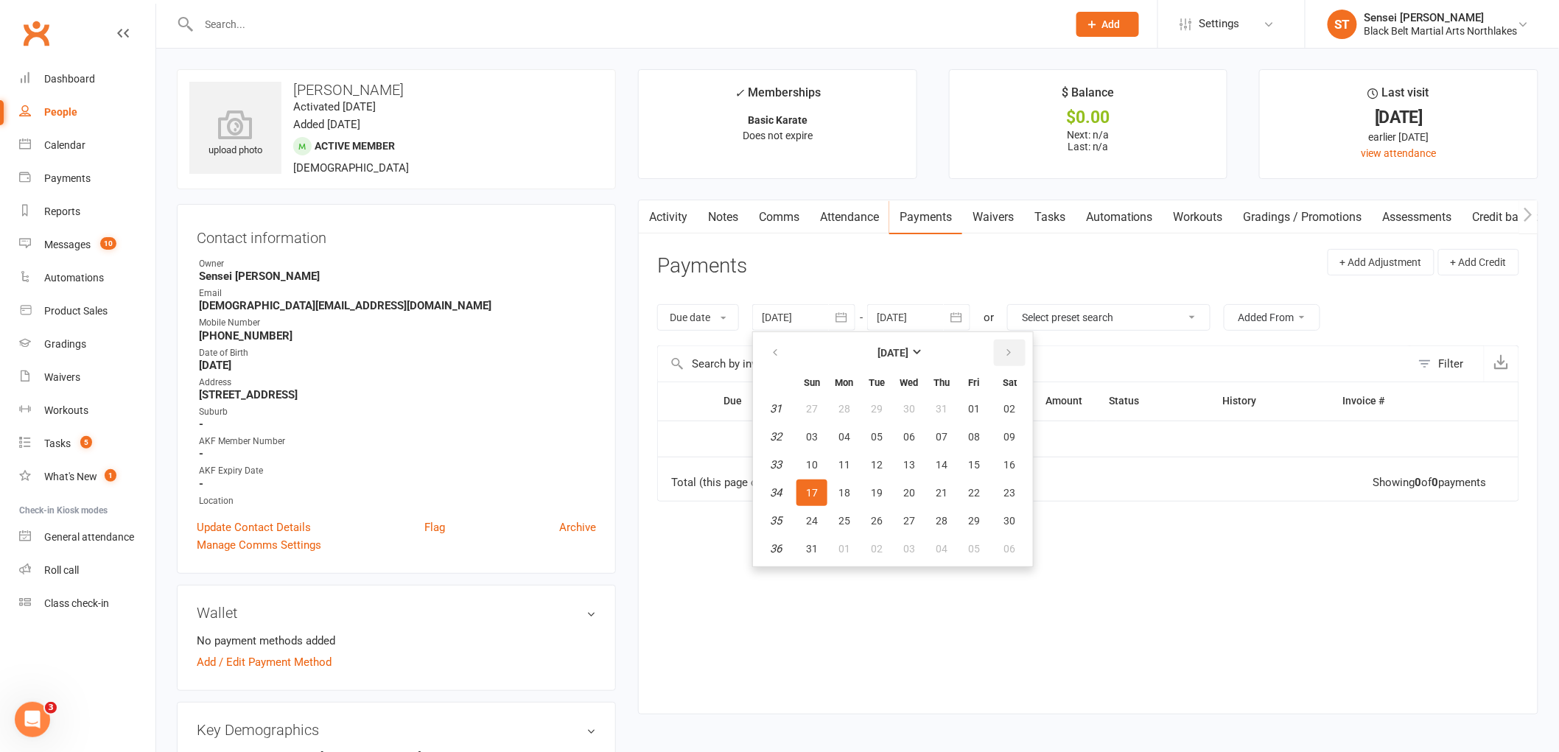
click at [1004, 352] on icon "button" at bounding box center [1009, 353] width 10 height 12
click at [783, 514] on td "1" at bounding box center [777, 521] width 38 height 27
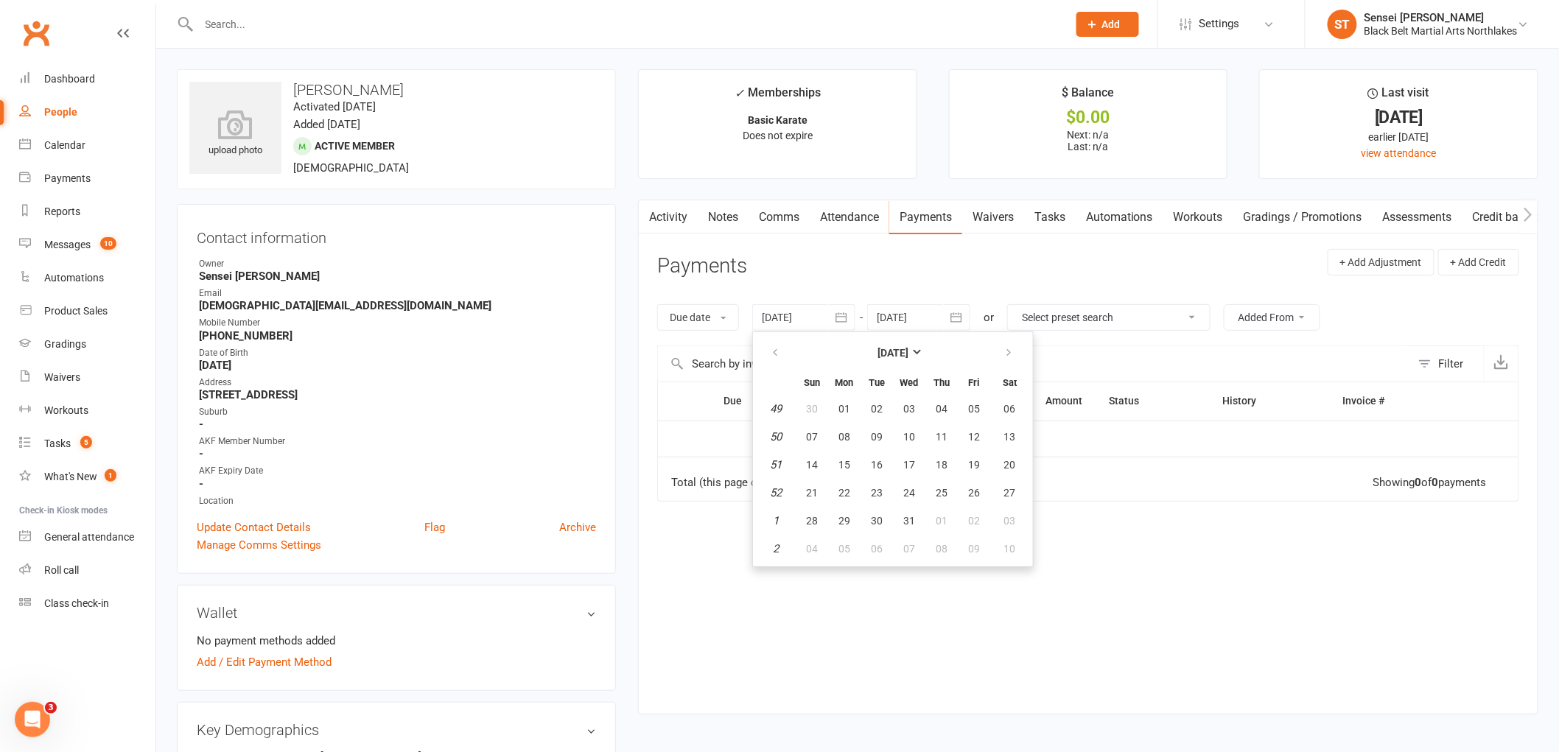
click at [776, 514] on em "1" at bounding box center [776, 520] width 6 height 13
click at [781, 518] on td "1" at bounding box center [777, 521] width 38 height 27
click at [808, 515] on span "28" at bounding box center [812, 521] width 12 height 12
type input "[DATE]"
click at [959, 318] on icon "button" at bounding box center [956, 317] width 11 height 10
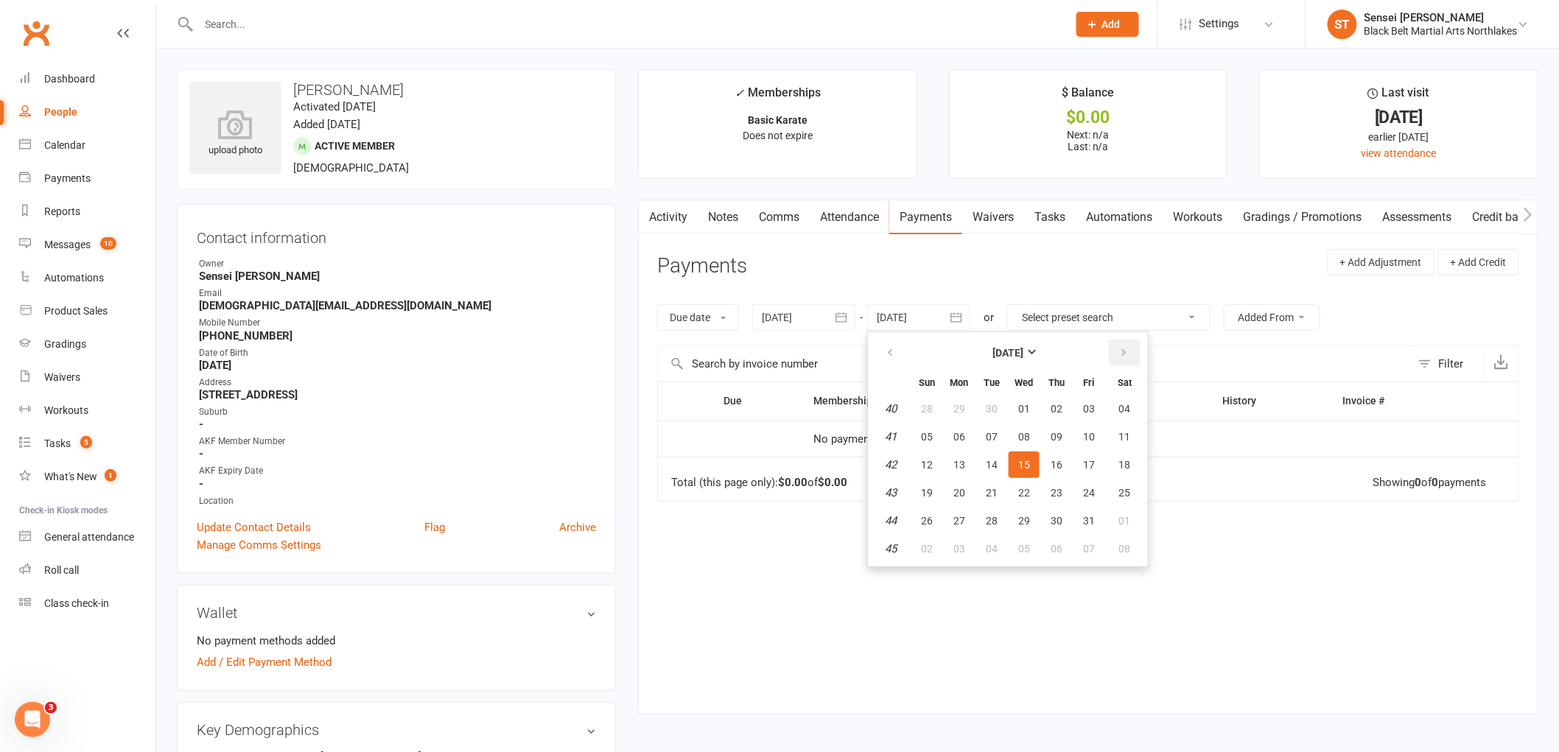
click at [1131, 354] on button "button" at bounding box center [1125, 353] width 32 height 27
click at [1130, 354] on button "button" at bounding box center [1125, 353] width 32 height 27
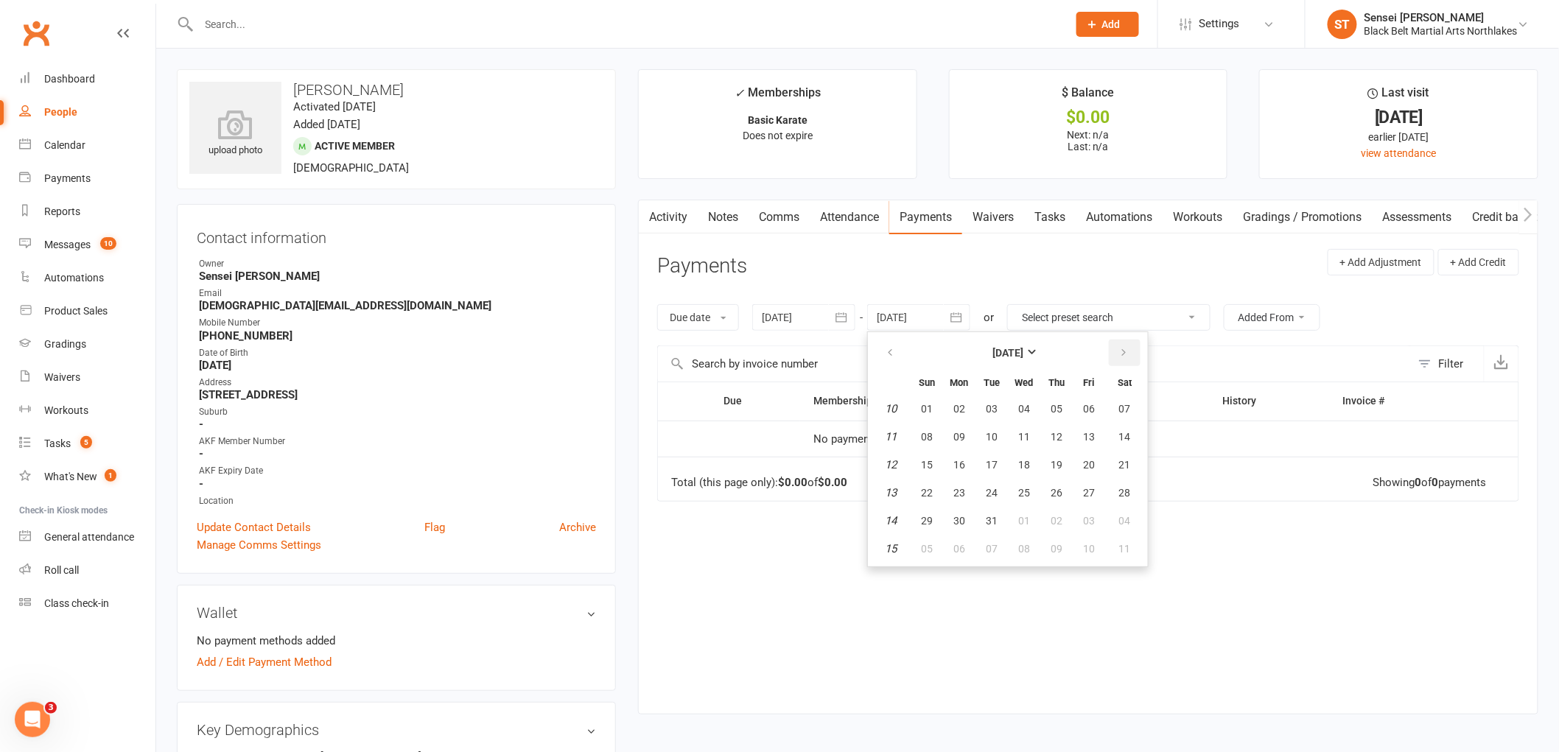
click at [1130, 354] on button "button" at bounding box center [1125, 353] width 32 height 27
click at [1109, 543] on button "11" at bounding box center [1125, 549] width 38 height 27
type input "[DATE]"
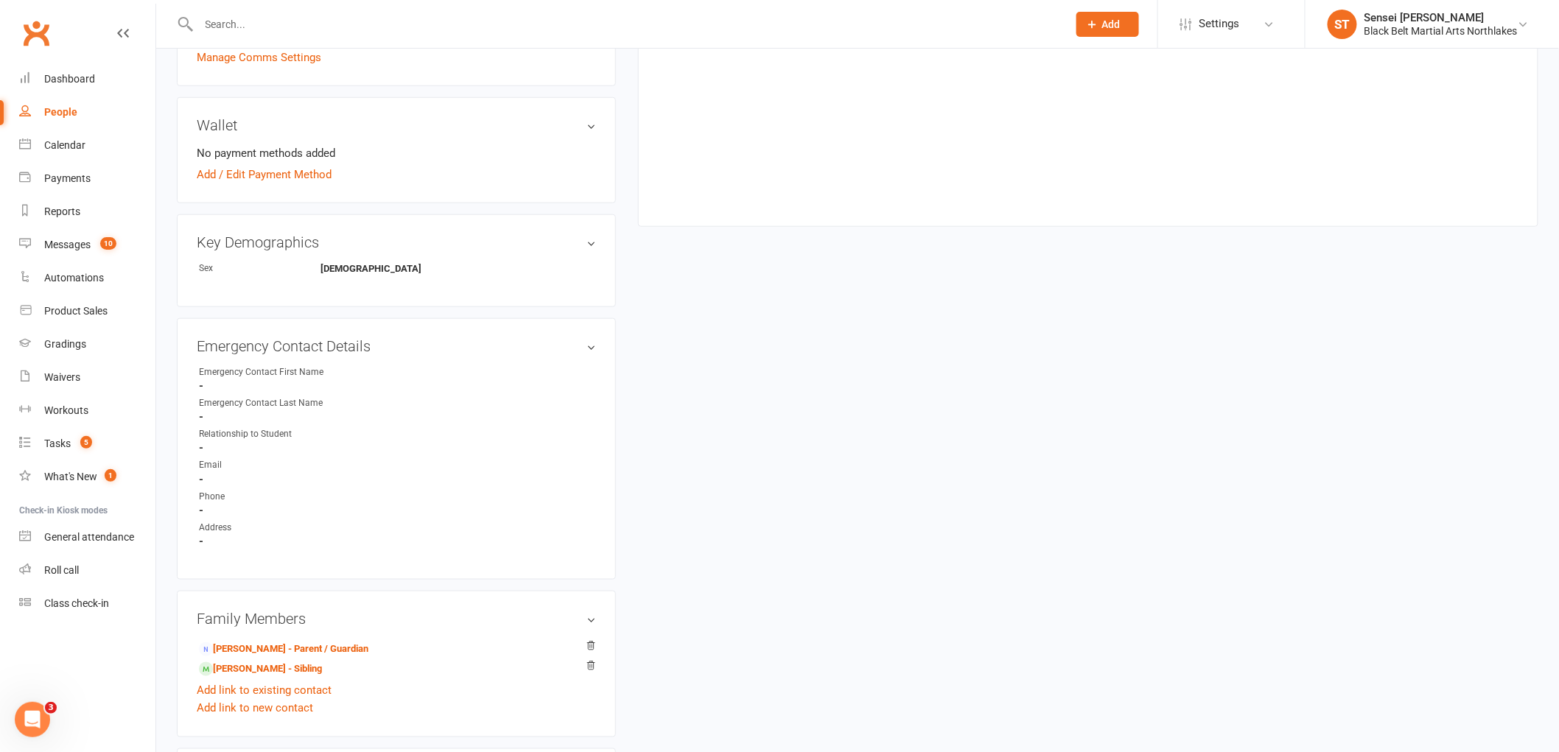
scroll to position [573, 0]
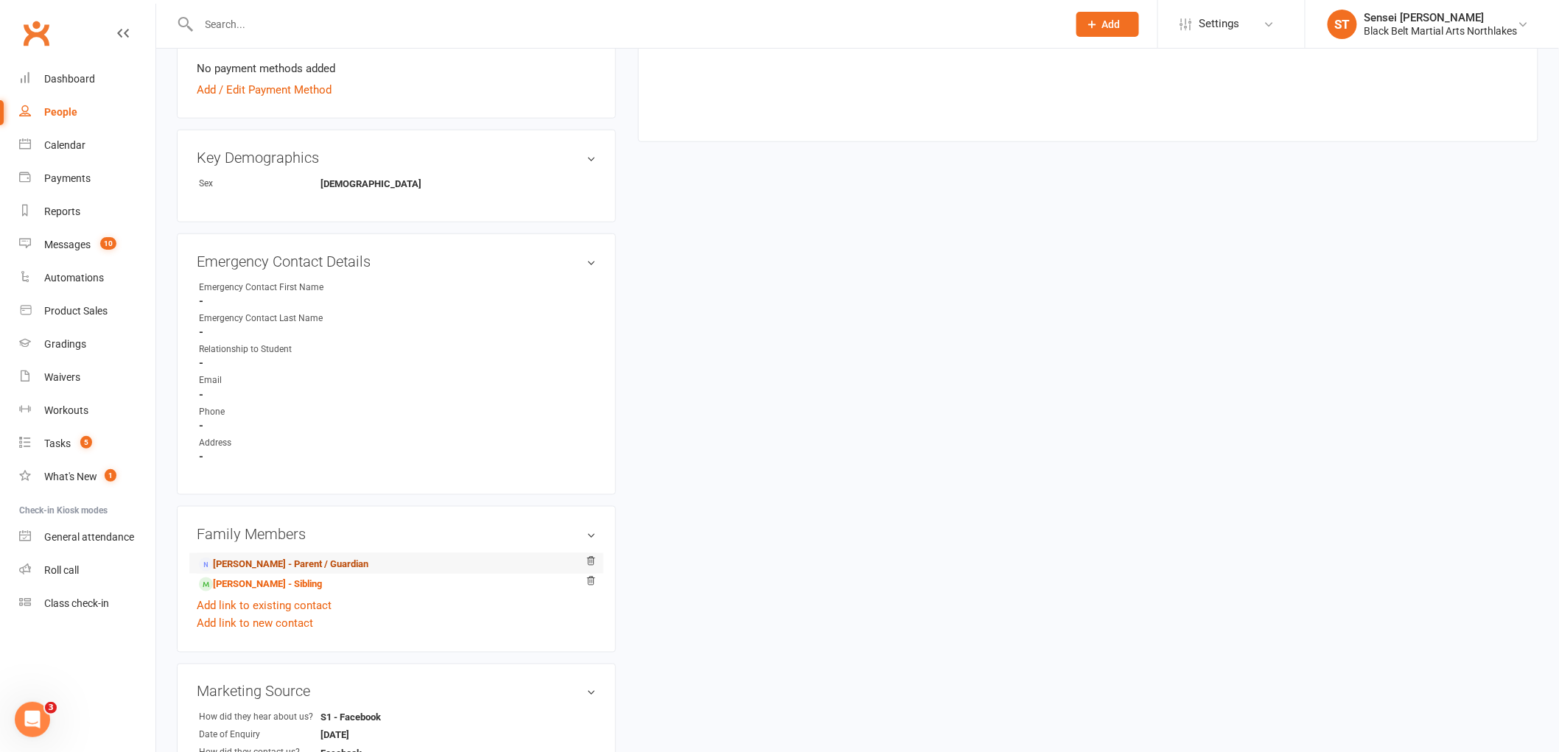
click at [240, 565] on link "[PERSON_NAME] - Parent / Guardian" at bounding box center [284, 564] width 170 height 15
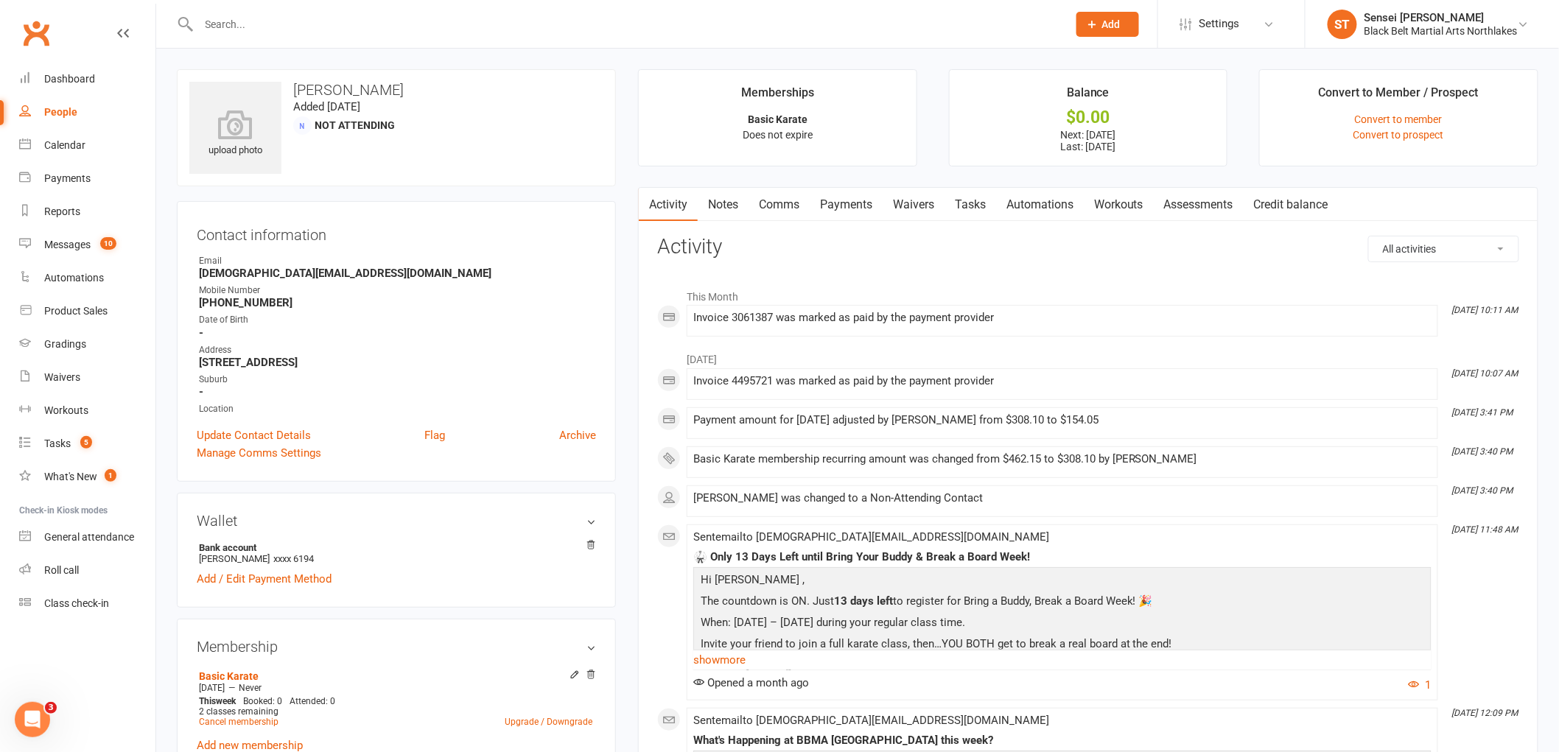
click at [906, 203] on link "Waivers" at bounding box center [914, 205] width 62 height 34
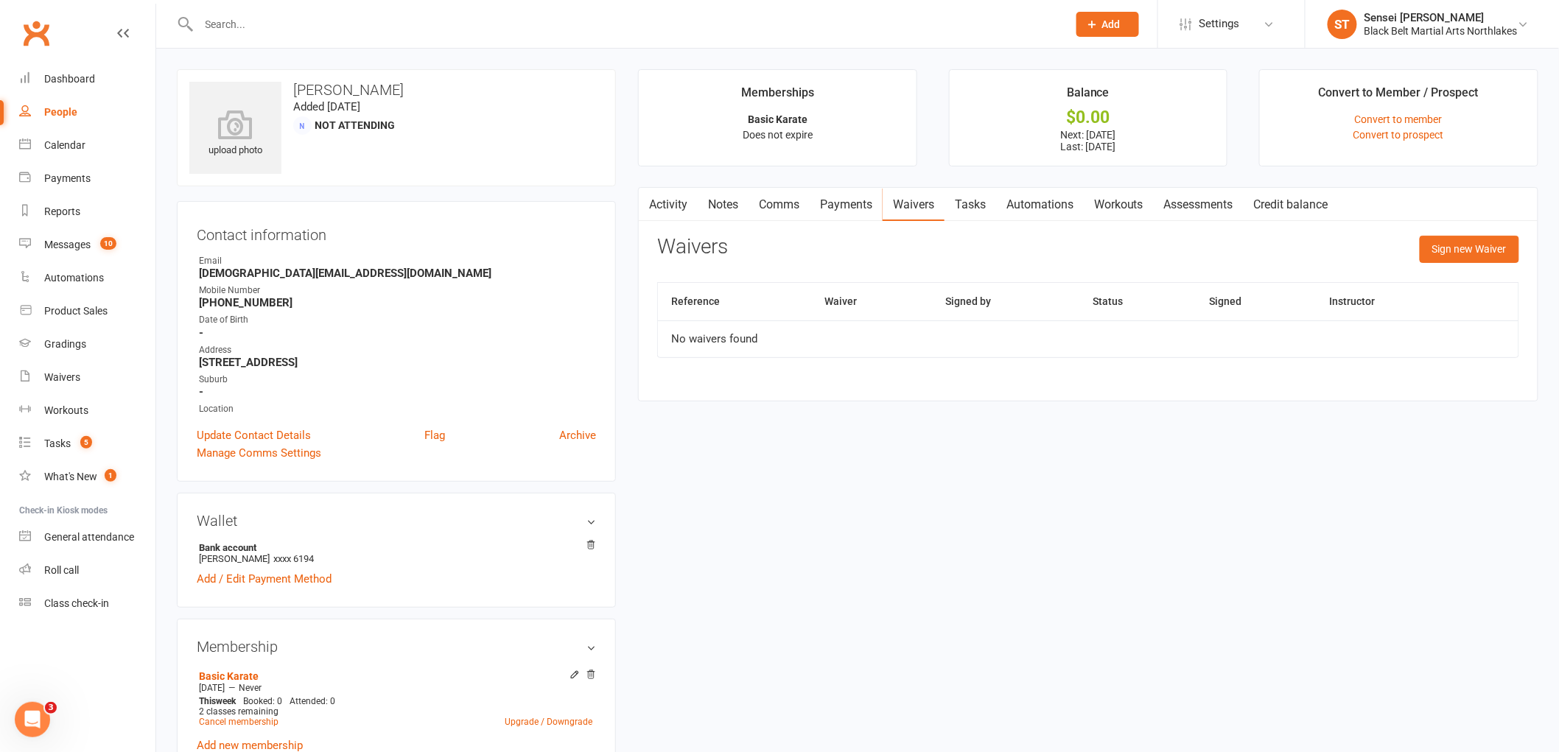
click at [845, 209] on link "Payments" at bounding box center [846, 205] width 73 height 34
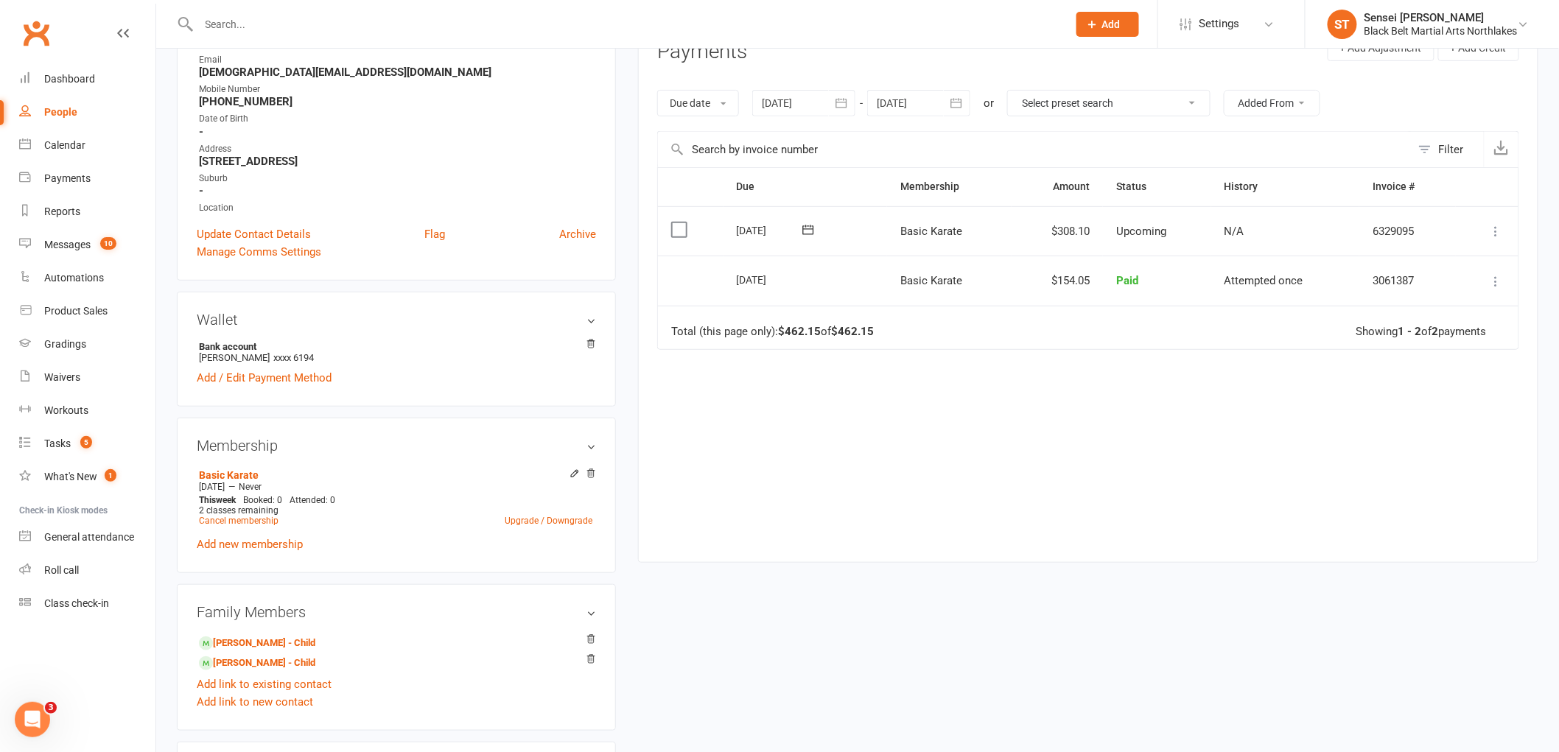
scroll to position [172, 0]
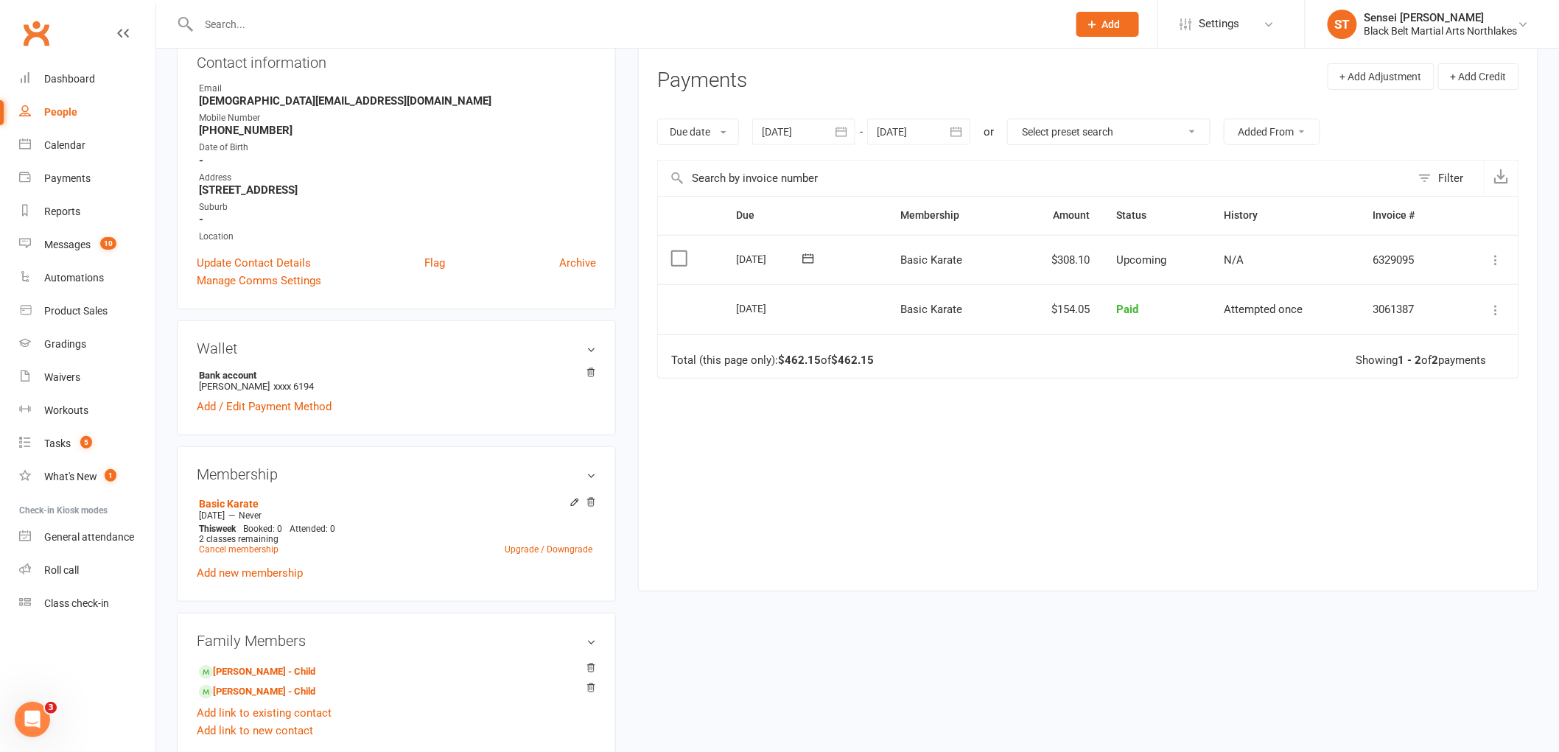
click at [803, 131] on div at bounding box center [803, 132] width 103 height 27
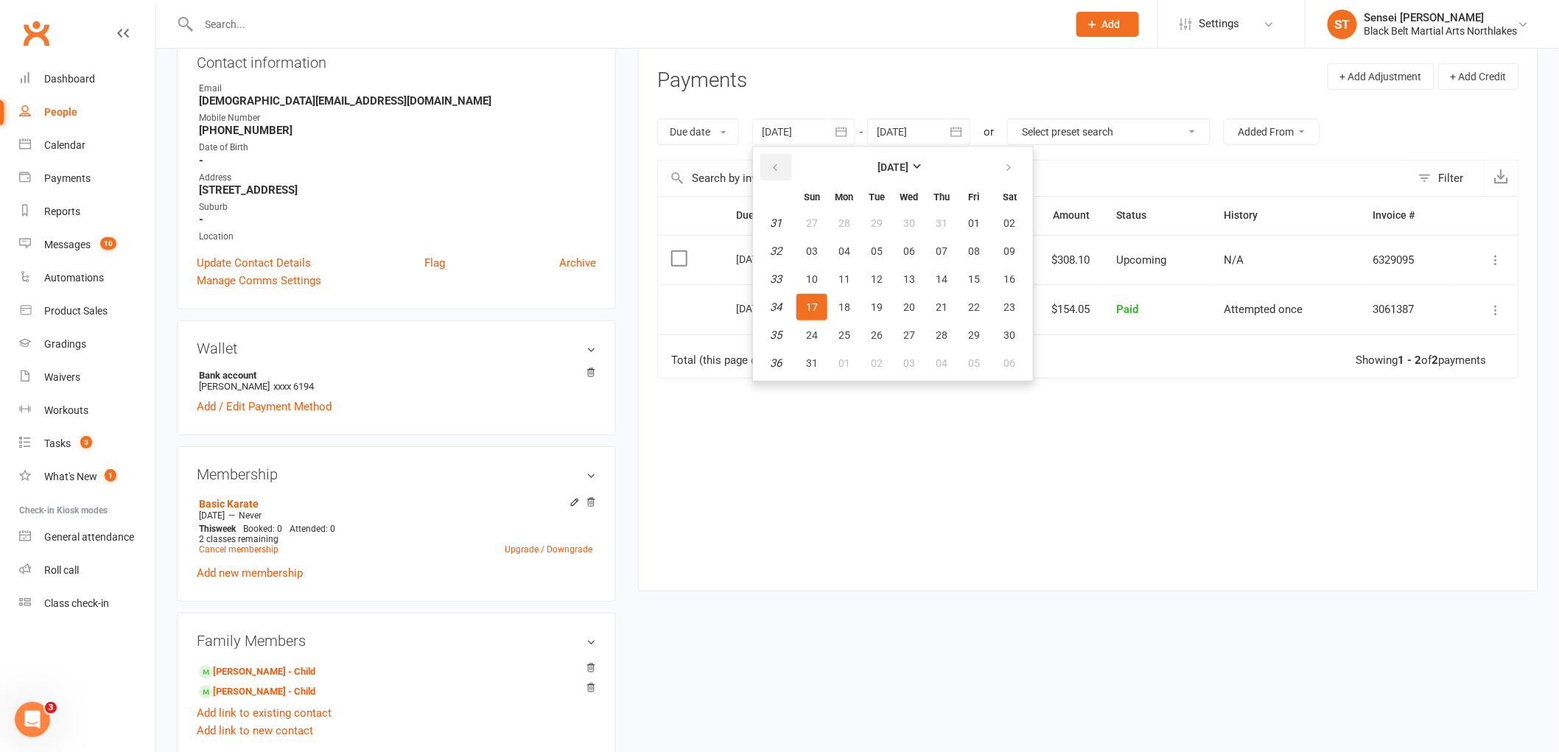
click at [778, 170] on icon "button" at bounding box center [775, 168] width 10 height 12
click at [777, 168] on icon "button" at bounding box center [775, 168] width 10 height 12
click at [811, 226] on span "01" at bounding box center [812, 223] width 12 height 12
type input "[DATE]"
